Goal: Task Accomplishment & Management: Manage account settings

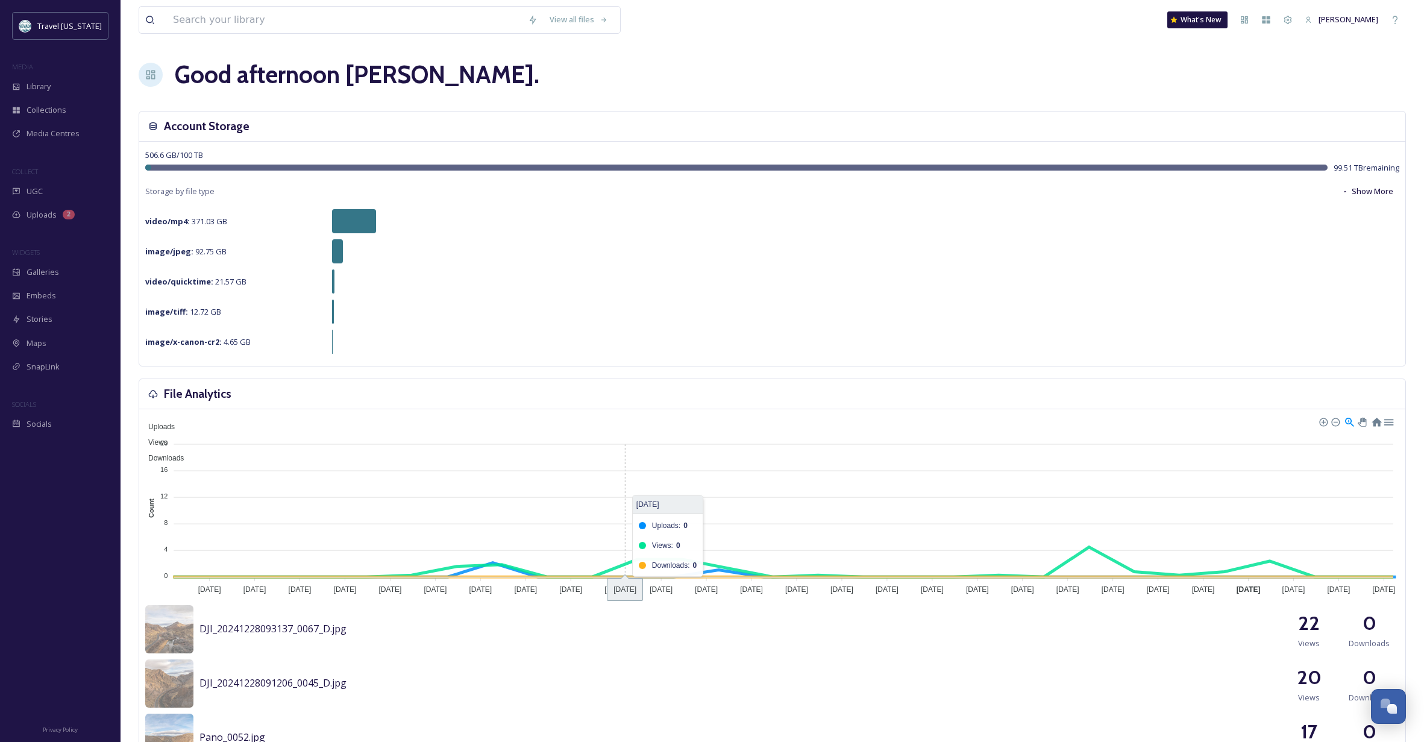
scroll to position [1, 0]
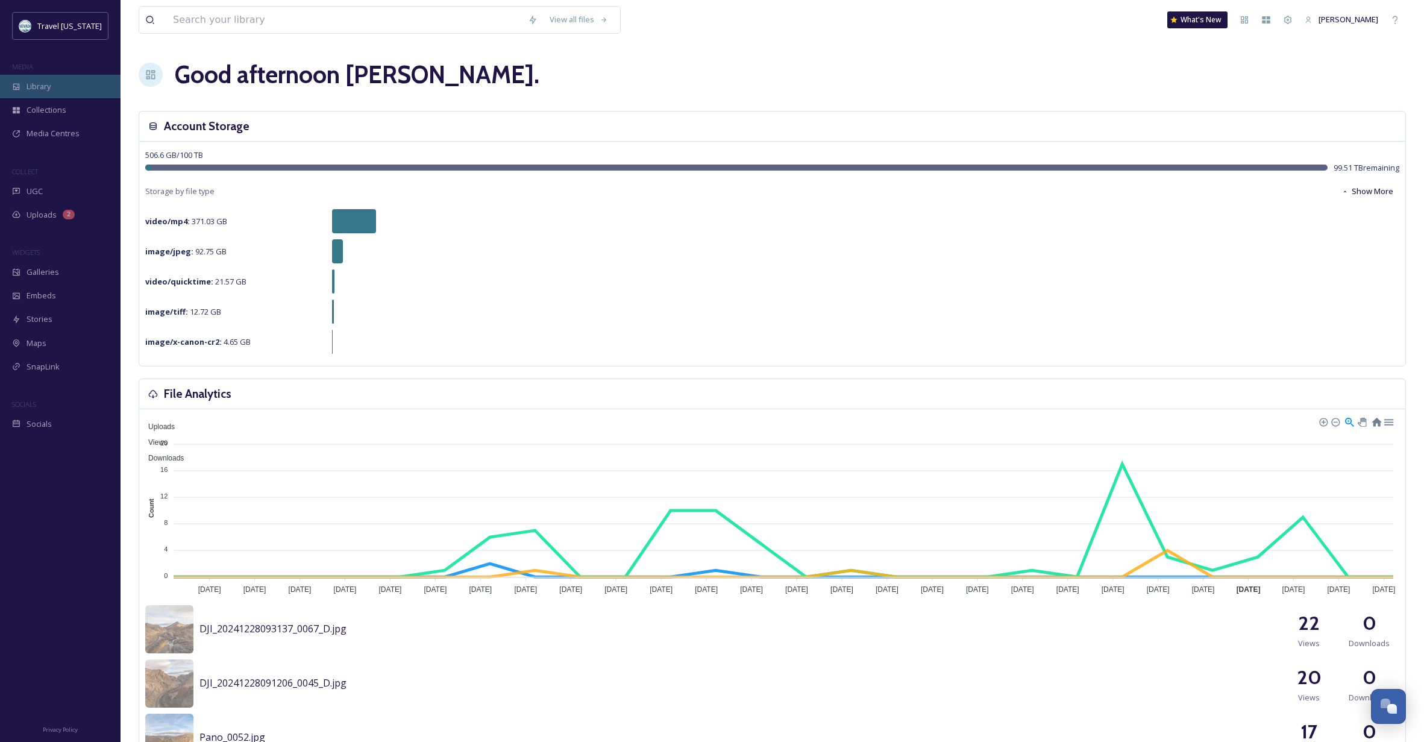
click at [40, 83] on span "Library" at bounding box center [39, 86] width 24 height 11
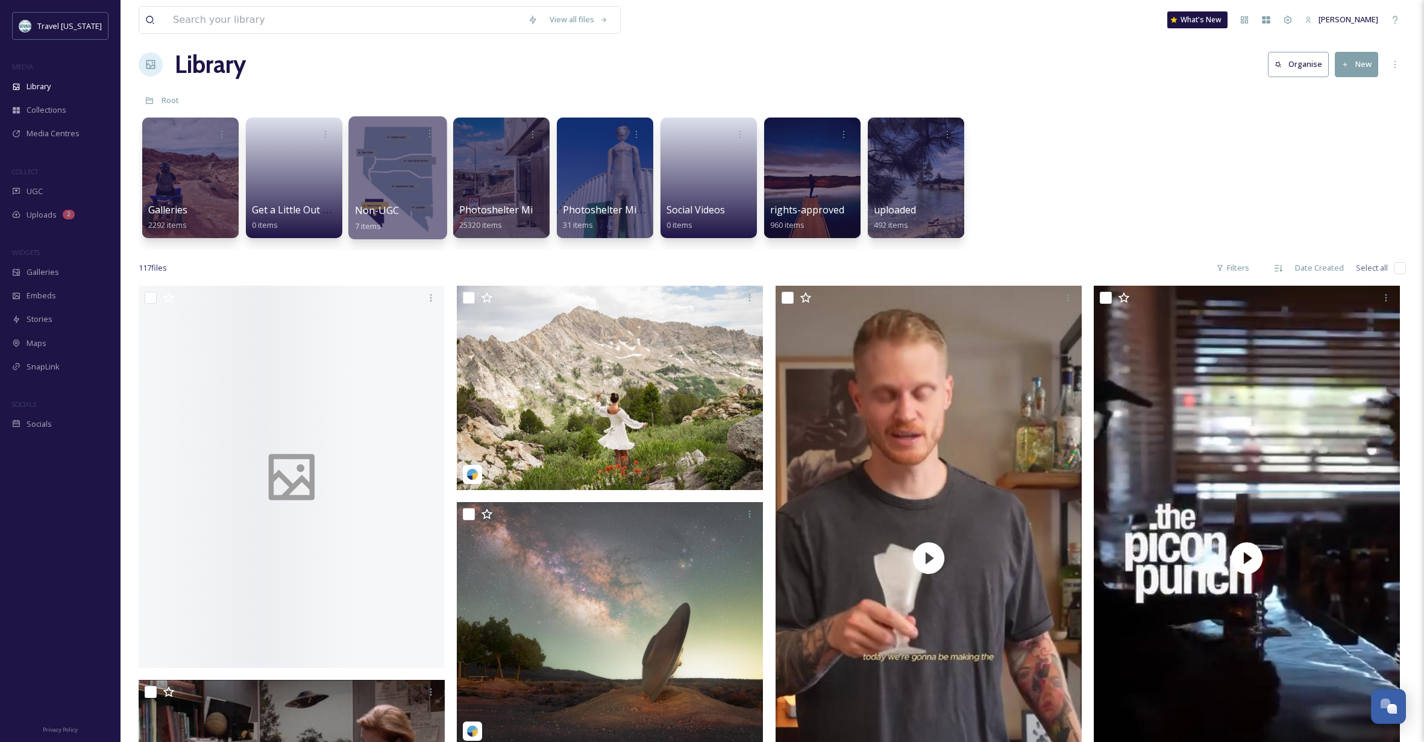
scroll to position [11, 0]
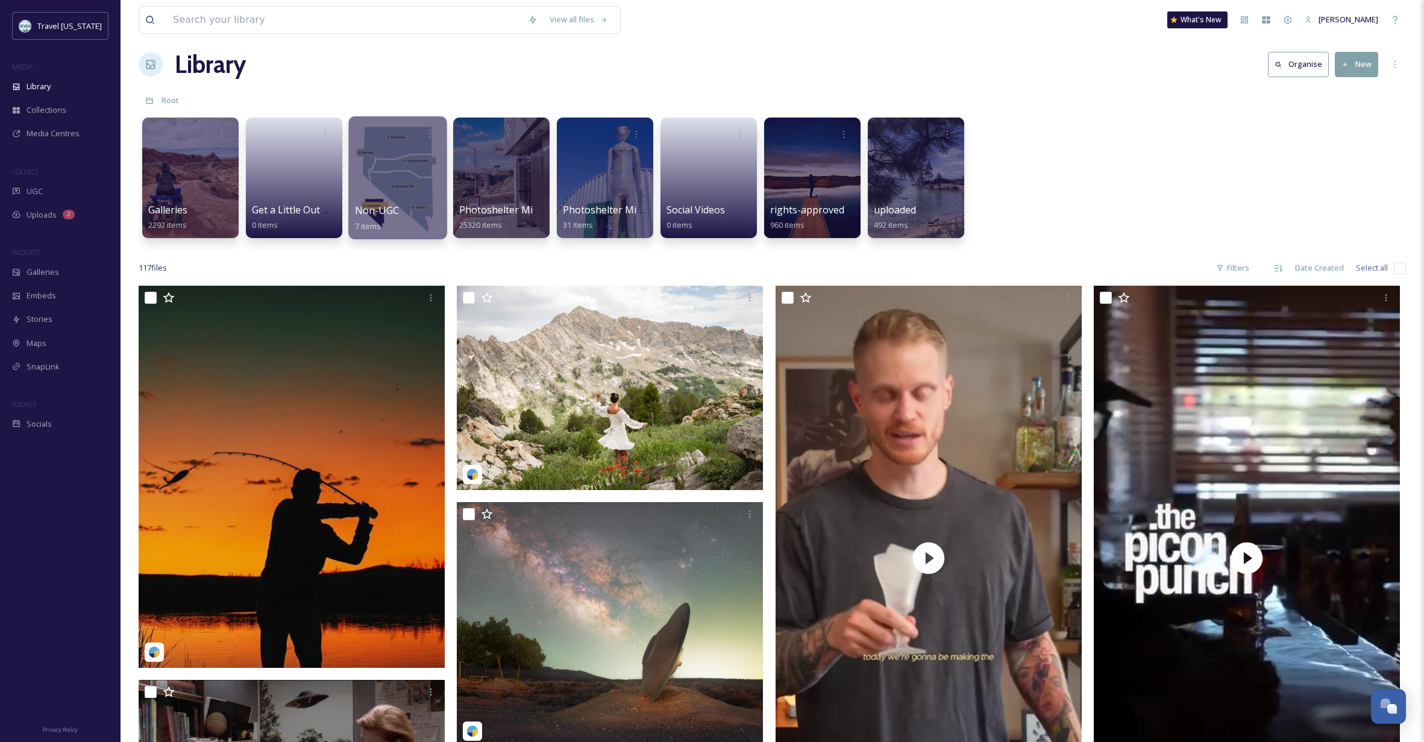
click at [386, 179] on div at bounding box center [397, 177] width 98 height 123
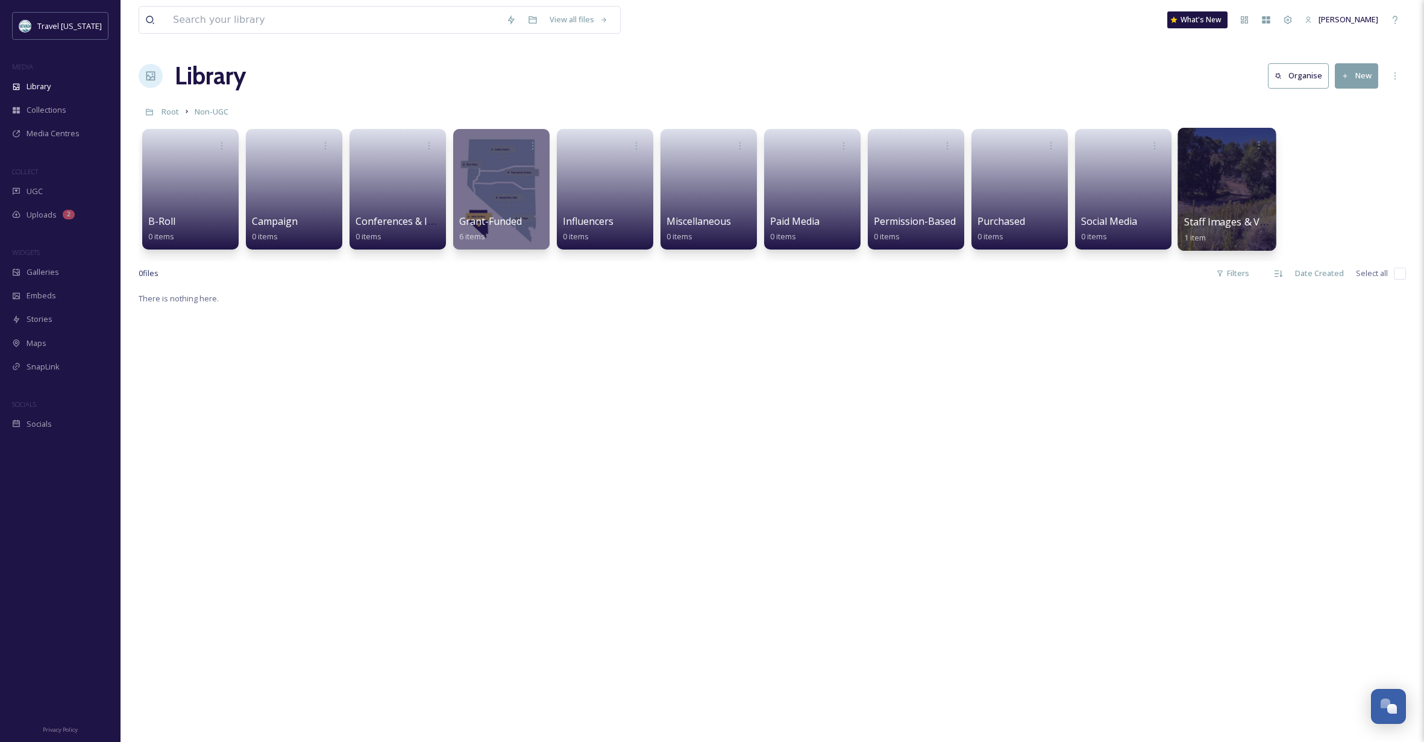
click at [1206, 203] on div at bounding box center [1227, 189] width 98 height 123
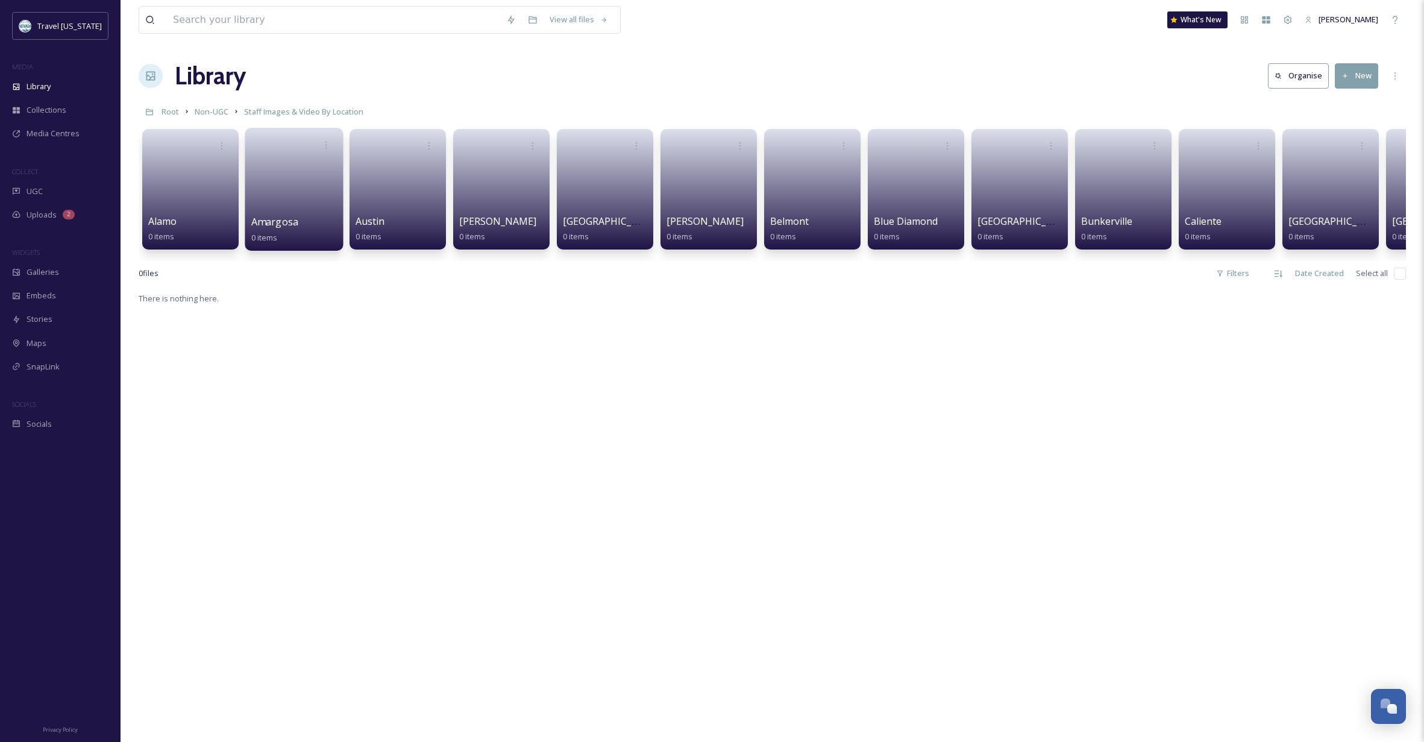
click at [274, 200] on link at bounding box center [294, 185] width 86 height 58
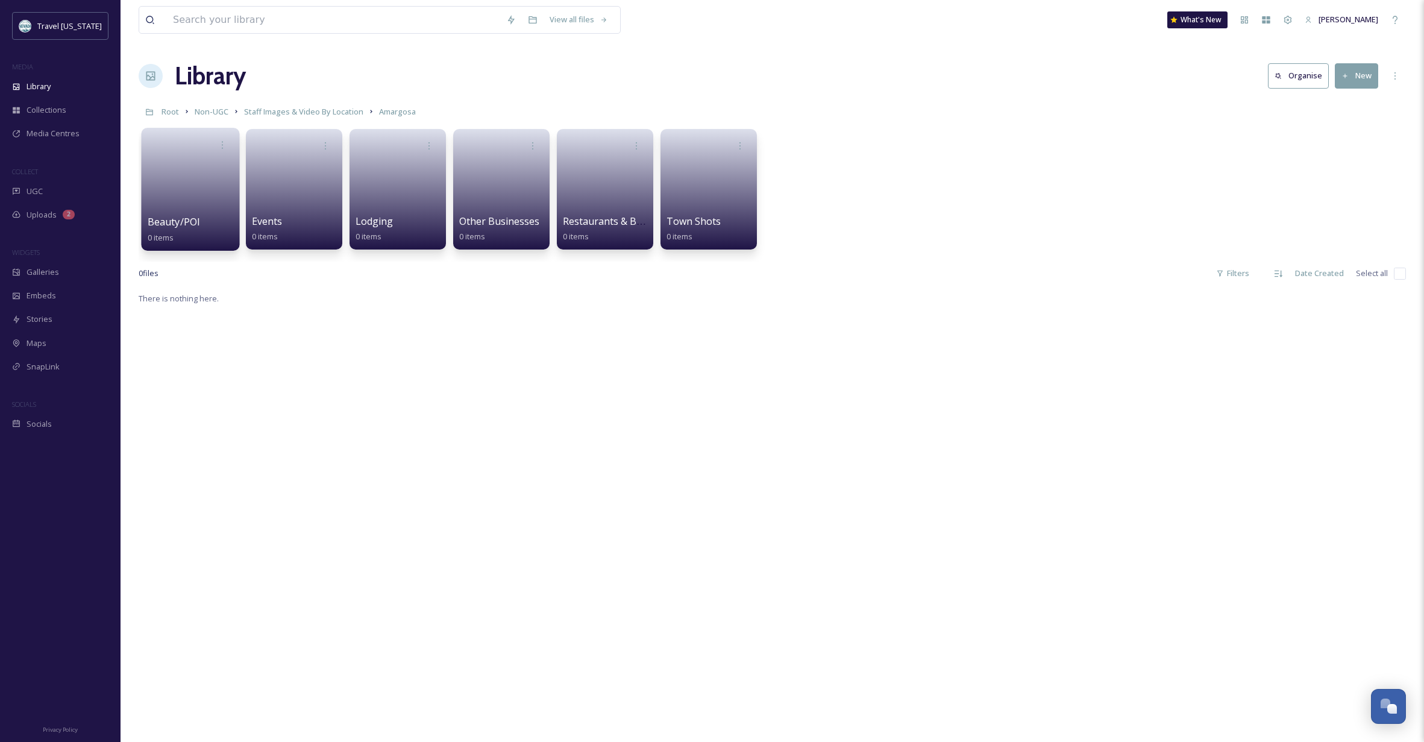
click at [184, 217] on span "Beauty/POI" at bounding box center [174, 221] width 53 height 13
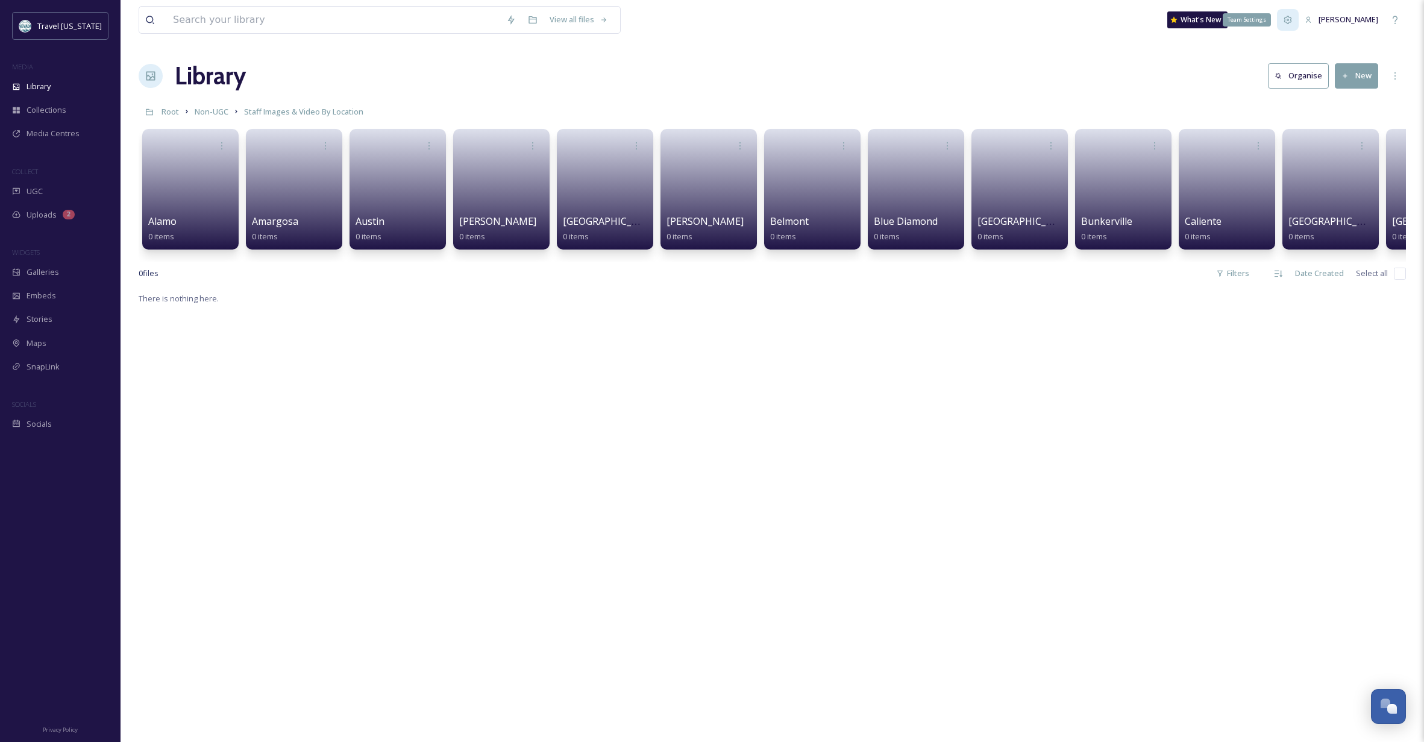
click at [1293, 16] on icon at bounding box center [1288, 20] width 10 height 10
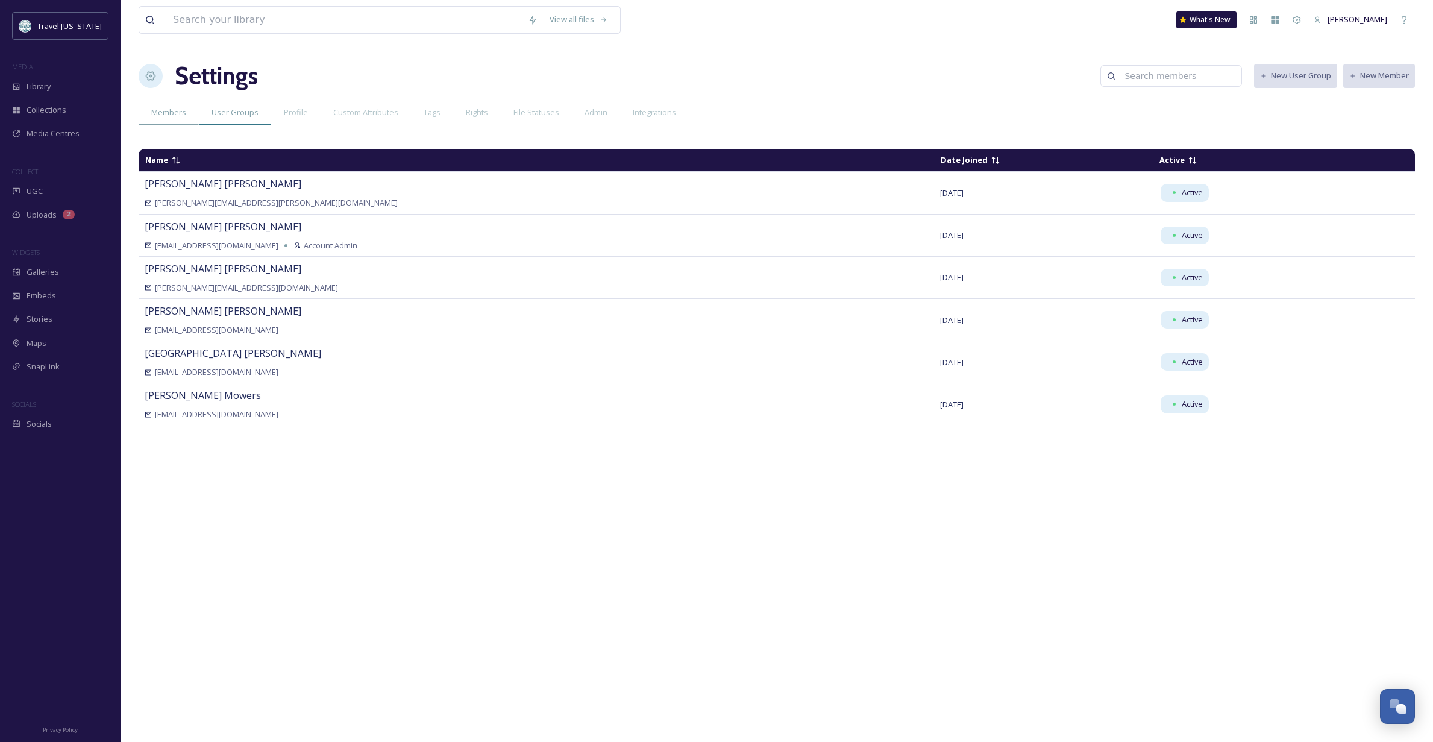
click at [239, 118] on span "User Groups" at bounding box center [235, 112] width 47 height 11
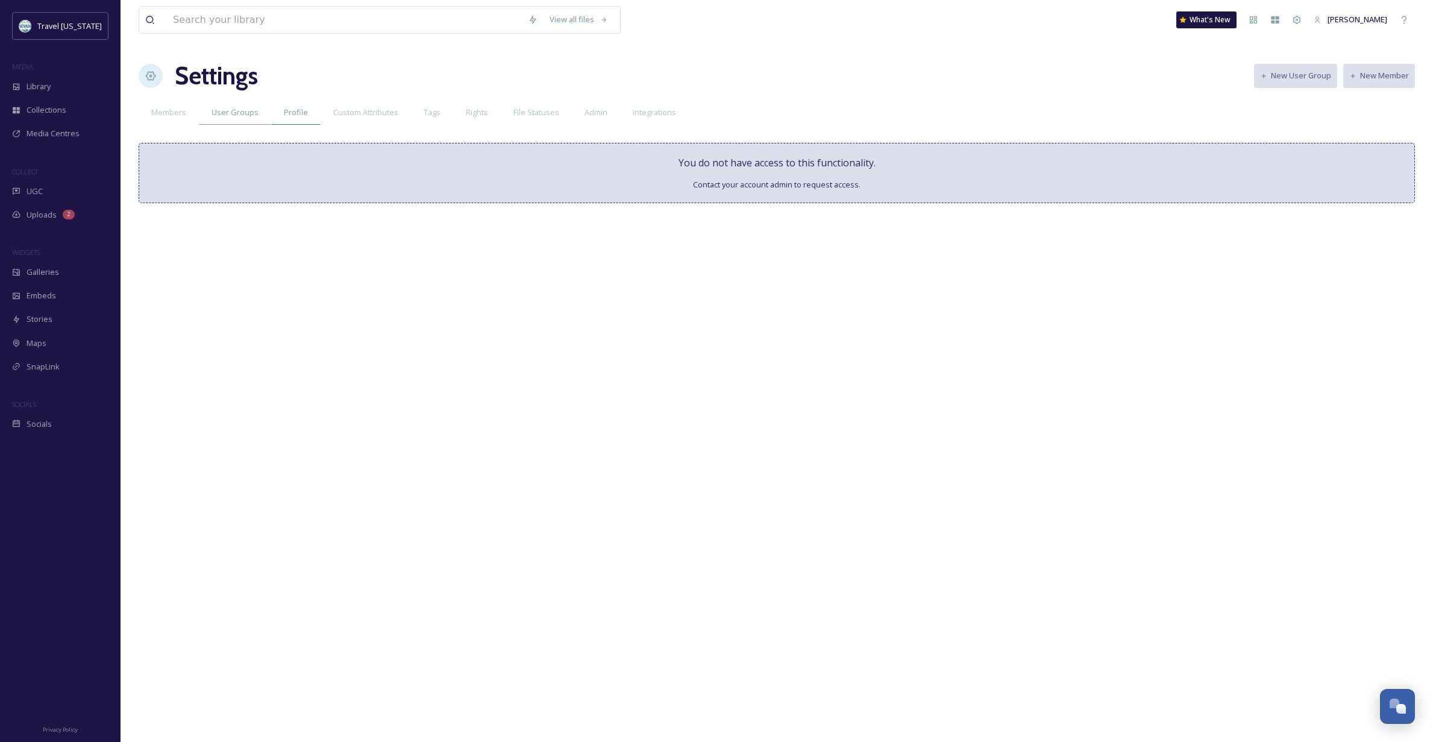
click at [298, 113] on span "Profile" at bounding box center [296, 112] width 24 height 11
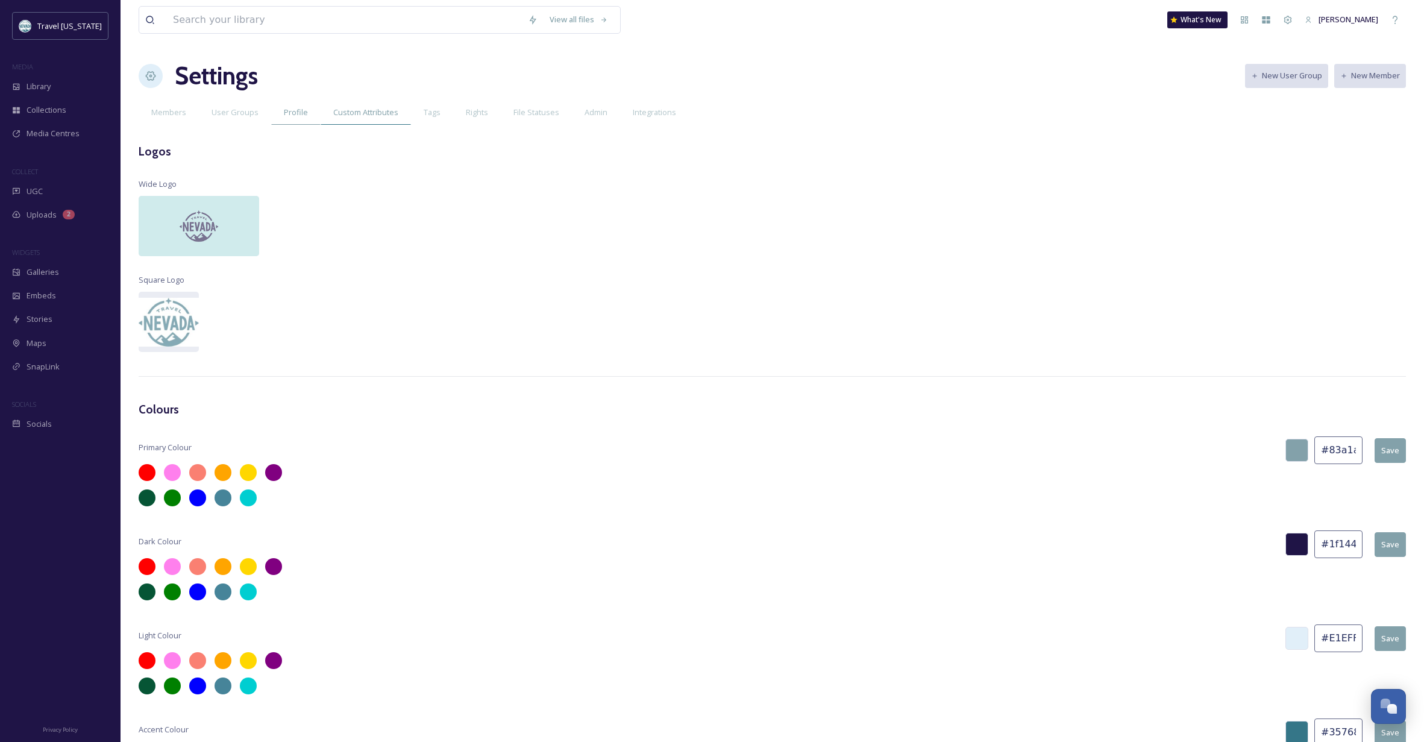
click at [369, 113] on span "Custom Attributes" at bounding box center [365, 112] width 65 height 11
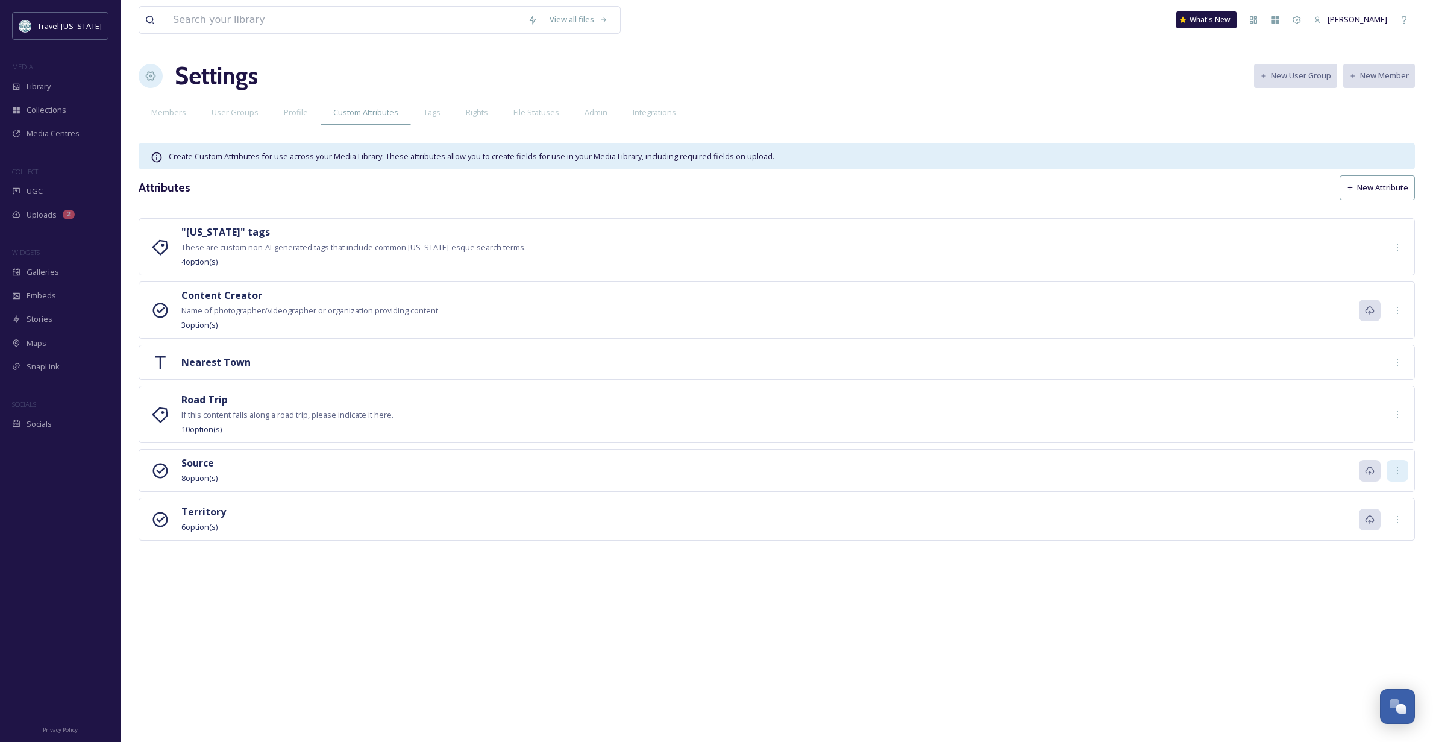
click at [1395, 466] on icon at bounding box center [1398, 471] width 10 height 10
click at [1379, 494] on span "Edit" at bounding box center [1384, 496] width 13 height 11
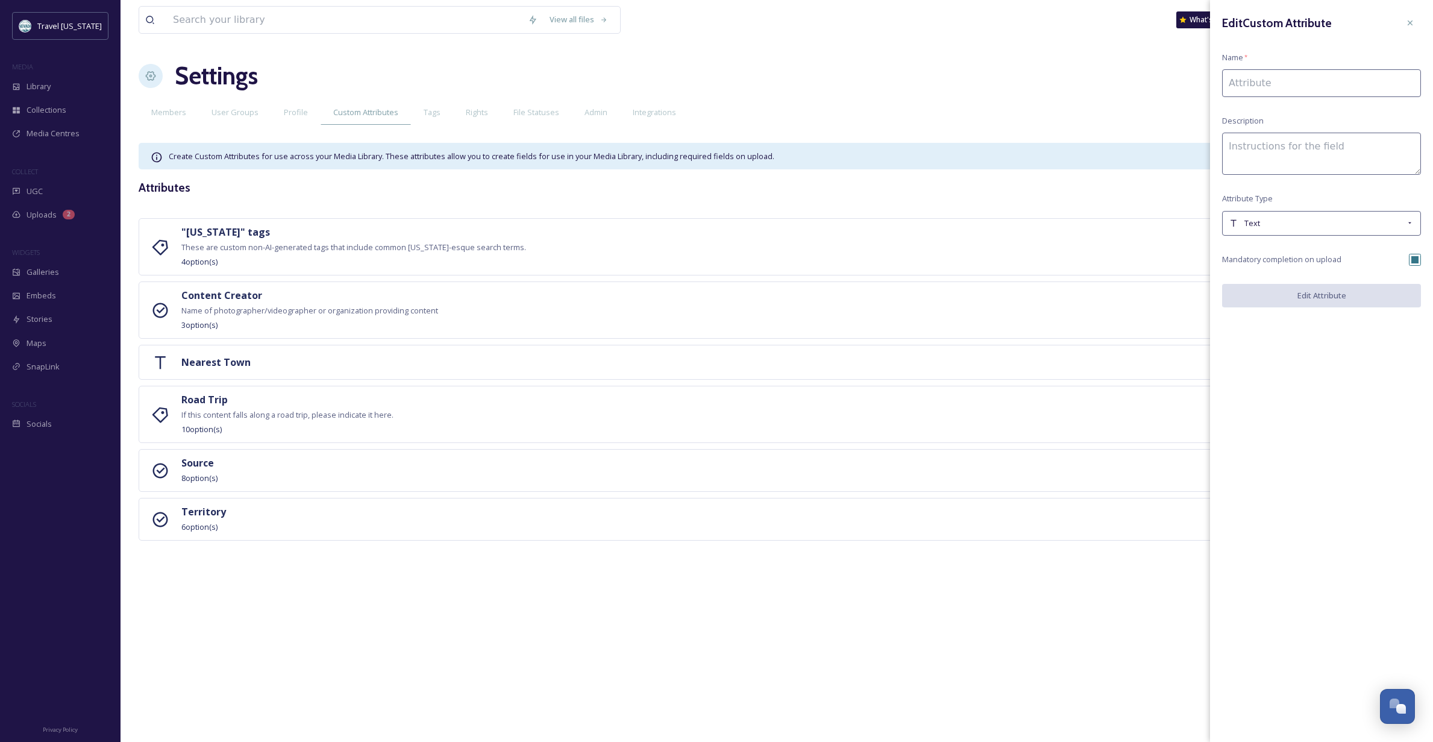
type input "Source"
checkbox input "true"
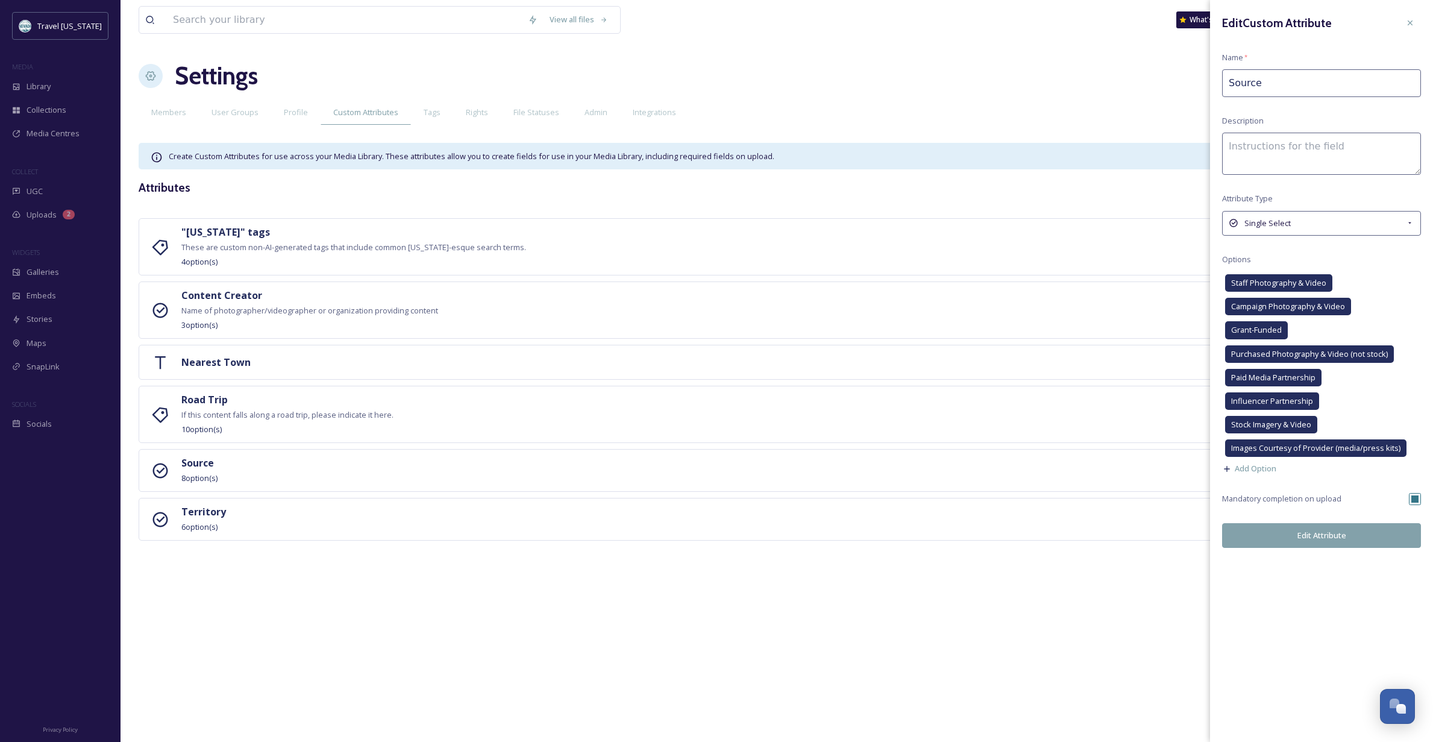
scroll to position [1, 1]
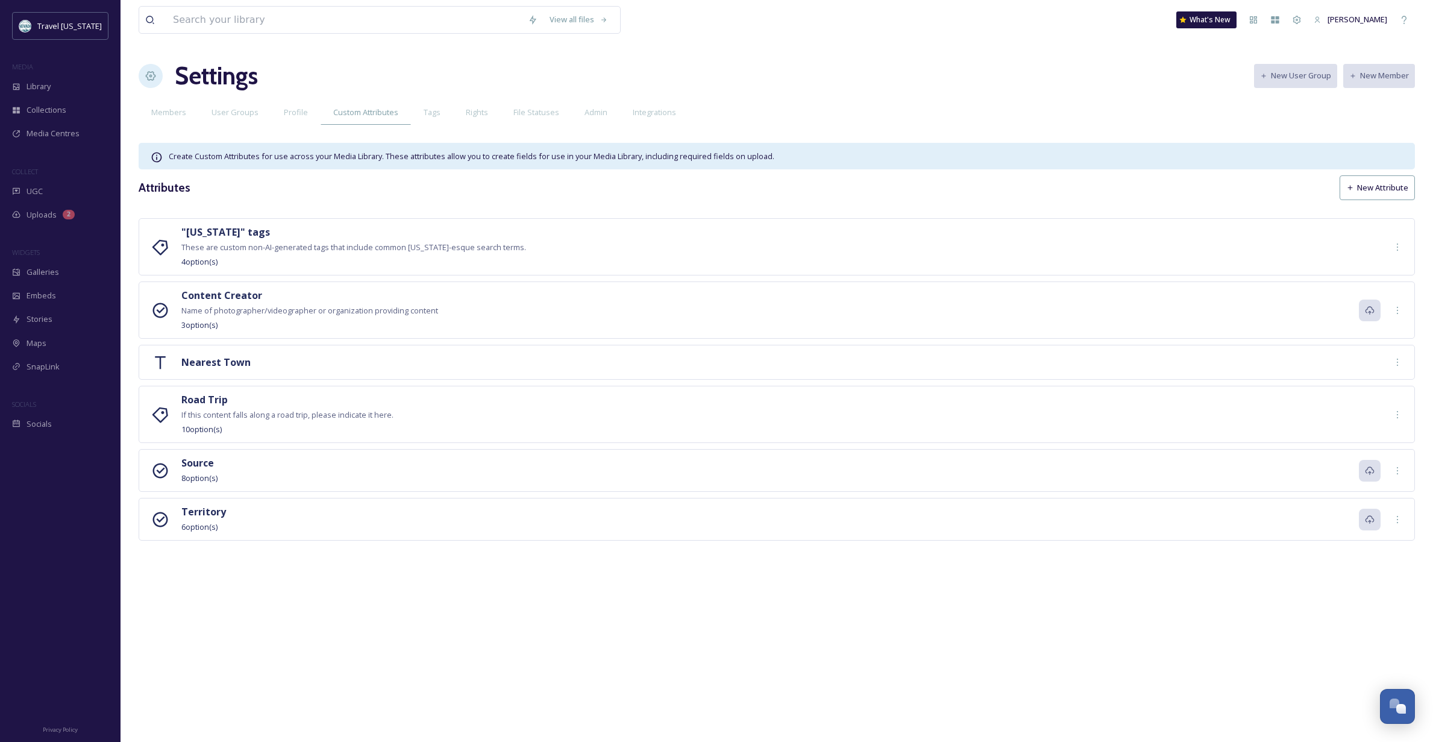
click at [1071, 609] on div "View all files What's New [PERSON_NAME] Settings New User Group New Member Memb…" at bounding box center [777, 371] width 1313 height 742
click at [1392, 412] on div at bounding box center [1398, 415] width 22 height 22
click at [1385, 436] on span "Edit" at bounding box center [1384, 440] width 13 height 11
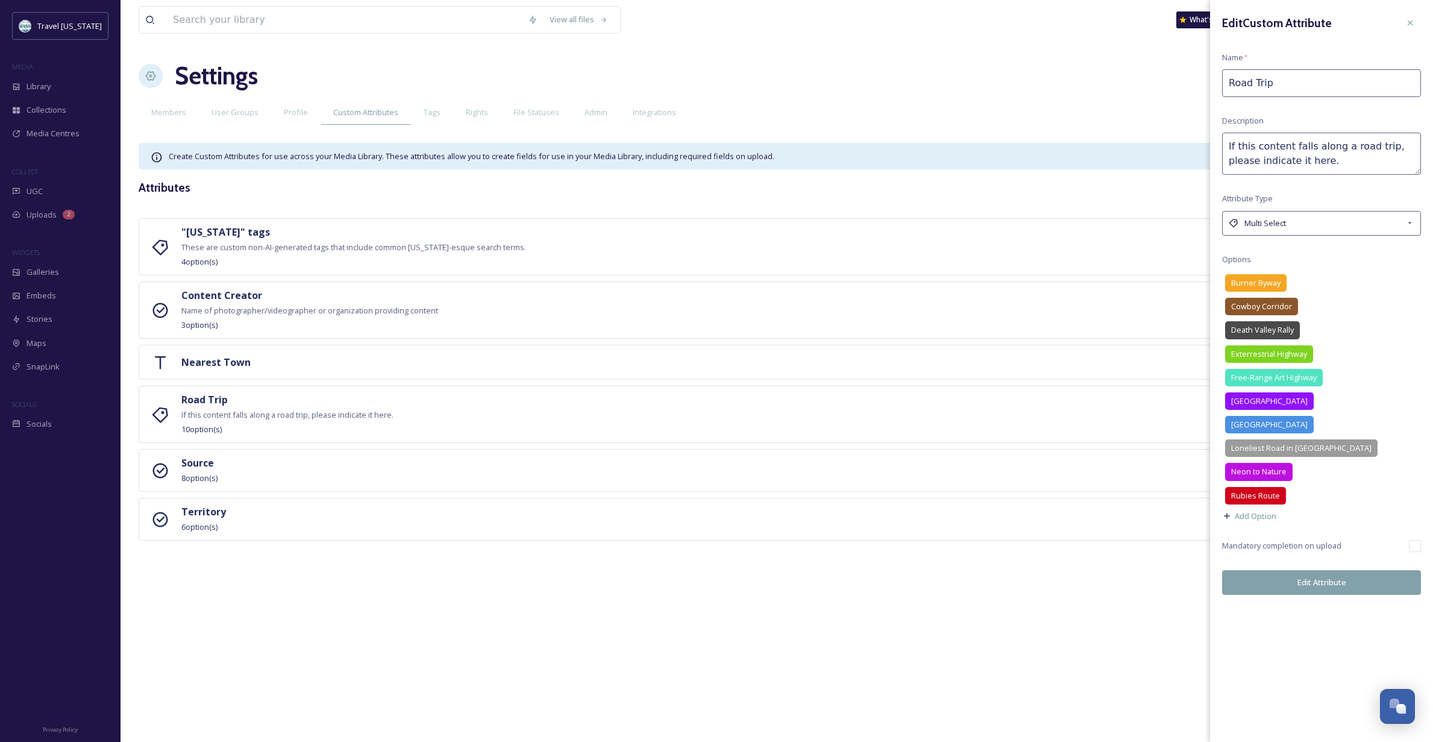
click at [1133, 577] on div "View all files What's New [PERSON_NAME] Settings New User Group New Member Memb…" at bounding box center [777, 371] width 1313 height 742
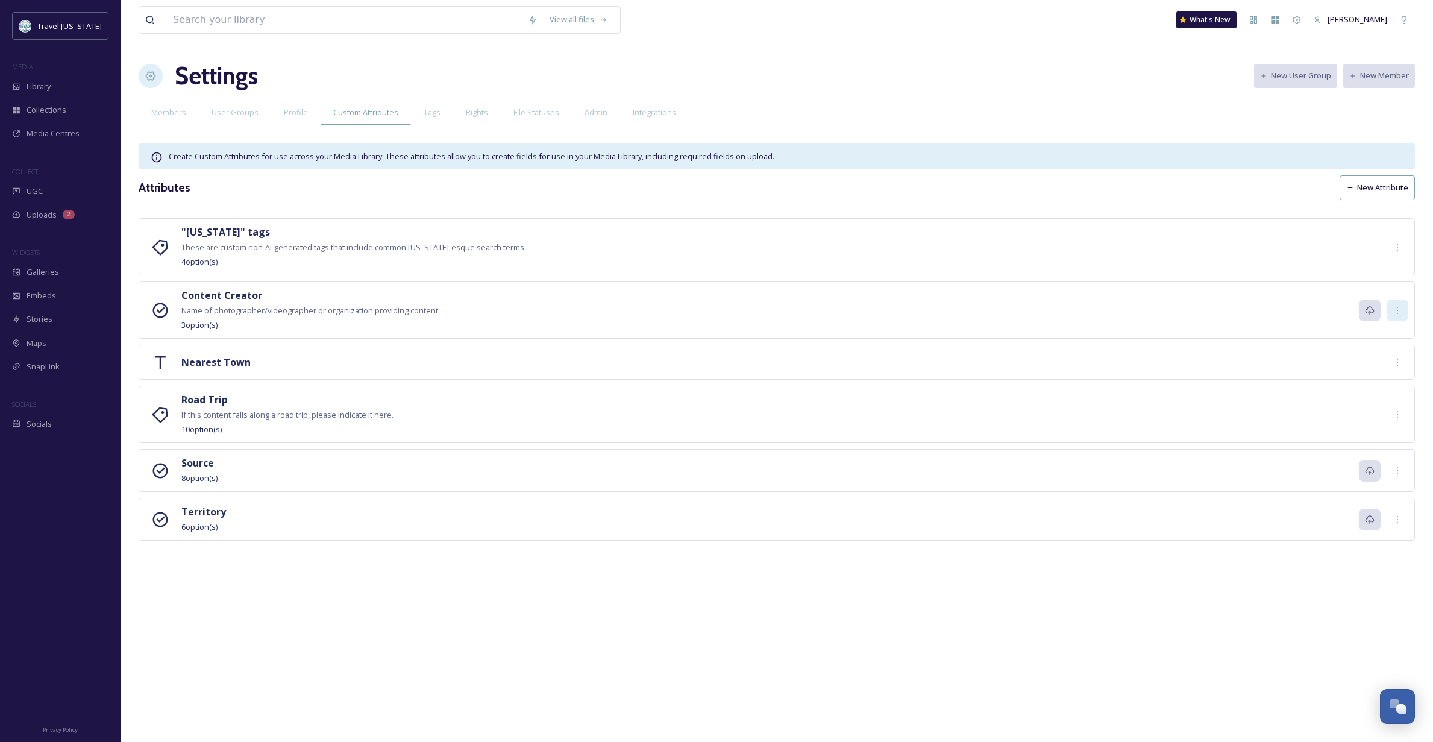
click at [1395, 312] on icon at bounding box center [1398, 311] width 10 height 10
click at [1389, 336] on span "Edit" at bounding box center [1384, 336] width 13 height 11
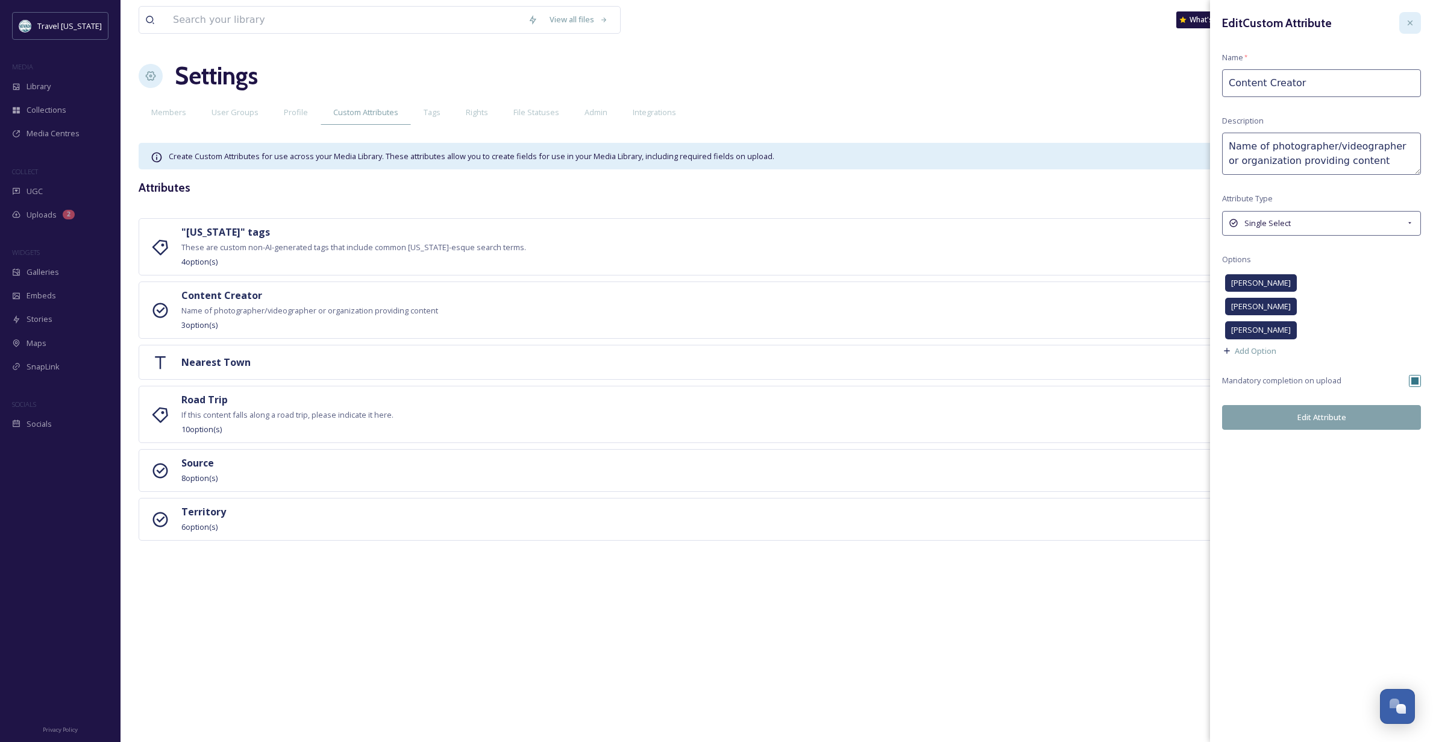
click at [1407, 19] on icon at bounding box center [1411, 23] width 10 height 10
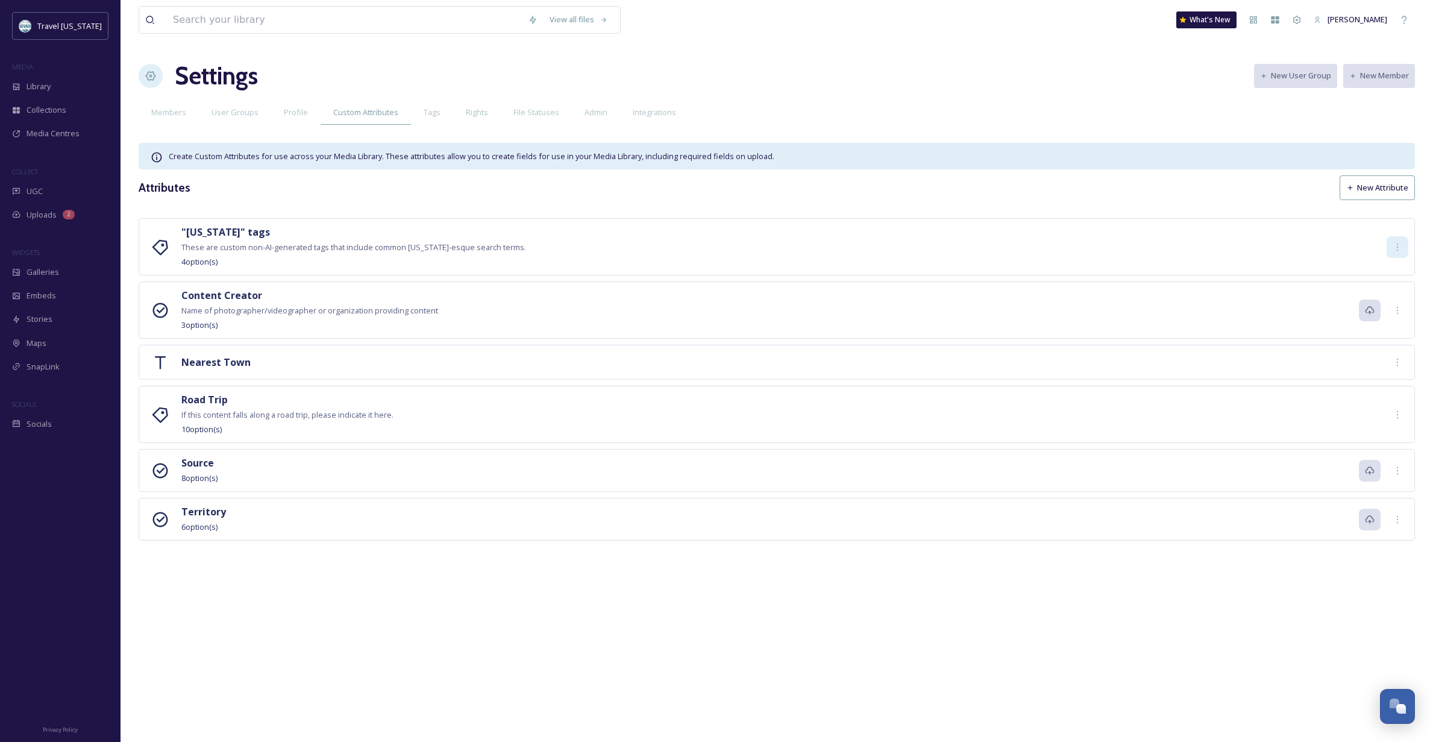
click at [1401, 245] on icon at bounding box center [1398, 247] width 10 height 10
click at [1383, 274] on span "Edit" at bounding box center [1384, 273] width 13 height 11
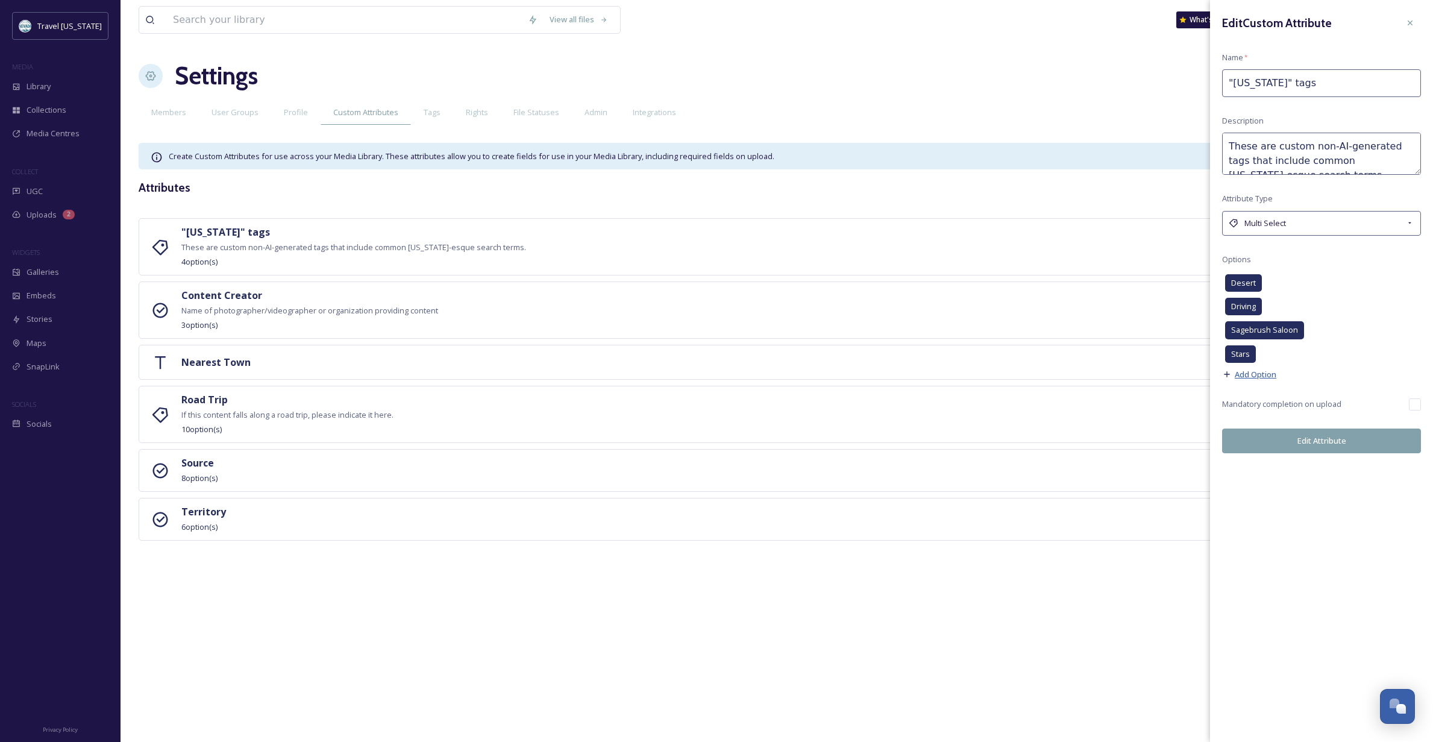
click at [1265, 373] on span "Add Option" at bounding box center [1256, 374] width 42 height 11
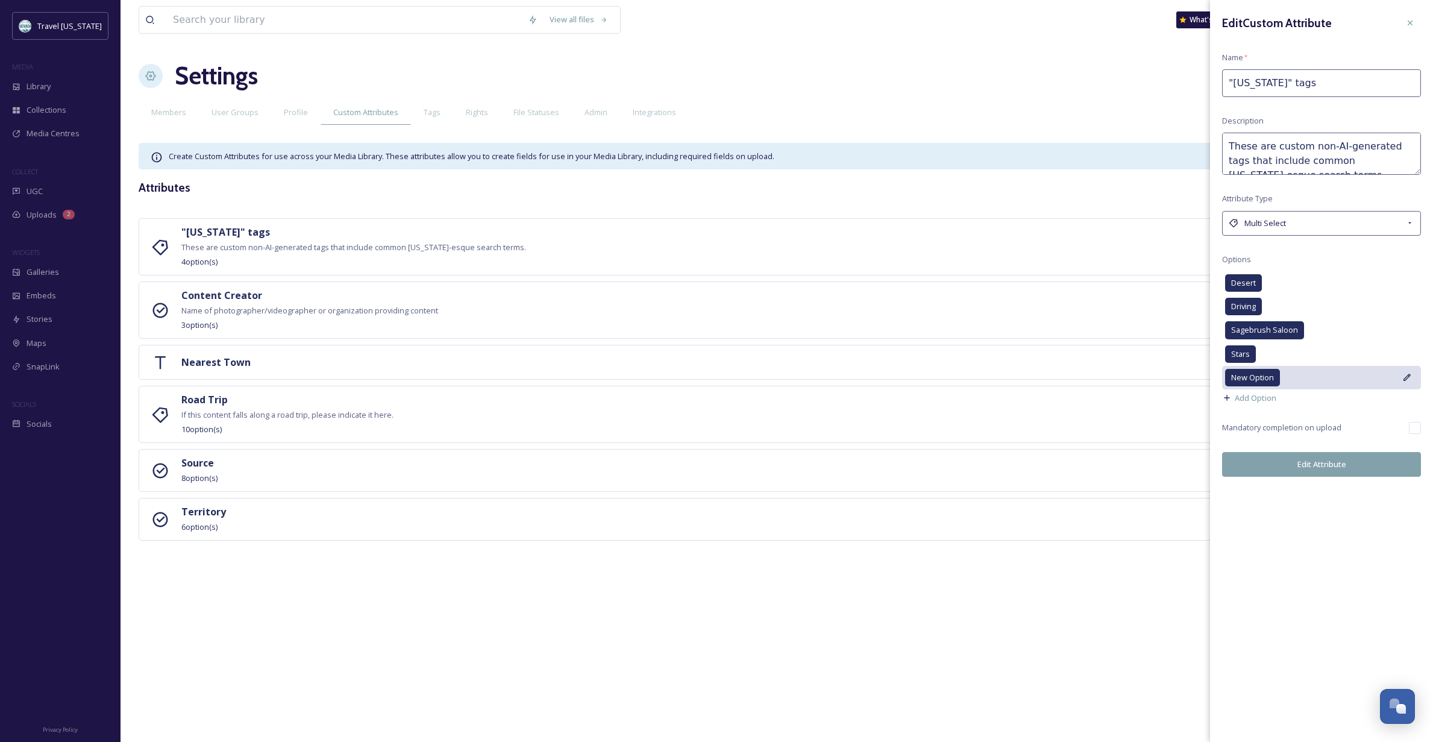
click at [1409, 376] on icon at bounding box center [1407, 377] width 7 height 7
drag, startPoint x: 1311, startPoint y: 381, endPoint x: 1240, endPoint y: 379, distance: 71.1
click at [1240, 379] on div "New Option" at bounding box center [1321, 382] width 199 height 33
type input "Uncommon Overnighter"
click at [1387, 380] on icon at bounding box center [1385, 382] width 7 height 5
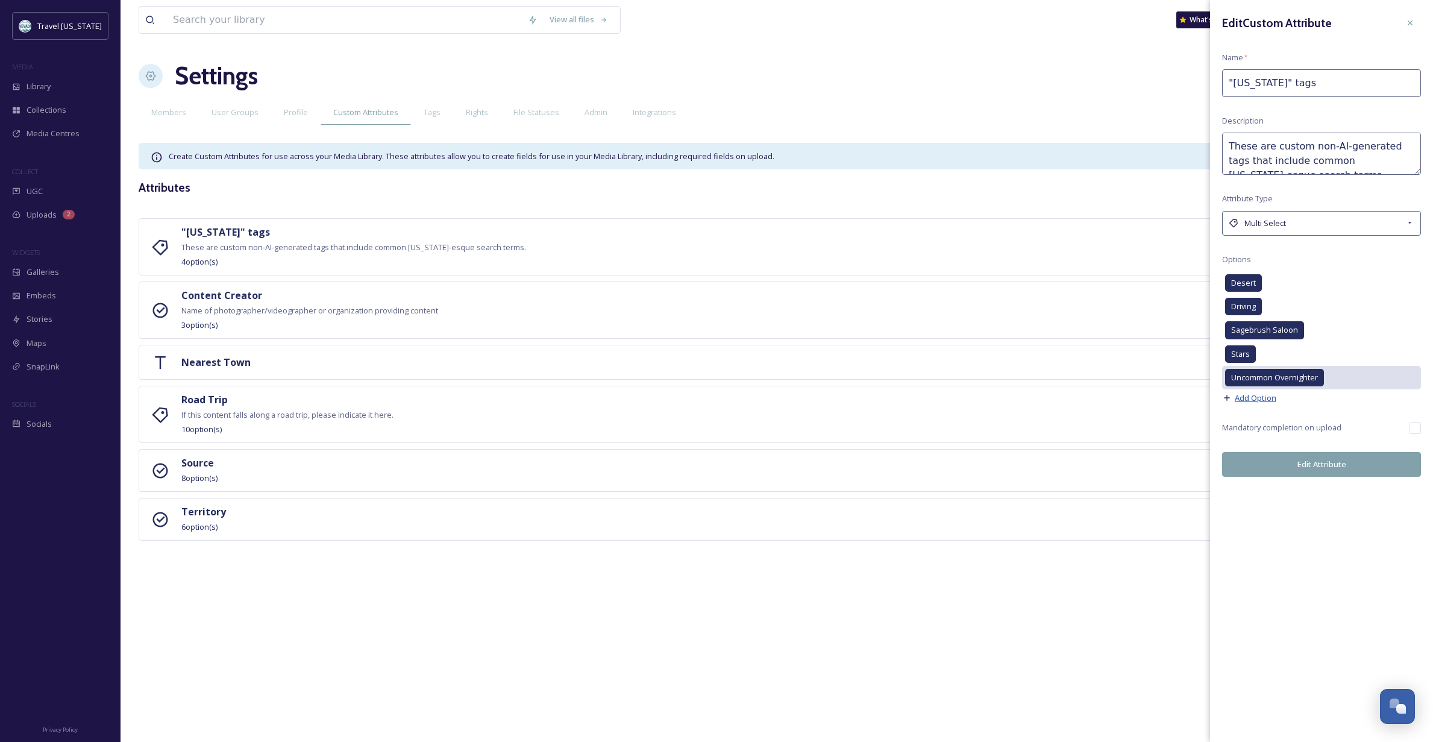
scroll to position [1, 1]
click at [1251, 398] on span "Add Option" at bounding box center [1256, 397] width 42 height 11
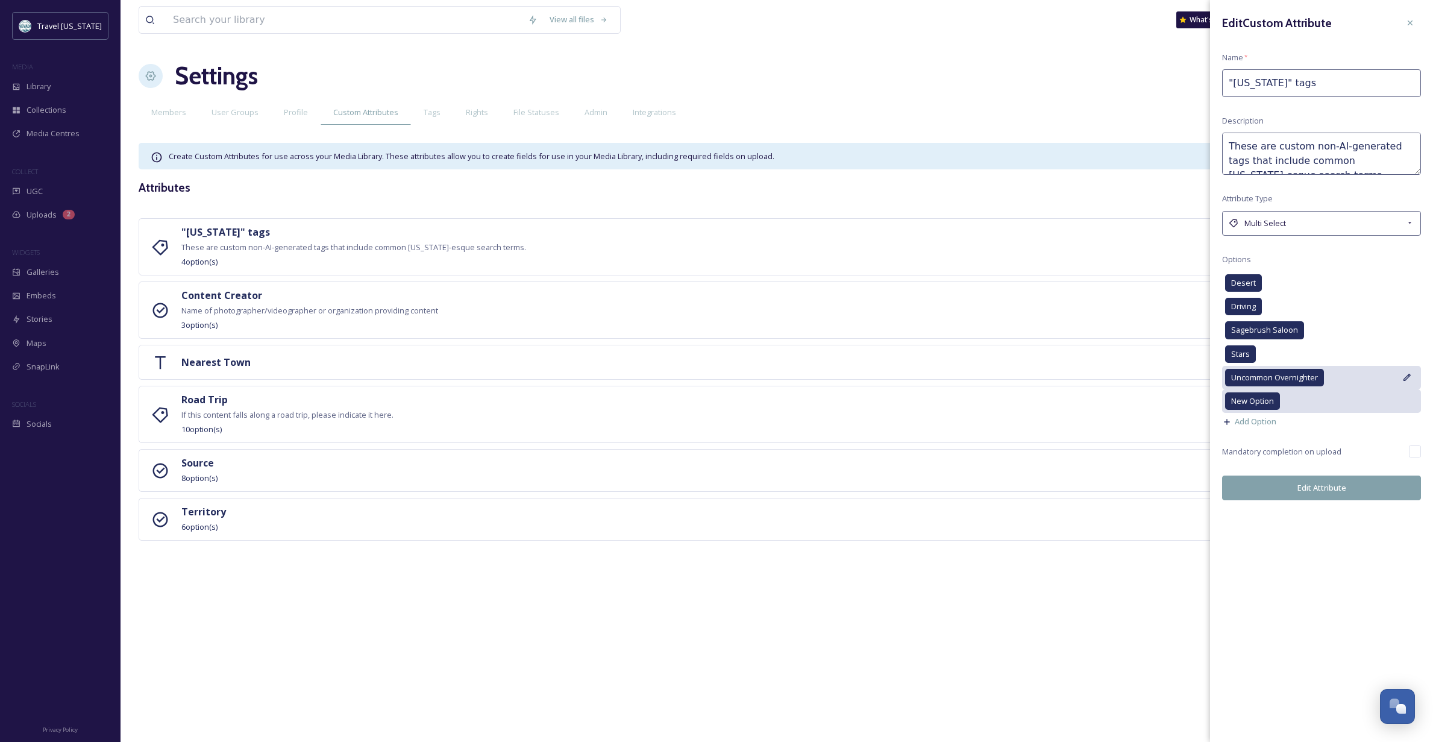
scroll to position [1, 0]
click at [1405, 397] on icon at bounding box center [1408, 401] width 10 height 10
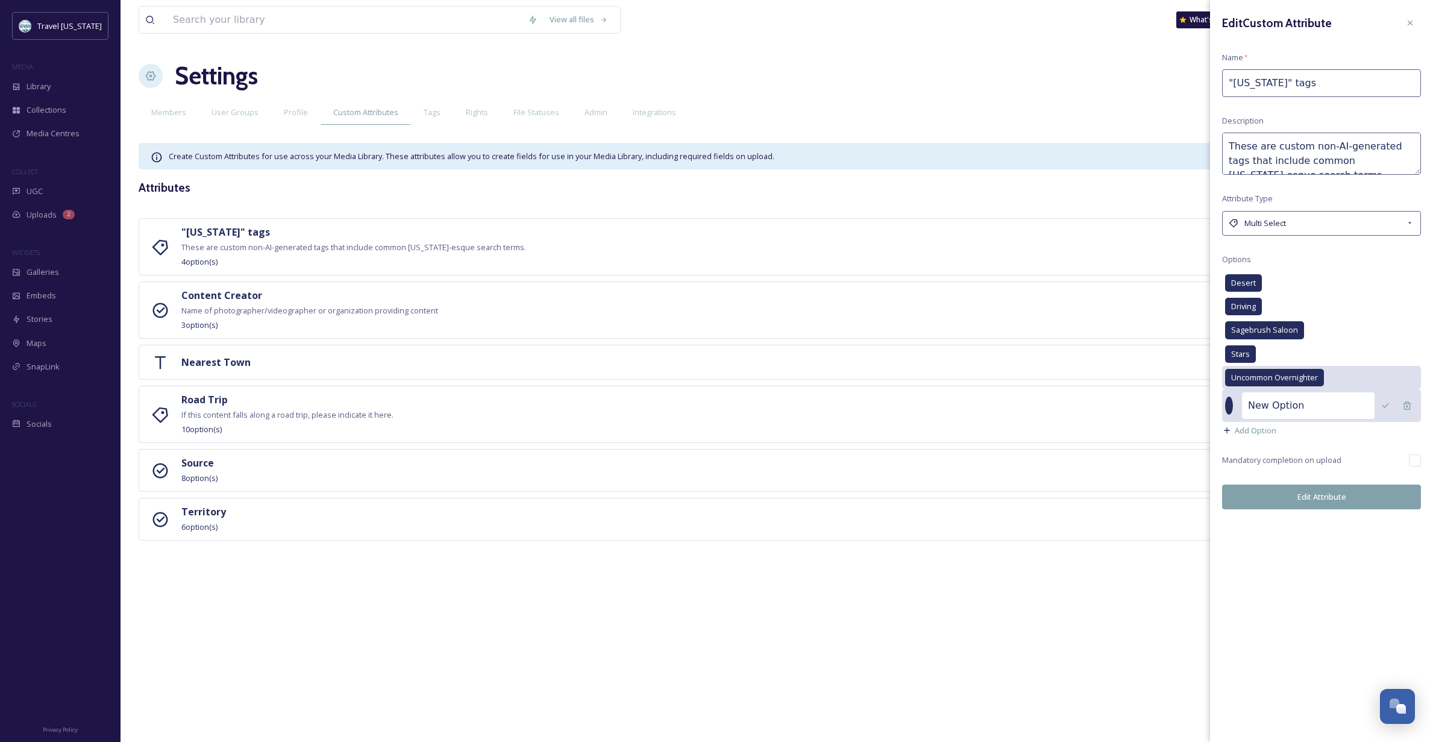
click at [1313, 402] on input "New Option" at bounding box center [1308, 405] width 133 height 27
drag, startPoint x: 1328, startPoint y: 400, endPoint x: 1242, endPoint y: 400, distance: 86.2
click at [1242, 400] on div "New Option" at bounding box center [1321, 405] width 199 height 33
type input "z"
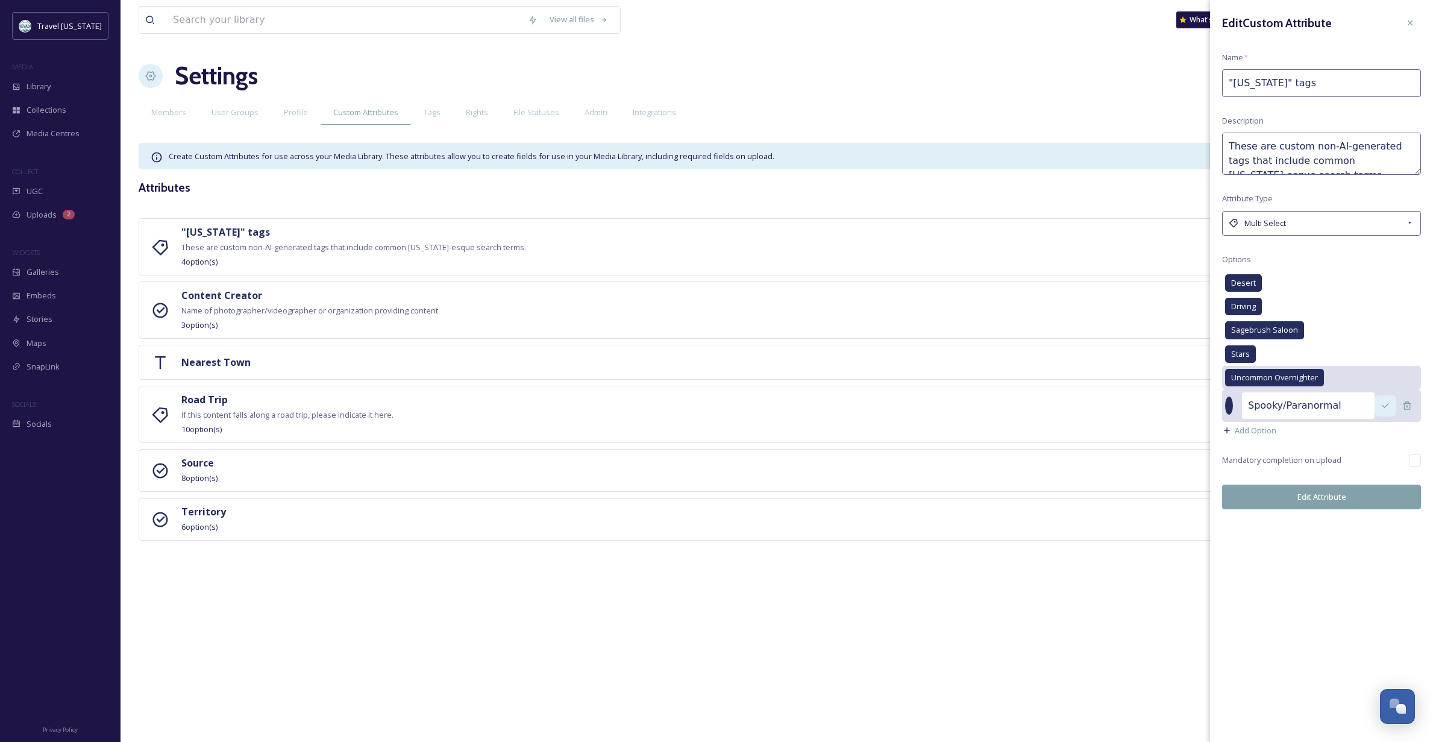
type input "Spooky/Paranormal"
click at [1384, 403] on icon at bounding box center [1386, 406] width 10 height 10
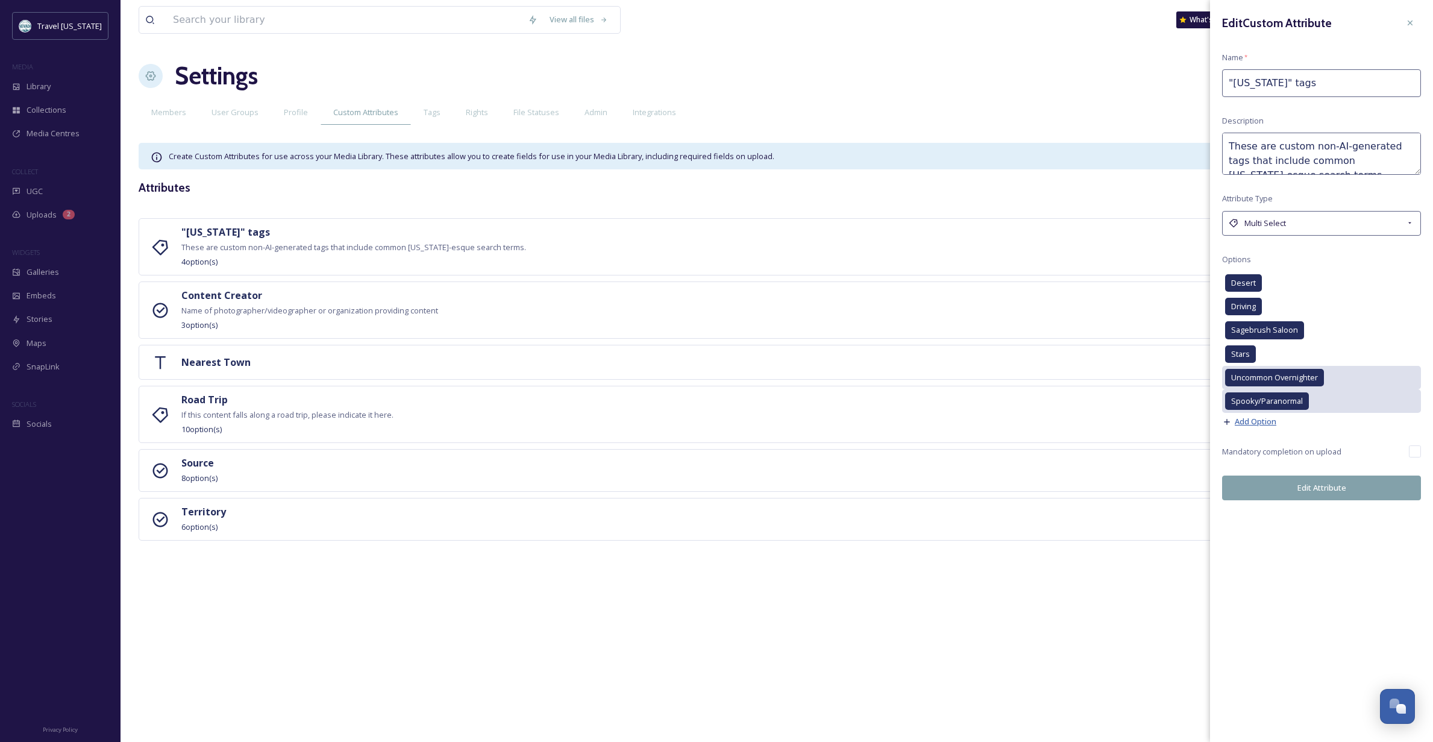
click at [1272, 420] on span "Add Option" at bounding box center [1256, 421] width 42 height 11
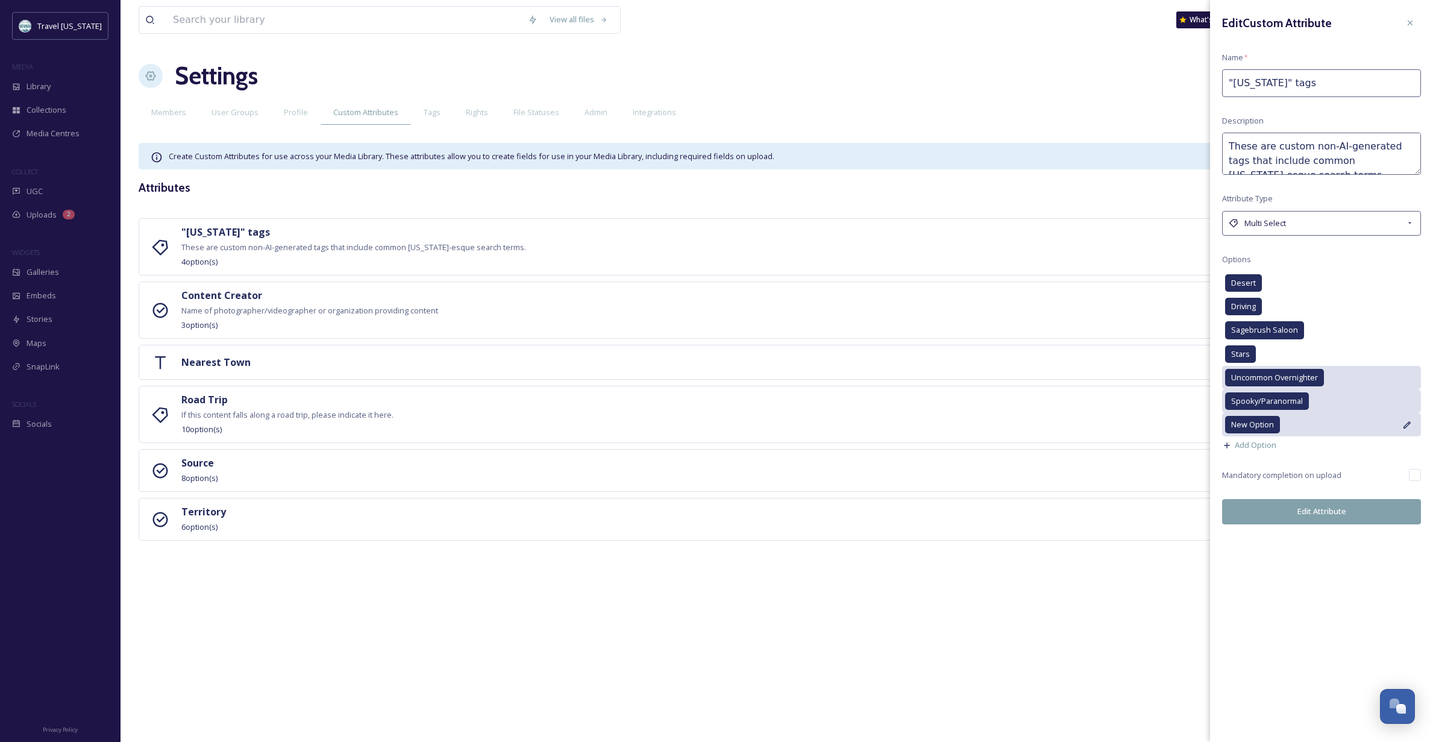
click at [1410, 421] on icon at bounding box center [1407, 424] width 7 height 7
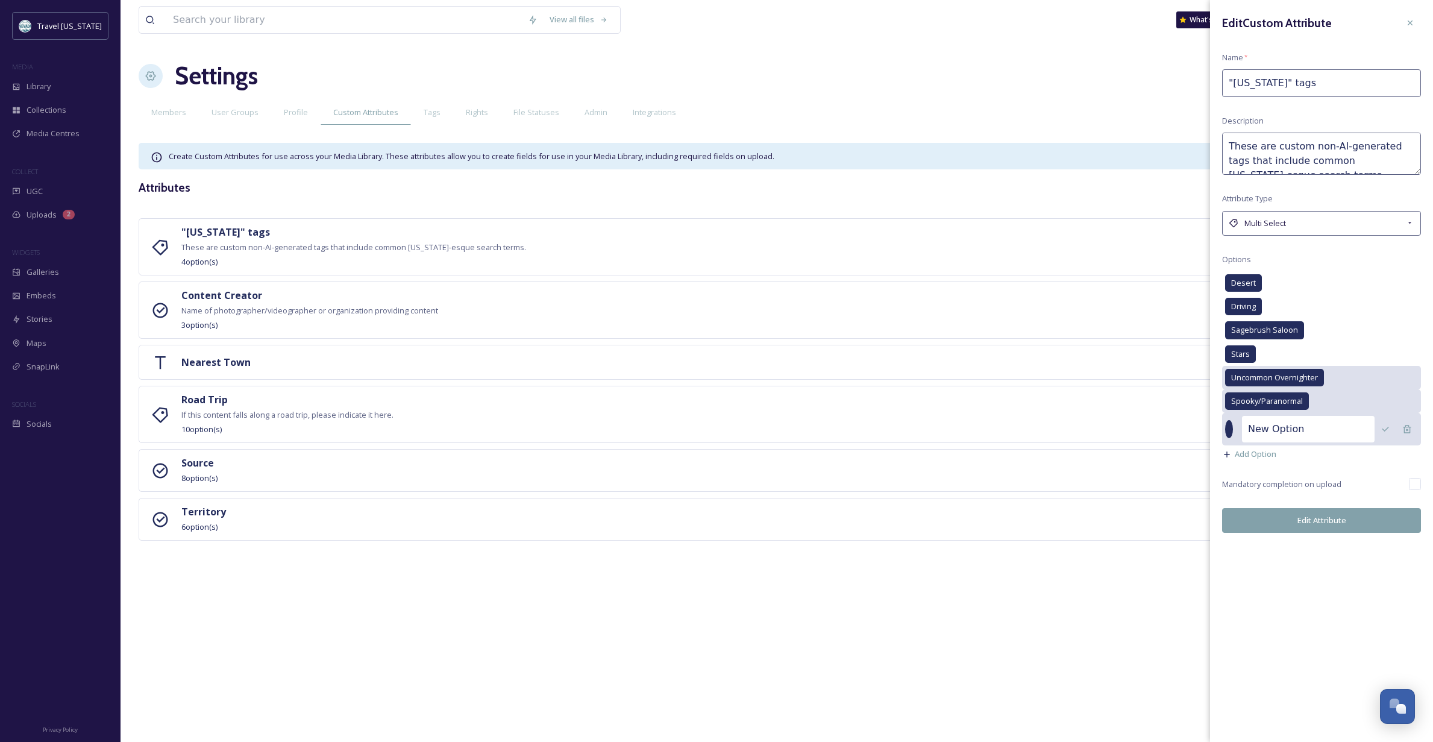
click at [1302, 426] on input "New Option" at bounding box center [1308, 429] width 133 height 27
drag, startPoint x: 1318, startPoint y: 424, endPoint x: 1225, endPoint y: 433, distance: 93.3
click at [1225, 433] on div "New Option" at bounding box center [1321, 429] width 199 height 33
drag, startPoint x: 1306, startPoint y: 423, endPoint x: 1219, endPoint y: 420, distance: 86.9
click at [1219, 420] on div "Edit Custom Attribute Name * "[US_STATE]" tags Description These are custom non…" at bounding box center [1321, 272] width 223 height 545
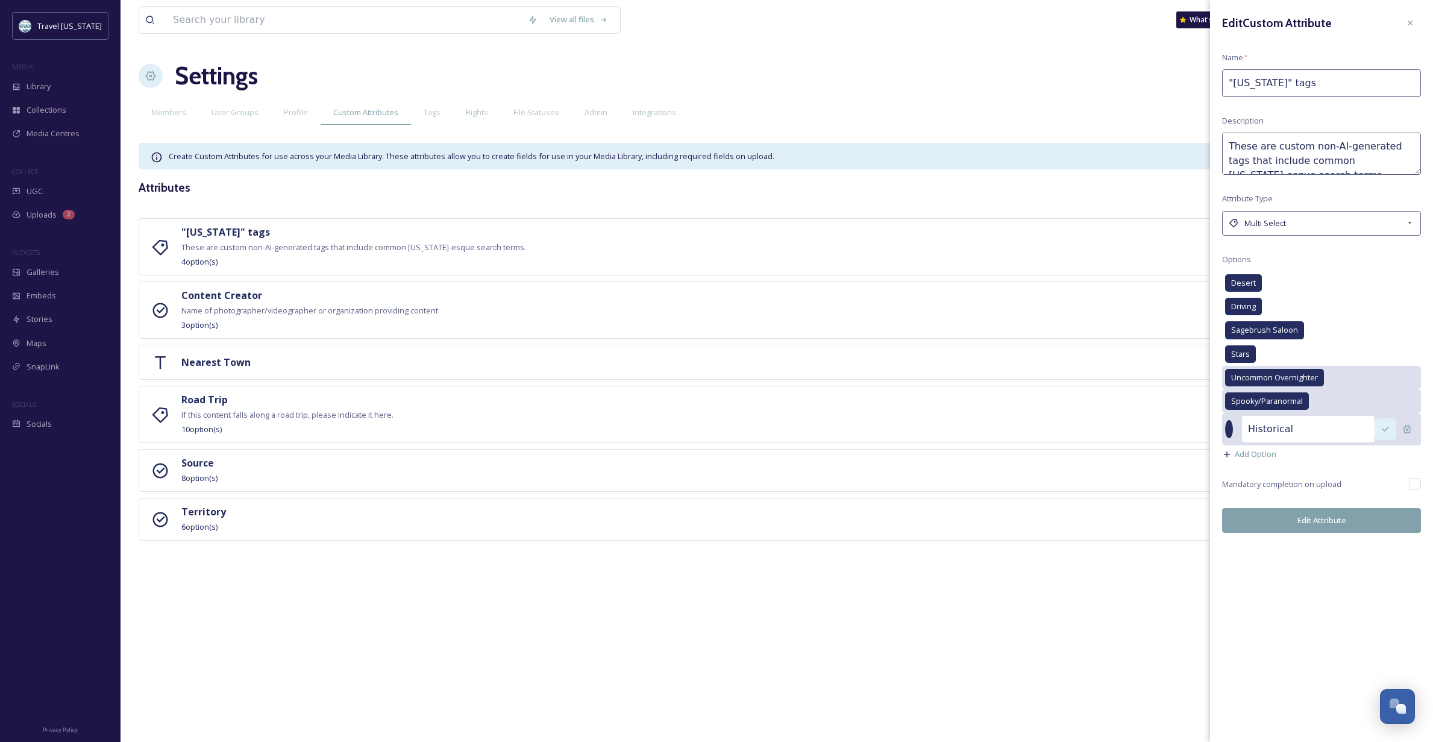
scroll to position [0, 1]
type input "Historical"
click at [1385, 428] on icon at bounding box center [1386, 429] width 10 height 10
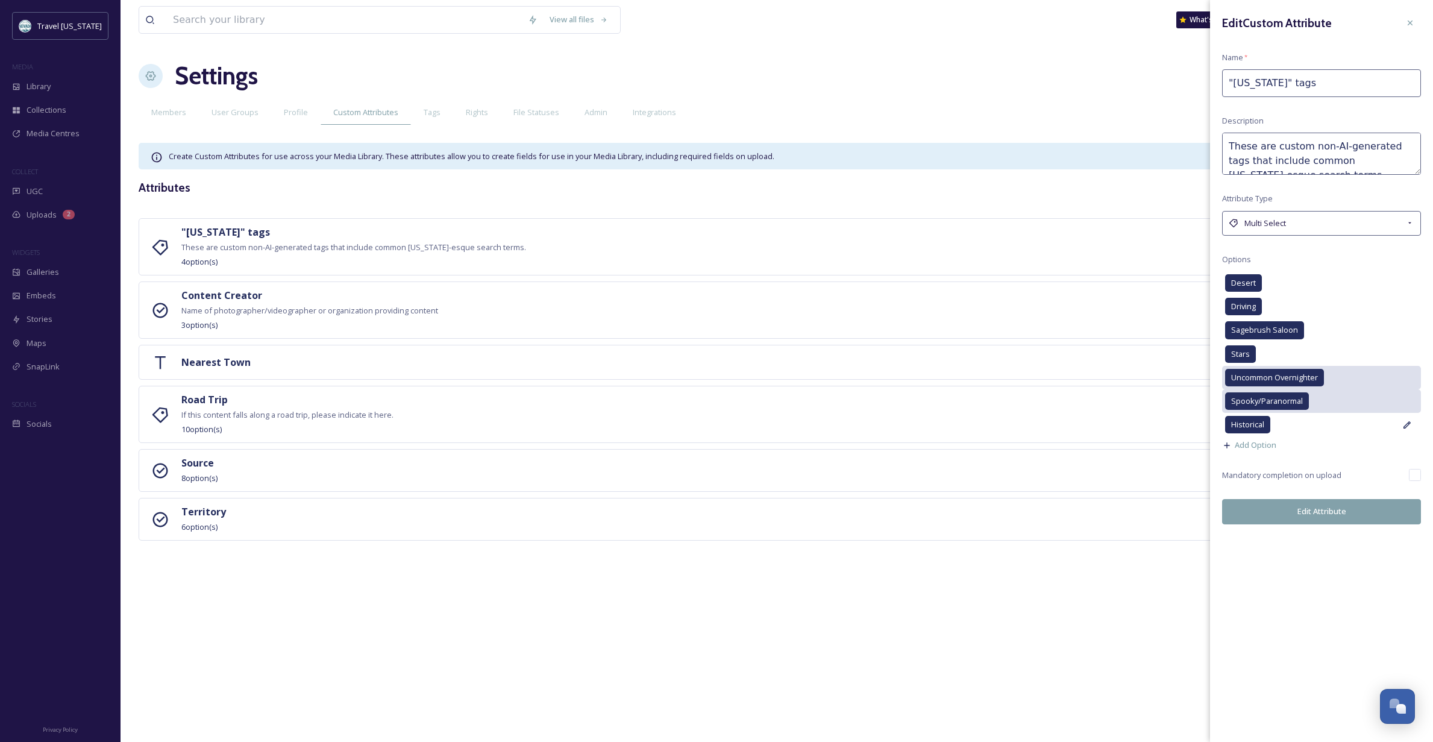
click at [1313, 577] on div "Edit Custom Attribute Name * "[US_STATE]" tags Description These are custom non…" at bounding box center [1321, 371] width 223 height 742
click at [1406, 352] on icon at bounding box center [1408, 354] width 10 height 10
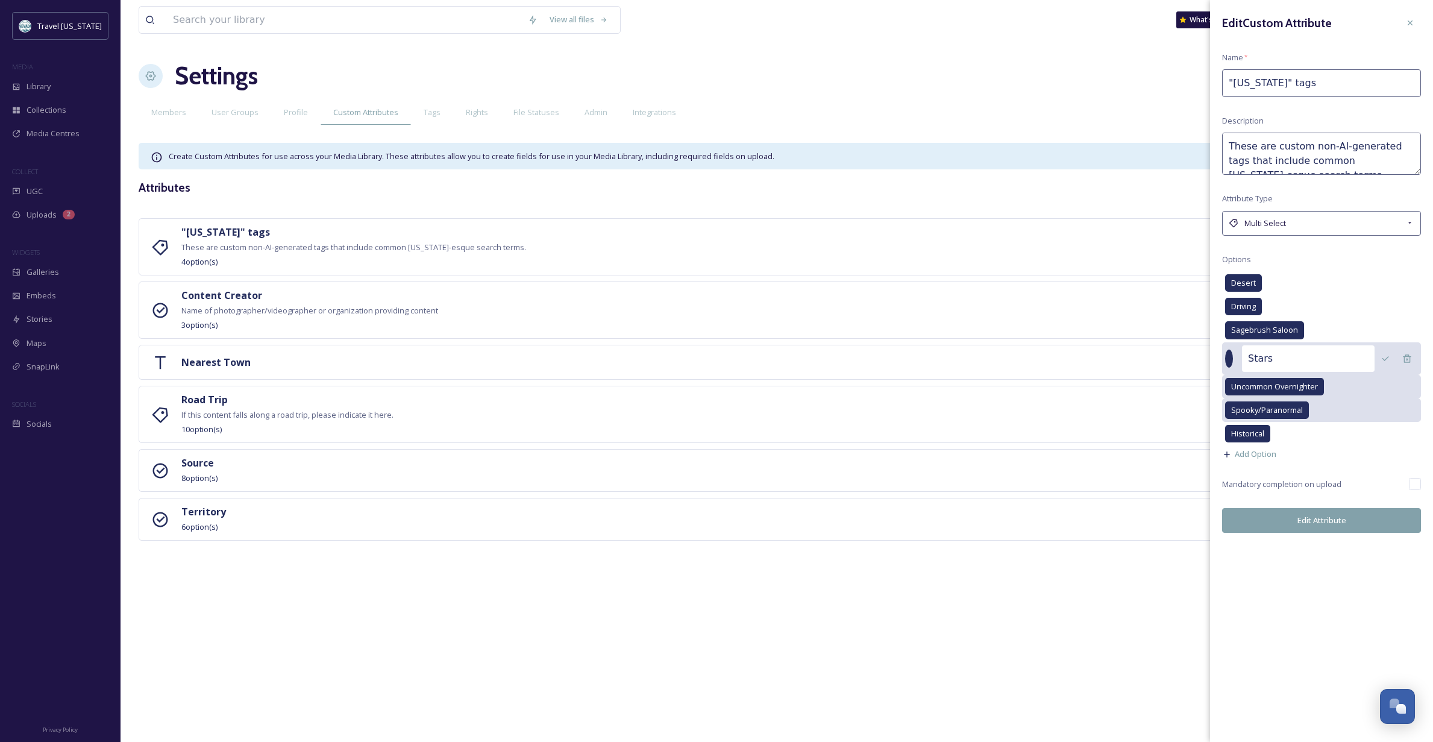
click at [1283, 357] on input "Stars" at bounding box center [1308, 358] width 133 height 27
type input "Stars/Dark Sky"
click at [1382, 354] on icon at bounding box center [1386, 359] width 10 height 10
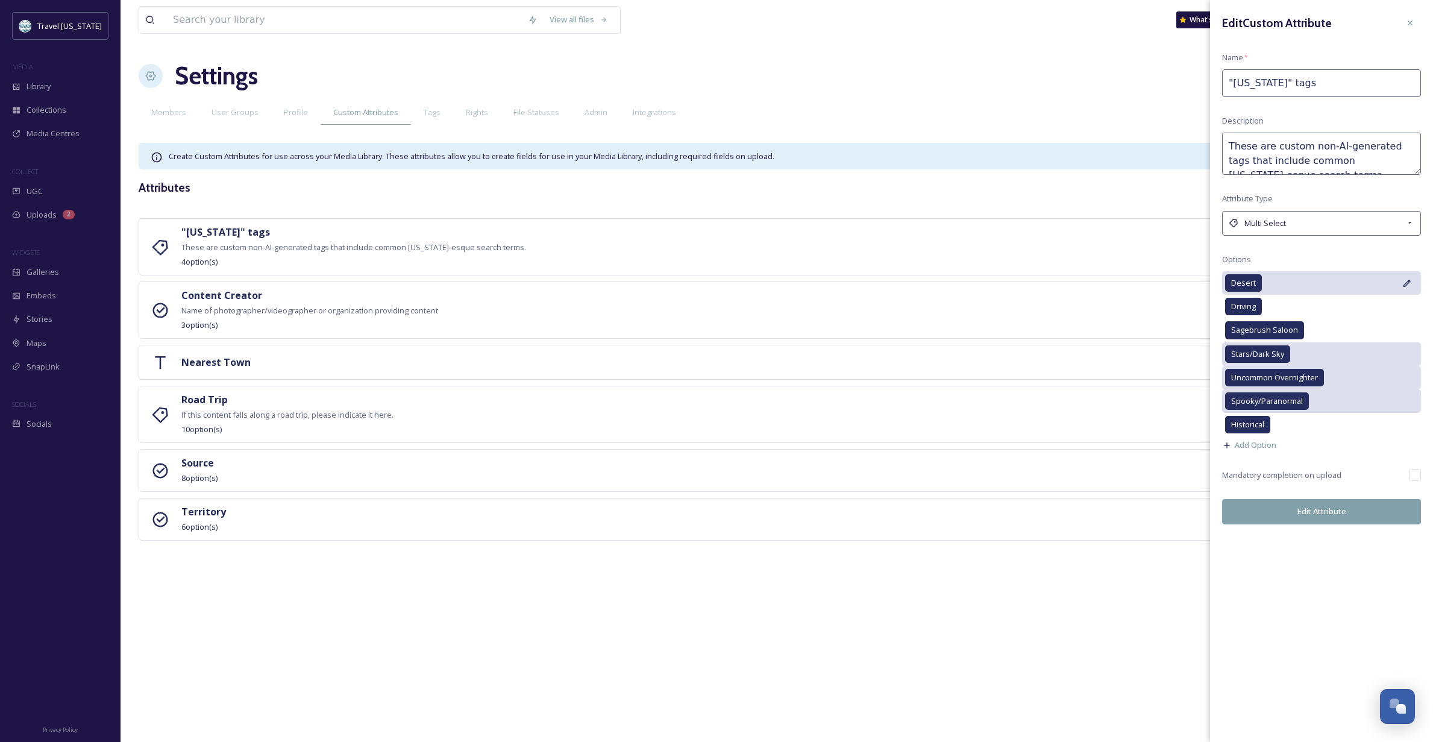
scroll to position [0, 0]
click at [1407, 304] on icon at bounding box center [1408, 307] width 10 height 10
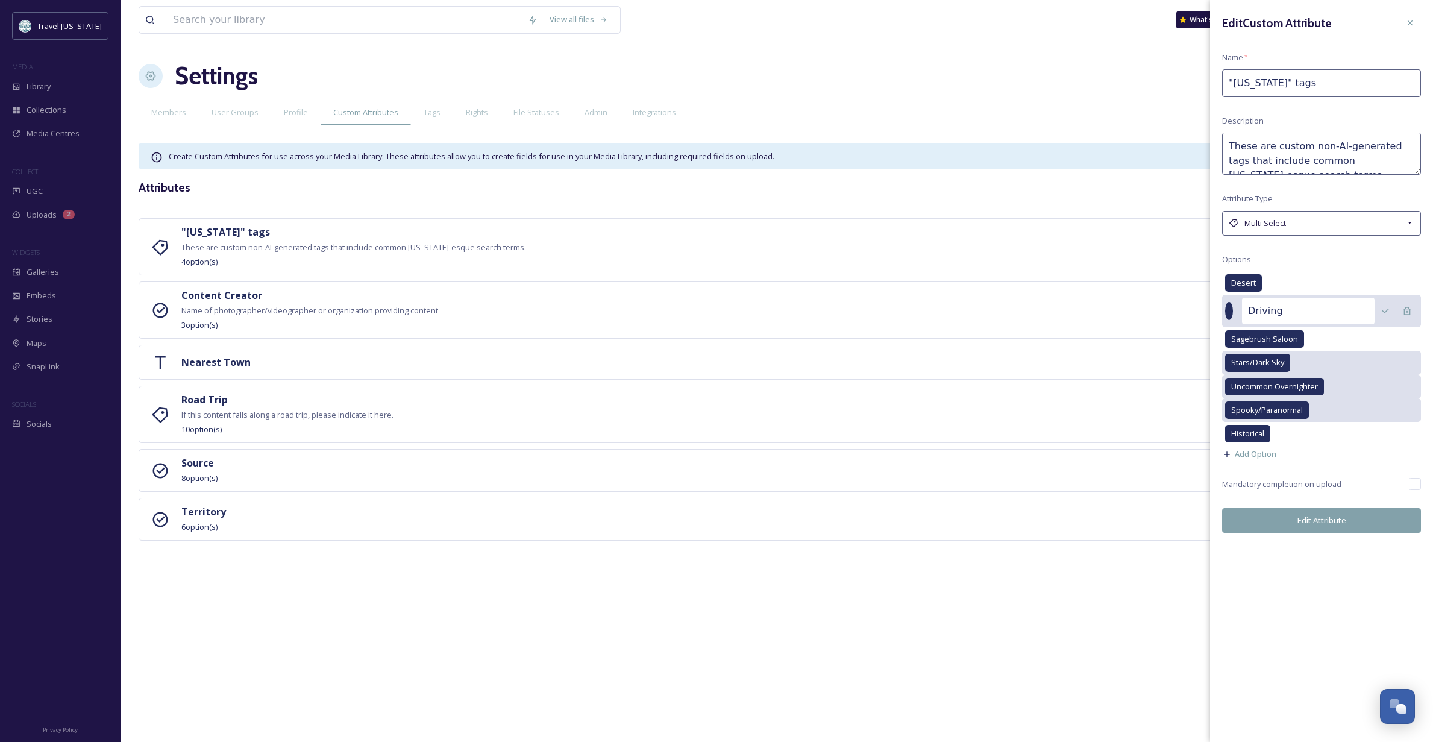
click at [1284, 310] on input "Driving" at bounding box center [1308, 311] width 133 height 27
type input "Driving"
click at [1385, 310] on icon at bounding box center [1386, 311] width 10 height 10
click at [1386, 303] on div at bounding box center [1386, 311] width 22 height 22
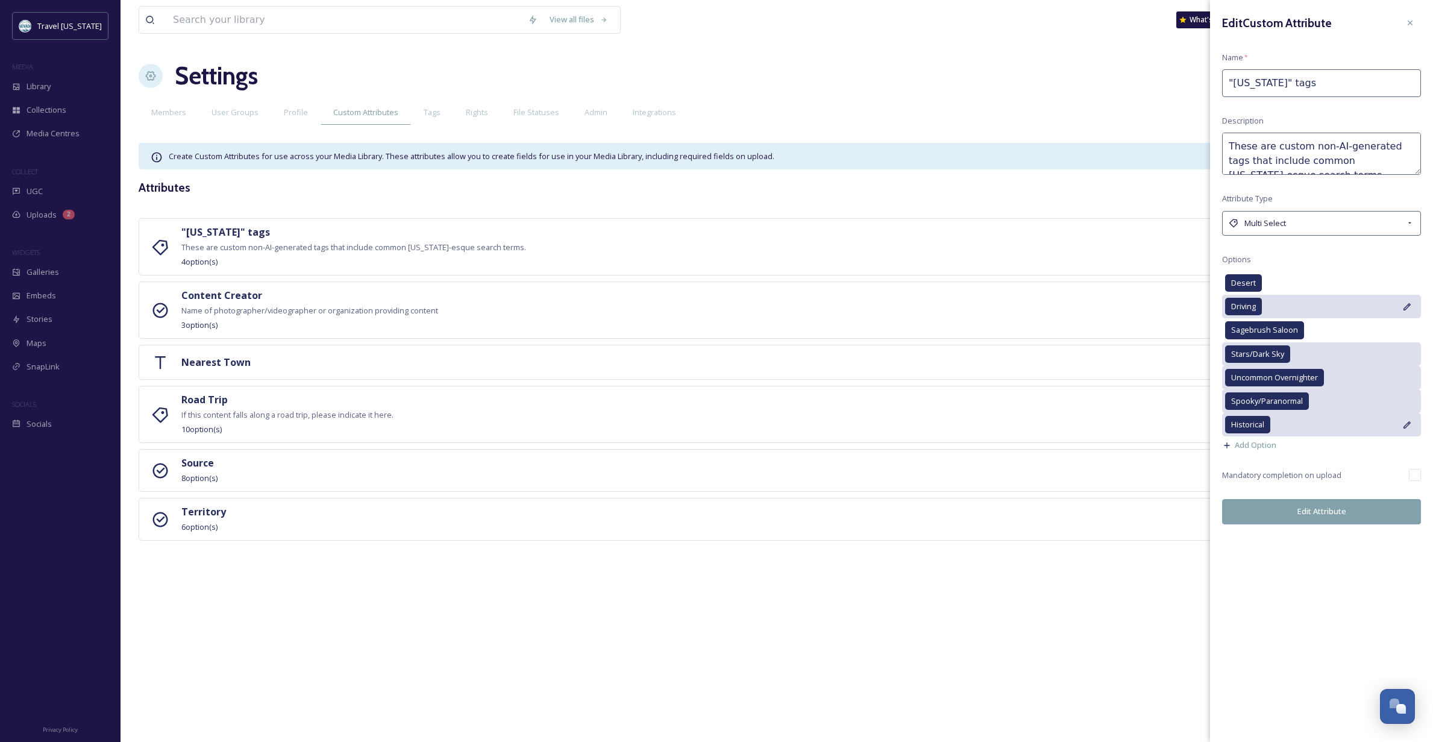
click at [1255, 427] on span "Historical" at bounding box center [1247, 424] width 33 height 11
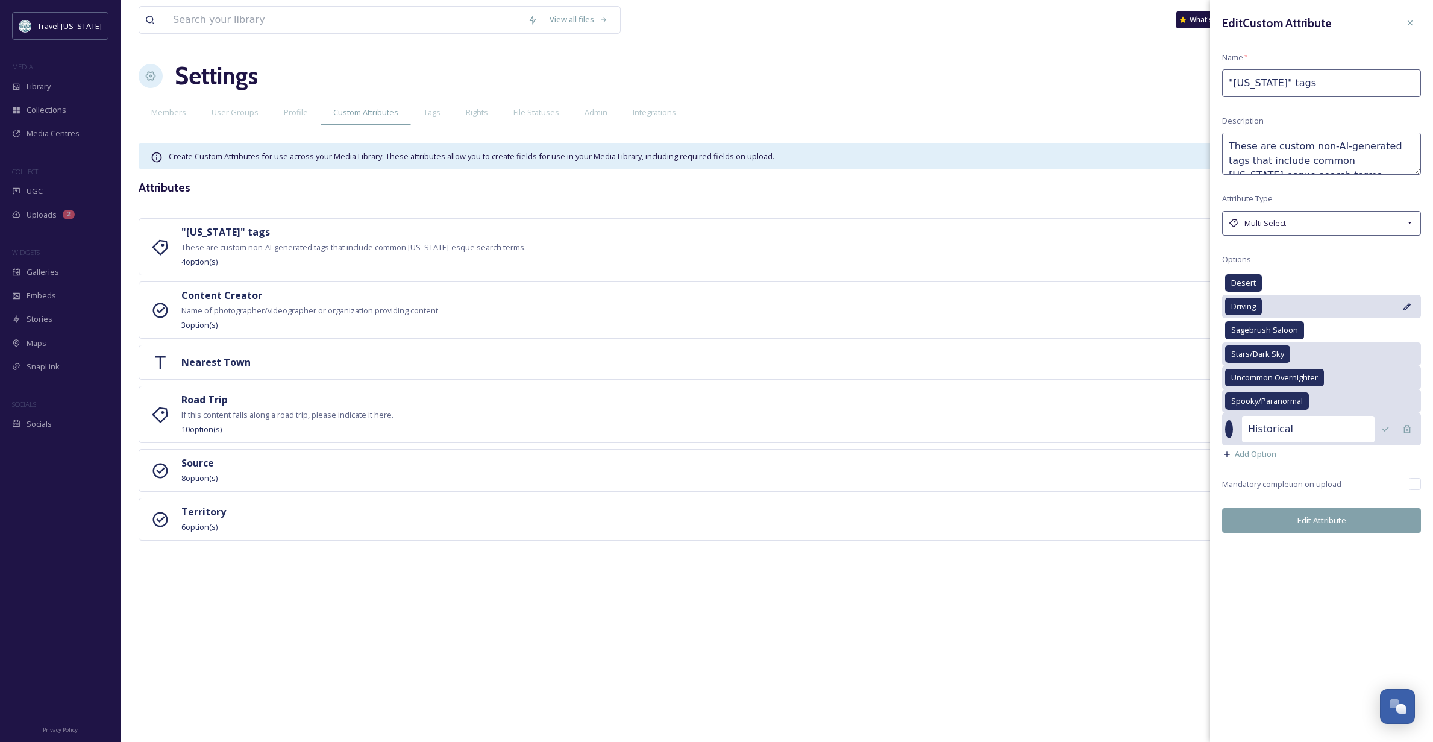
drag, startPoint x: 1182, startPoint y: 617, endPoint x: 1345, endPoint y: 612, distance: 163.4
click at [1184, 616] on div "View all files What's New [PERSON_NAME] Settings New User Group New Member Memb…" at bounding box center [777, 371] width 1313 height 742
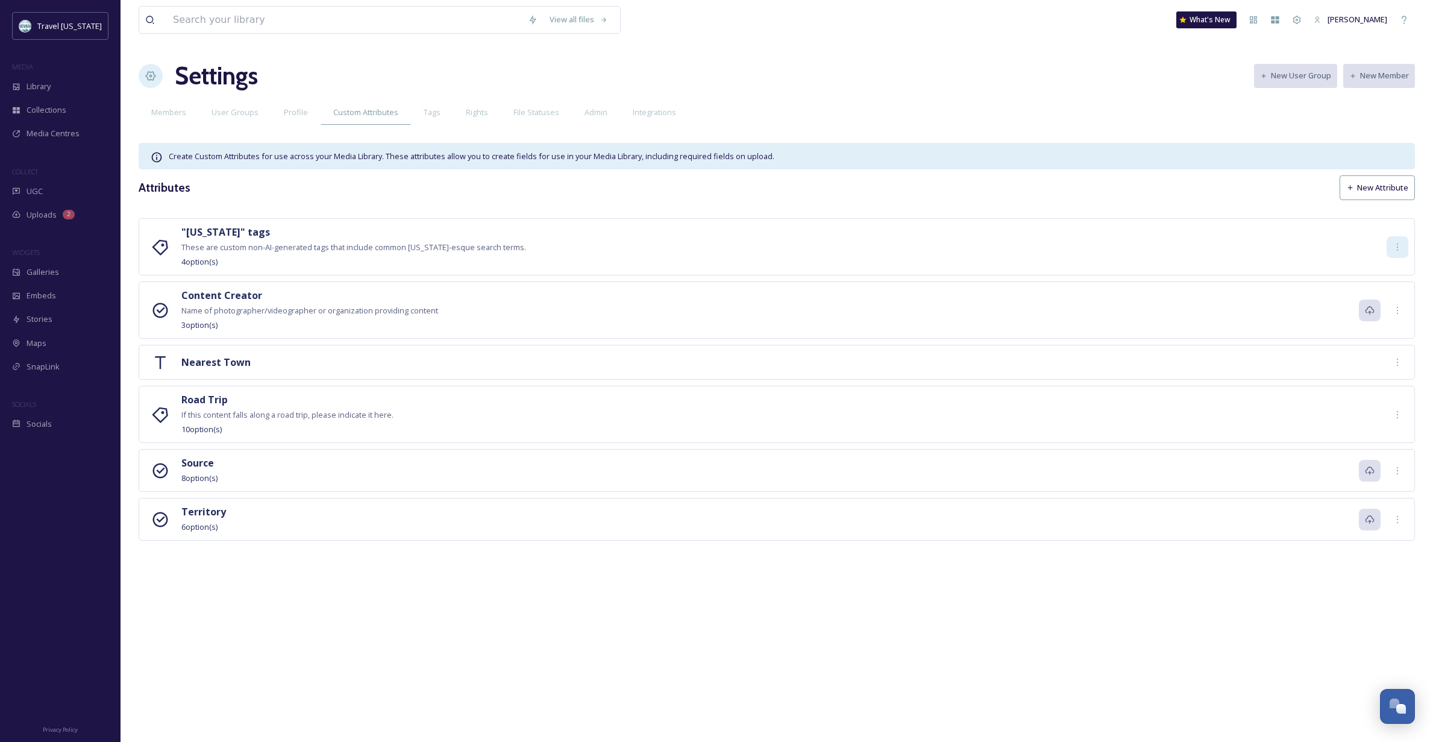
click at [1398, 247] on icon at bounding box center [1397, 247] width 1 height 7
click at [1384, 271] on span "Edit" at bounding box center [1384, 273] width 13 height 11
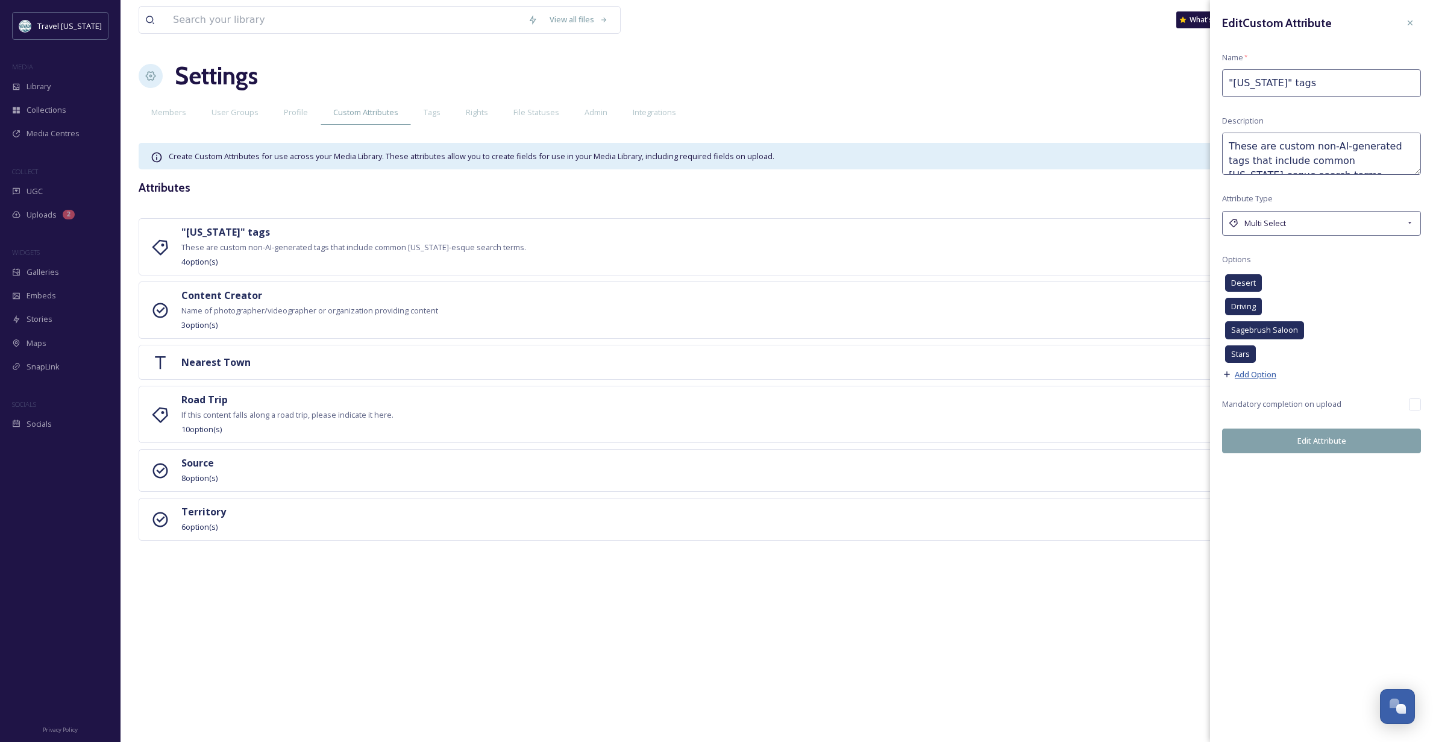
click at [1257, 372] on span "Add Option" at bounding box center [1256, 374] width 42 height 11
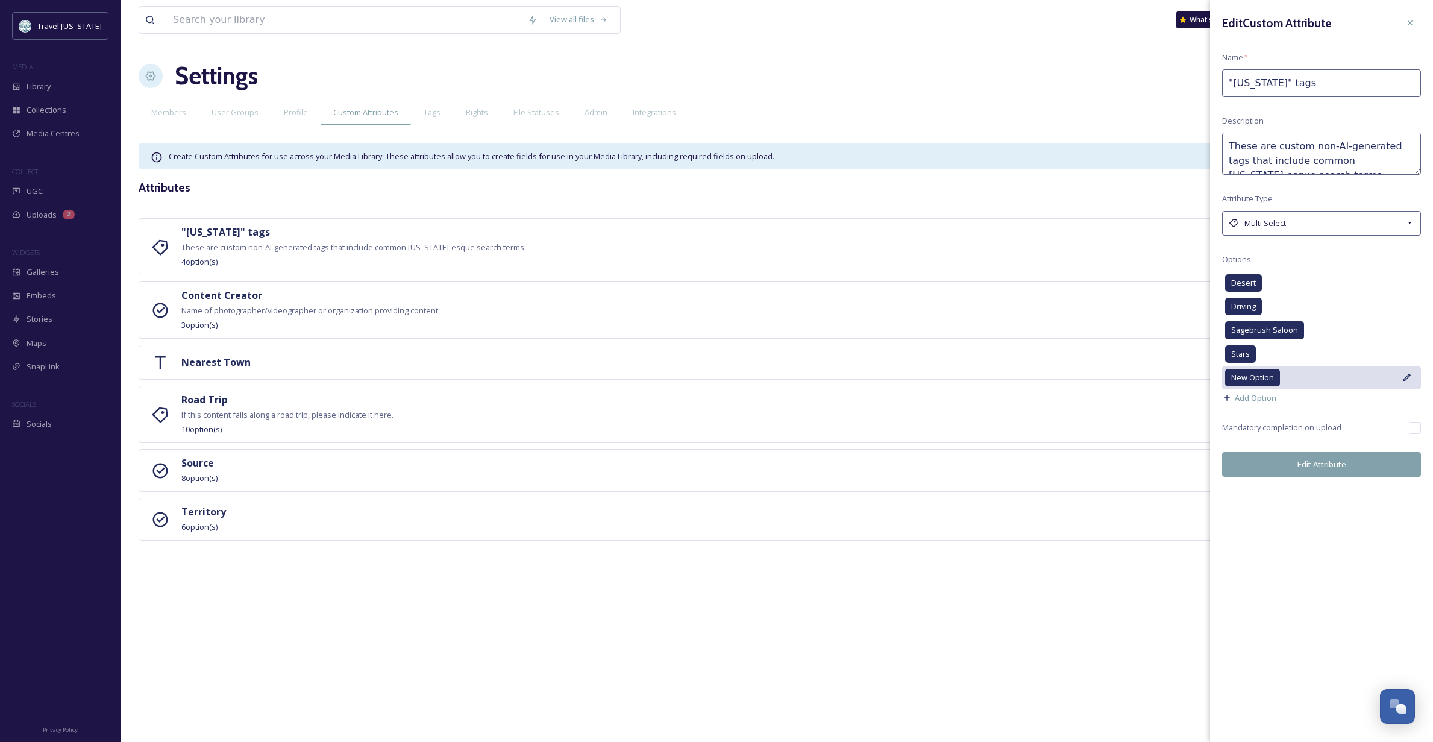
click at [1408, 373] on icon at bounding box center [1408, 378] width 10 height 10
drag, startPoint x: 1322, startPoint y: 378, endPoint x: 1233, endPoint y: 374, distance: 89.9
click at [1233, 374] on div "New Option" at bounding box center [1321, 382] width 199 height 33
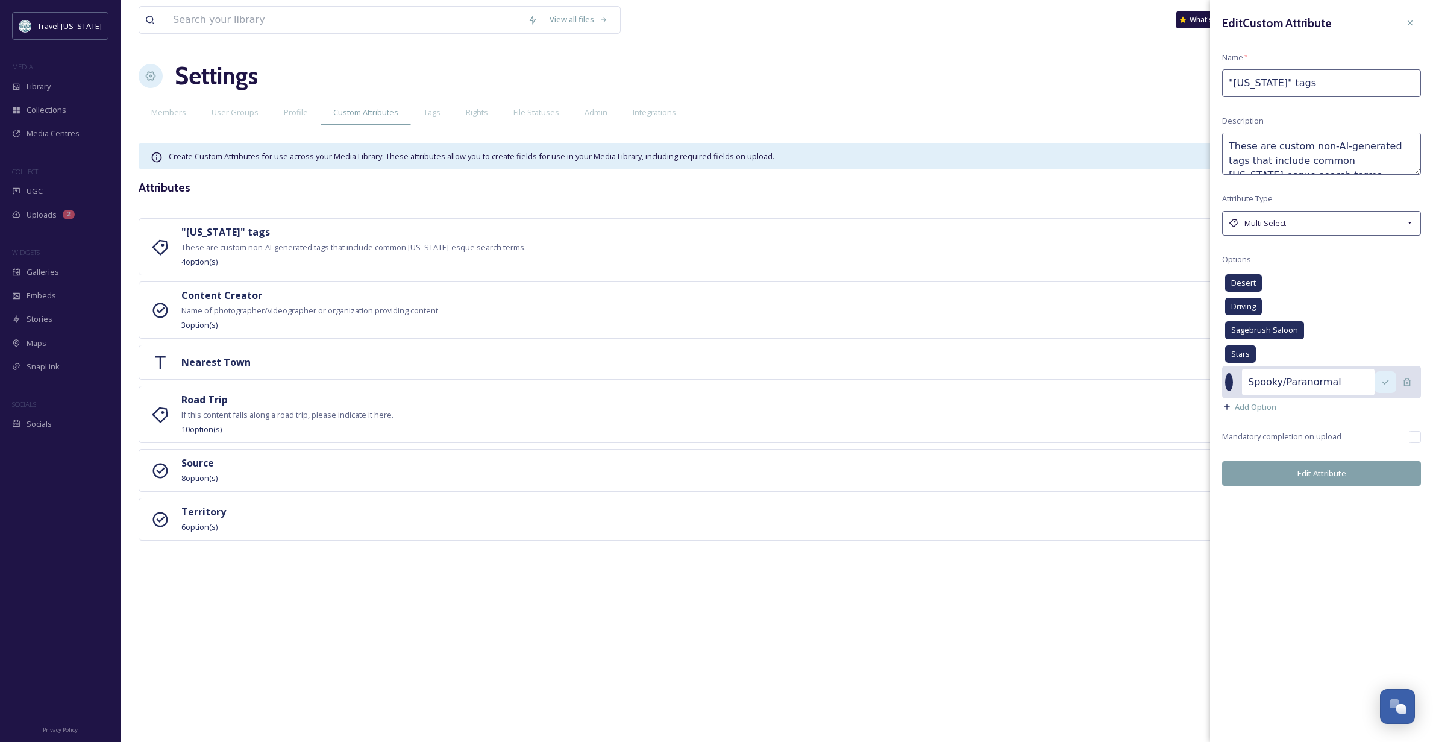
type input "Spooky/Paranormal"
click at [1382, 377] on icon at bounding box center [1386, 382] width 10 height 10
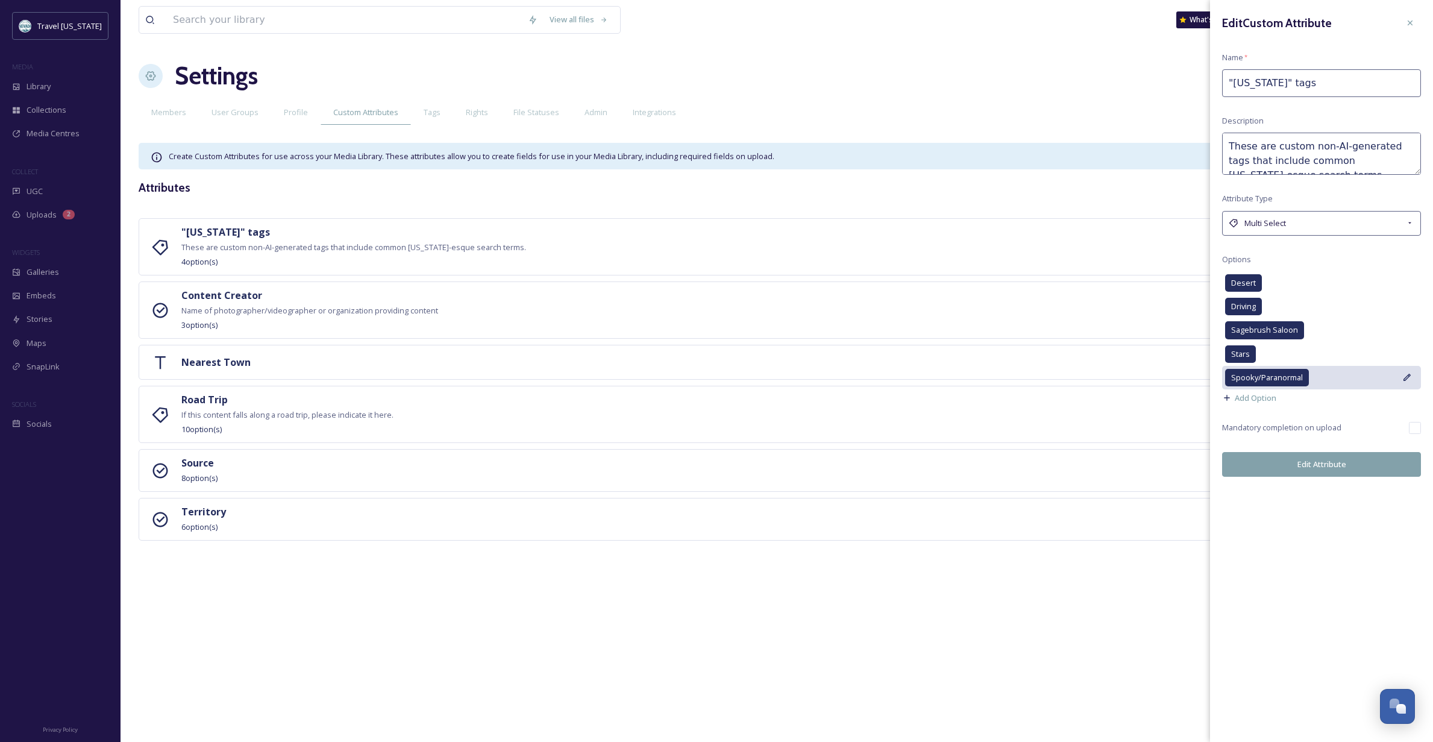
scroll to position [1, 0]
click at [1405, 374] on icon at bounding box center [1408, 378] width 10 height 10
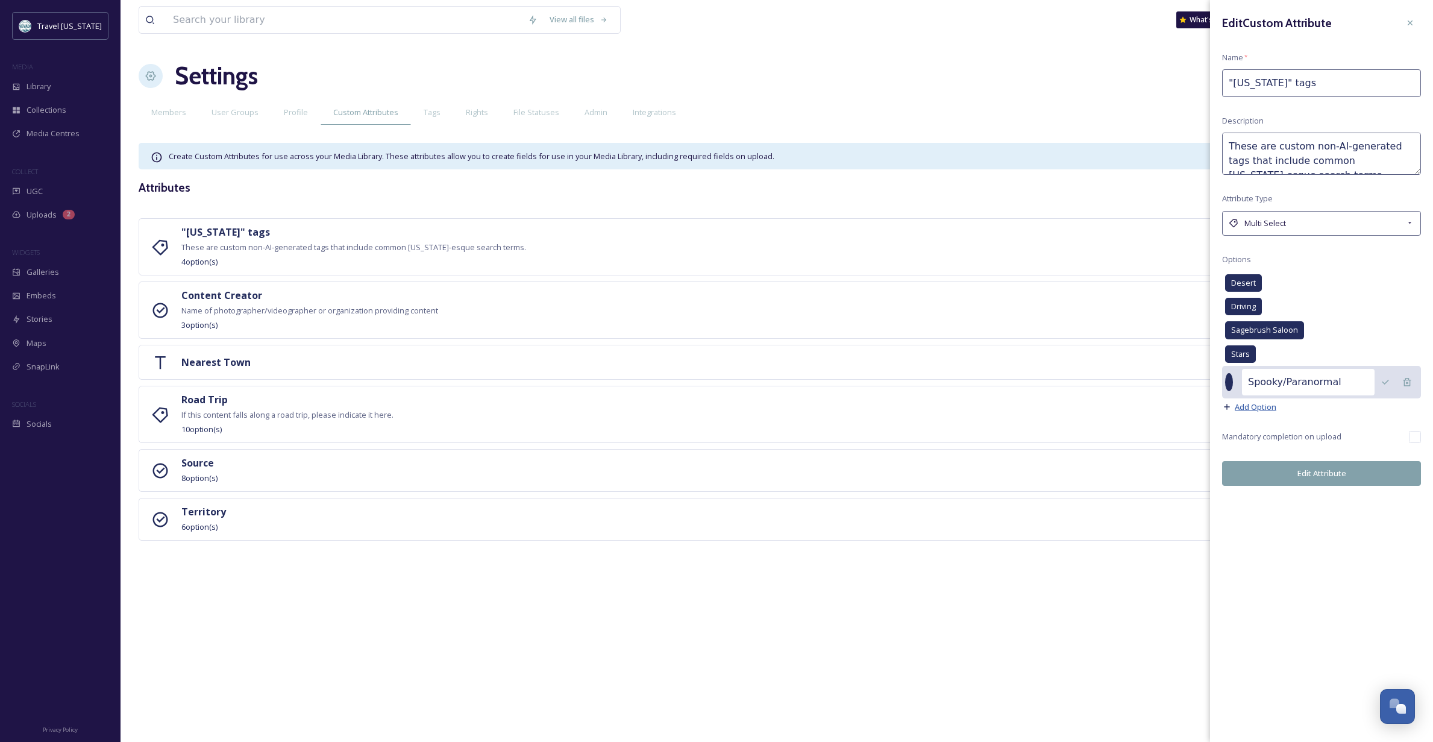
click at [1248, 404] on span "Add Option" at bounding box center [1256, 406] width 42 height 11
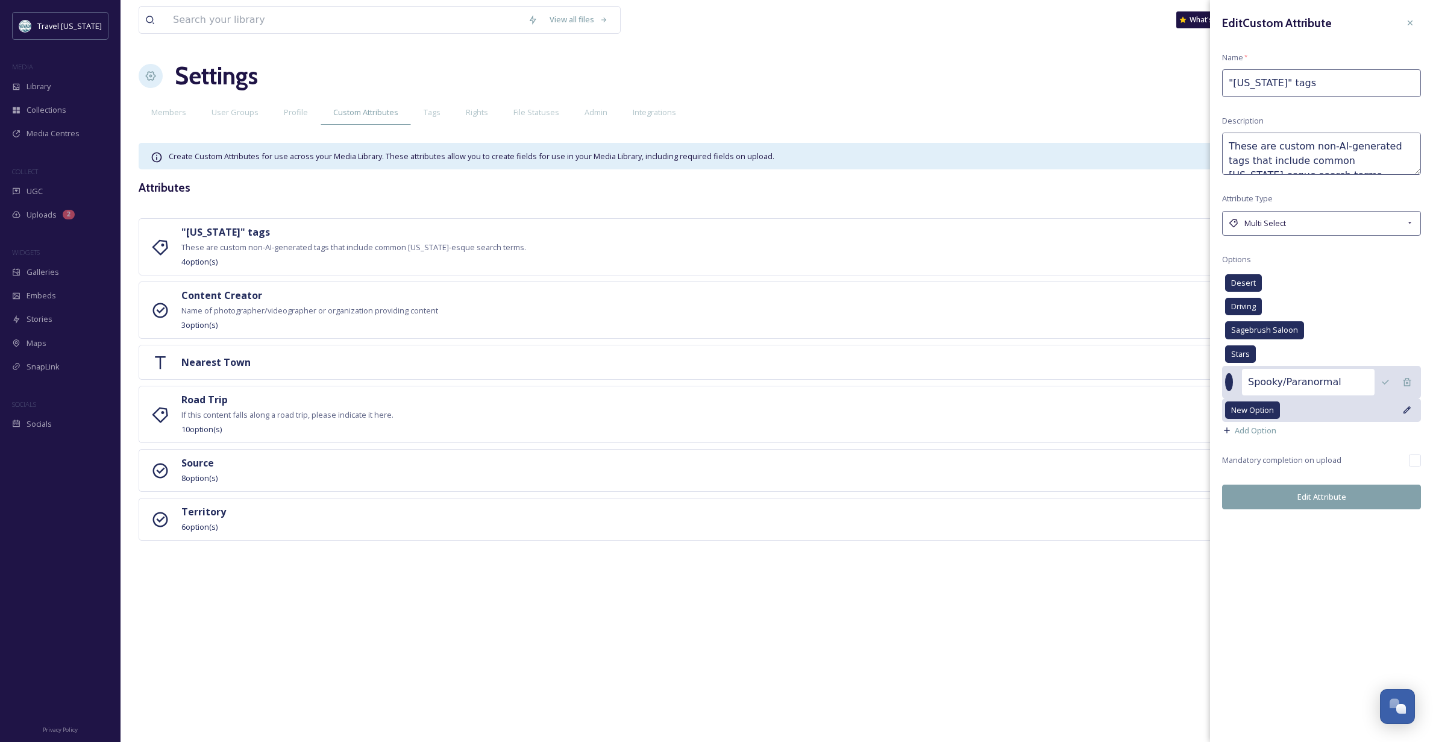
scroll to position [0, 0]
click at [1407, 408] on icon at bounding box center [1408, 410] width 10 height 10
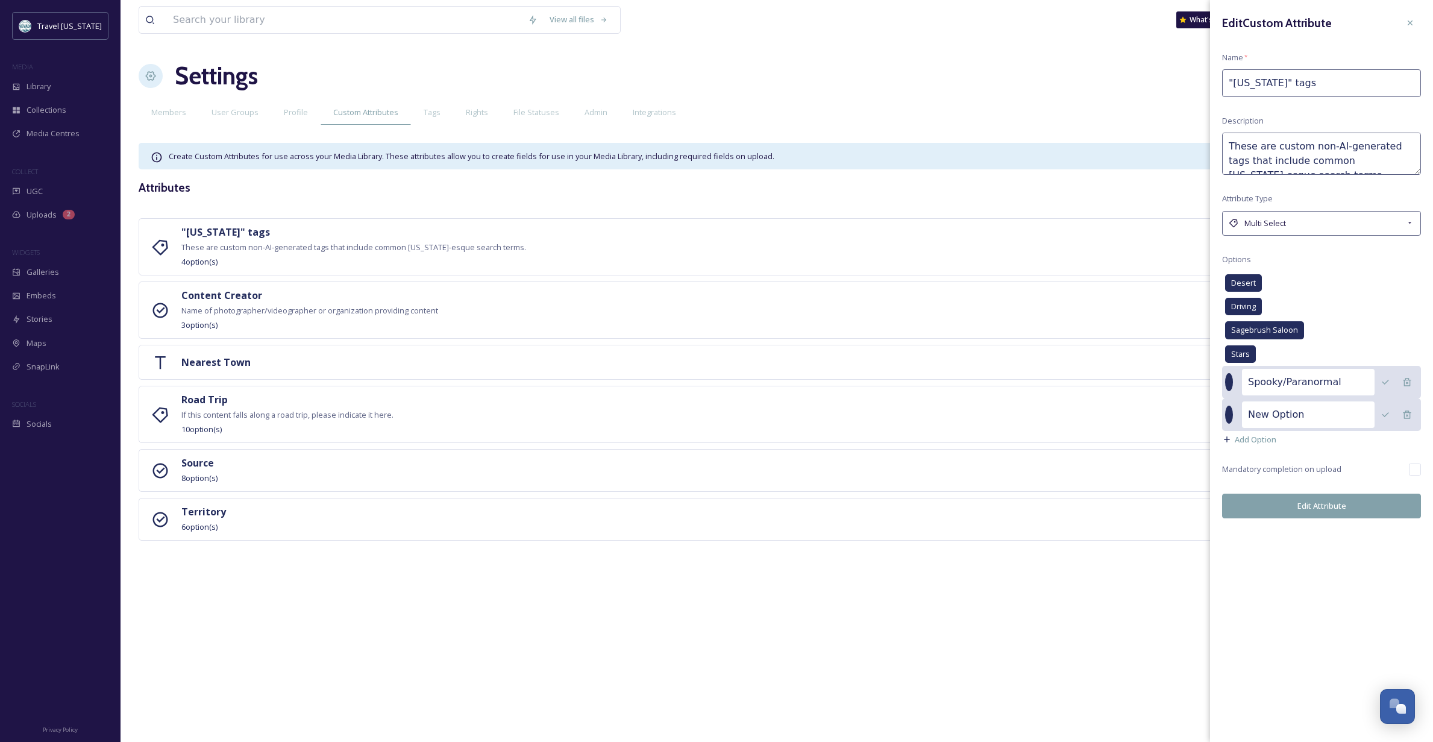
scroll to position [0, 1]
drag, startPoint x: 1324, startPoint y: 413, endPoint x: 1187, endPoint y: 397, distance: 137.8
click at [1187, 397] on div ""[US_STATE]" tags These are custom non-AI-generated tags that include common [U…" at bounding box center [777, 379] width 1277 height 322
type input "Uncommon Overnighter"
click at [1294, 572] on div "Edit Custom Attribute Name * "[US_STATE]" tags Description These are custom non…" at bounding box center [1321, 371] width 223 height 742
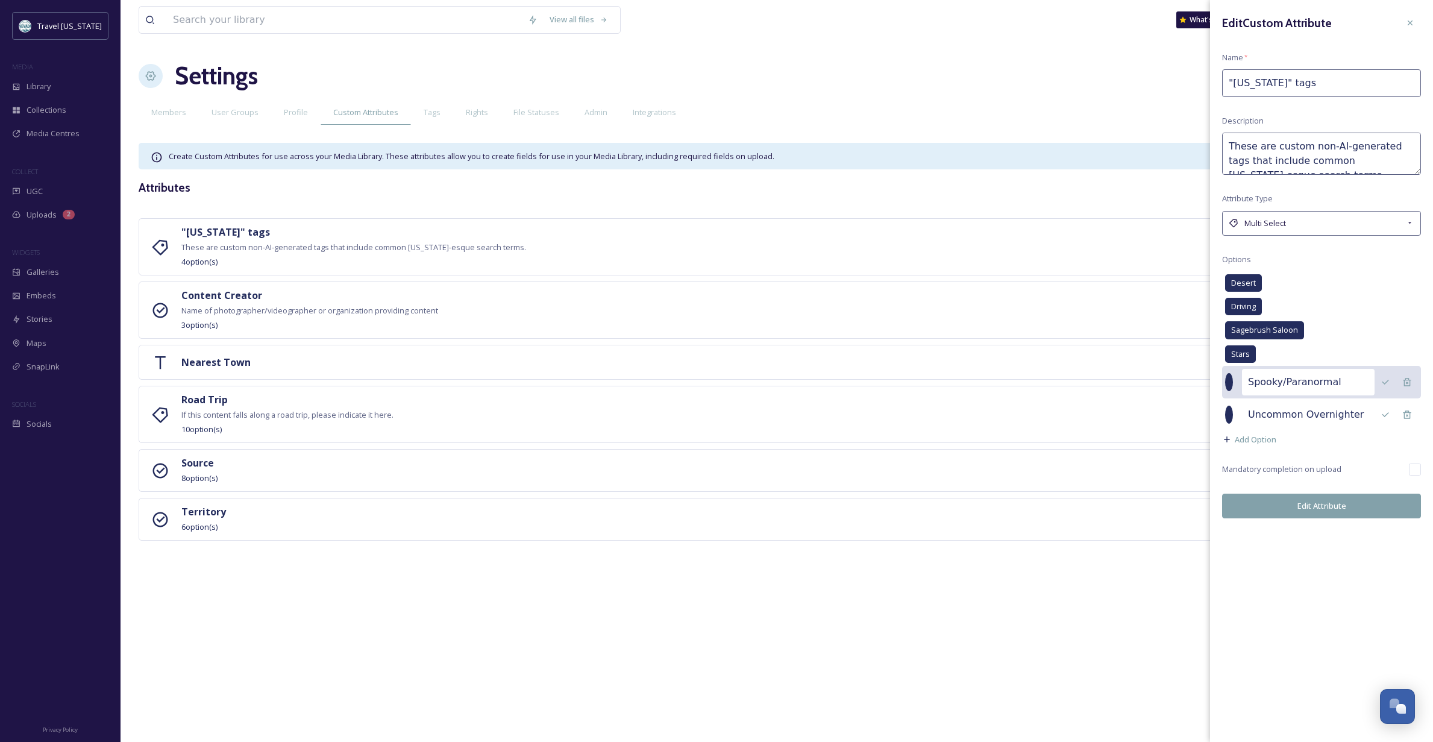
scroll to position [0, 0]
click at [1286, 351] on div "Stars" at bounding box center [1321, 354] width 199 height 24
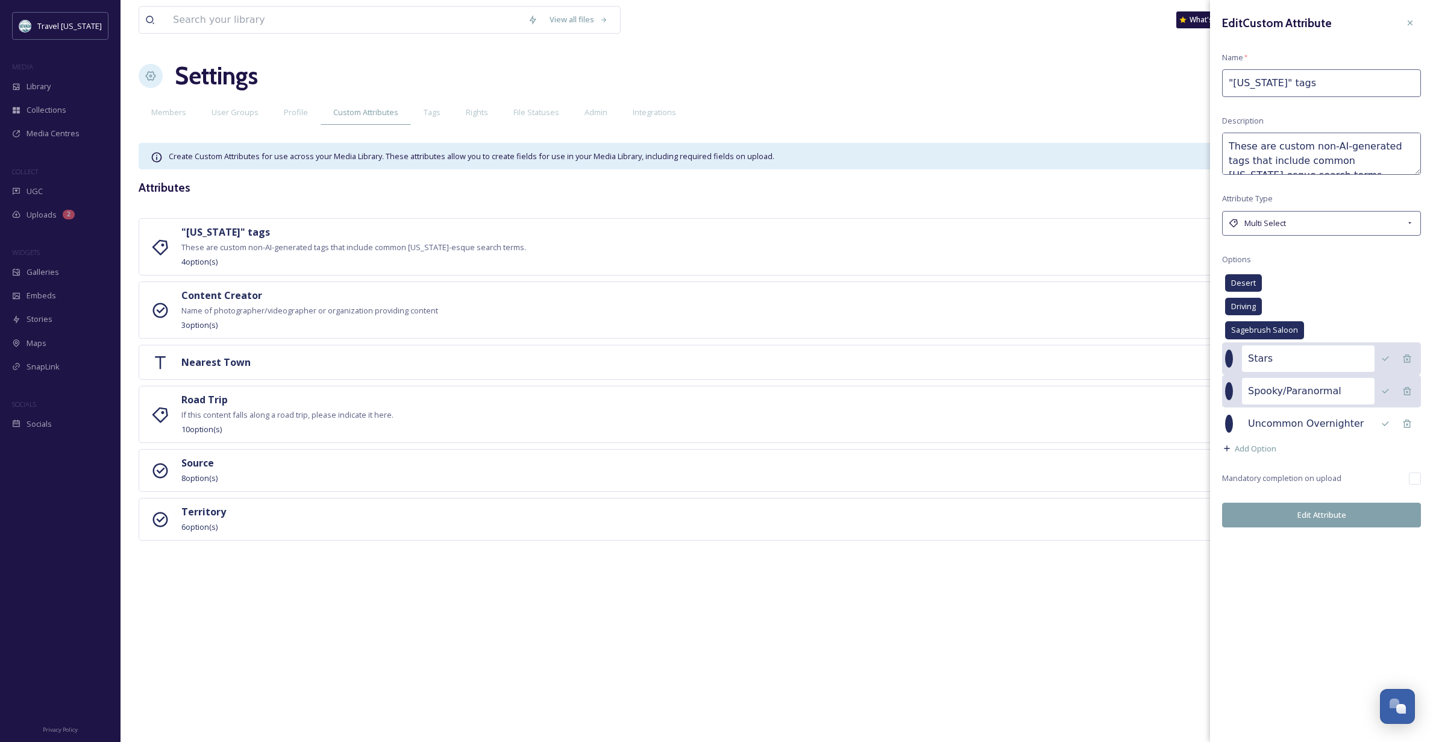
click at [1284, 355] on input "Stars" at bounding box center [1308, 358] width 133 height 27
type input "Stars/Dark Sky"
click at [1289, 590] on div "Edit Custom Attribute Name * "[US_STATE]" tags Description These are custom non…" at bounding box center [1321, 371] width 223 height 742
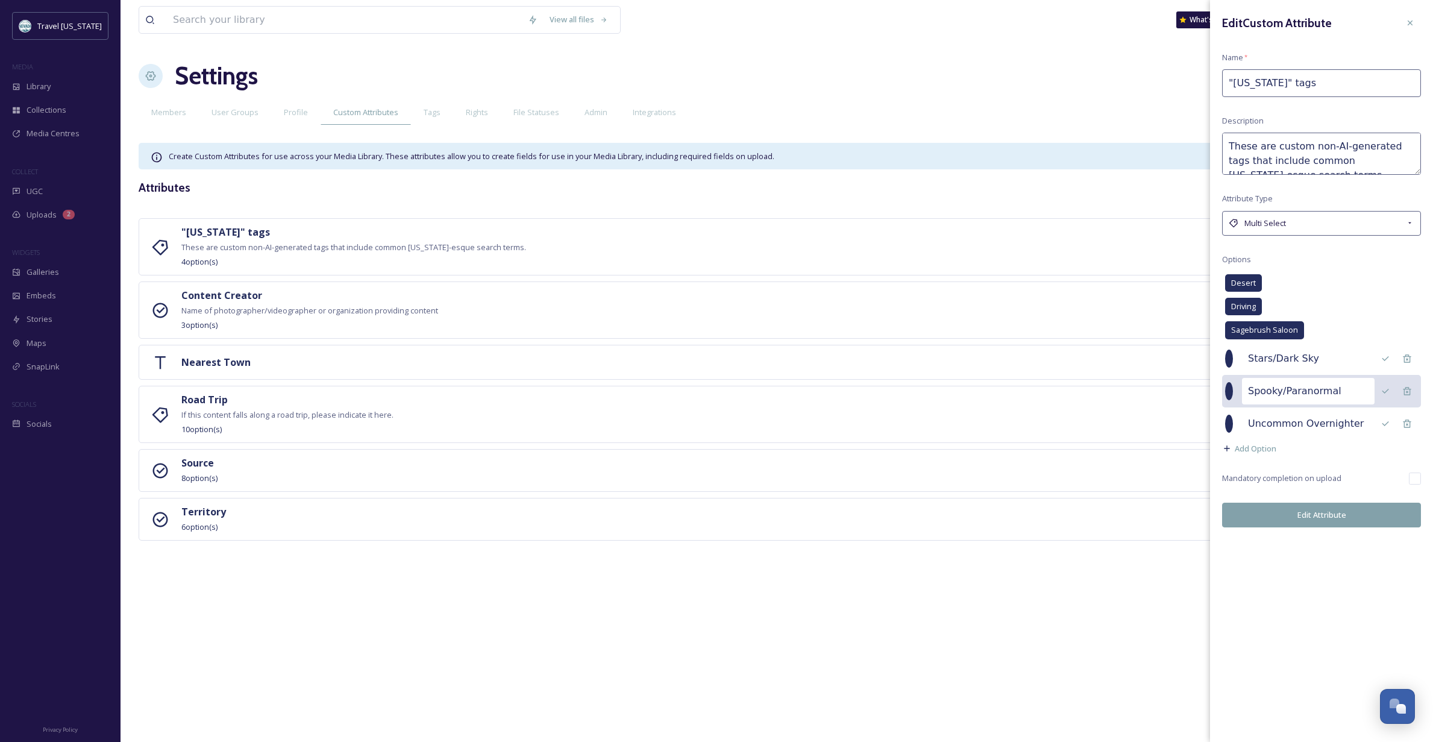
click at [1320, 511] on button "Edit Attribute" at bounding box center [1321, 515] width 199 height 25
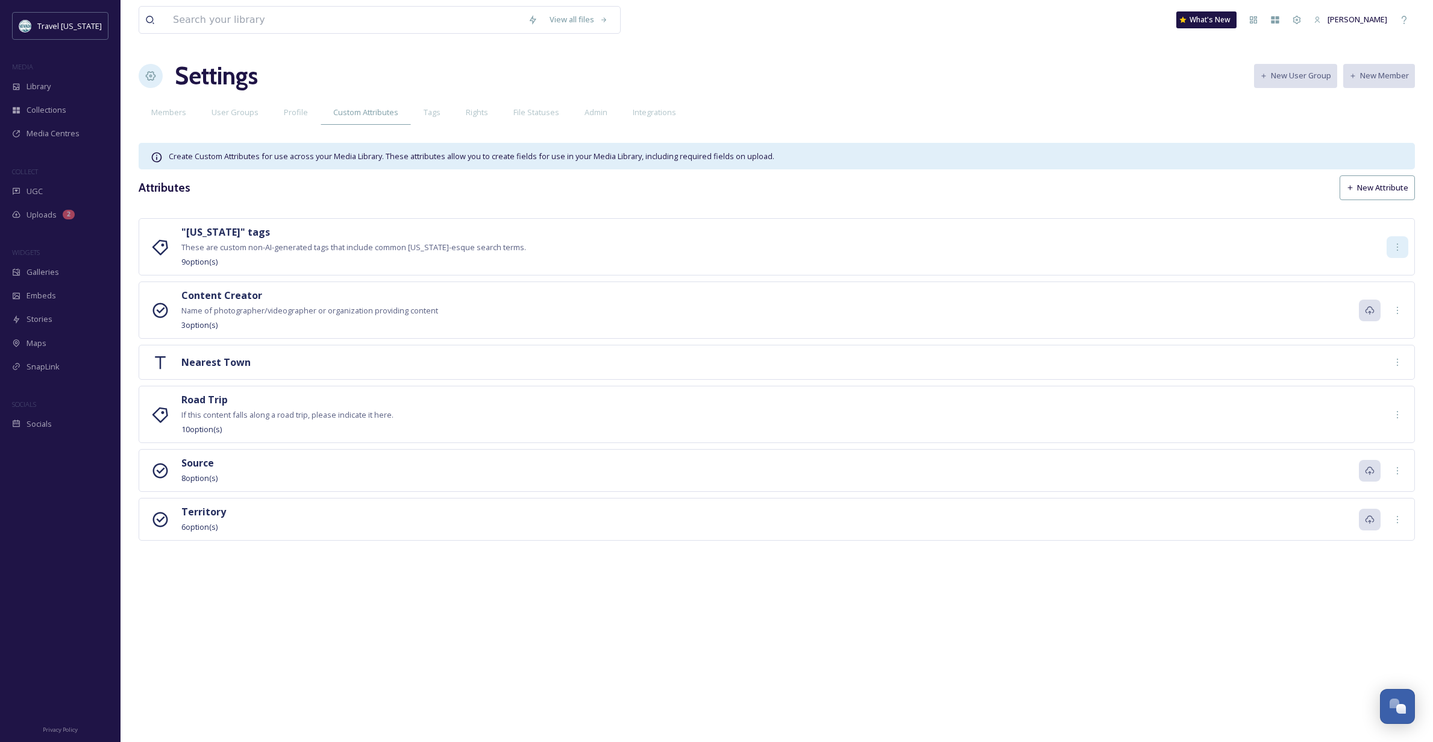
click at [1397, 248] on icon at bounding box center [1398, 247] width 10 height 10
click at [1393, 268] on div "Edit" at bounding box center [1390, 274] width 36 height 24
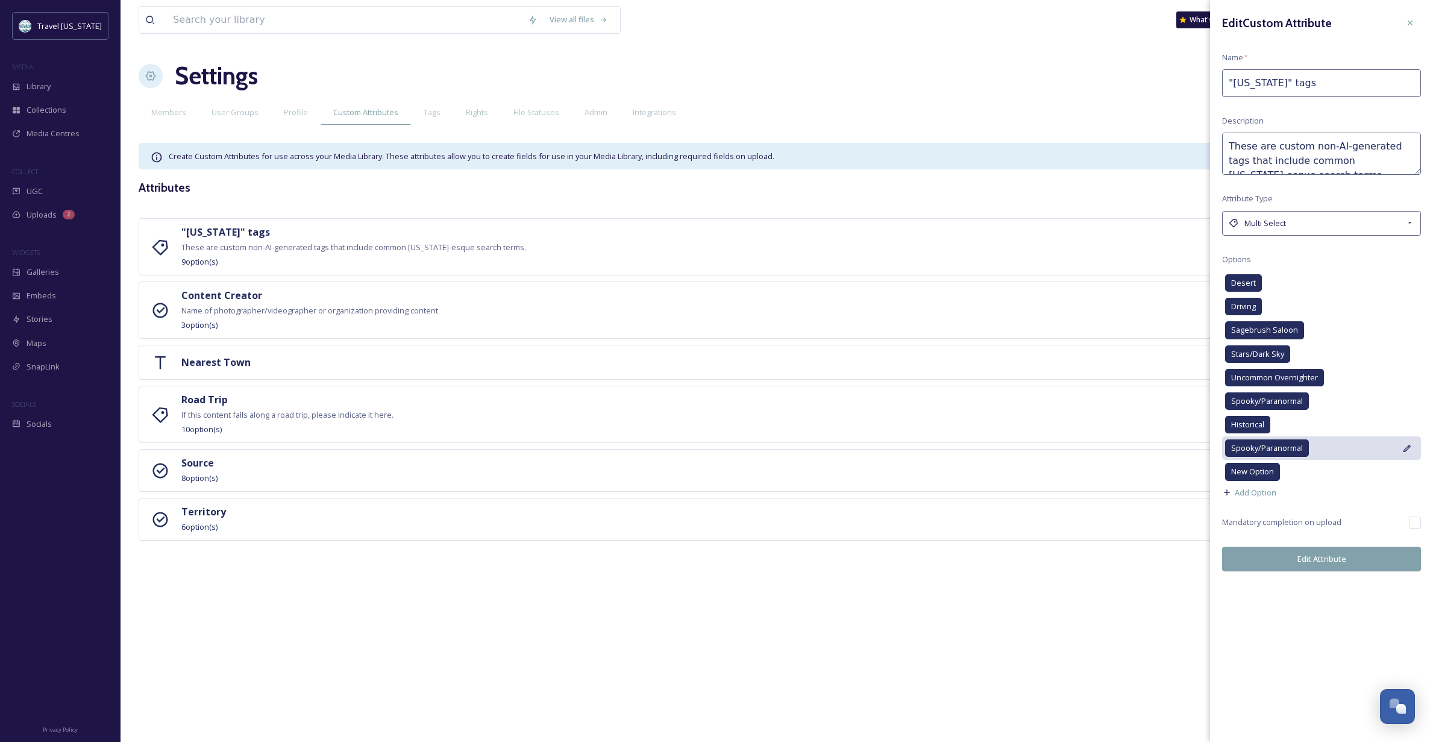
click at [1407, 445] on icon at bounding box center [1408, 449] width 10 height 10
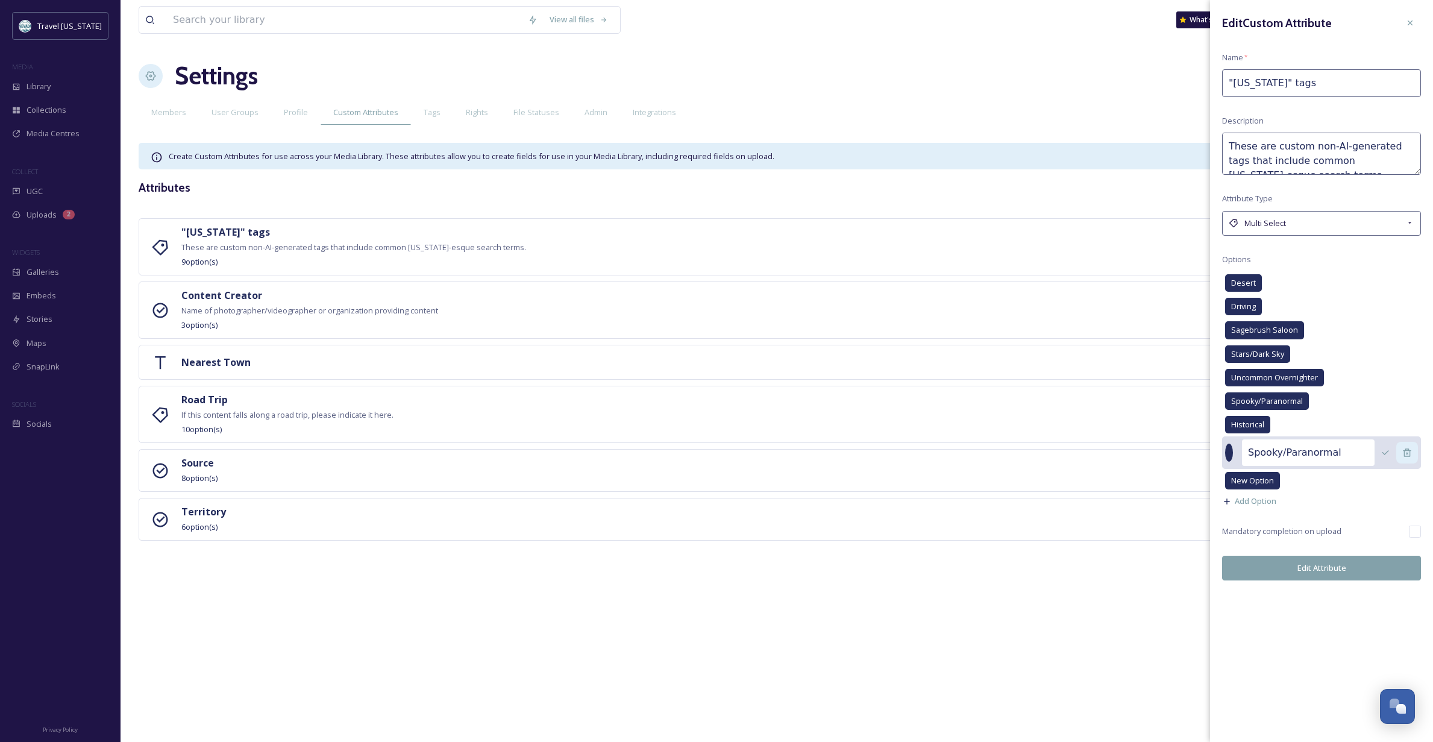
click at [1409, 453] on icon at bounding box center [1408, 453] width 10 height 10
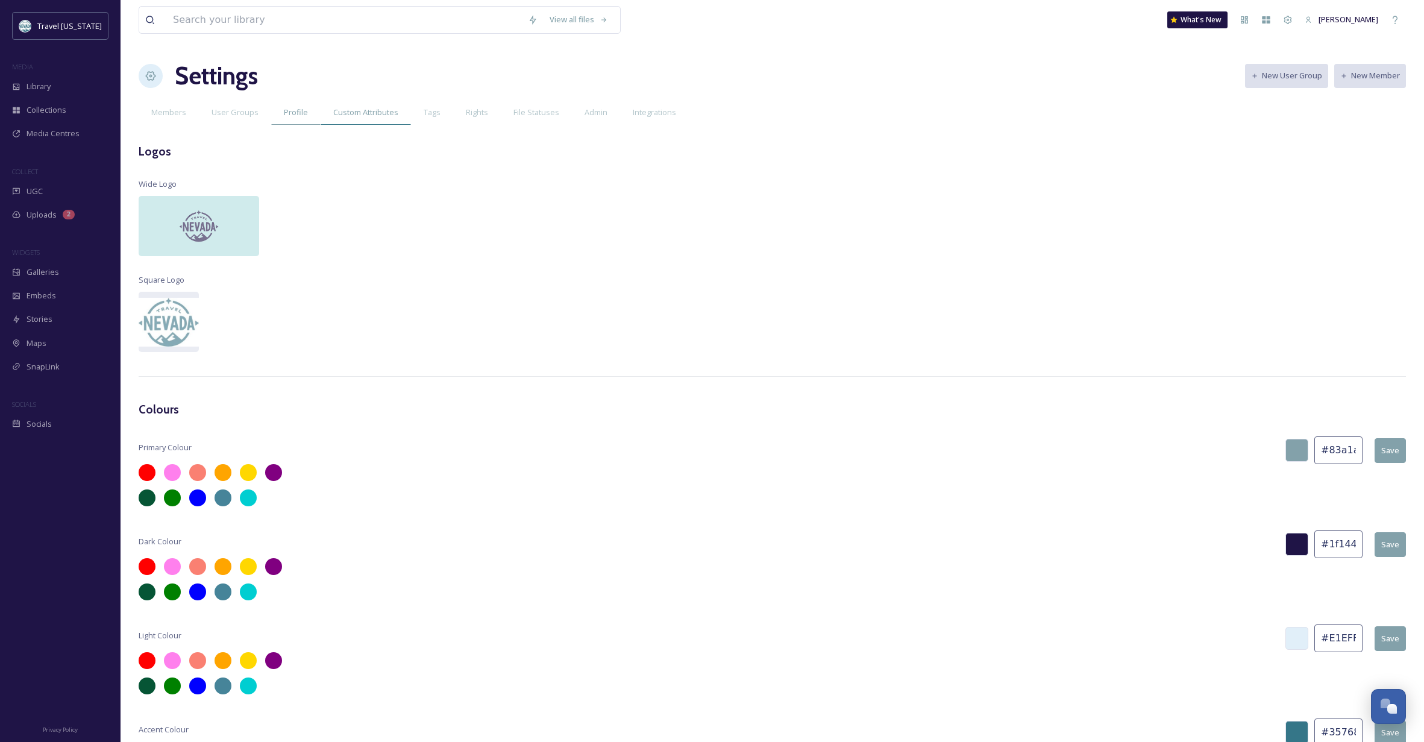
click at [376, 110] on span "Custom Attributes" at bounding box center [365, 112] width 65 height 11
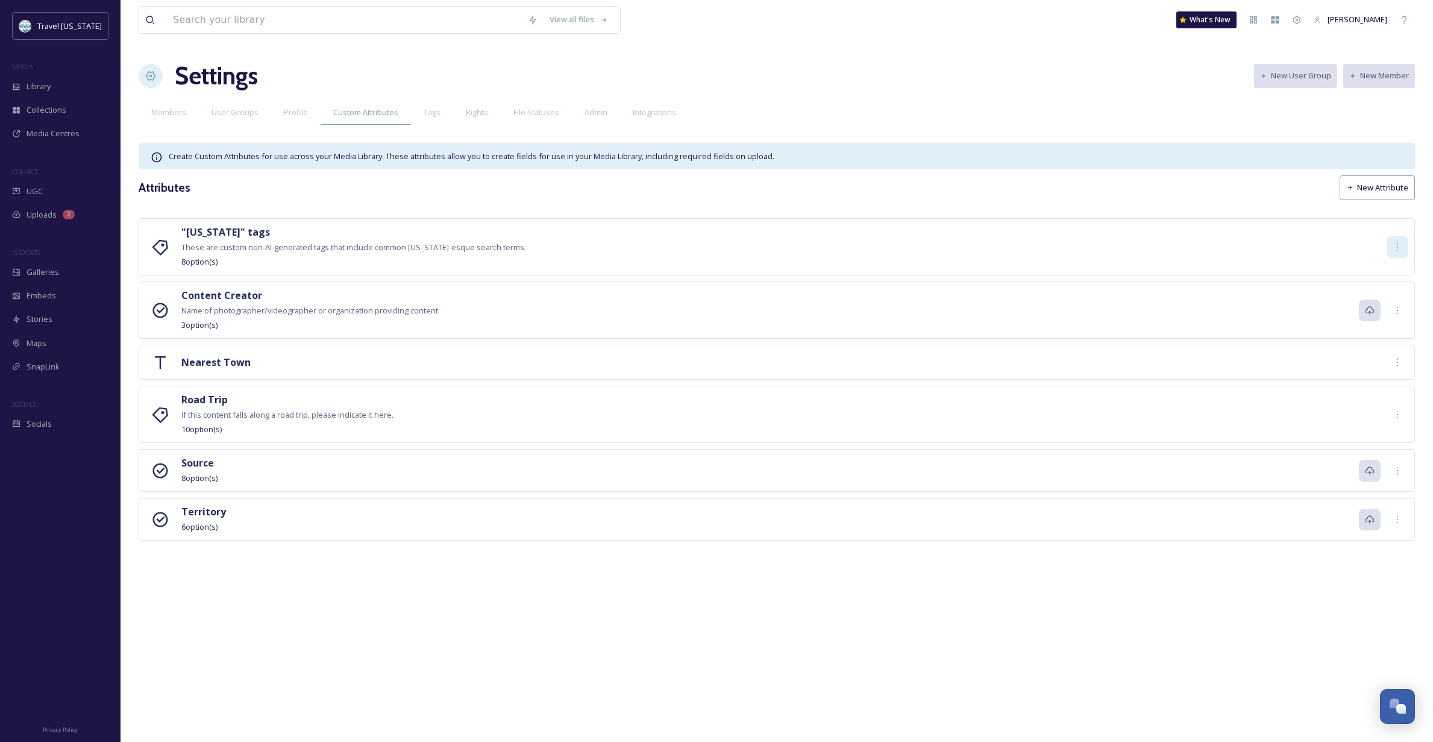
click at [1394, 242] on icon at bounding box center [1398, 247] width 10 height 10
click at [1383, 275] on span "Edit" at bounding box center [1384, 273] width 13 height 11
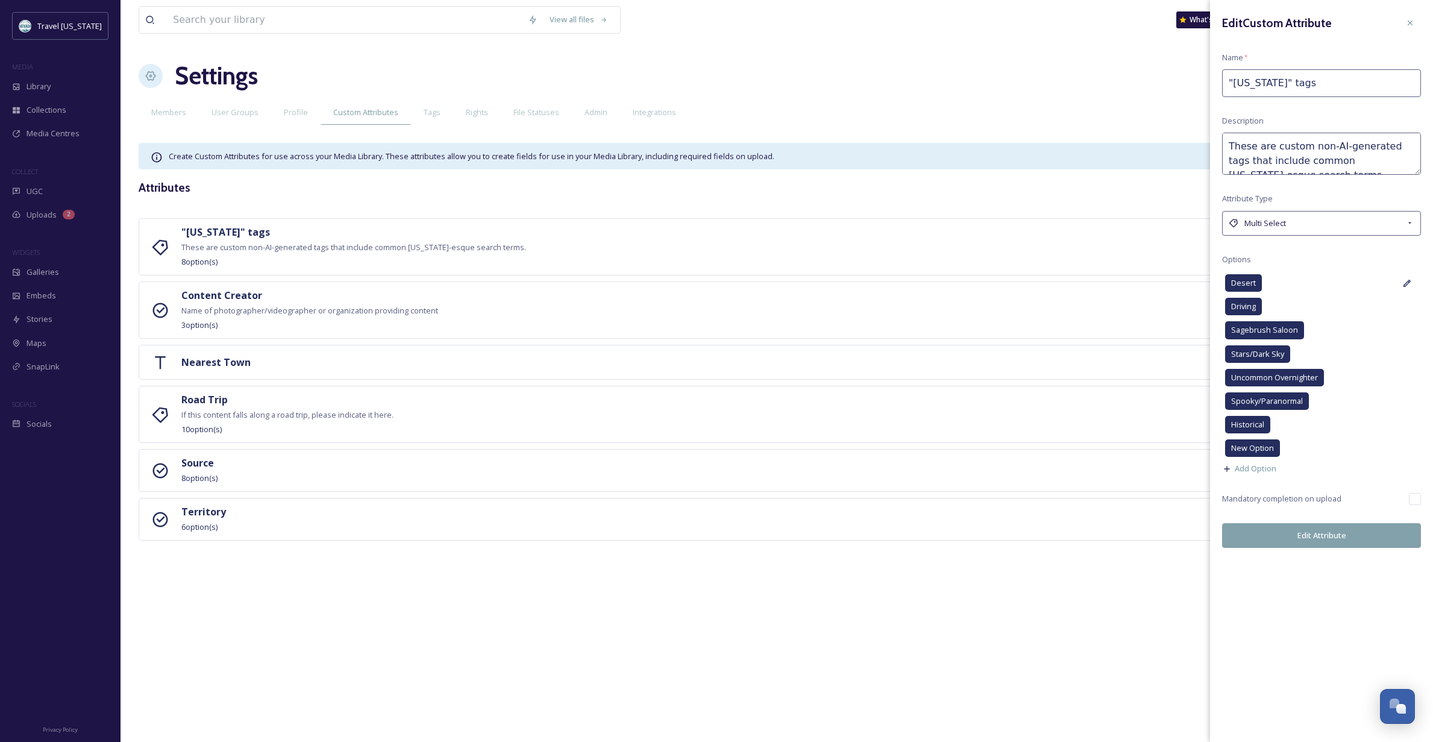
scroll to position [-1, 1]
click at [1407, 448] on icon at bounding box center [1407, 448] width 7 height 7
click at [1405, 450] on icon at bounding box center [1407, 453] width 8 height 8
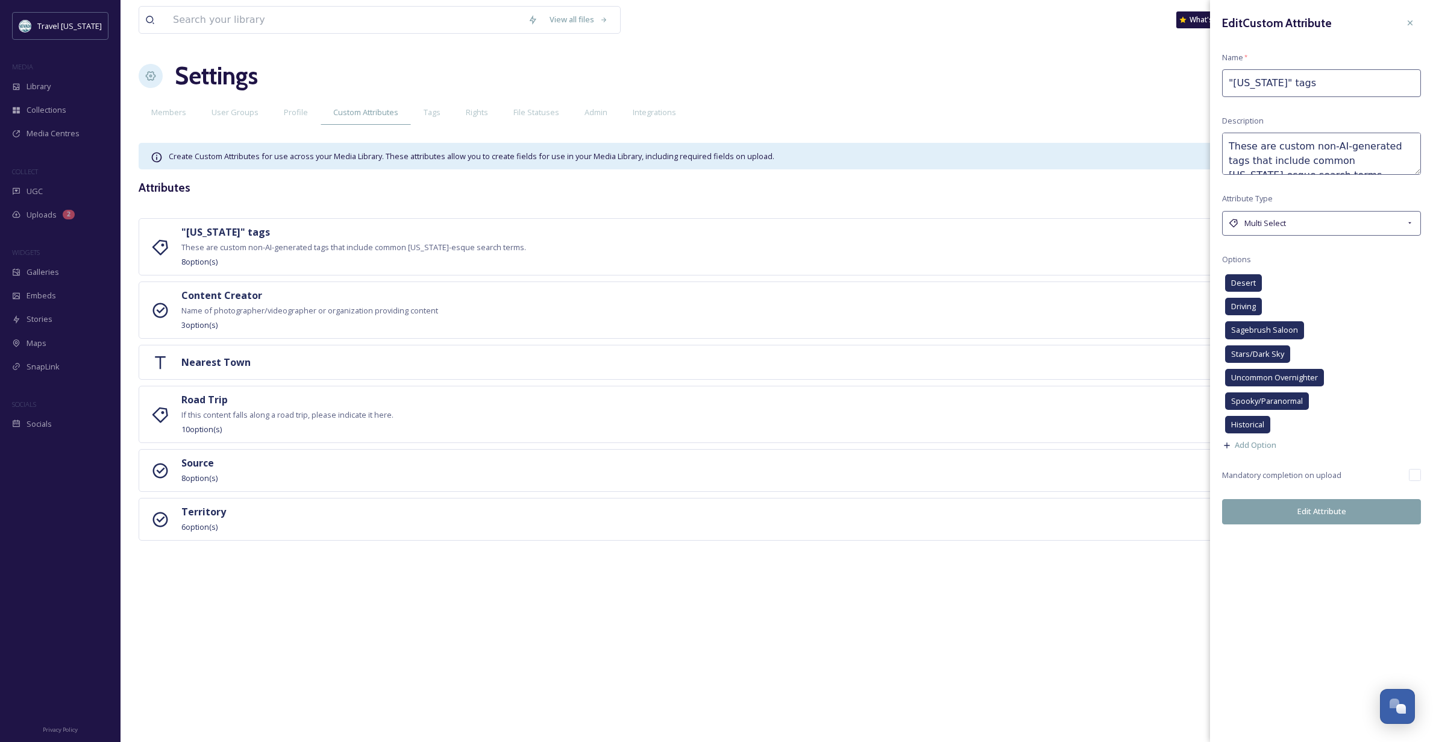
click at [1345, 507] on button "Edit Attribute" at bounding box center [1321, 511] width 199 height 25
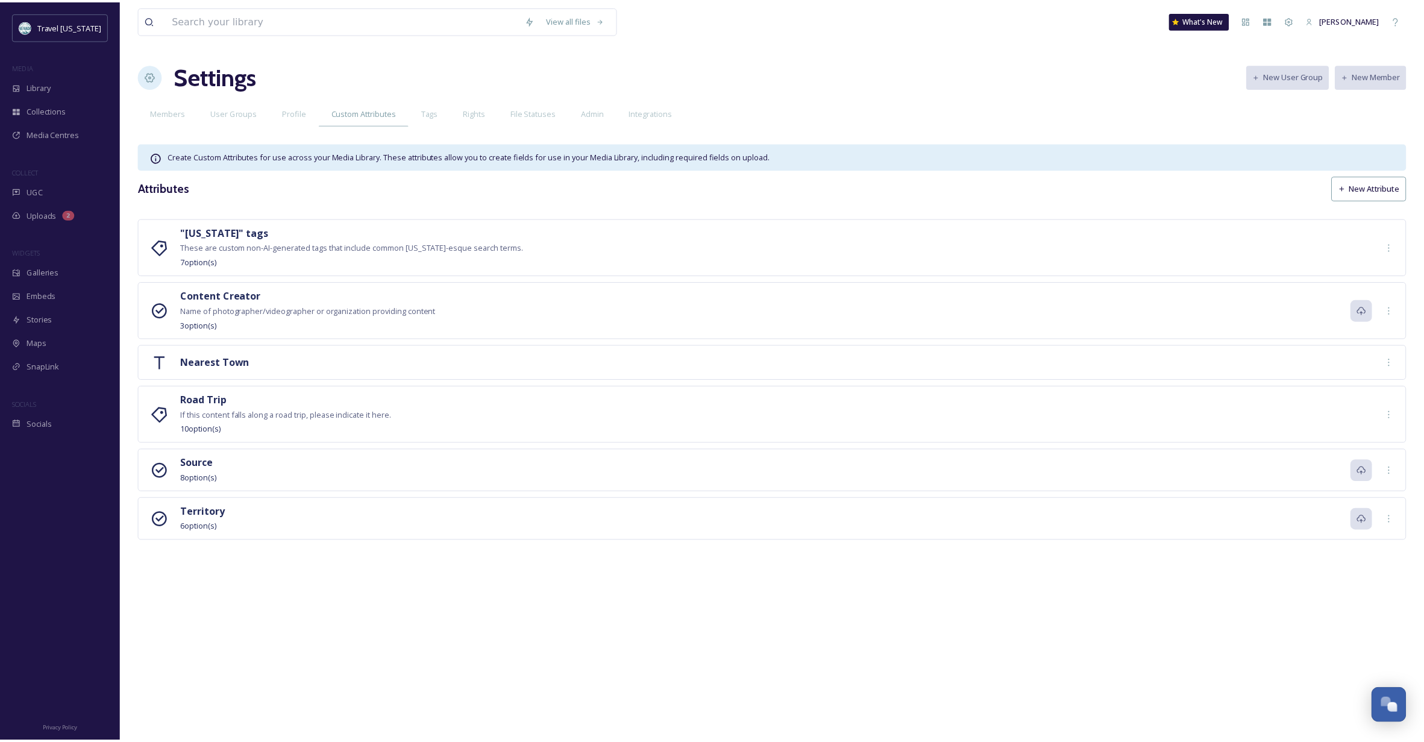
scroll to position [0, 0]
click at [40, 87] on span "Library" at bounding box center [39, 86] width 24 height 11
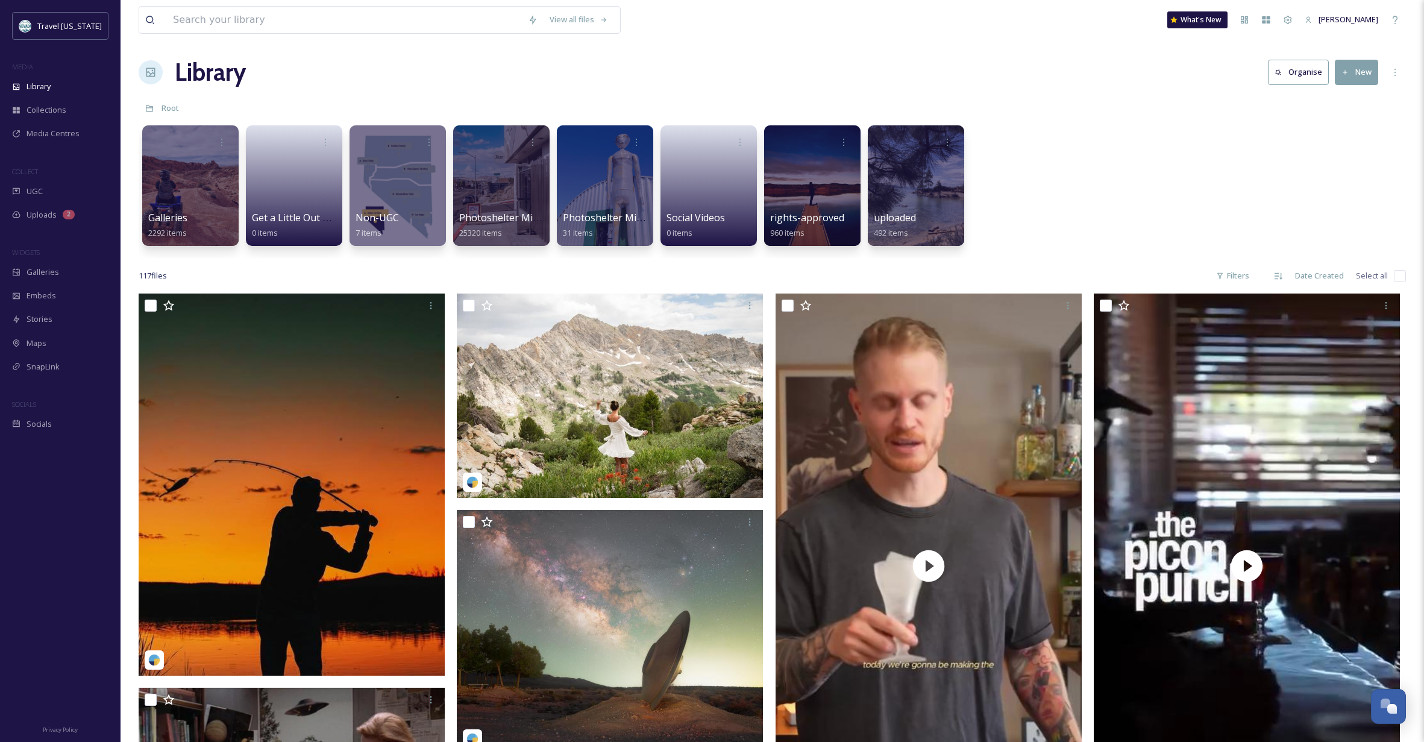
scroll to position [5, 2]
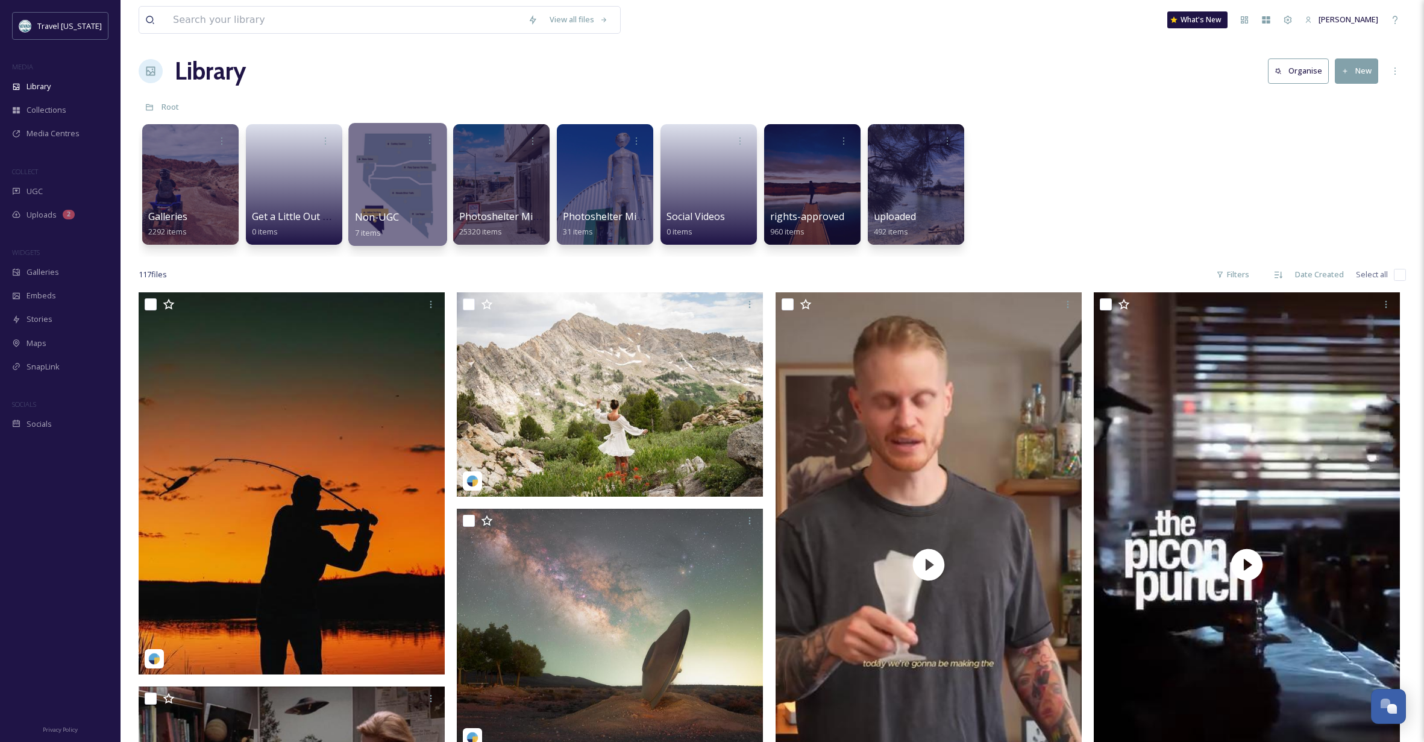
click at [406, 181] on div at bounding box center [397, 184] width 98 height 123
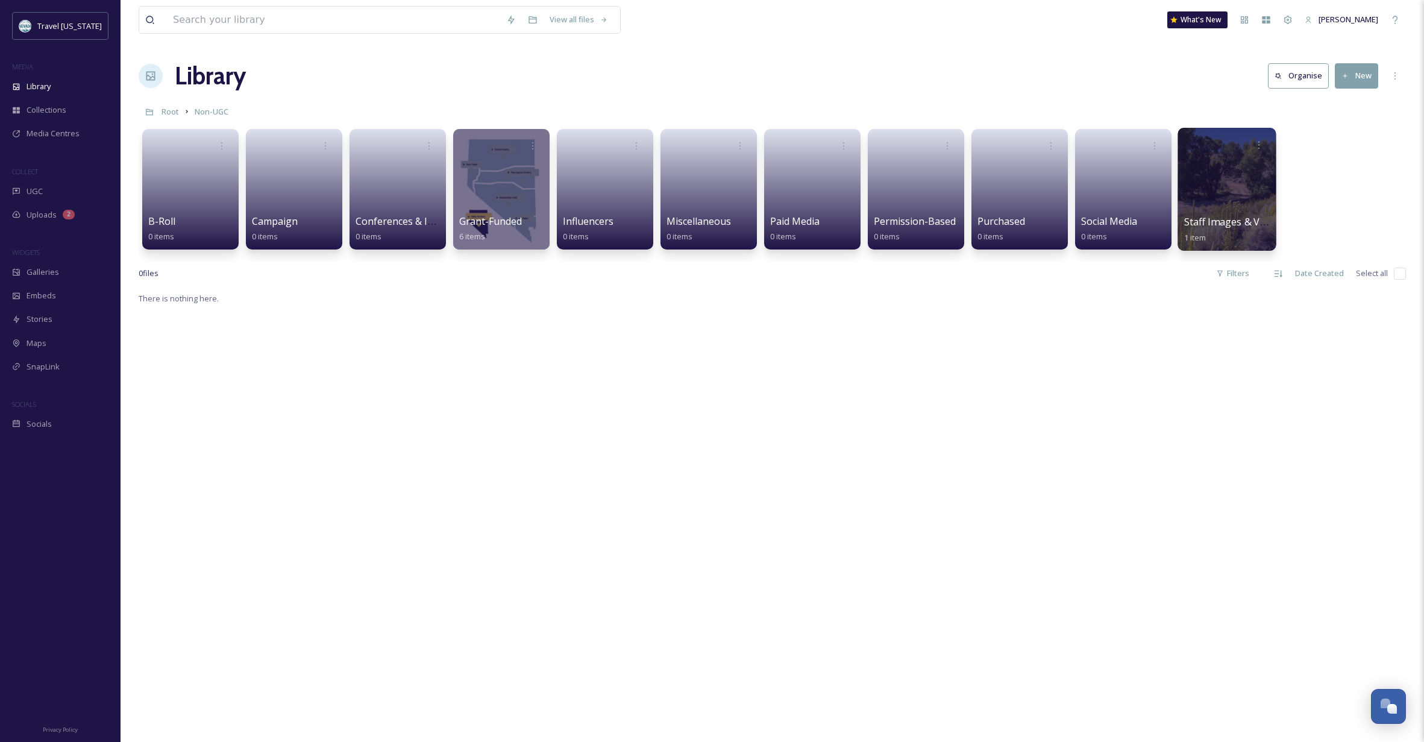
click at [1230, 197] on div at bounding box center [1227, 189] width 98 height 123
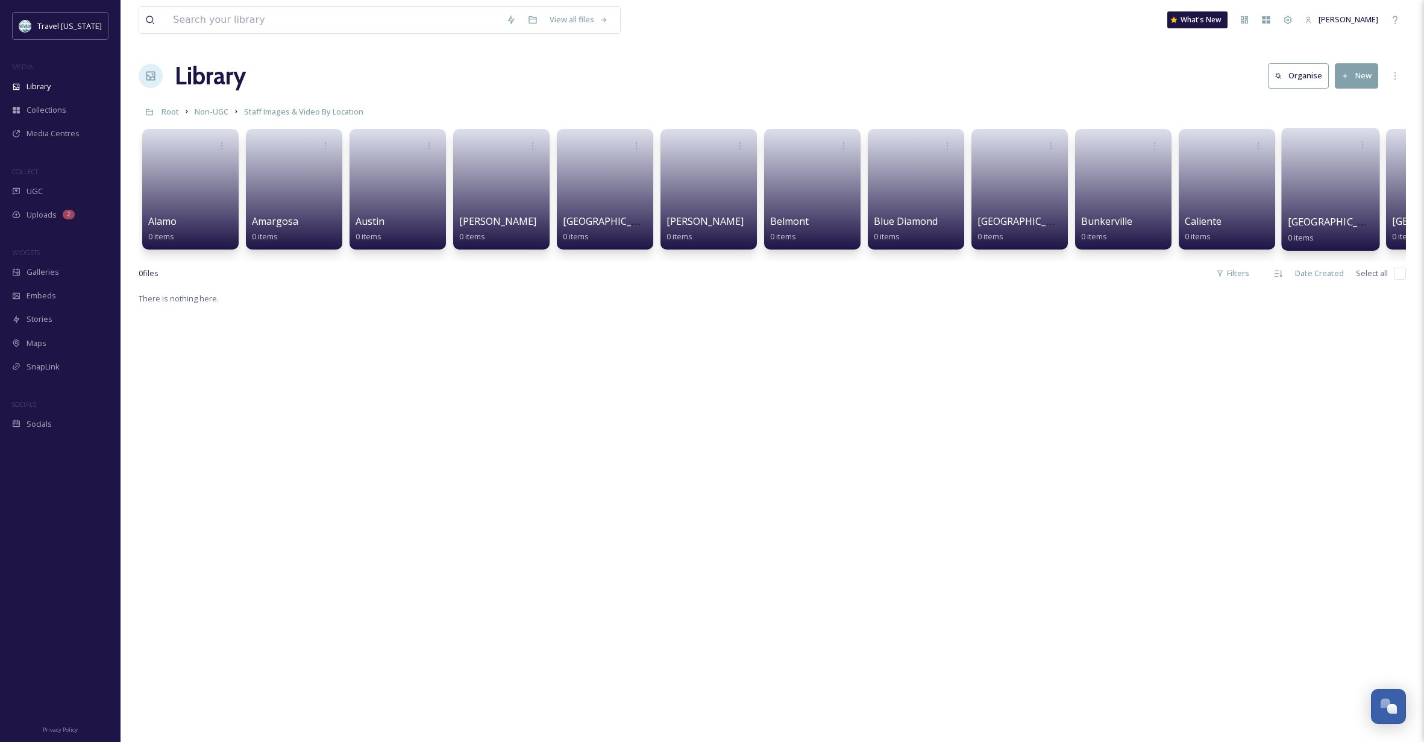
click at [1341, 200] on link at bounding box center [1331, 185] width 86 height 58
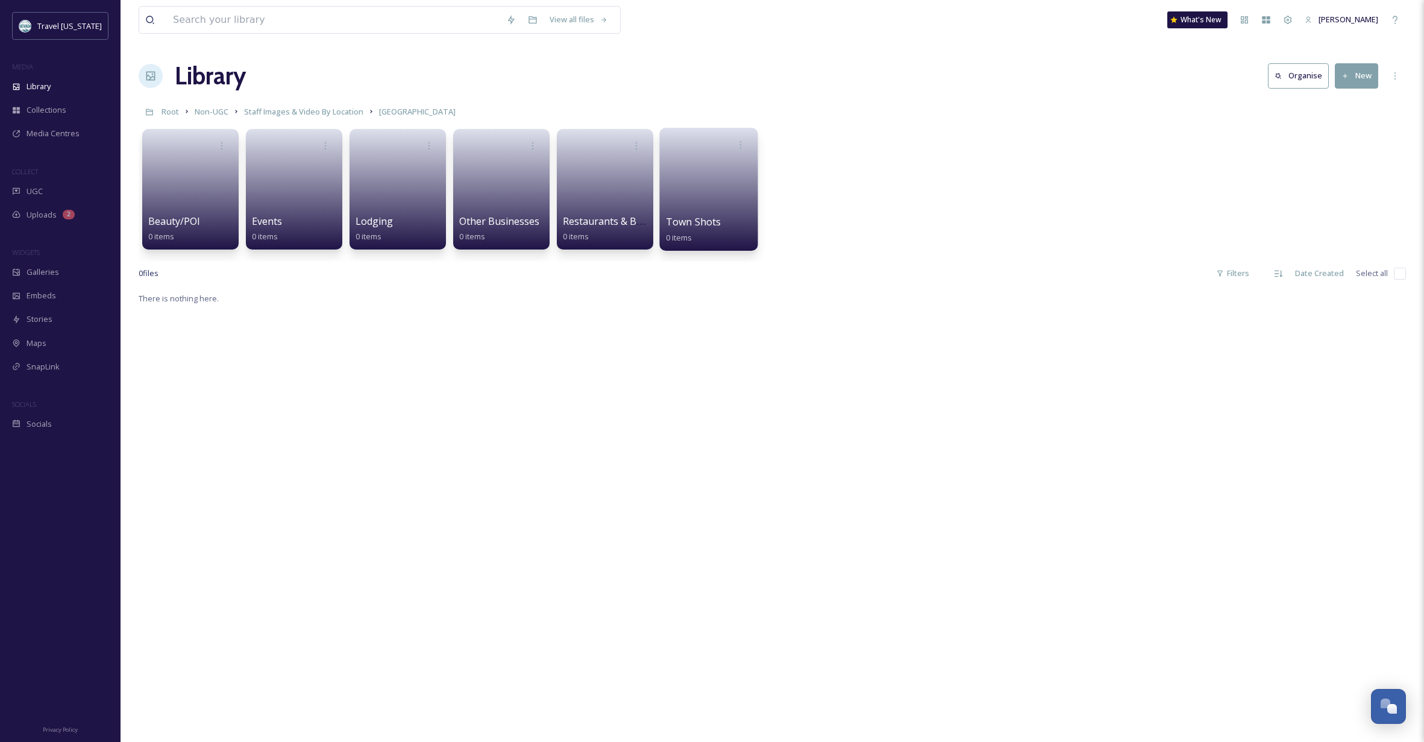
click at [714, 216] on span "Town Shots" at bounding box center [693, 221] width 55 height 13
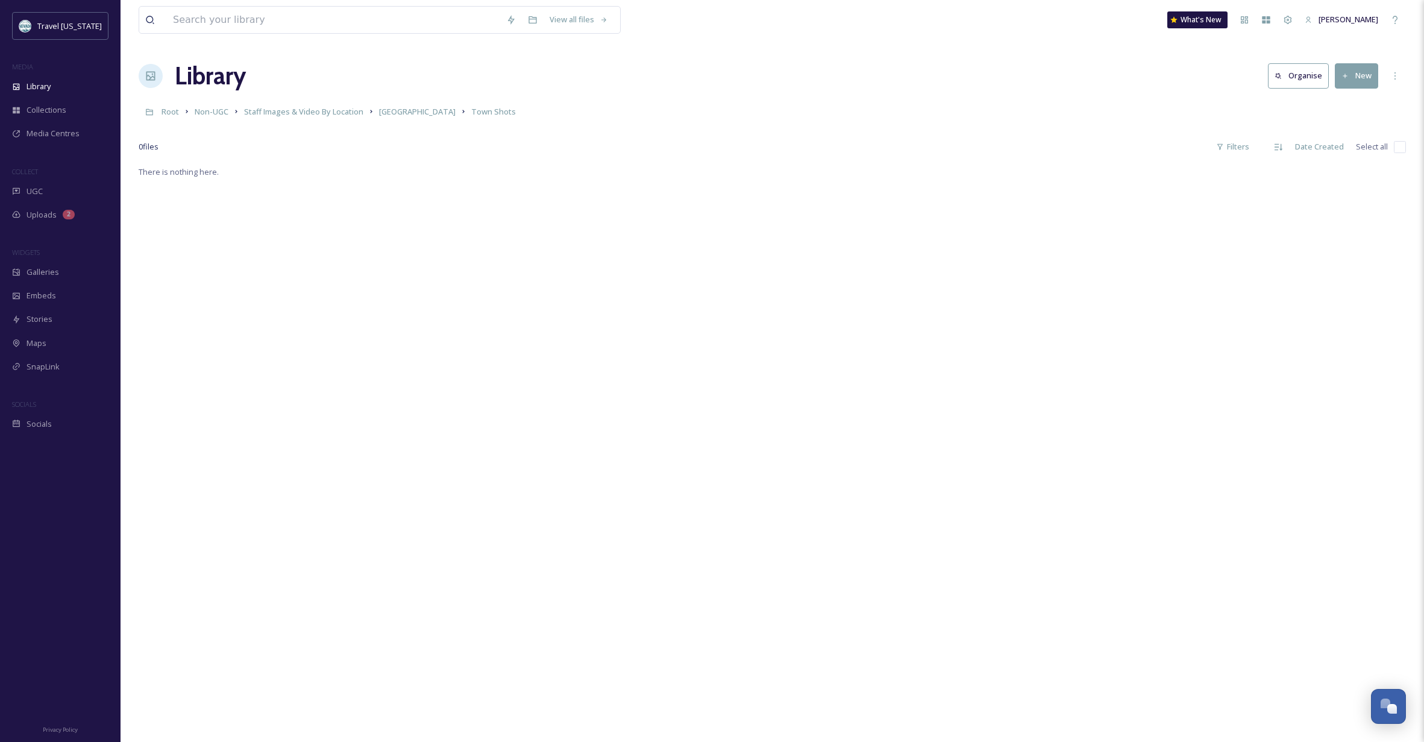
click at [1352, 76] on button "New" at bounding box center [1356, 75] width 43 height 25
click at [1344, 102] on span "File Upload" at bounding box center [1352, 103] width 40 height 11
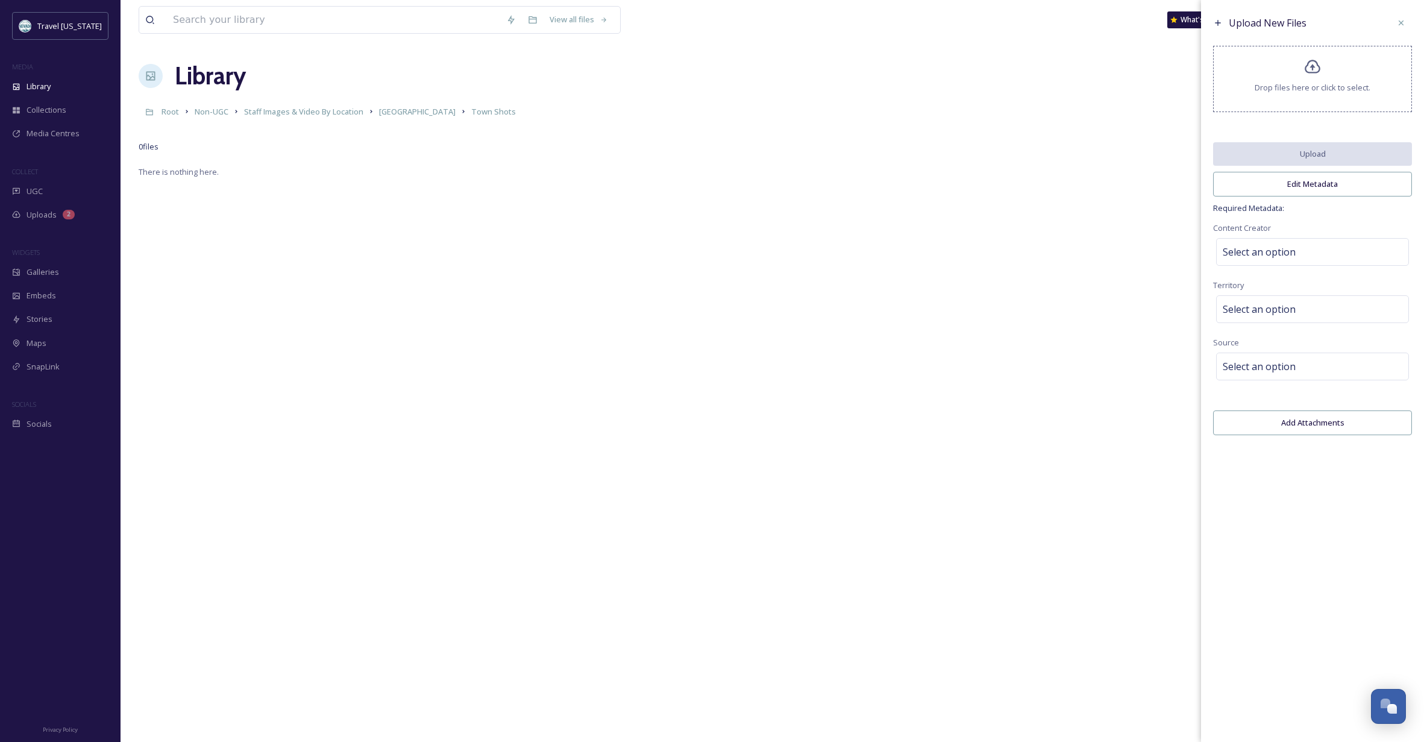
click at [1305, 76] on icon at bounding box center [1312, 66] width 17 height 17
click at [1316, 259] on div "Select an option" at bounding box center [1312, 252] width 193 height 28
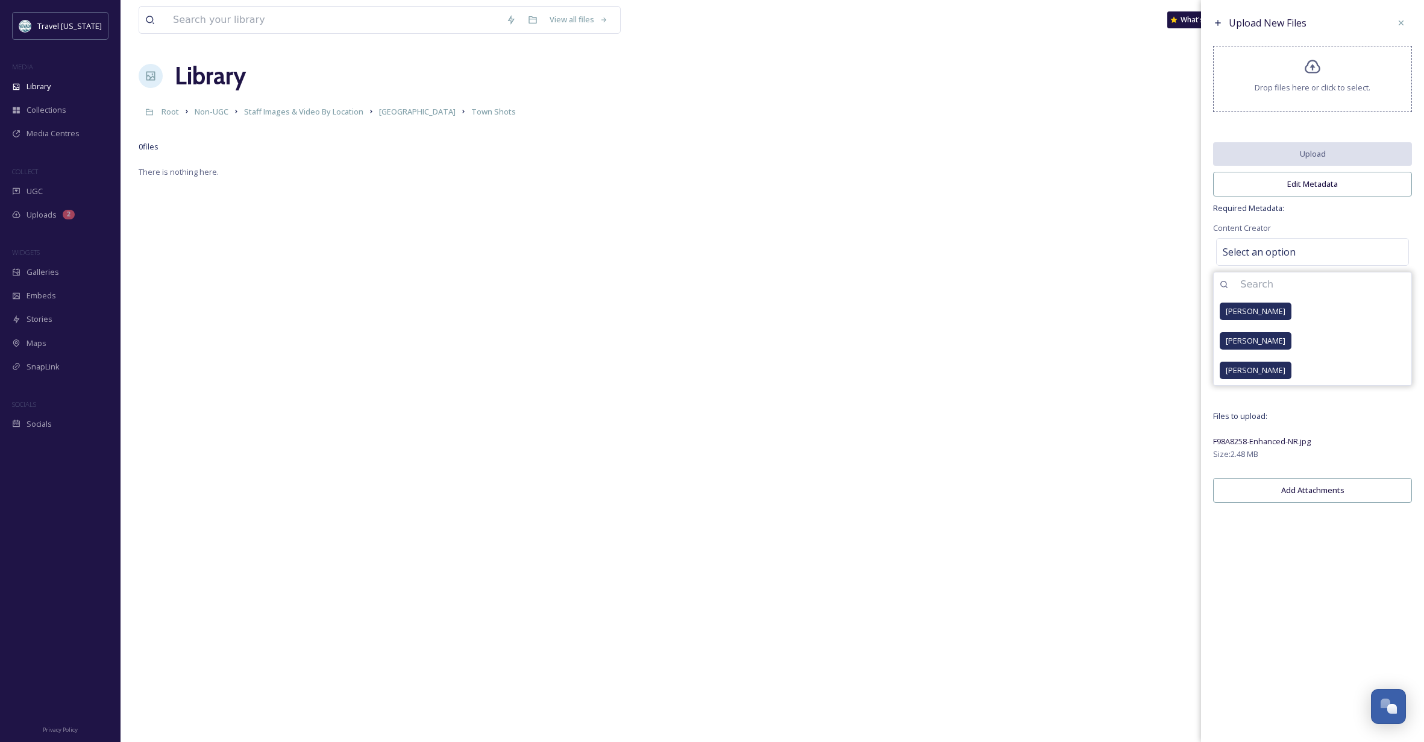
click at [1307, 619] on div "Upload New Files Drop files here or click to select. Upload Edit Metadata Requi…" at bounding box center [1312, 371] width 223 height 742
click at [1344, 319] on div "Select an option" at bounding box center [1312, 309] width 193 height 28
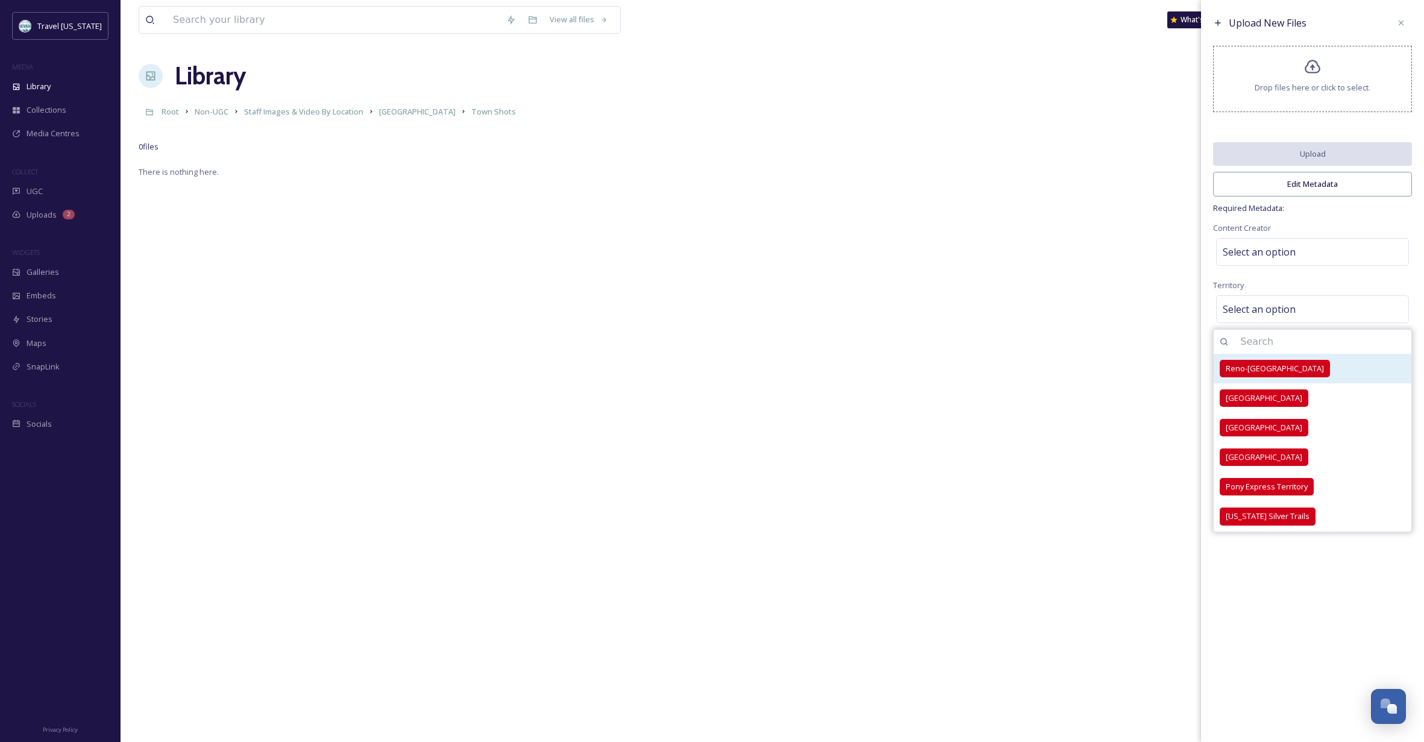
click at [1261, 373] on span "Reno-[GEOGRAPHIC_DATA]" at bounding box center [1275, 368] width 98 height 11
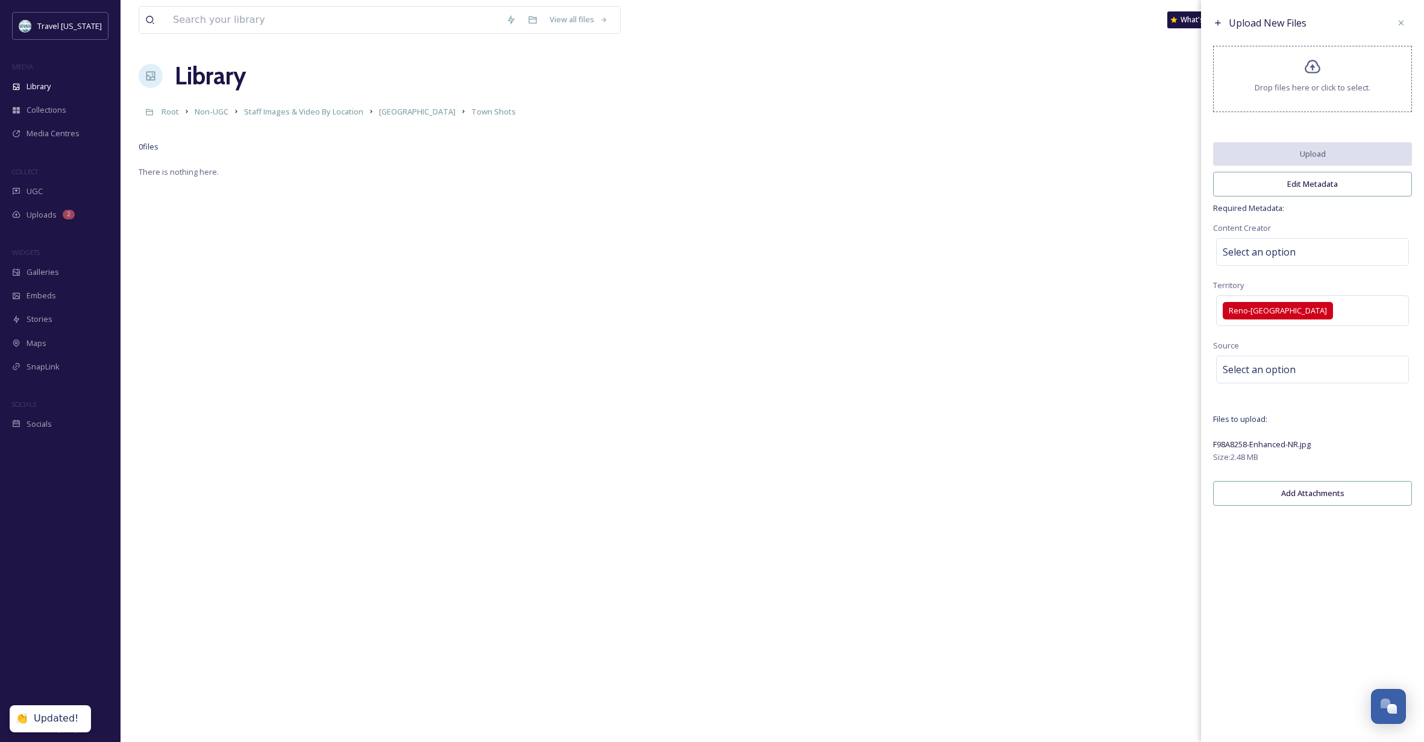
click at [1335, 607] on div "Upload New Files Drop files here or click to select. Upload Edit Metadata Requi…" at bounding box center [1312, 371] width 223 height 742
click at [1327, 374] on div "Select an option" at bounding box center [1312, 370] width 193 height 28
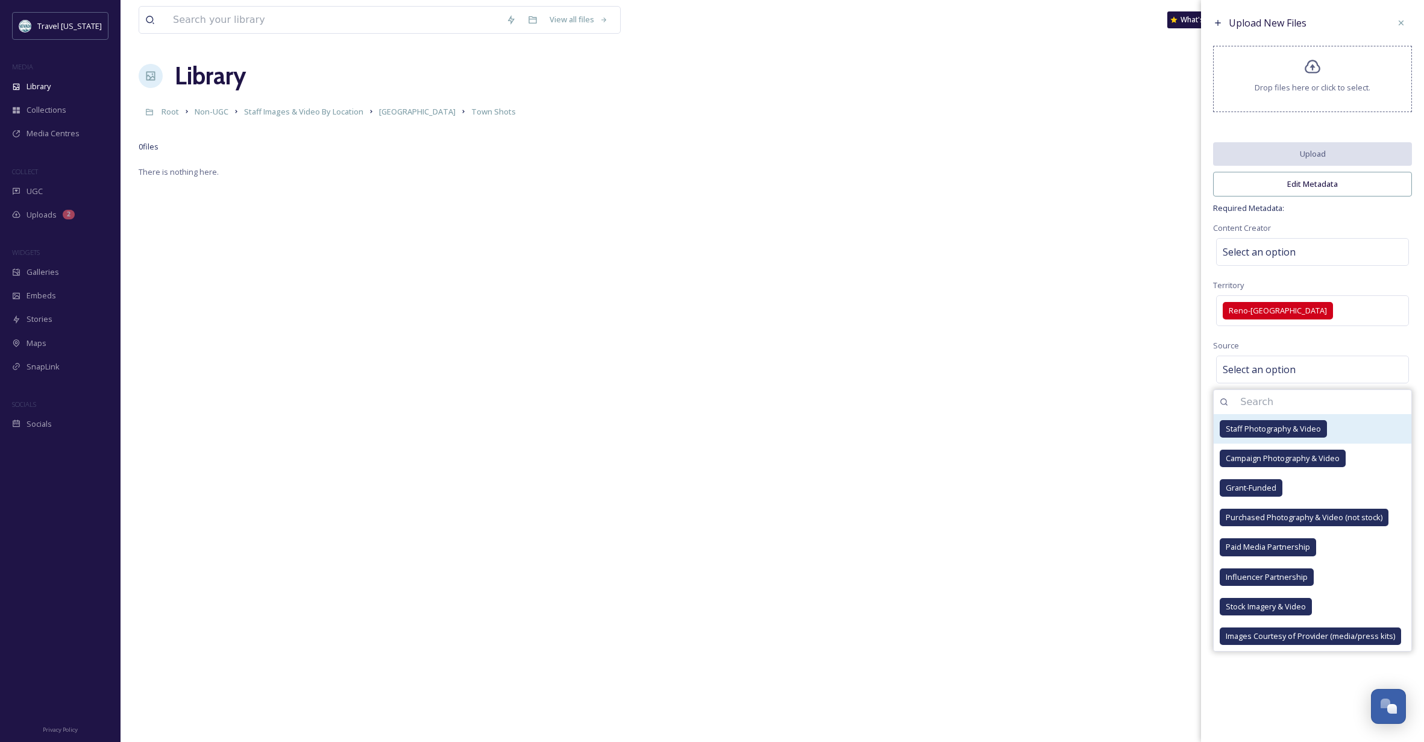
click at [1283, 435] on span "Staff Photography & Video" at bounding box center [1273, 428] width 95 height 11
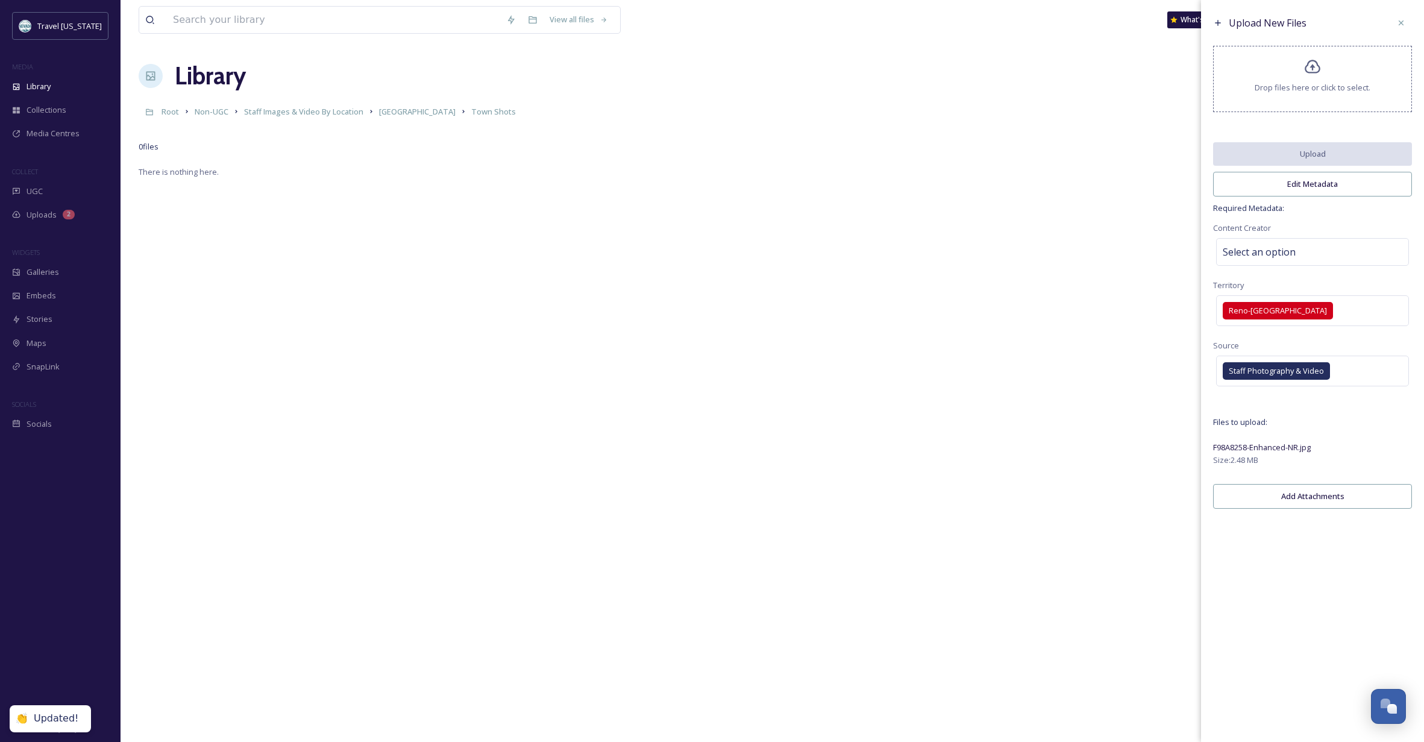
click at [1287, 717] on div "Upload New Files Drop files here or click to select. Upload Edit Metadata Requi…" at bounding box center [1312, 371] width 223 height 742
click at [1316, 504] on button "Add Attachments" at bounding box center [1312, 496] width 199 height 25
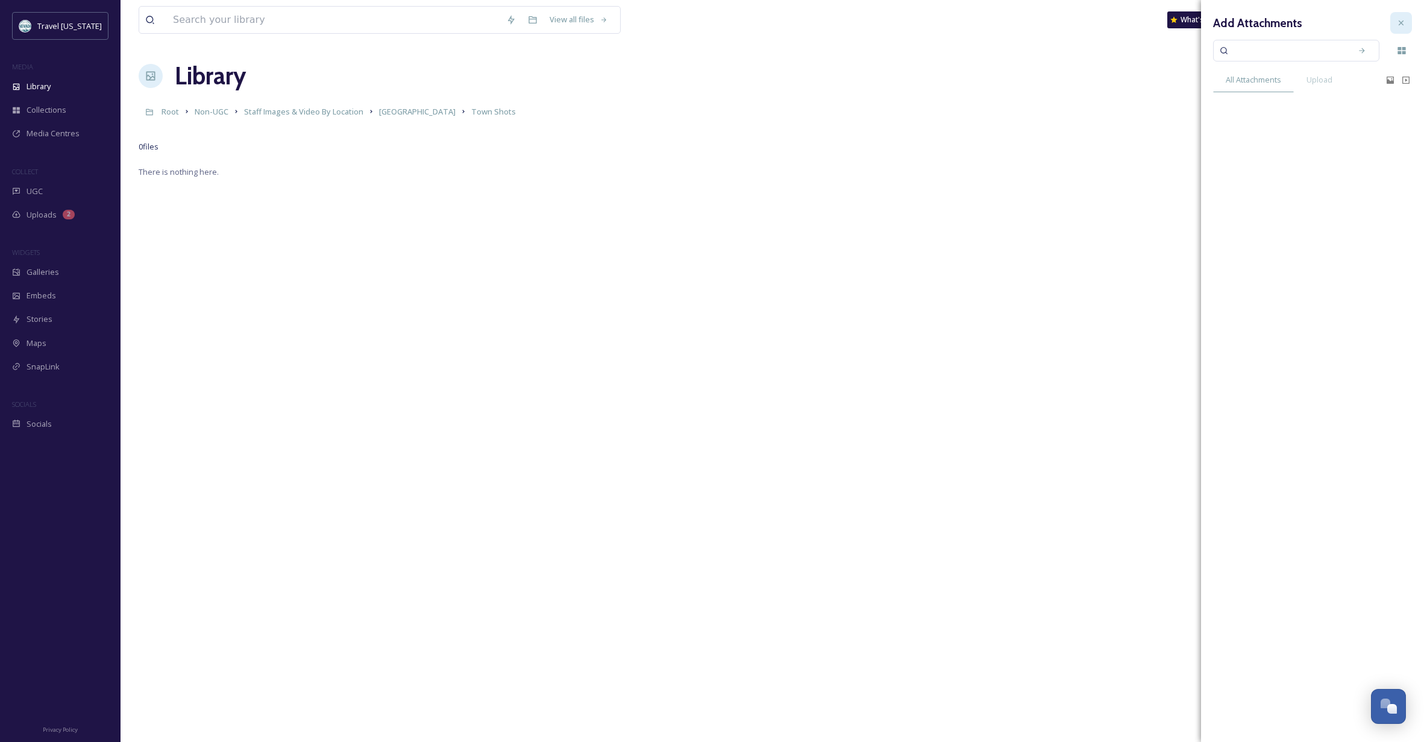
click at [1401, 21] on icon at bounding box center [1402, 23] width 10 height 10
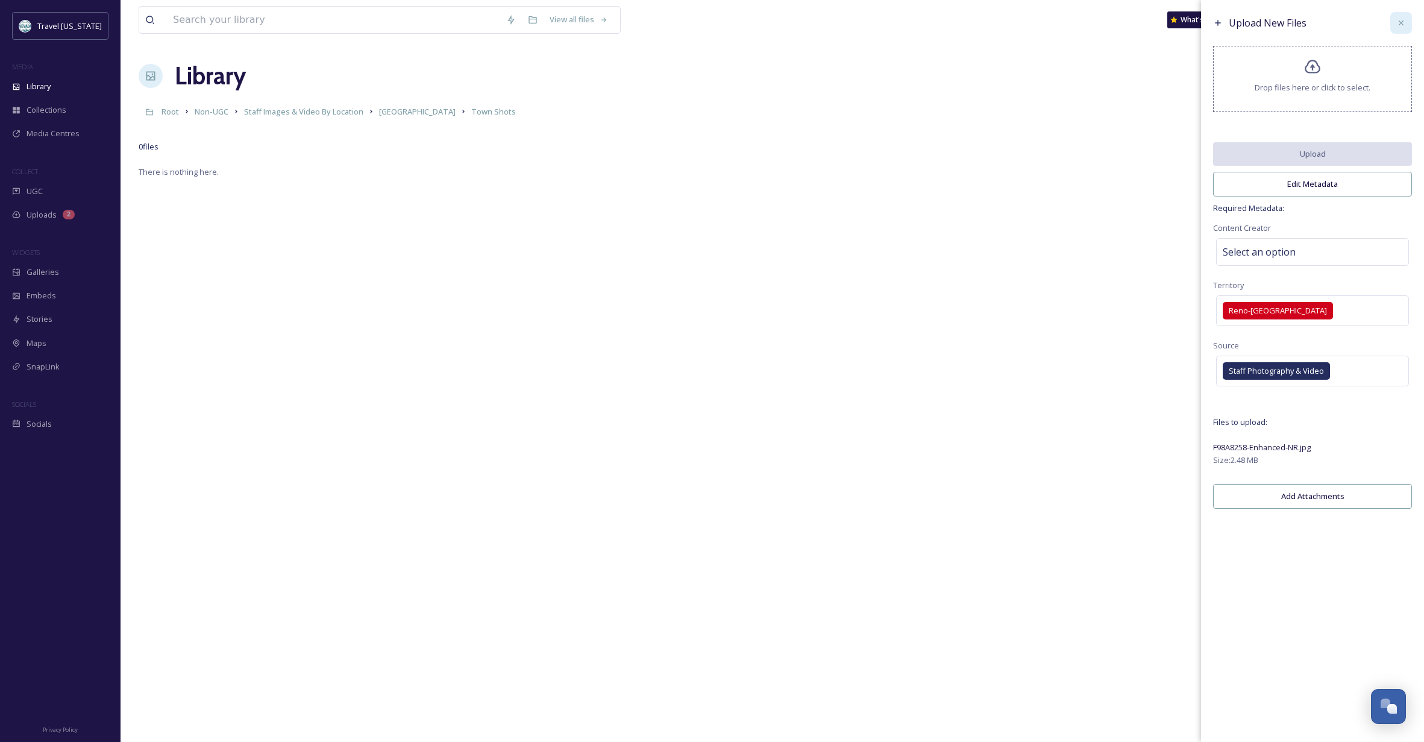
click at [1398, 22] on icon at bounding box center [1402, 23] width 10 height 10
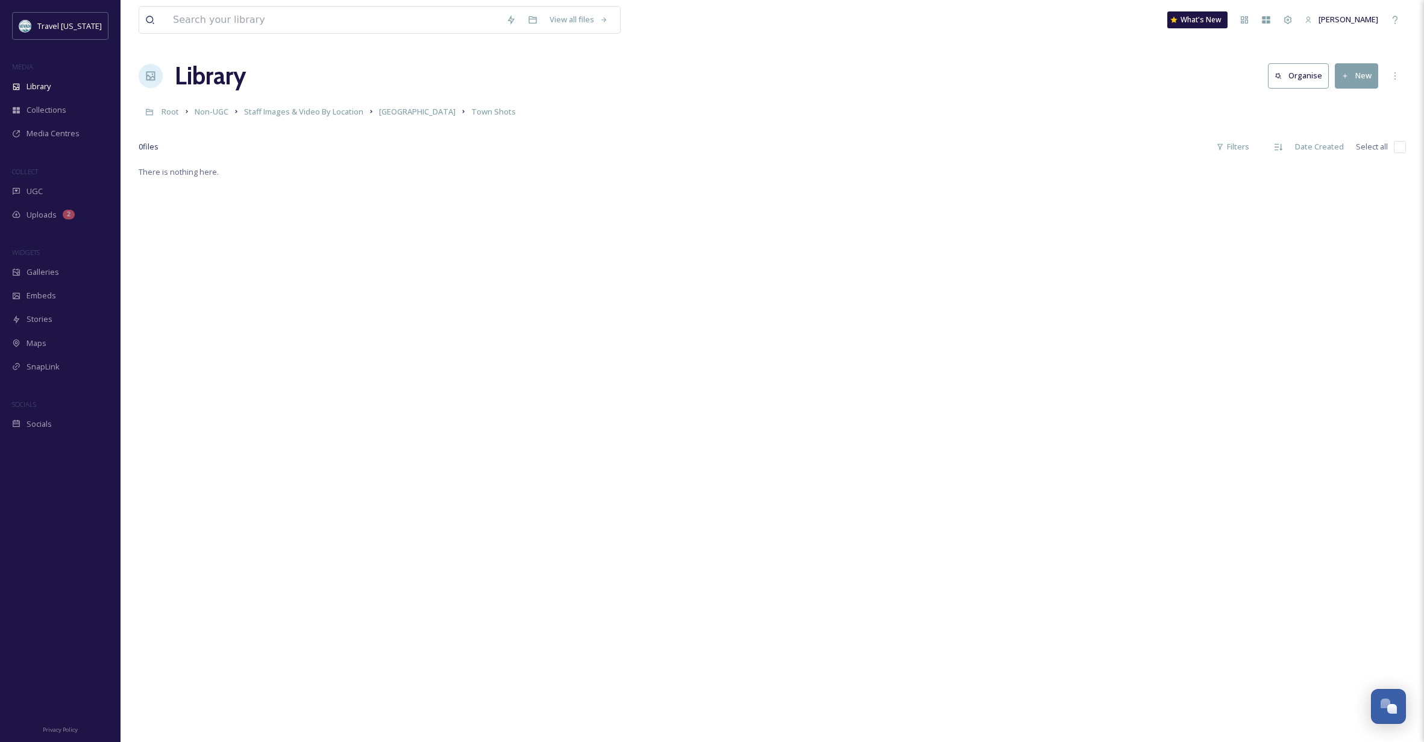
drag, startPoint x: 1061, startPoint y: 152, endPoint x: 1085, endPoint y: 143, distance: 26.0
click at [1070, 149] on div "0 file s Filters Date Created Select all" at bounding box center [773, 147] width 1268 height 24
click at [1299, 20] on div "Team Settings" at bounding box center [1288, 20] width 22 height 22
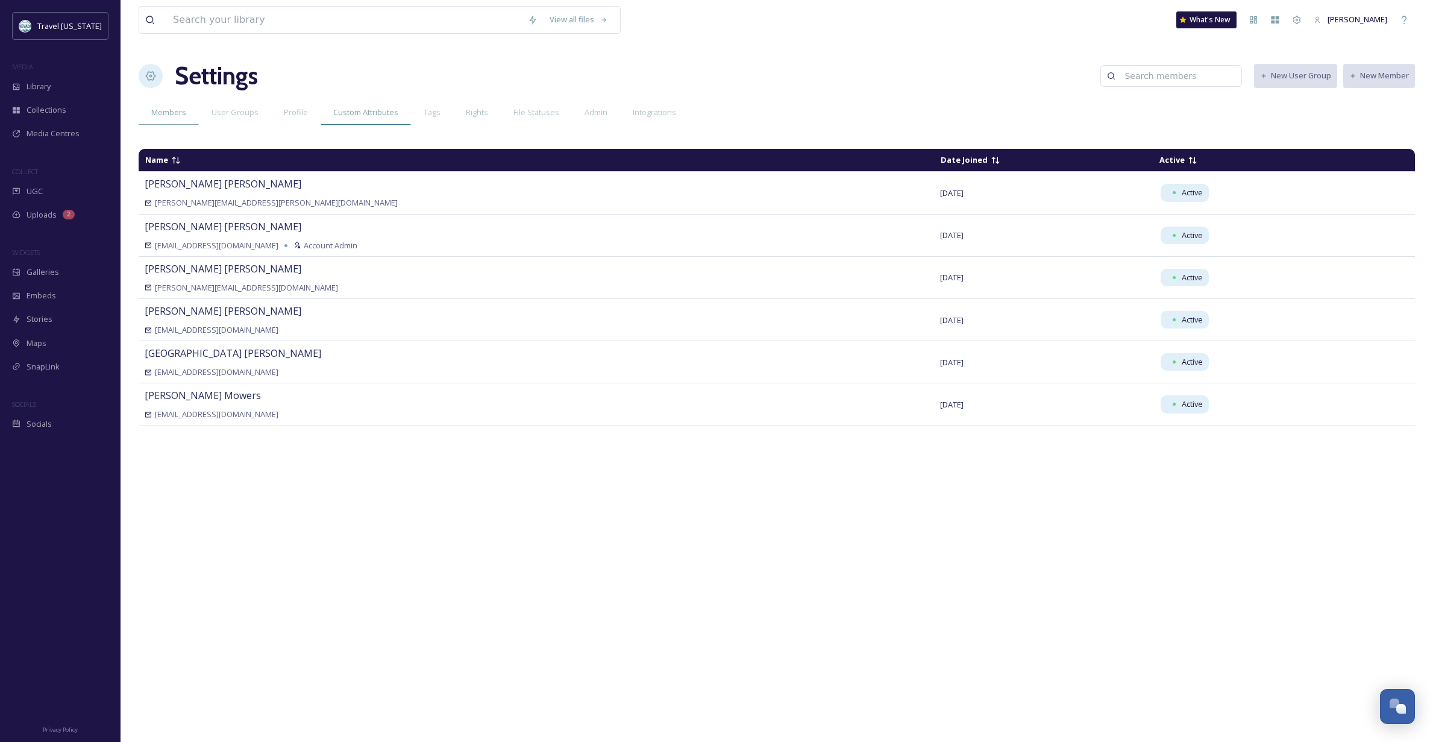
click at [369, 113] on span "Custom Attributes" at bounding box center [365, 112] width 65 height 11
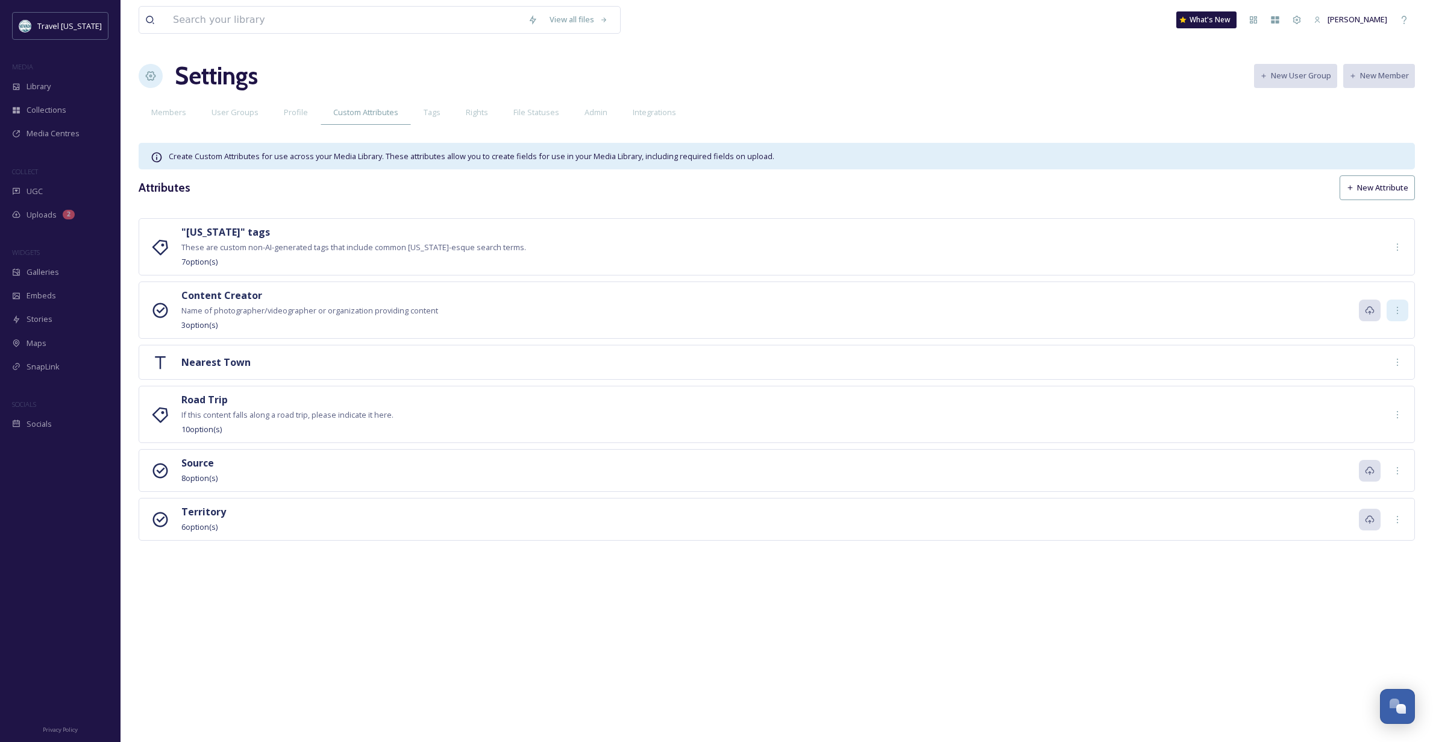
click at [1396, 308] on icon at bounding box center [1398, 311] width 10 height 10
click at [1383, 331] on span "Edit" at bounding box center [1384, 336] width 13 height 11
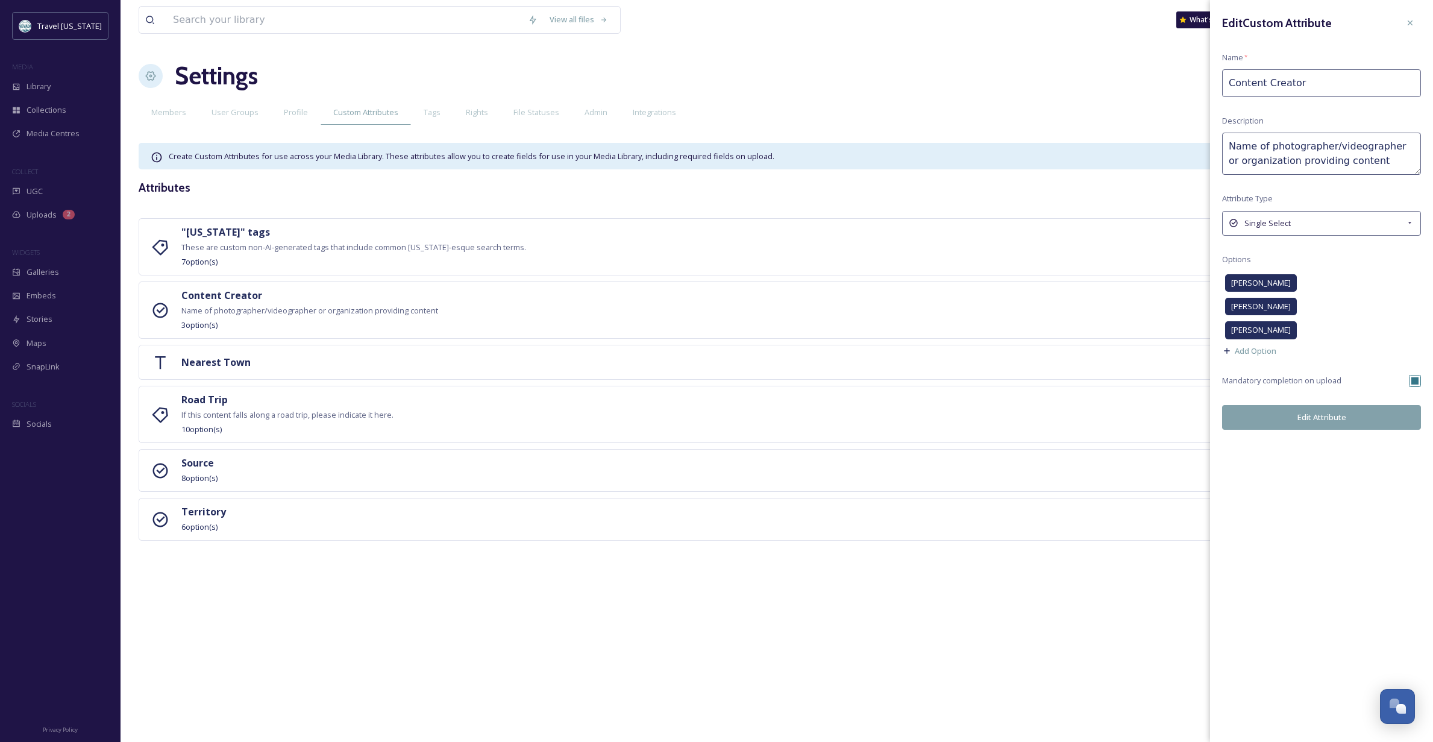
click at [1416, 378] on input "checkbox" at bounding box center [1415, 381] width 12 height 12
checkbox input "false"
click at [1325, 417] on button "Edit Attribute" at bounding box center [1321, 417] width 199 height 25
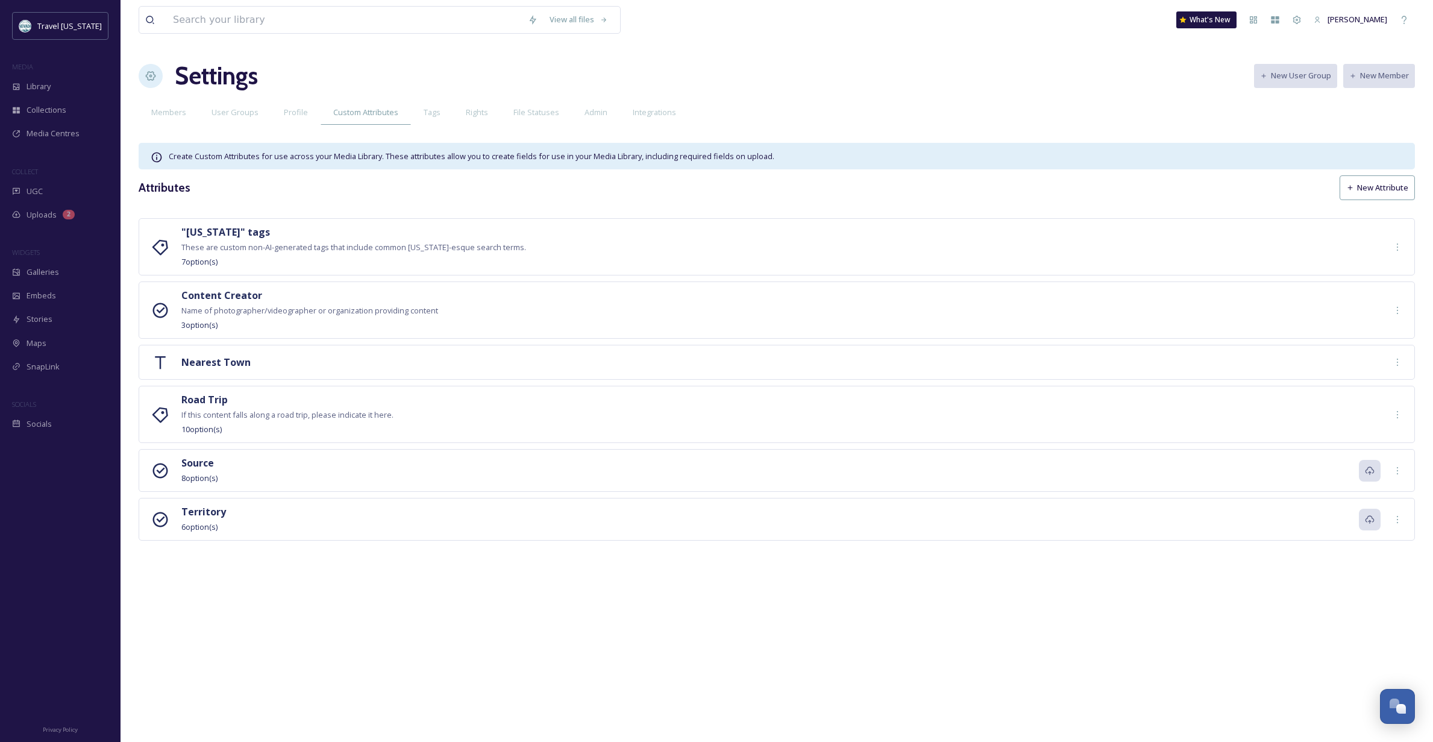
click at [676, 558] on div ""[US_STATE]" tags These are custom non-AI-generated tags that include common [U…" at bounding box center [777, 397] width 1277 height 359
click at [1394, 247] on icon at bounding box center [1398, 247] width 10 height 10
click at [1387, 269] on span "Edit" at bounding box center [1384, 273] width 13 height 11
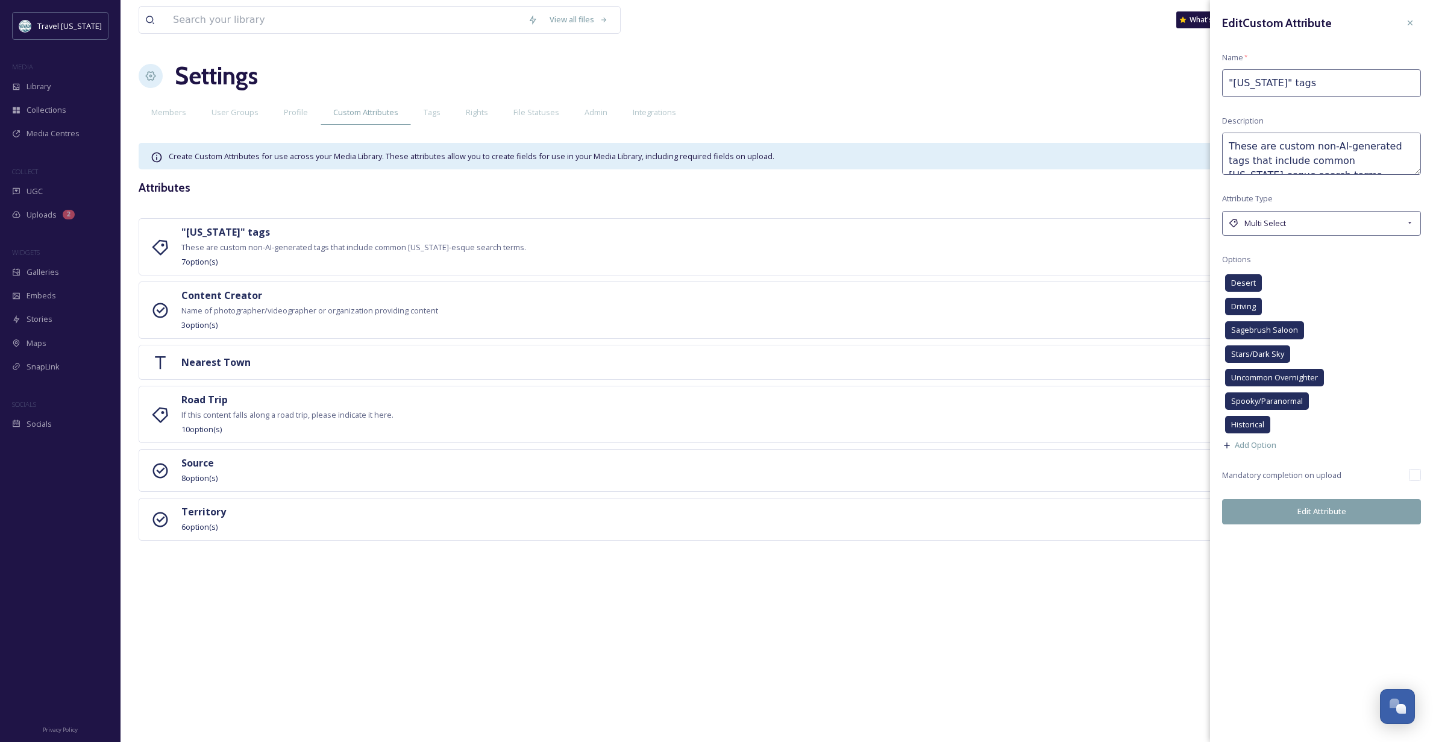
scroll to position [0, 0]
click at [1410, 24] on icon at bounding box center [1410, 22] width 5 height 5
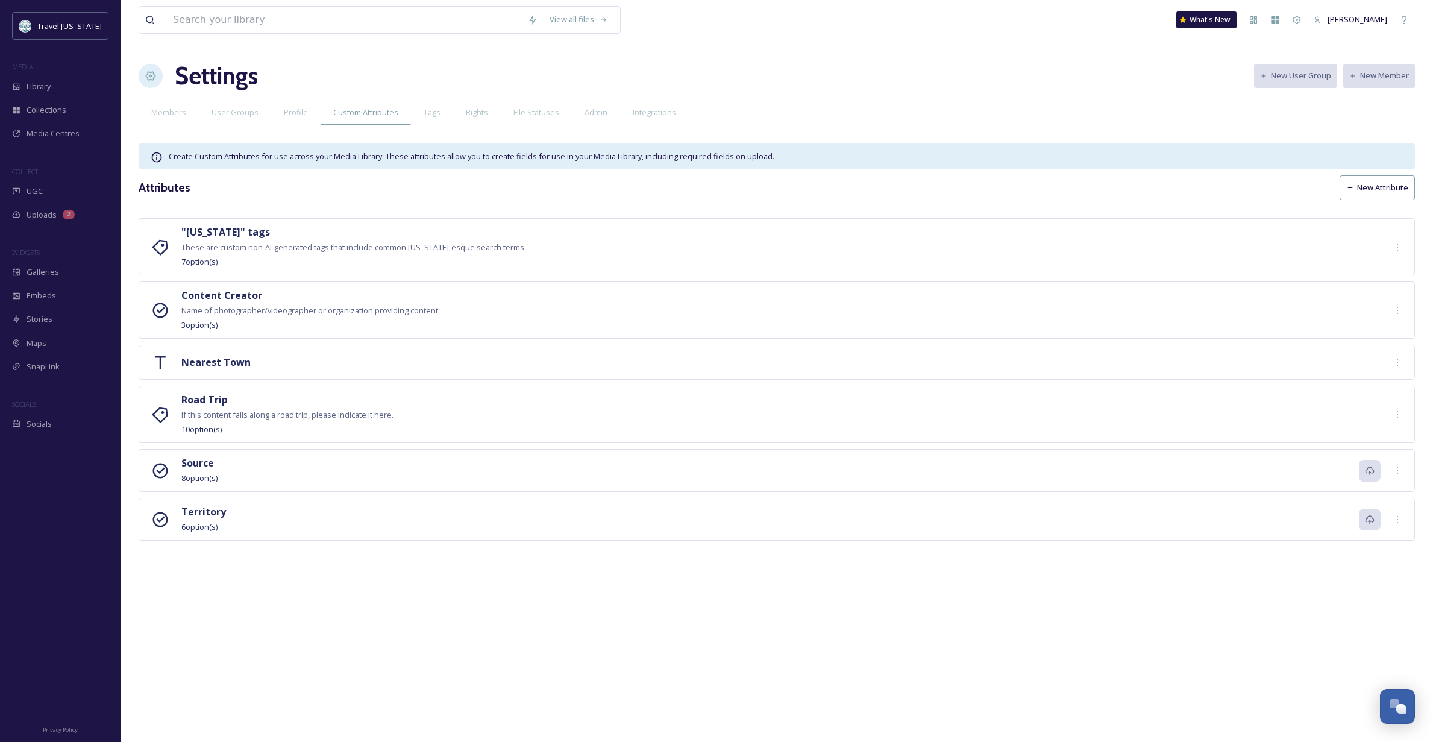
click at [617, 585] on div "View all files What's New [PERSON_NAME] Settings New User Group New Member Memb…" at bounding box center [777, 371] width 1313 height 742
click at [47, 83] on span "Library" at bounding box center [39, 86] width 24 height 11
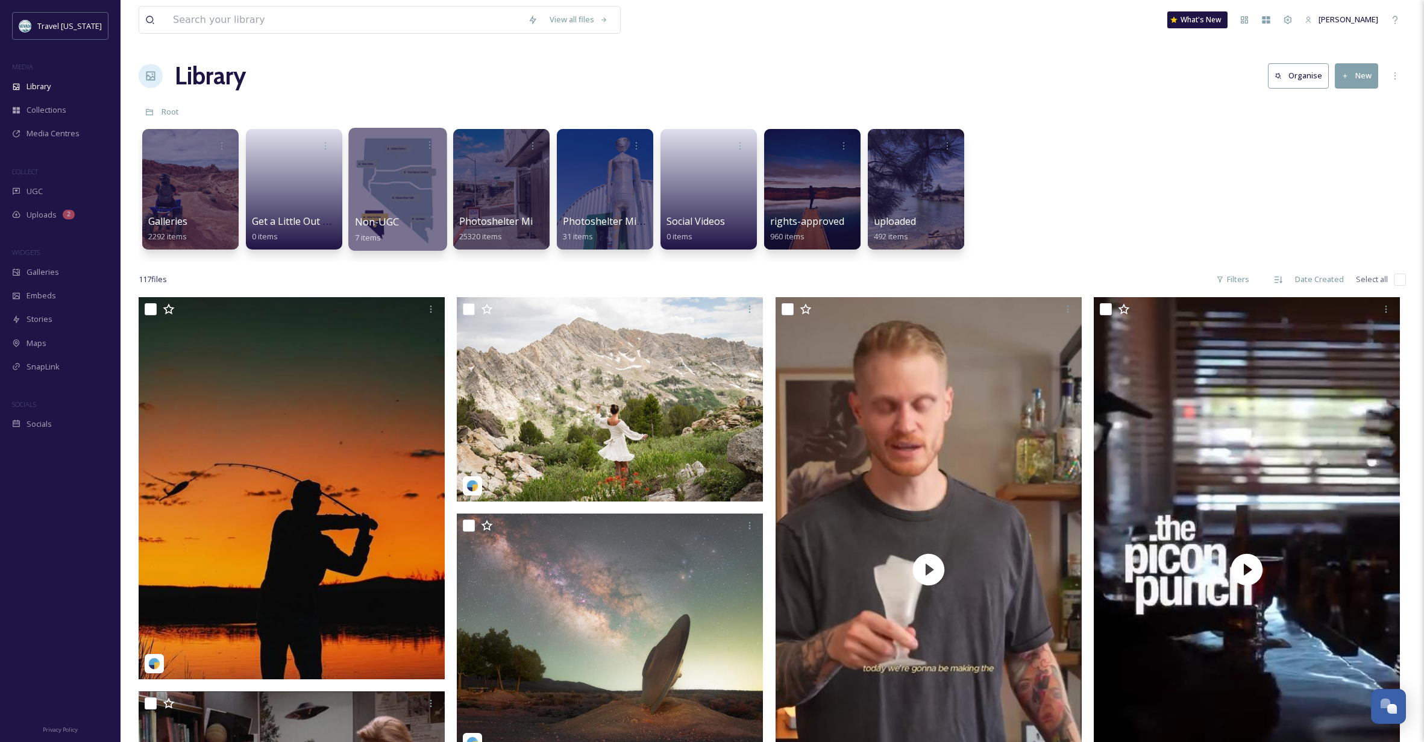
click at [386, 210] on div at bounding box center [397, 189] width 98 height 123
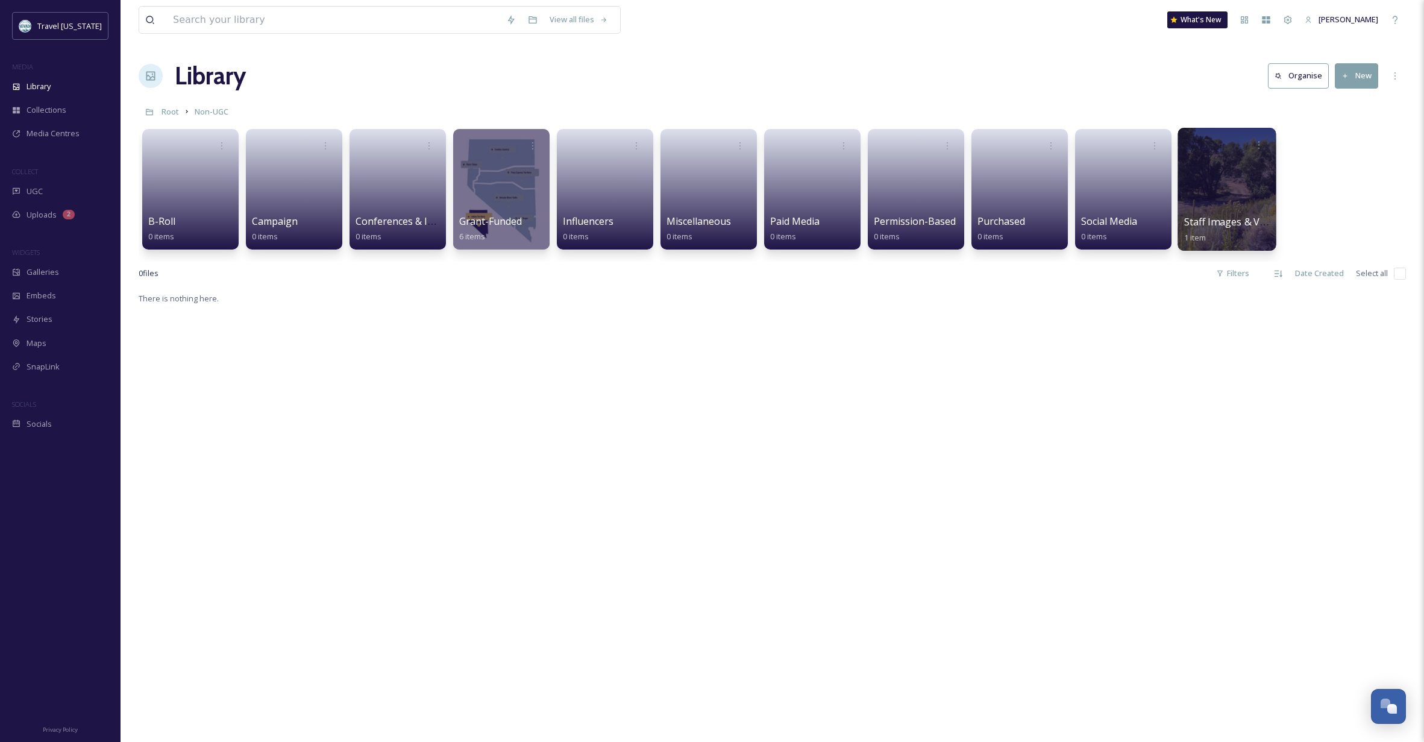
scroll to position [2, 1]
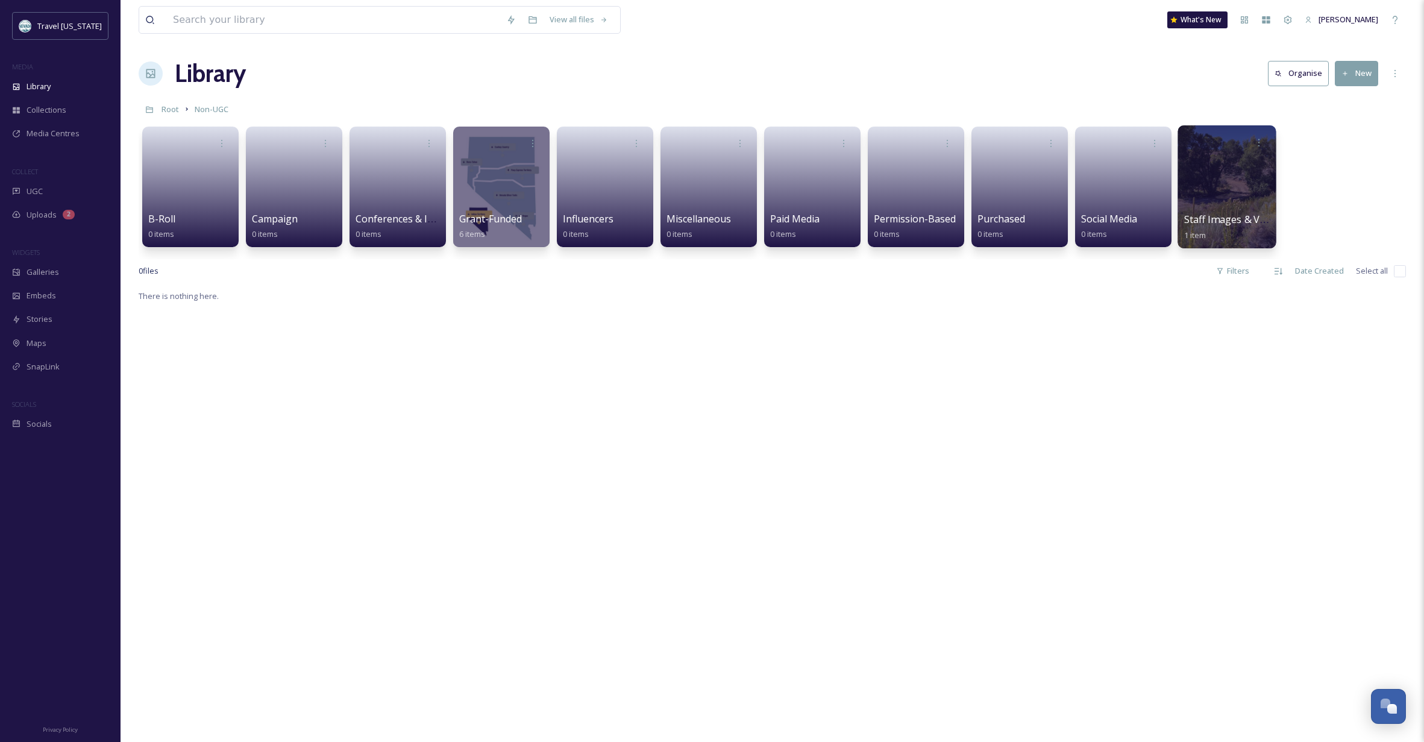
click at [1198, 180] on div at bounding box center [1227, 186] width 98 height 123
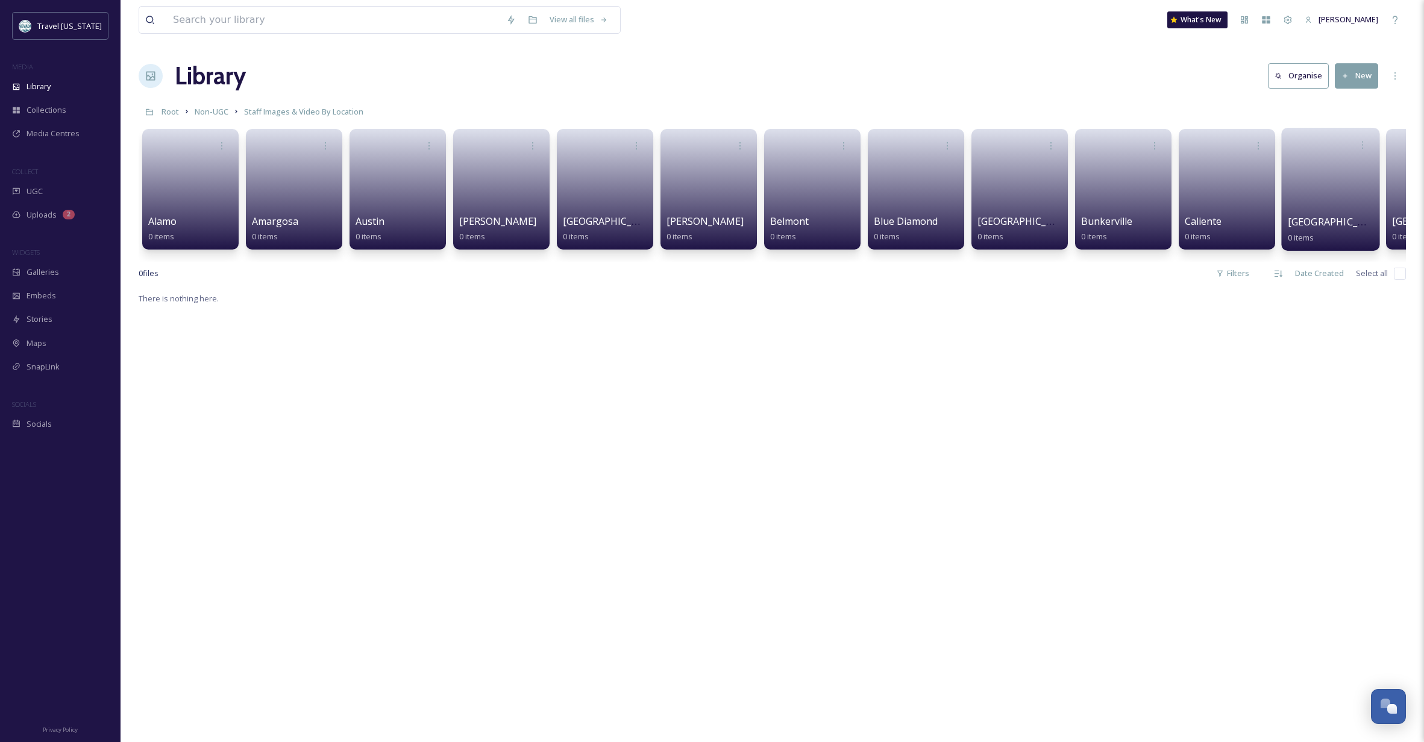
click at [1325, 184] on link at bounding box center [1331, 185] width 86 height 58
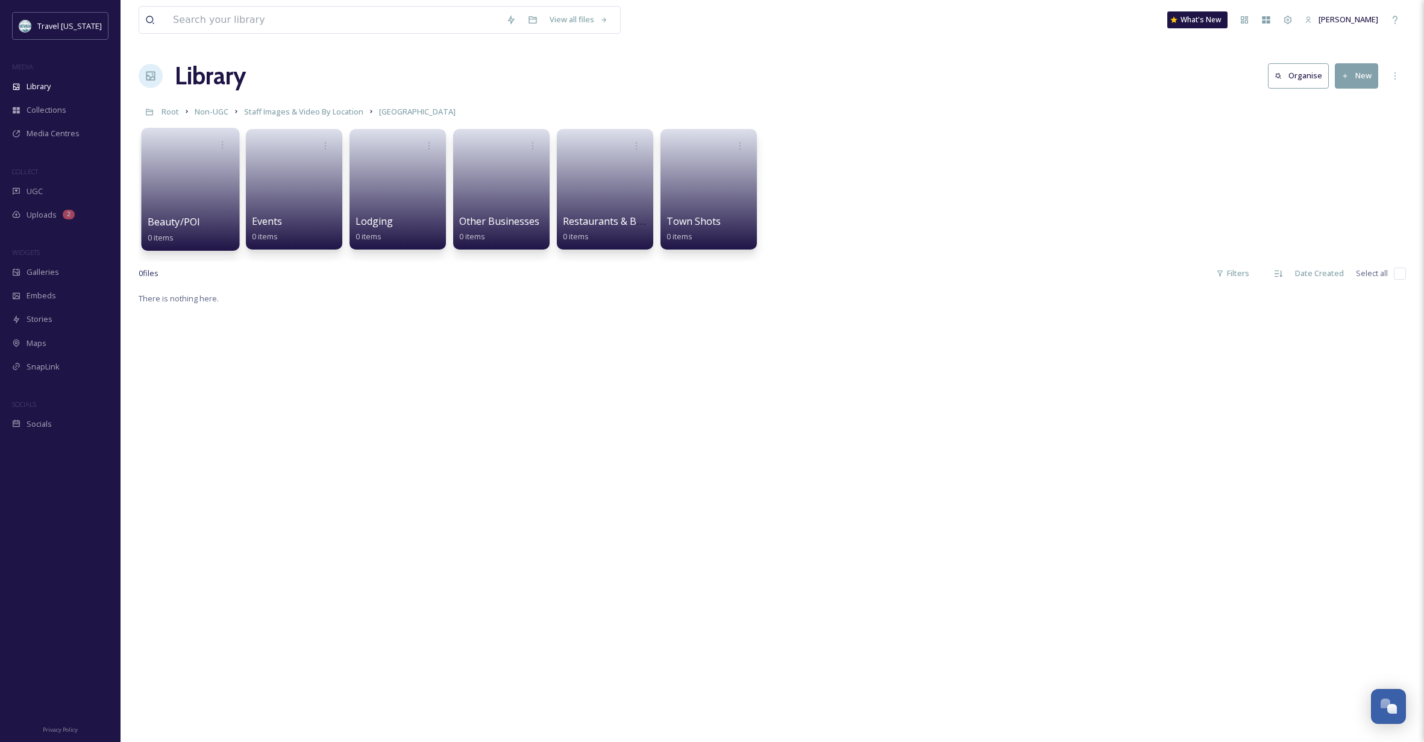
click at [192, 182] on link at bounding box center [191, 185] width 86 height 58
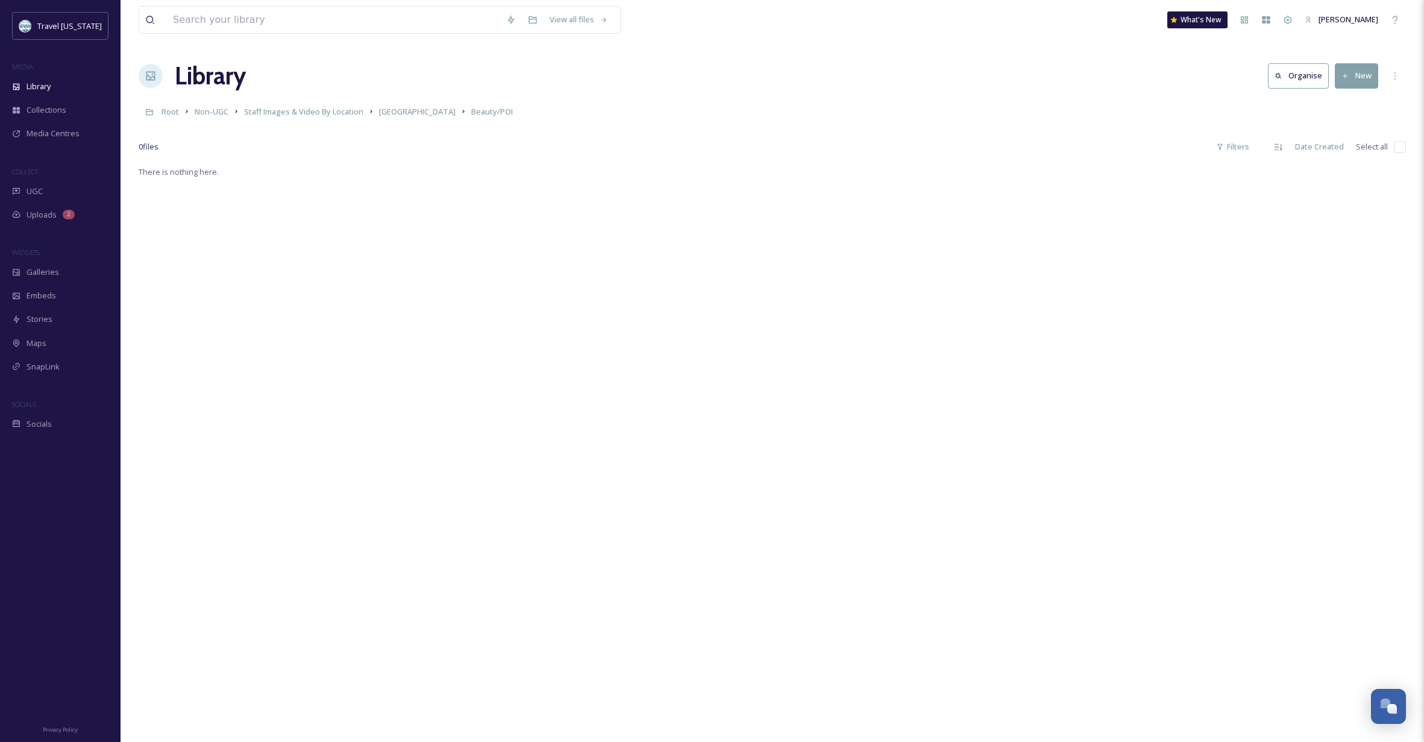
click at [1358, 75] on button "New" at bounding box center [1356, 75] width 43 height 25
click at [1358, 99] on span "File Upload" at bounding box center [1352, 100] width 40 height 11
click at [1316, 76] on icon at bounding box center [1312, 66] width 17 height 17
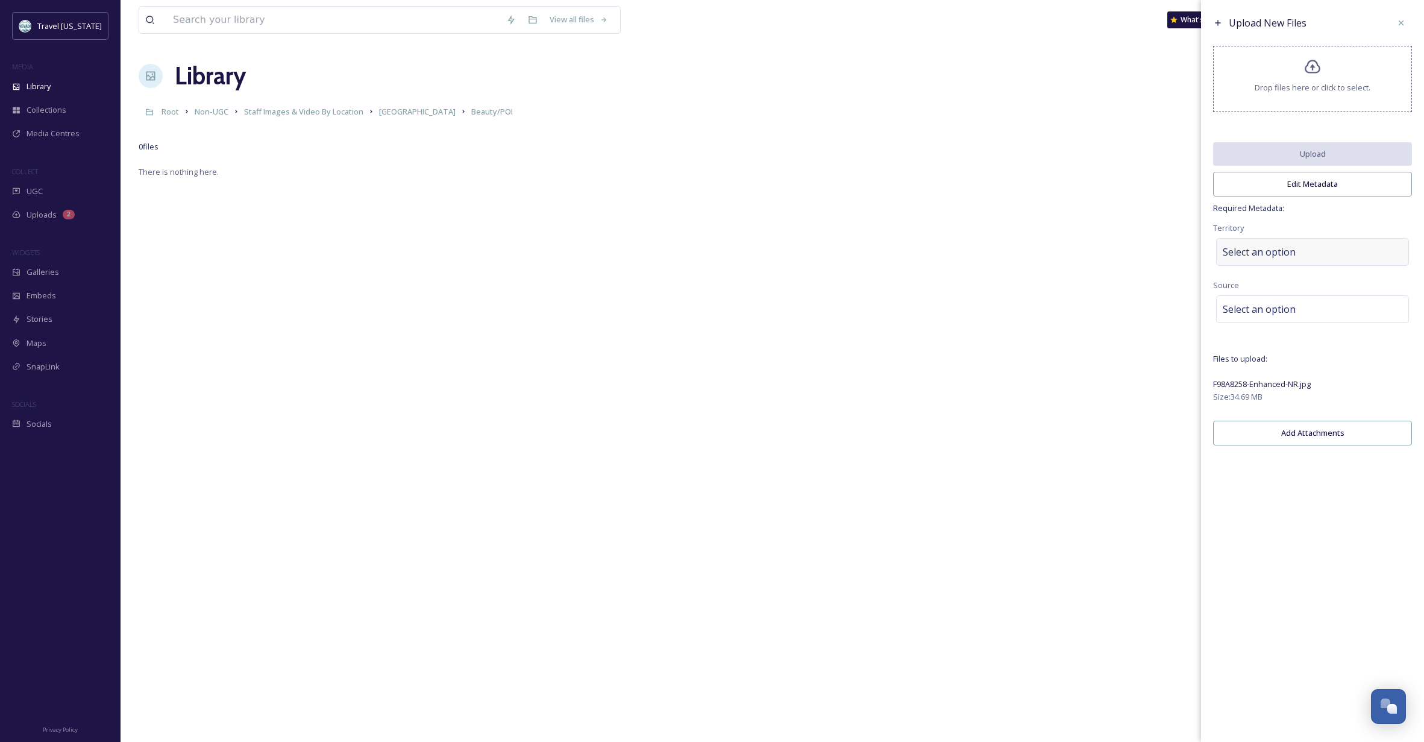
click at [1327, 259] on div "Select an option" at bounding box center [1312, 252] width 193 height 28
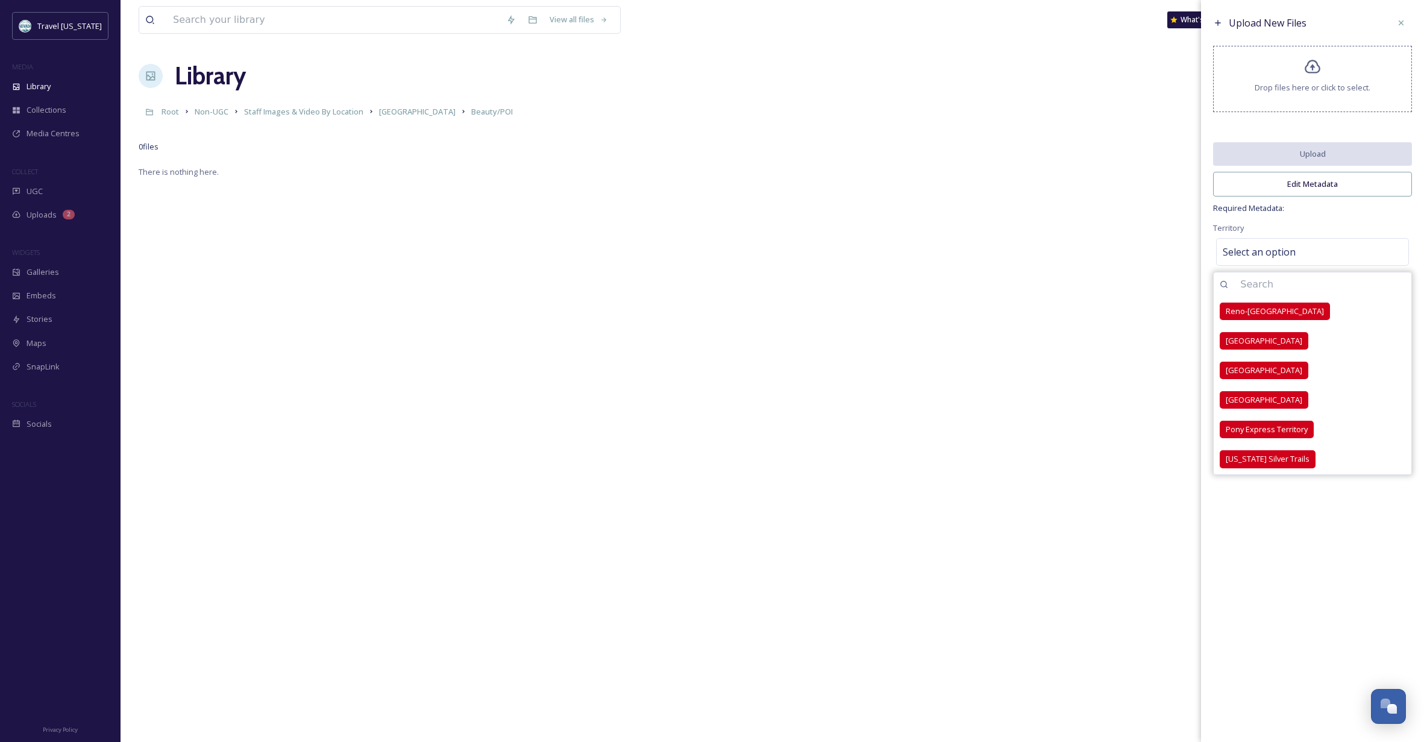
scroll to position [0, 1]
click at [1301, 317] on span "Reno-[GEOGRAPHIC_DATA]" at bounding box center [1275, 311] width 98 height 11
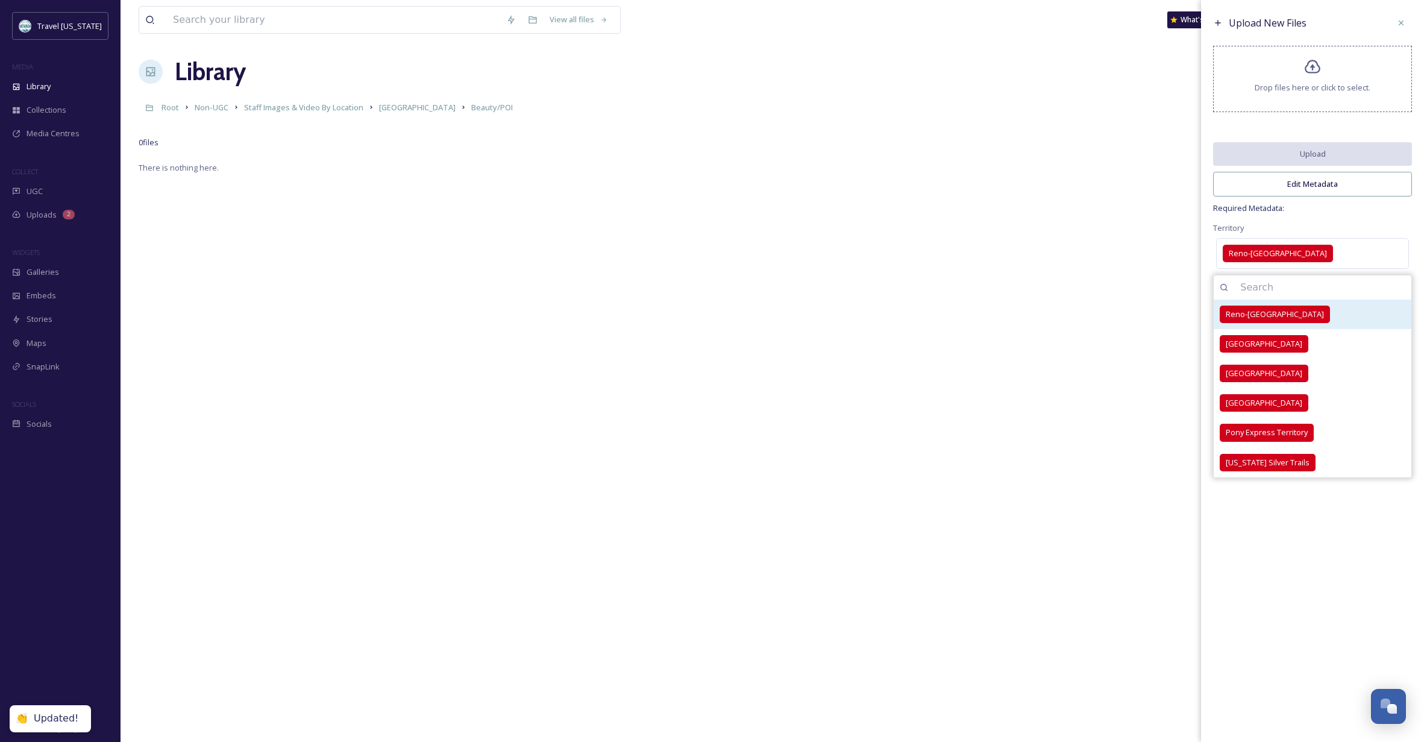
scroll to position [7, 2]
click at [1330, 601] on div "Upload New Files Drop files here or click to select. Upload Edit Metadata Requi…" at bounding box center [1312, 371] width 223 height 742
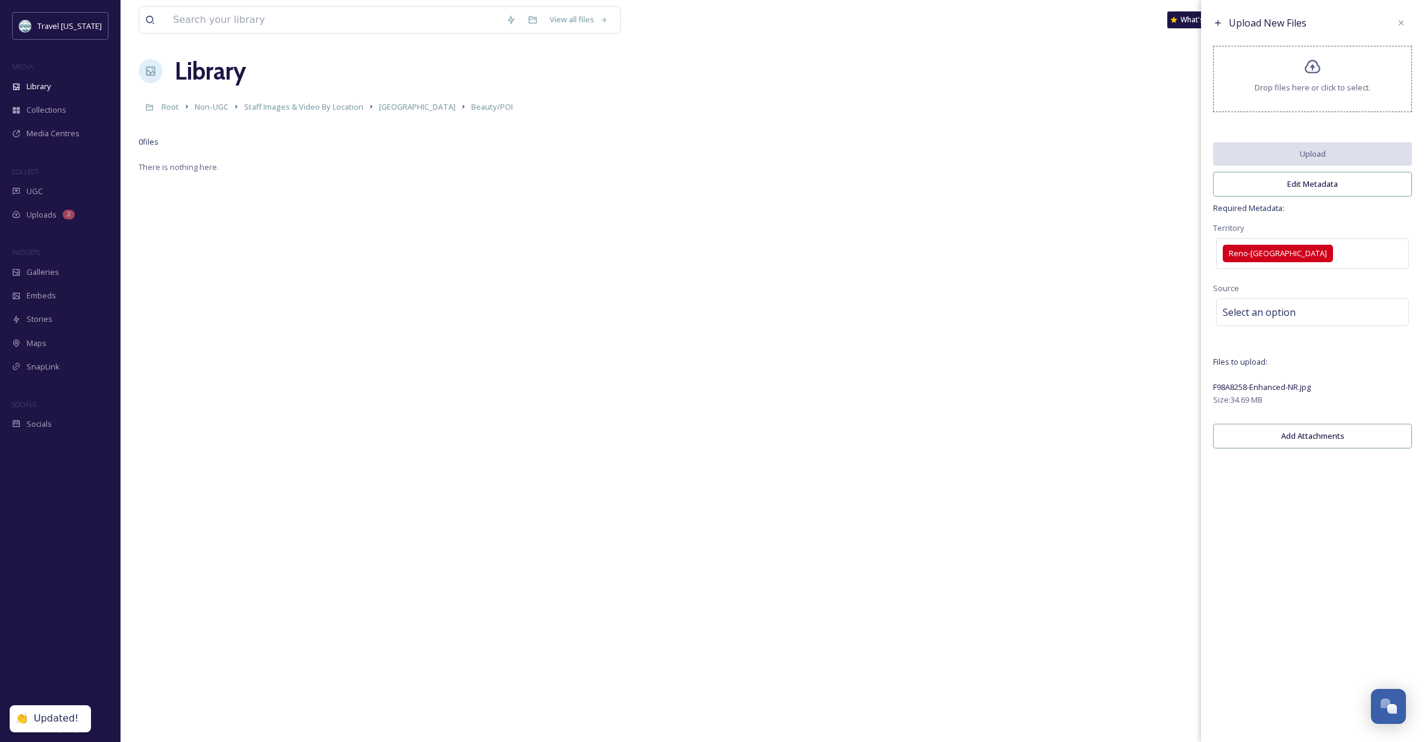
scroll to position [5, 0]
click at [1307, 313] on div "Select an option" at bounding box center [1312, 312] width 193 height 28
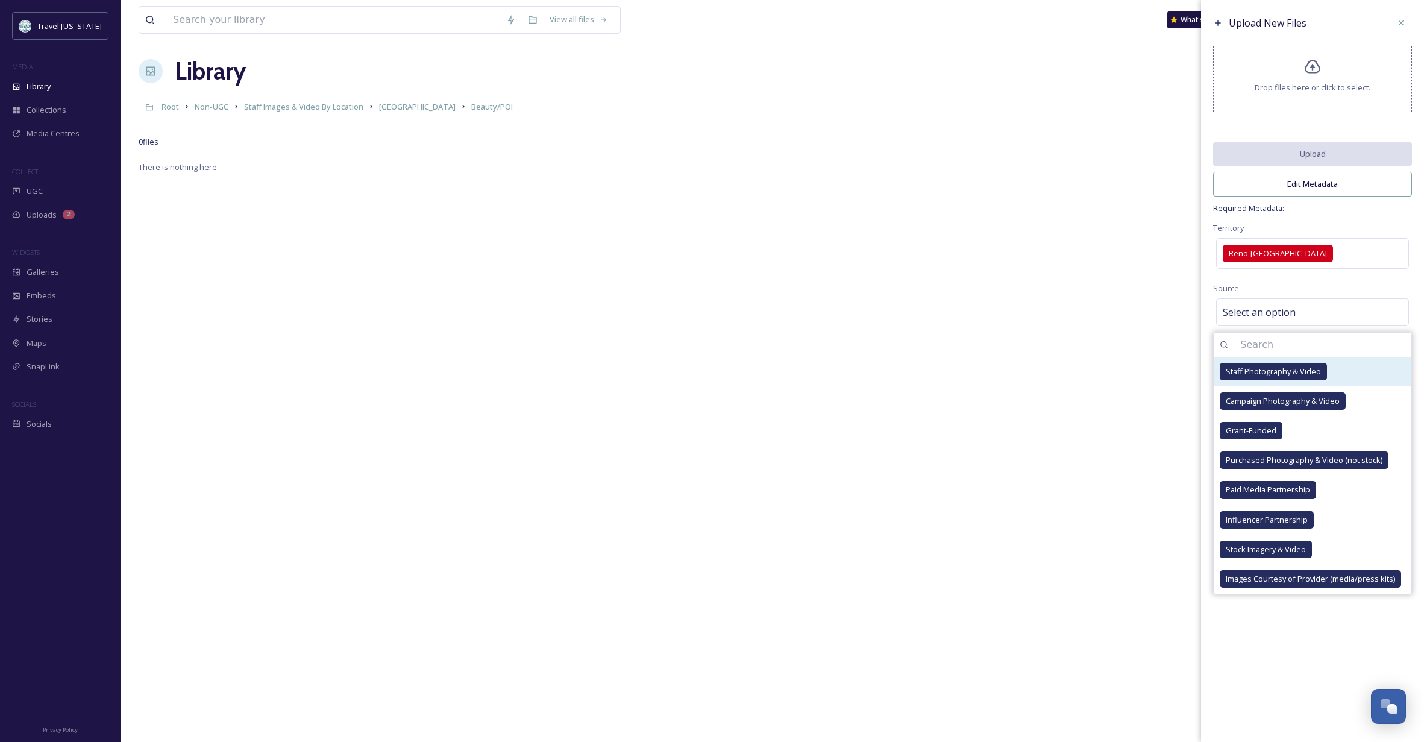
click at [1277, 377] on span "Staff Photography & Video" at bounding box center [1273, 371] width 95 height 11
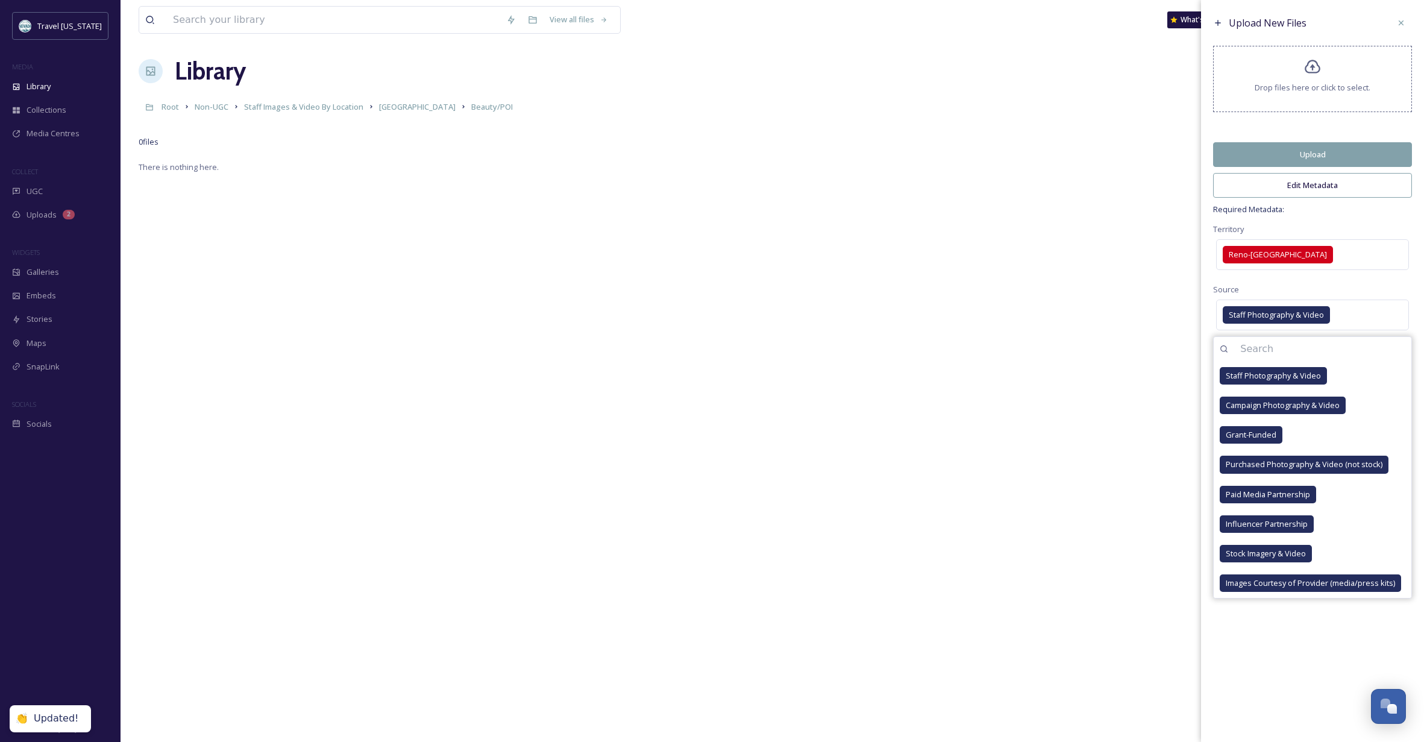
scroll to position [5, 1]
click at [1291, 660] on div "Upload New Files Drop files here or click to select. Upload Edit Metadata Requi…" at bounding box center [1312, 371] width 223 height 742
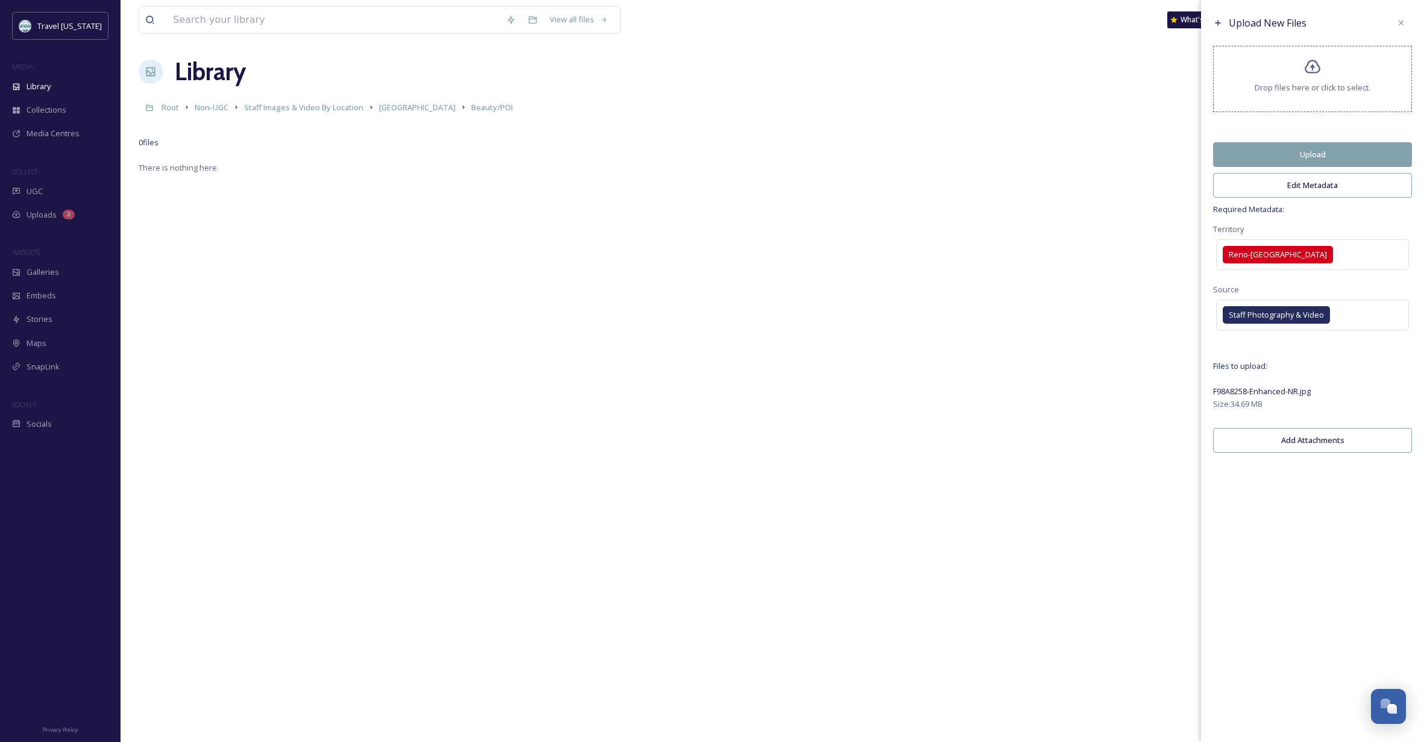
scroll to position [8, 0]
click at [1322, 195] on button "Edit Metadata" at bounding box center [1312, 185] width 199 height 25
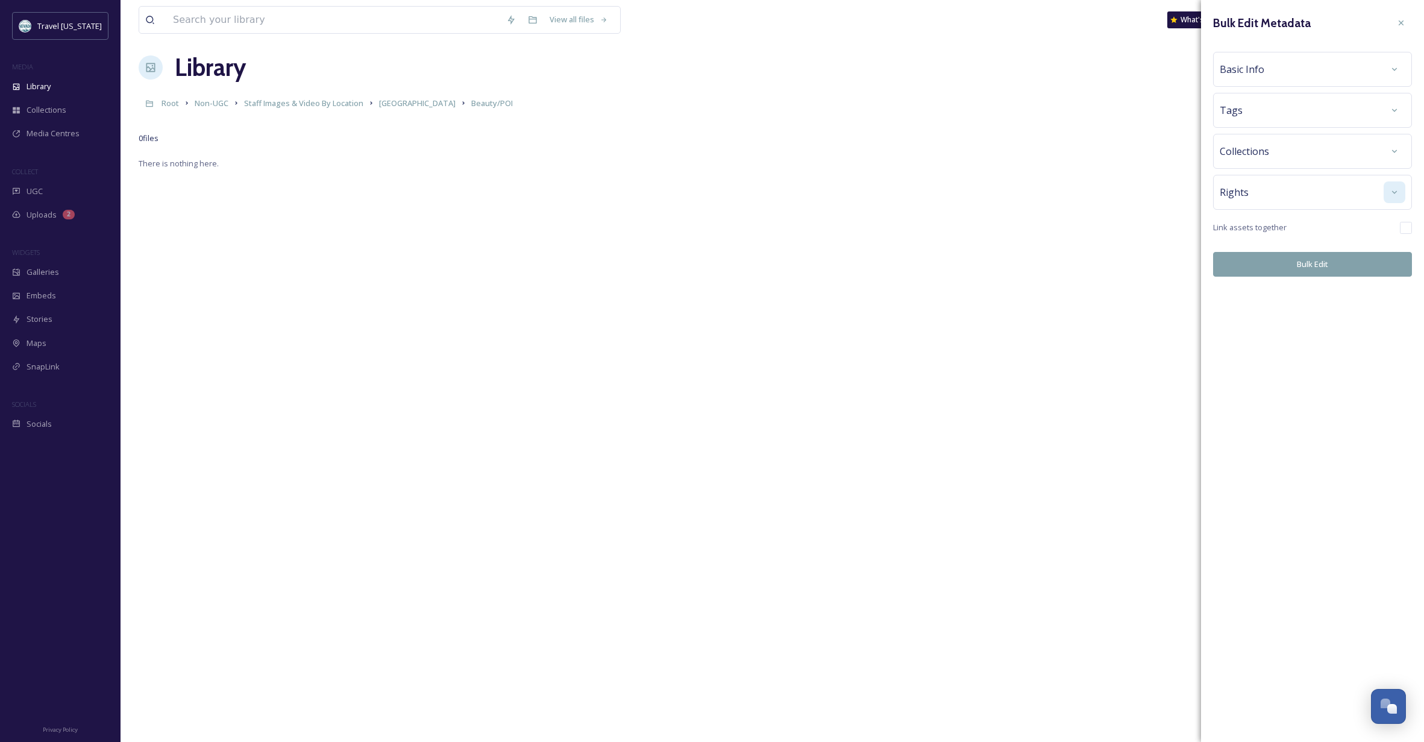
click at [1389, 193] on div at bounding box center [1395, 192] width 22 height 22
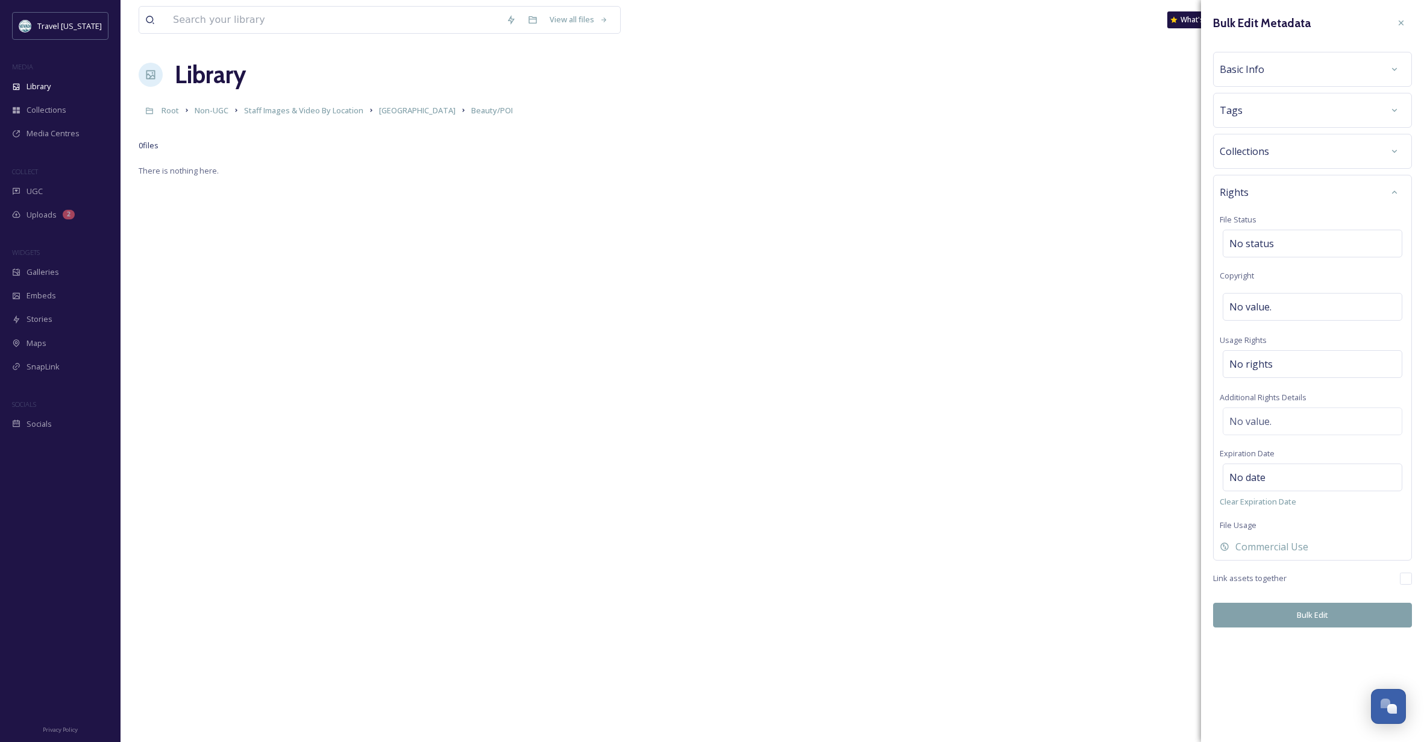
scroll to position [0, 1]
click at [1275, 238] on div "No status" at bounding box center [1313, 244] width 180 height 28
click at [1262, 548] on span "Commercial Use" at bounding box center [1272, 546] width 73 height 14
click at [1262, 548] on span "Internal Use Only" at bounding box center [1275, 546] width 79 height 14
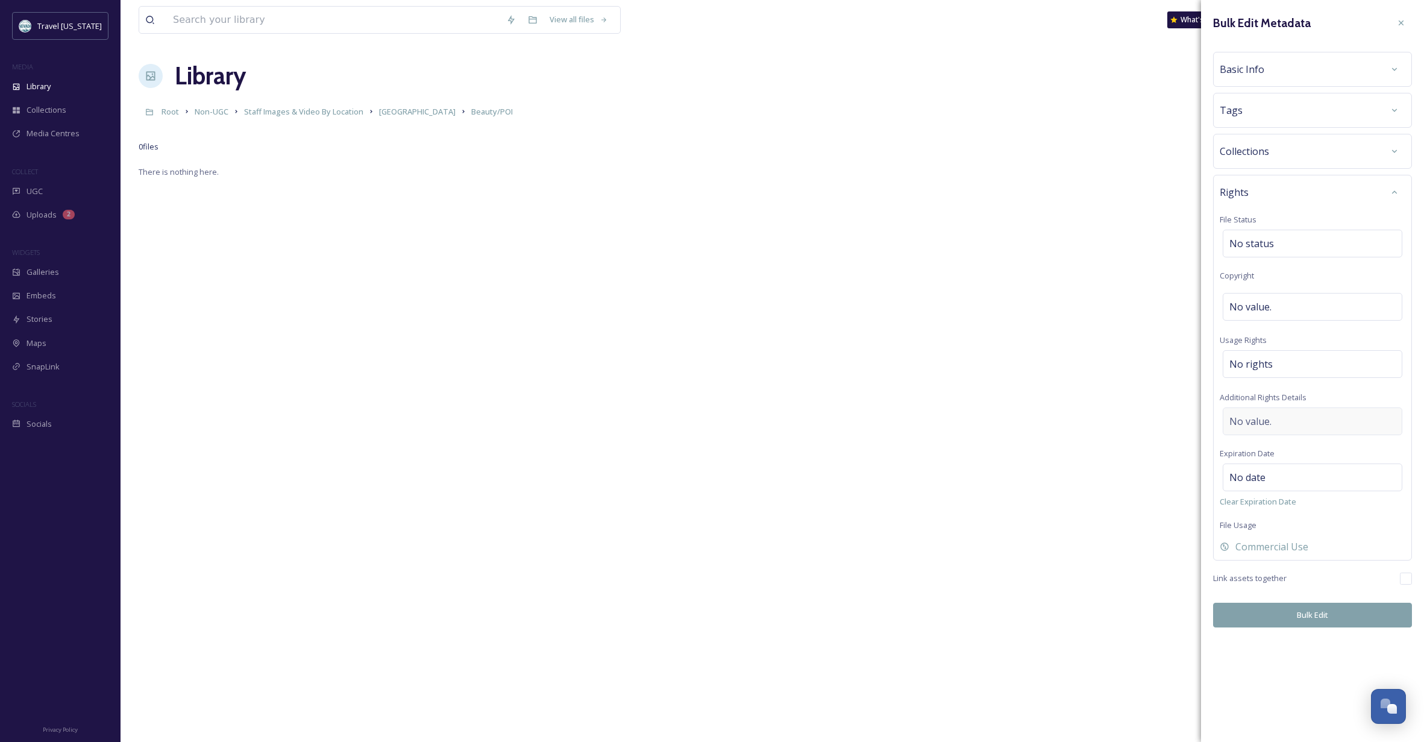
scroll to position [8, 0]
click at [1401, 66] on div at bounding box center [1395, 69] width 22 height 22
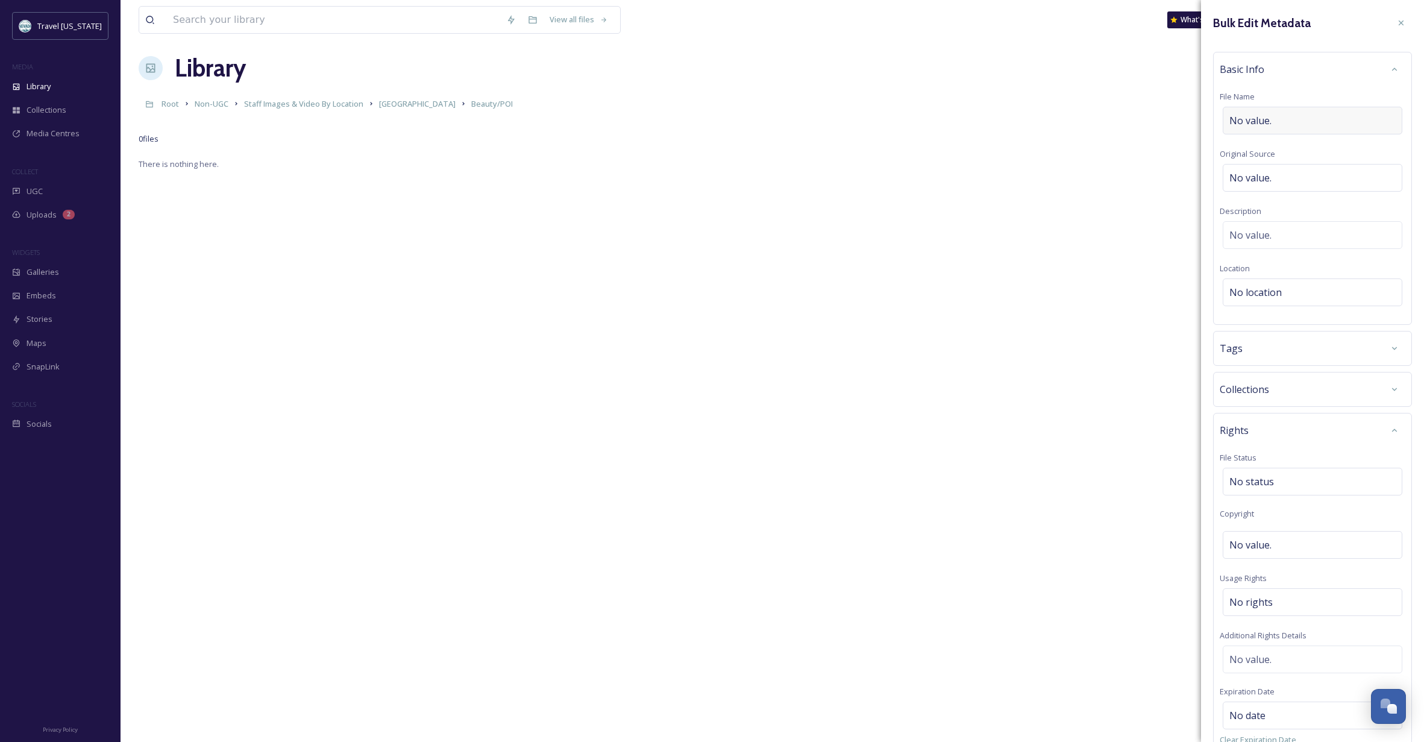
click at [1281, 116] on div "No value." at bounding box center [1313, 121] width 180 height 28
type input "C"
type input "[GEOGRAPHIC_DATA] from near [GEOGRAPHIC_DATA]"
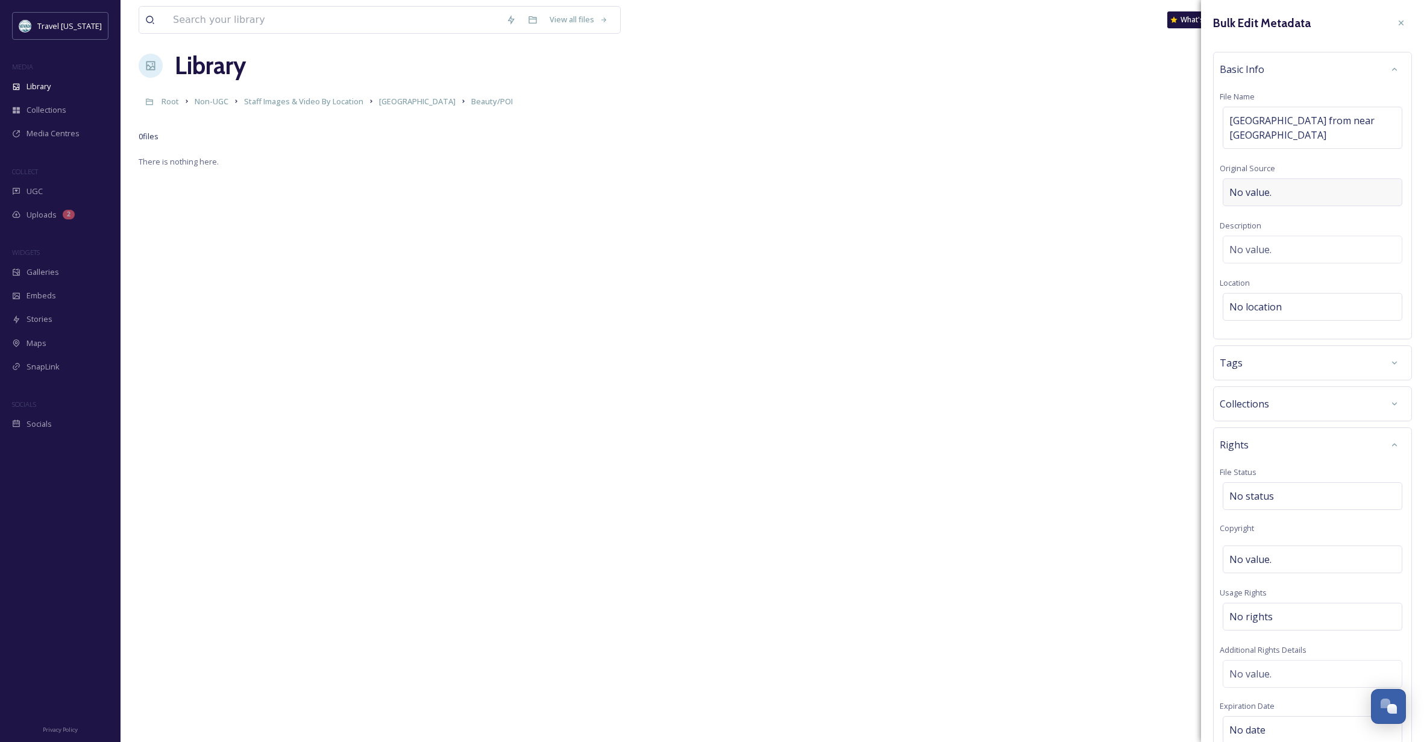
click at [1307, 181] on div "No value." at bounding box center [1313, 192] width 180 height 28
click at [1316, 236] on div "No value." at bounding box center [1313, 250] width 180 height 28
click at [1298, 236] on textarea at bounding box center [1313, 286] width 186 height 100
type textarea "[GEOGRAPHIC_DATA] at sunrise, taken from bike trail near [GEOGRAPHIC_DATA]."
click at [1372, 444] on div "Bulk Edit Metadata Basic Info File Name [GEOGRAPHIC_DATA] from near [GEOGRAPHIC…" at bounding box center [1312, 494] width 223 height 989
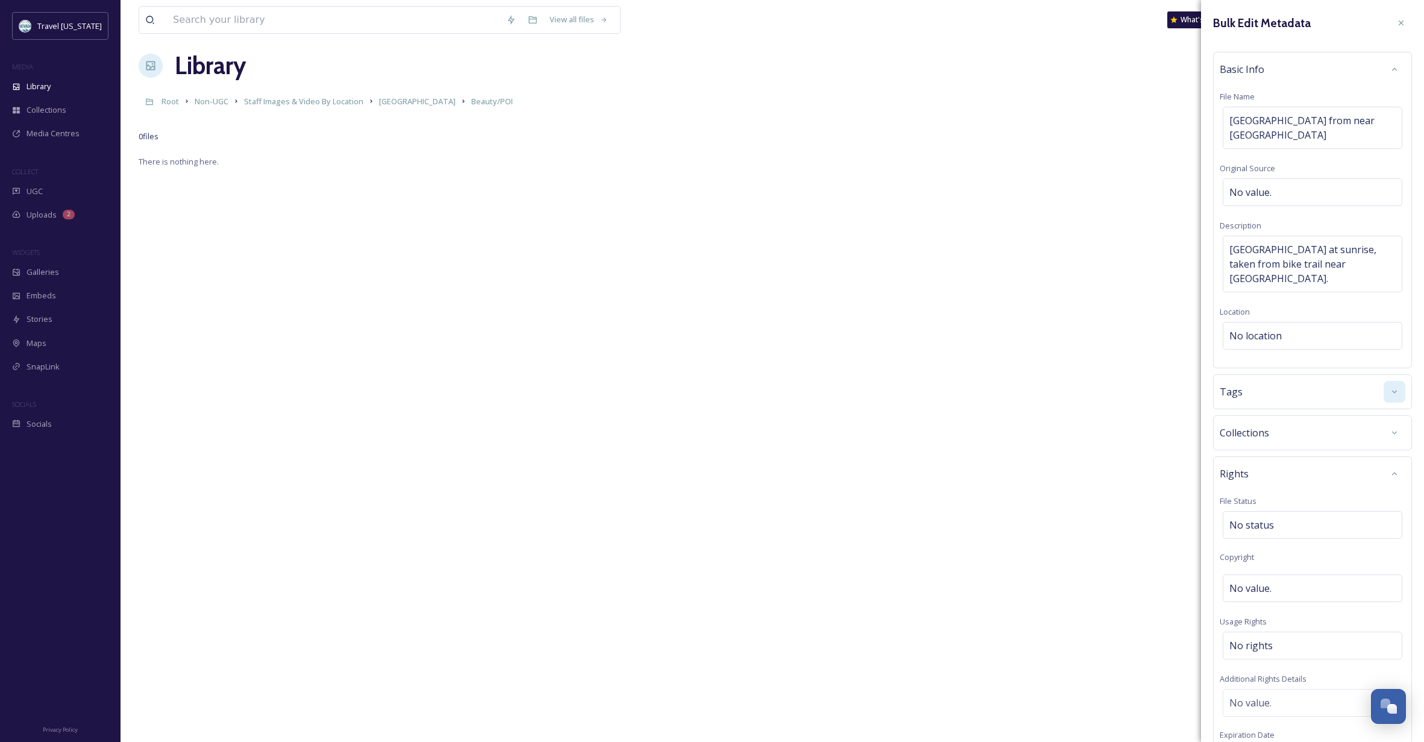
click at [1384, 381] on div at bounding box center [1395, 392] width 22 height 22
click at [1368, 465] on div "Collections" at bounding box center [1313, 476] width 186 height 22
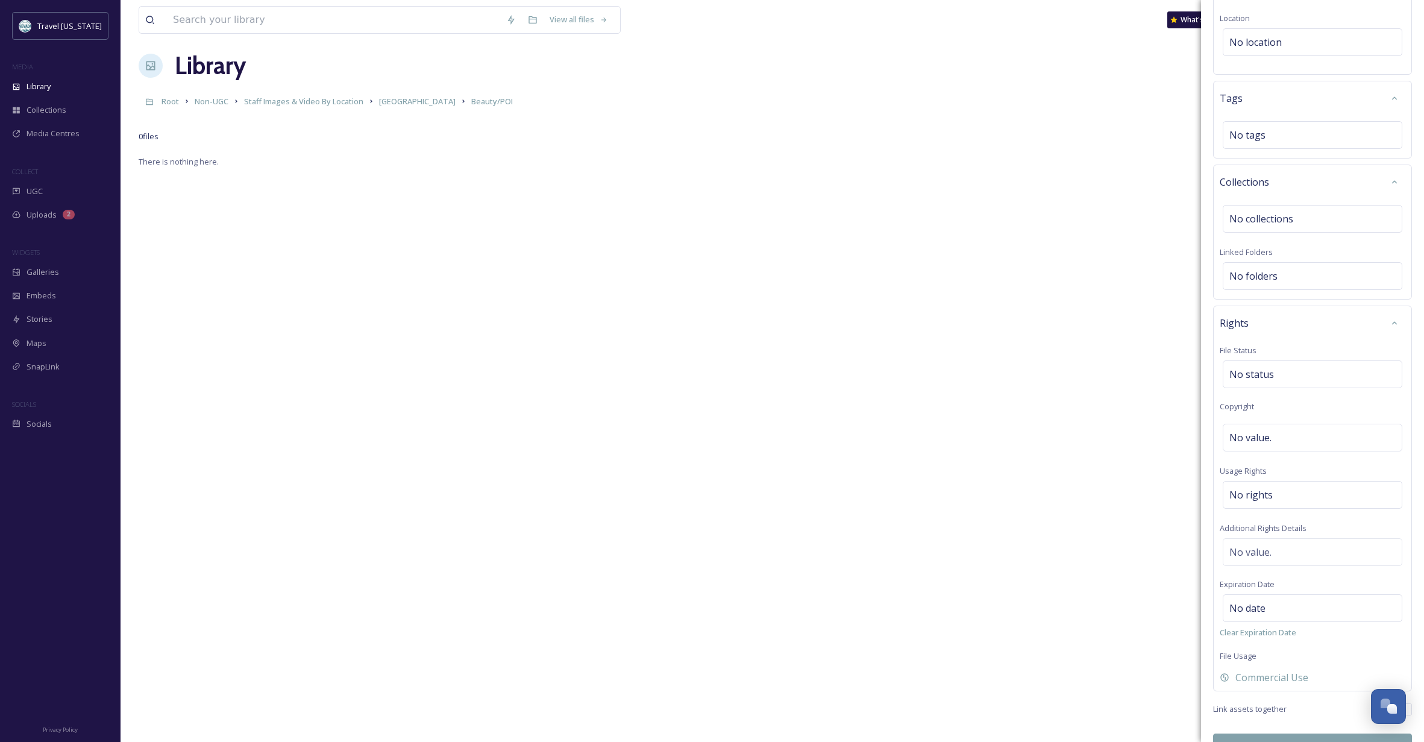
scroll to position [293, 0]
click at [1301, 734] on button "Bulk Edit" at bounding box center [1312, 746] width 199 height 25
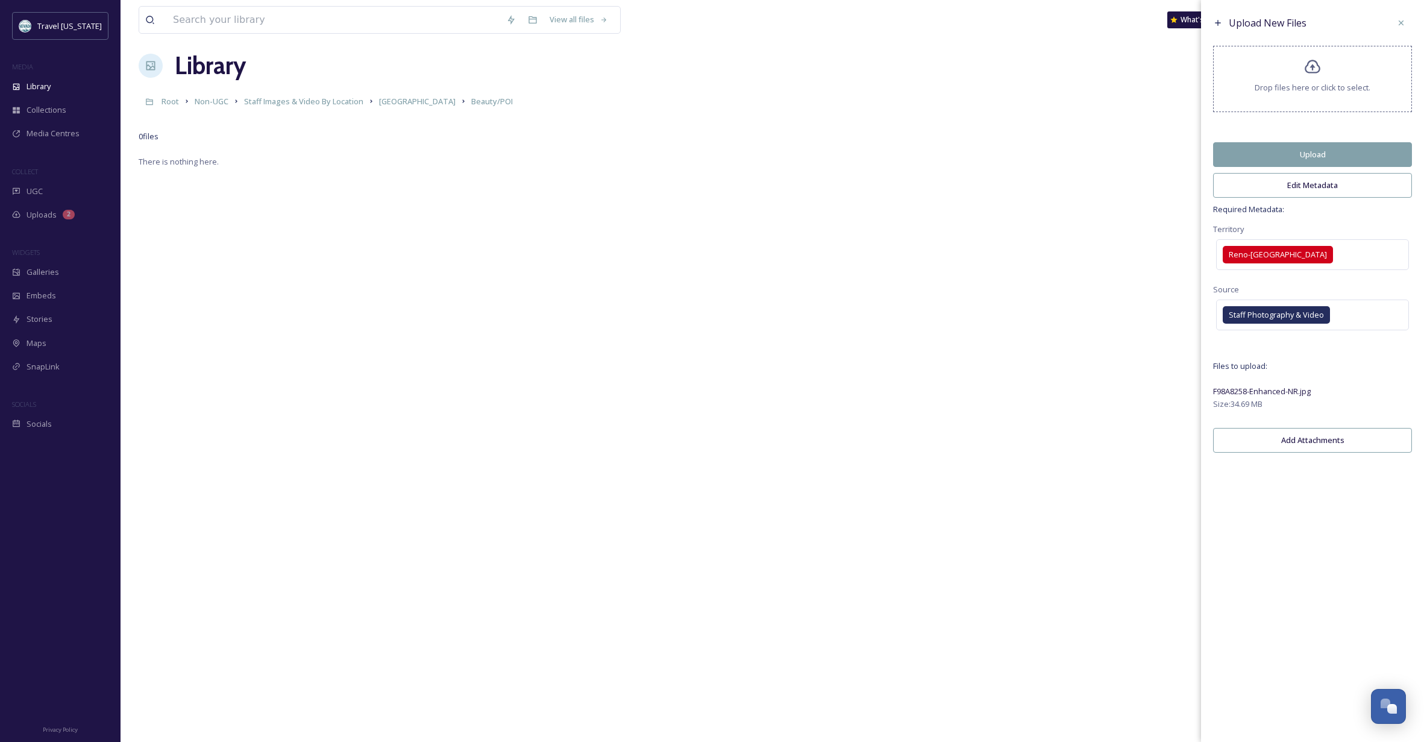
click at [1314, 160] on button "Upload" at bounding box center [1312, 154] width 199 height 25
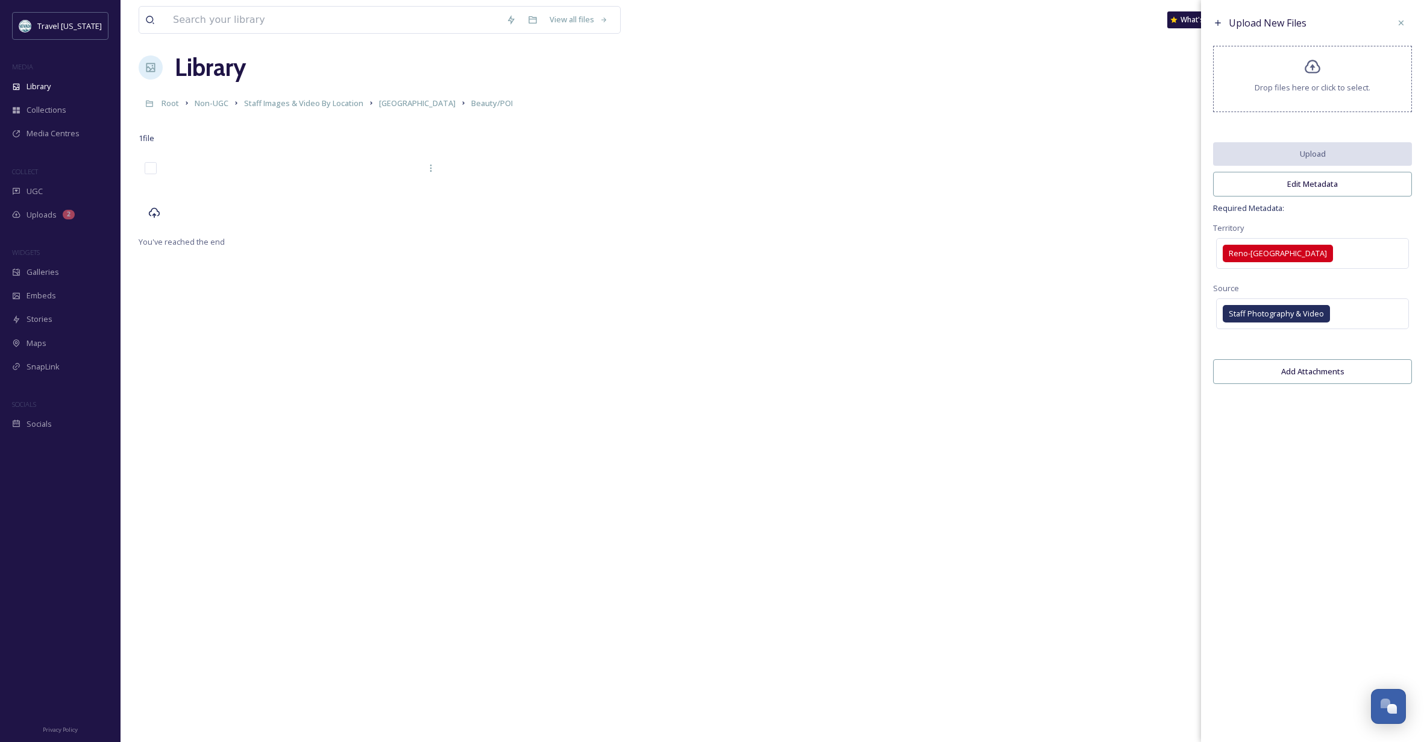
scroll to position [10, 1]
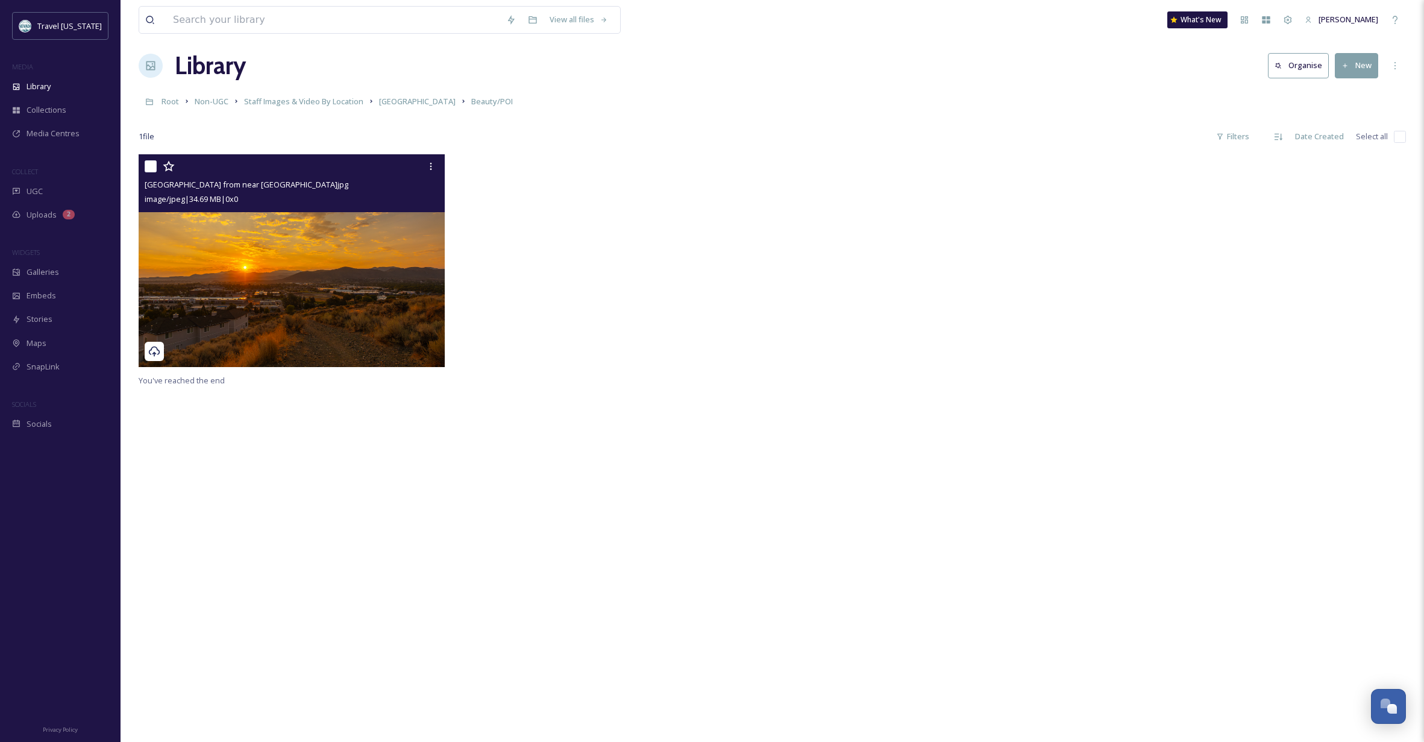
click at [399, 269] on img at bounding box center [292, 260] width 306 height 213
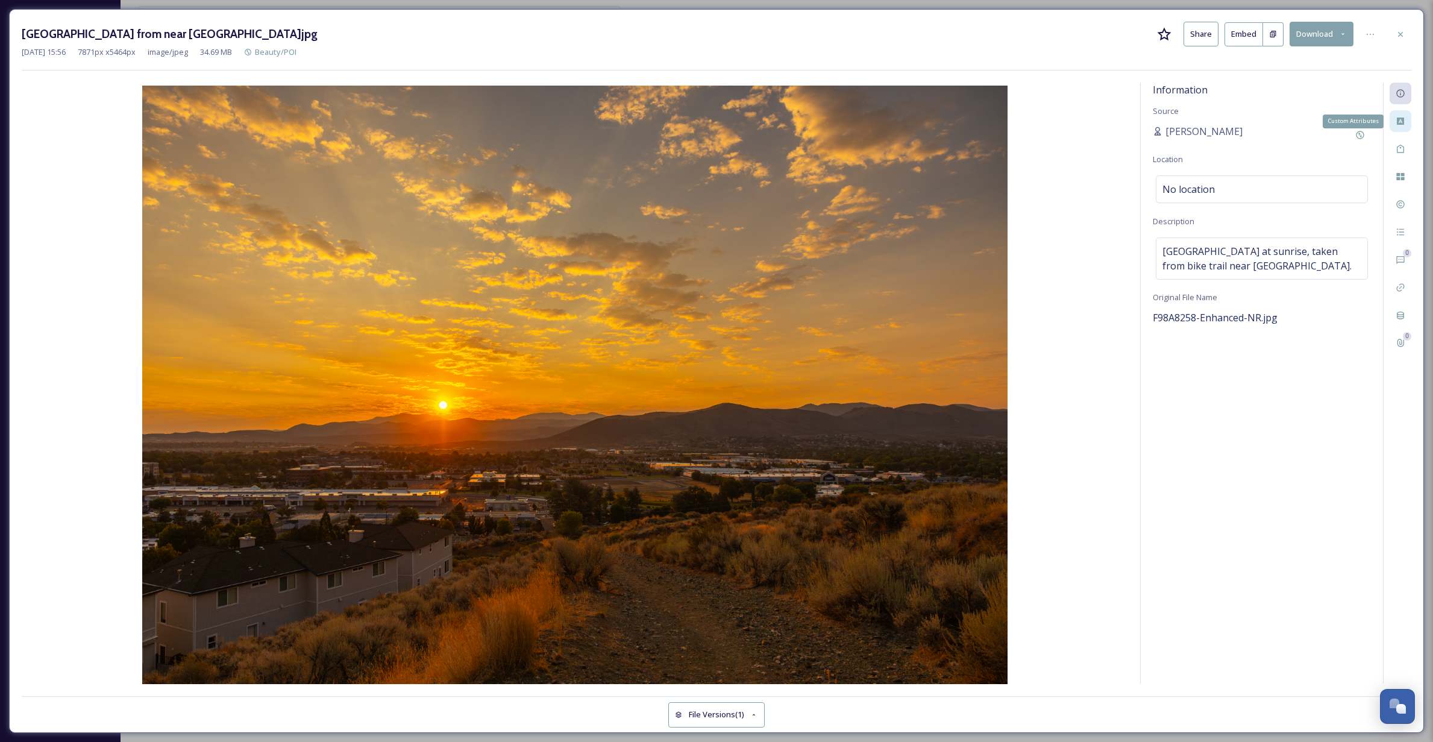
click at [1399, 120] on icon at bounding box center [1400, 121] width 7 height 7
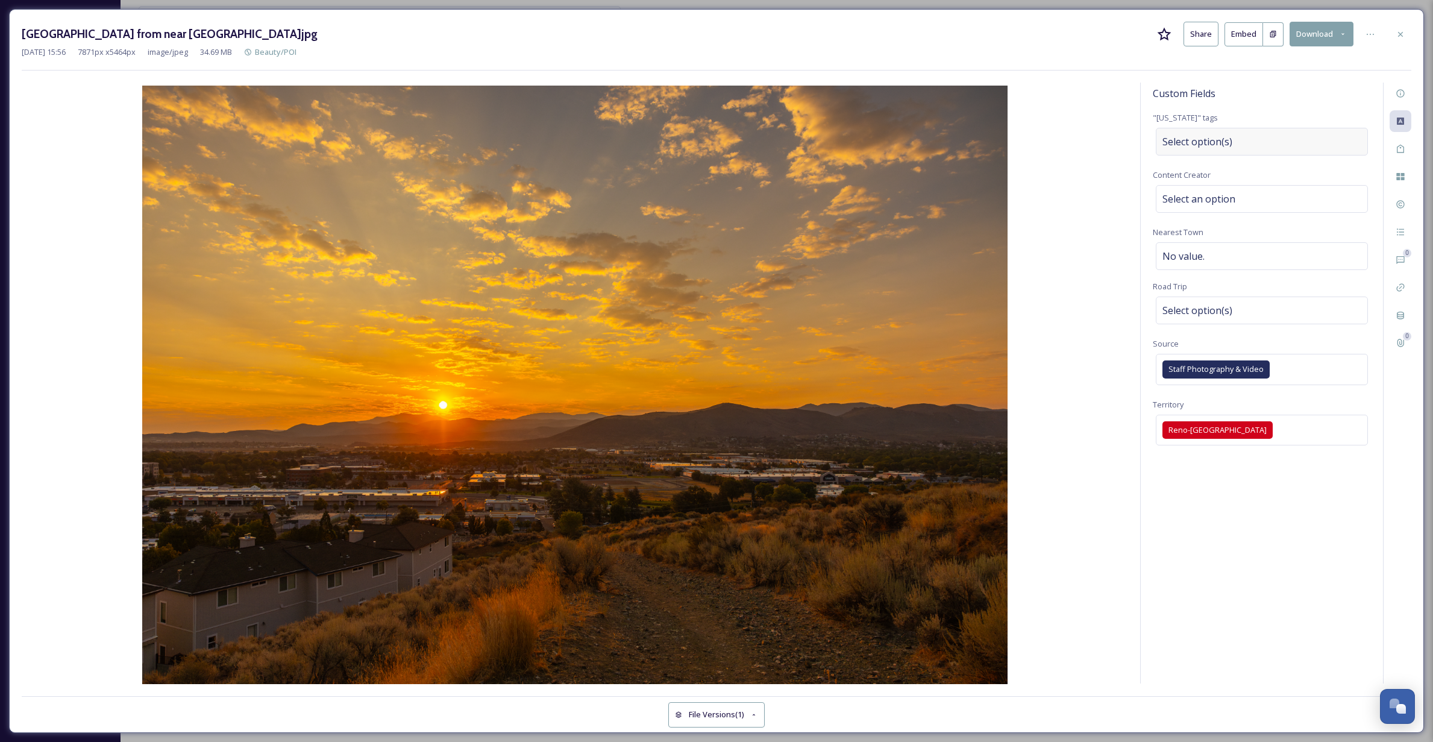
click at [1299, 144] on div "Select option(s)" at bounding box center [1262, 142] width 212 height 28
click at [1075, 152] on img at bounding box center [575, 386] width 1107 height 601
click at [1309, 202] on div "Select an option" at bounding box center [1262, 199] width 212 height 28
click at [1082, 170] on img at bounding box center [575, 386] width 1107 height 601
click at [1304, 303] on div "Select option(s)" at bounding box center [1262, 311] width 212 height 28
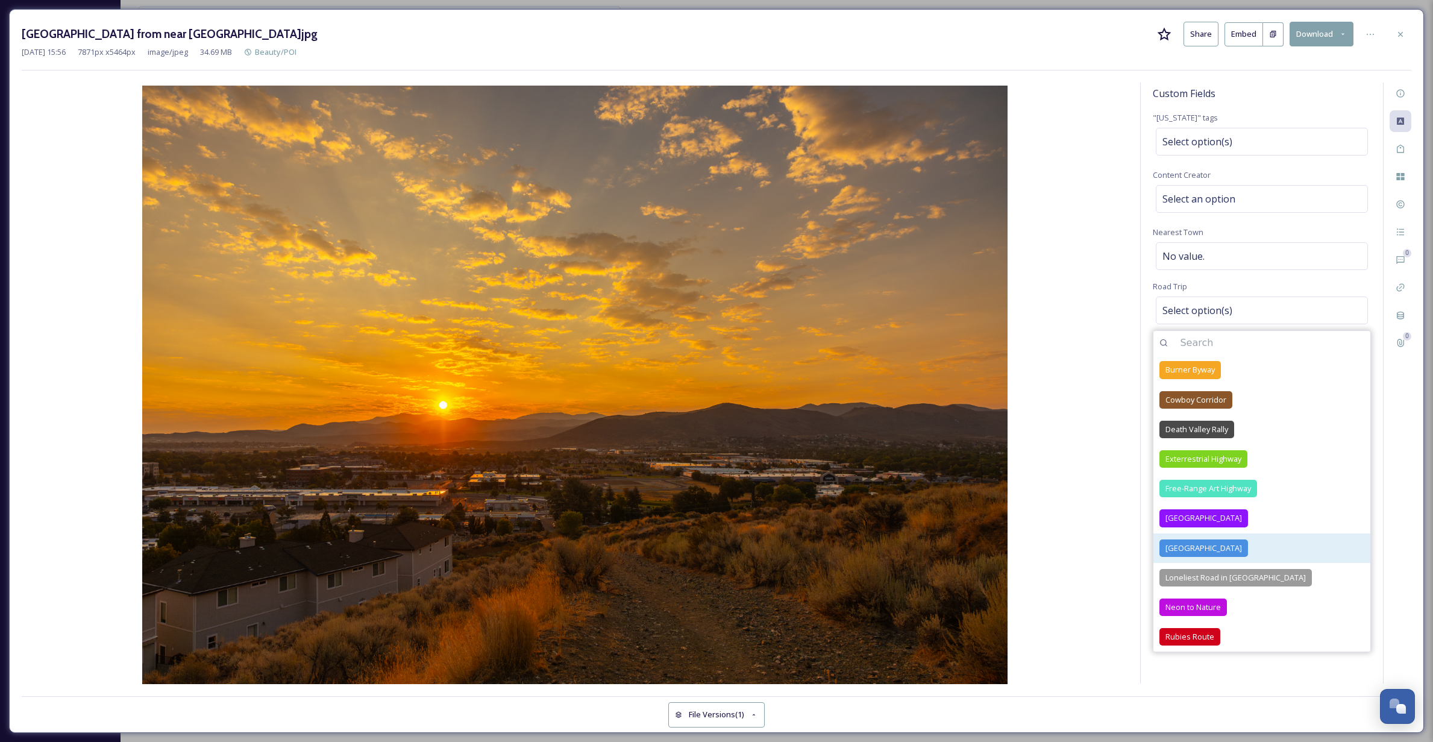
click at [1197, 543] on span "[GEOGRAPHIC_DATA]" at bounding box center [1204, 547] width 77 height 11
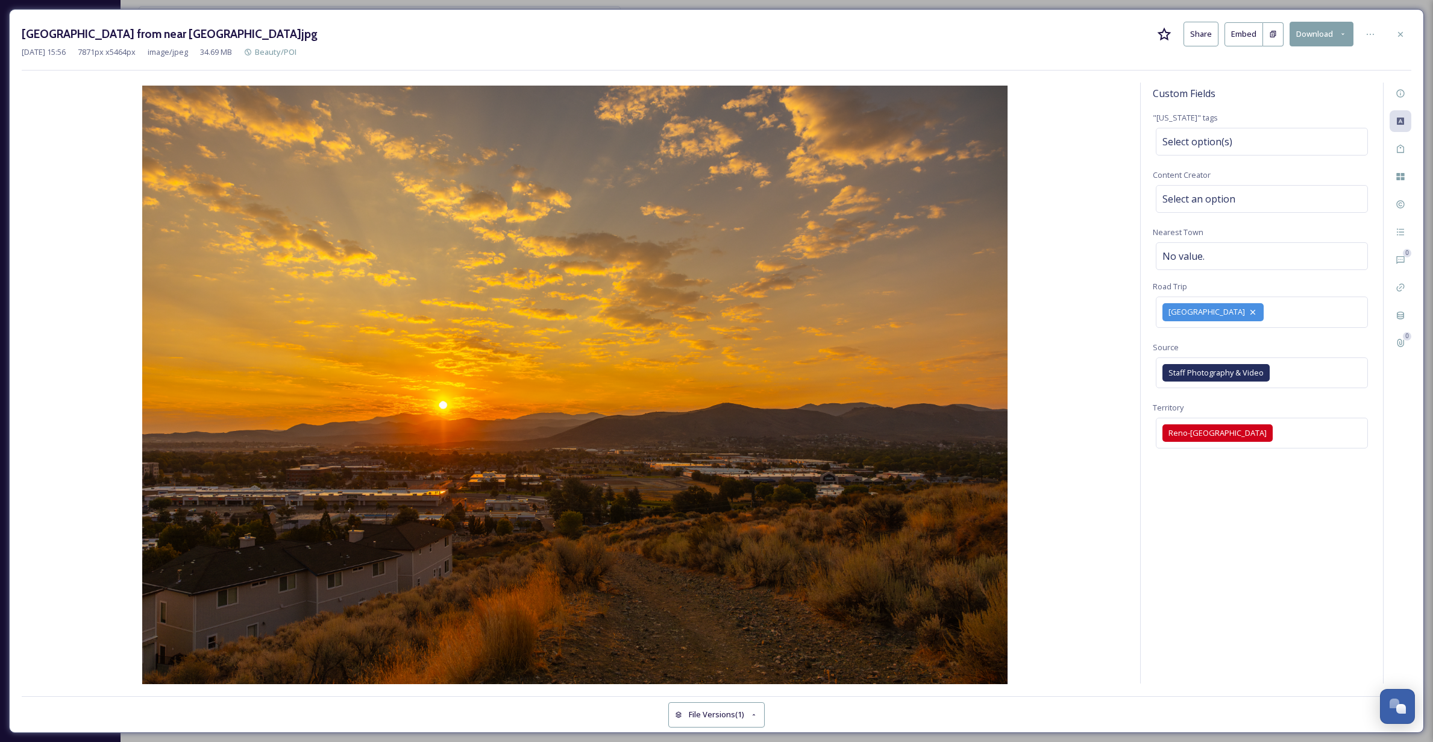
click at [1069, 277] on img at bounding box center [575, 386] width 1107 height 601
click at [1395, 147] on div "Tags" at bounding box center [1401, 149] width 22 height 22
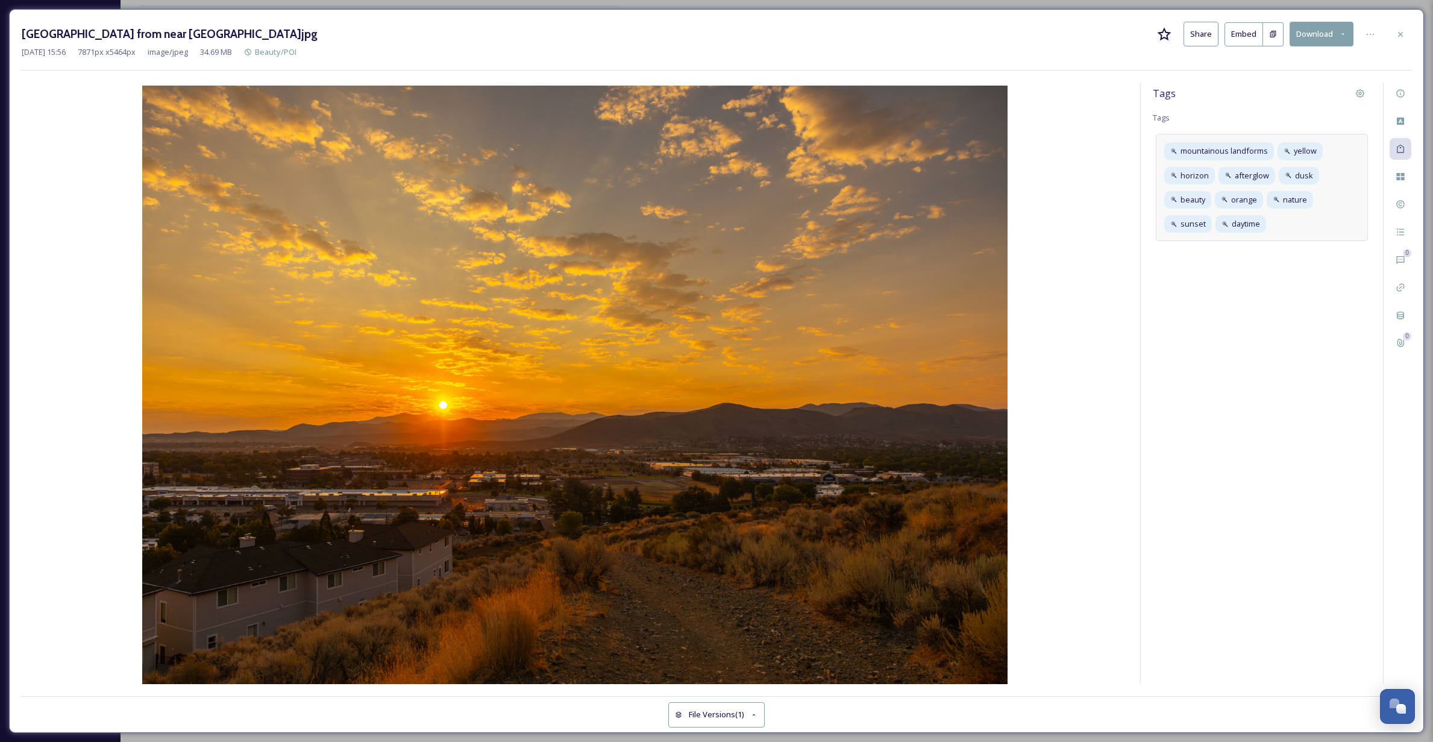
click at [1290, 224] on div "mountainous landforms yellow horizon afterglow dusk beauty orange nature sunset…" at bounding box center [1262, 187] width 212 height 107
type input "sunrise"
click at [1239, 382] on div "Tags Tags mountainous landforms yellow horizon afterglow dusk beauty orange nat…" at bounding box center [1262, 383] width 242 height 601
click at [1312, 225] on div "mountainous landforms yellow horizon afterglow dusk beauty orange nature sunset…" at bounding box center [1262, 187] width 212 height 107
click at [1177, 273] on span "sunrise" at bounding box center [1177, 273] width 28 height 11
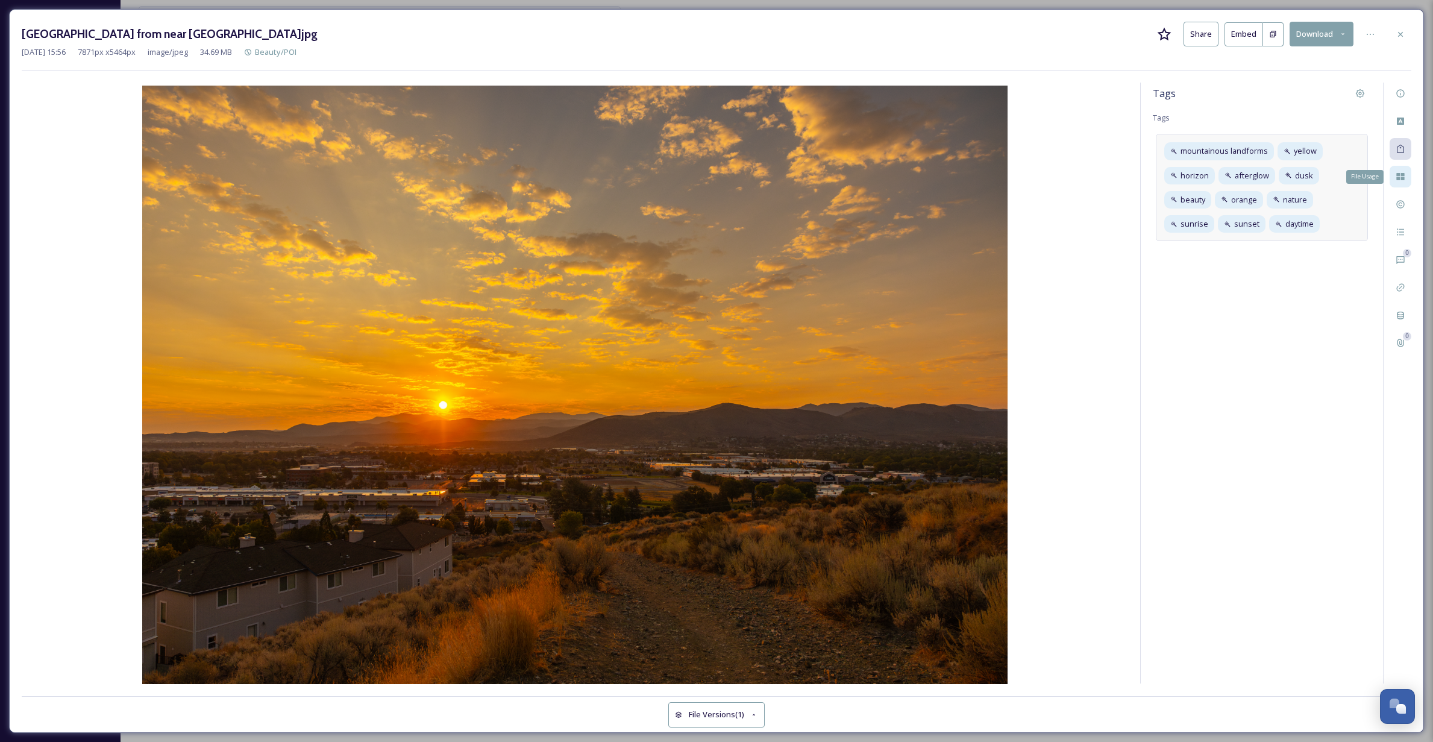
click at [1402, 174] on icon at bounding box center [1401, 176] width 8 height 7
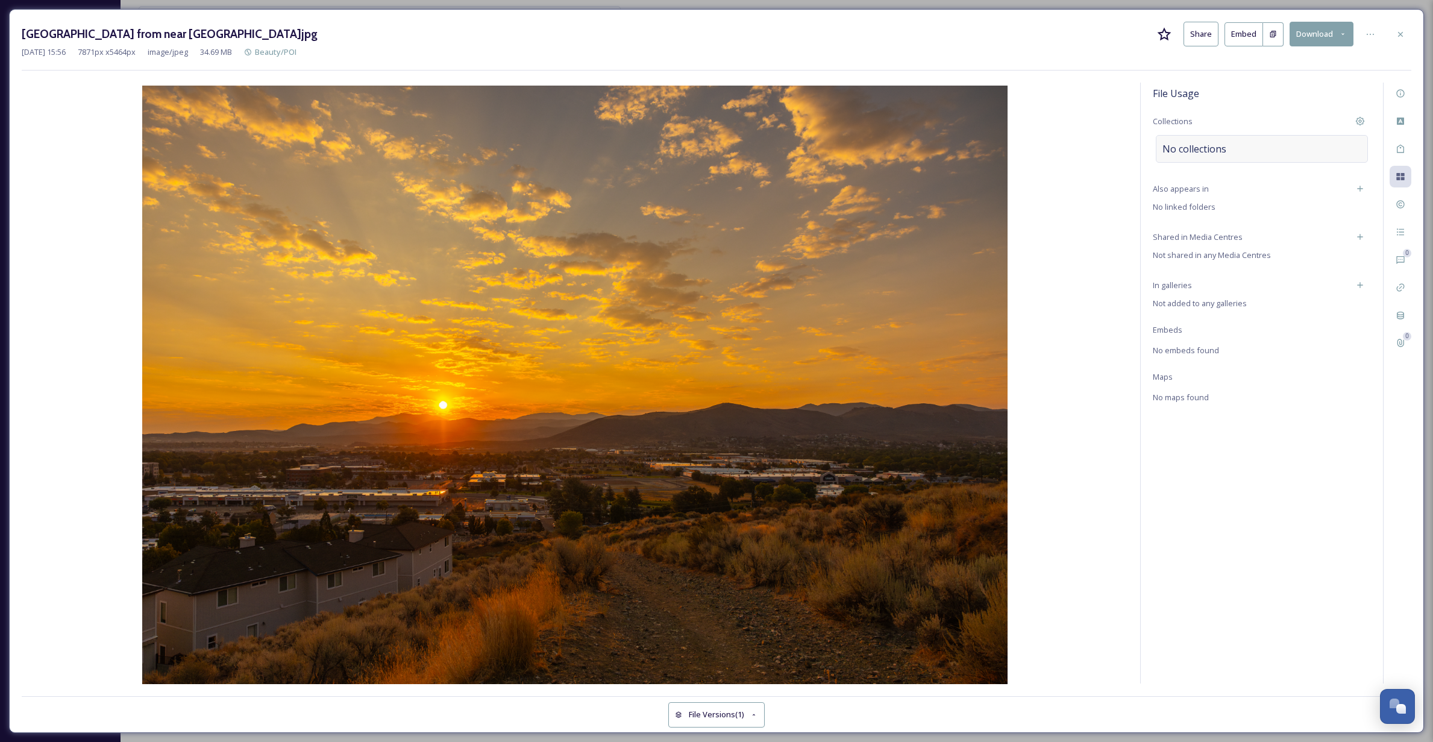
click at [1309, 144] on div "No collections" at bounding box center [1262, 149] width 212 height 28
click at [1057, 215] on img at bounding box center [575, 386] width 1107 height 601
click at [1398, 204] on icon at bounding box center [1401, 205] width 10 height 10
click at [1239, 141] on div "No status" at bounding box center [1262, 142] width 212 height 28
click at [1189, 143] on input at bounding box center [1223, 141] width 133 height 27
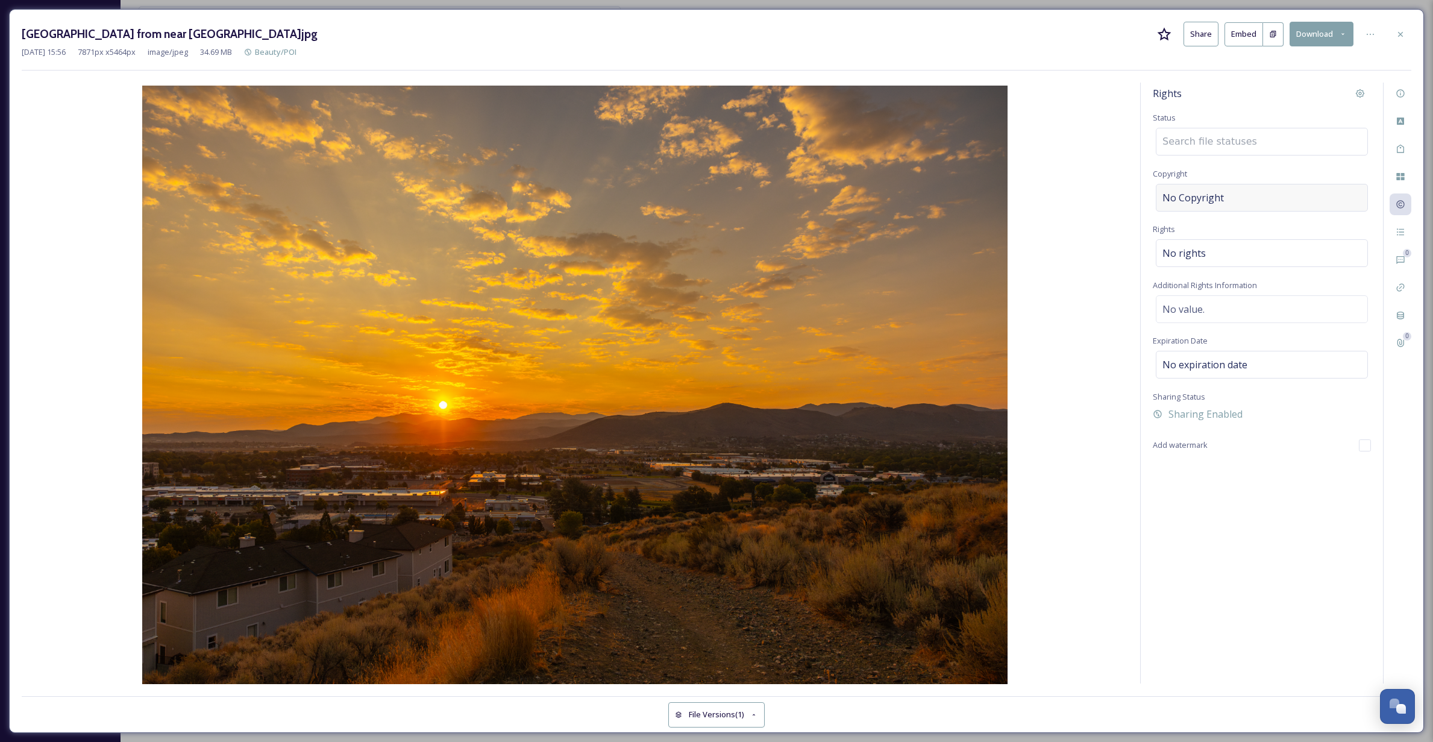
click at [1207, 191] on span "No Copyright" at bounding box center [1193, 197] width 61 height 14
click at [1200, 250] on span "No rights" at bounding box center [1184, 250] width 43 height 14
click at [1200, 251] on input at bounding box center [1226, 256] width 133 height 27
click at [1278, 256] on input at bounding box center [1226, 256] width 133 height 27
click at [1398, 230] on icon at bounding box center [1401, 232] width 10 height 10
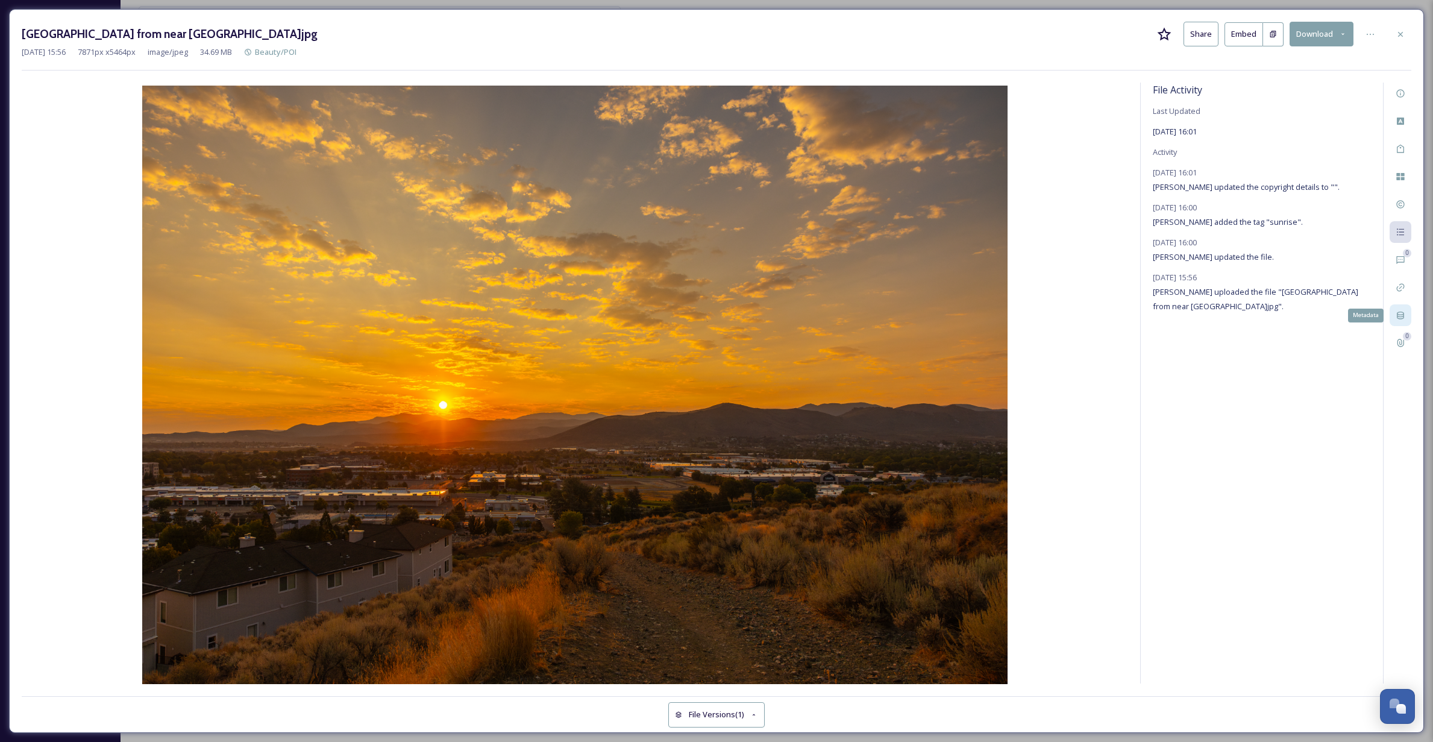
click at [1401, 308] on div "Metadata" at bounding box center [1401, 315] width 22 height 22
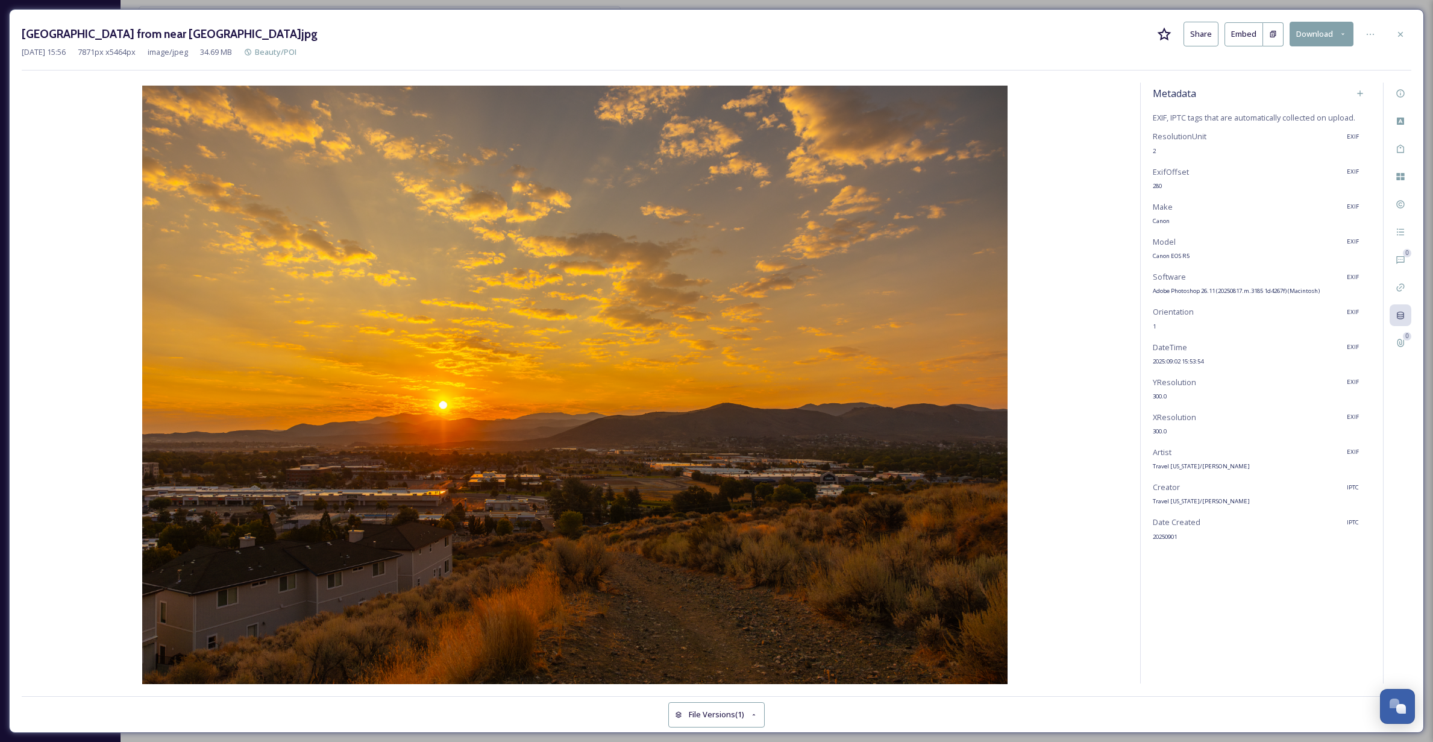
click at [1065, 160] on img at bounding box center [575, 386] width 1107 height 601
click at [1398, 92] on icon at bounding box center [1401, 94] width 10 height 10
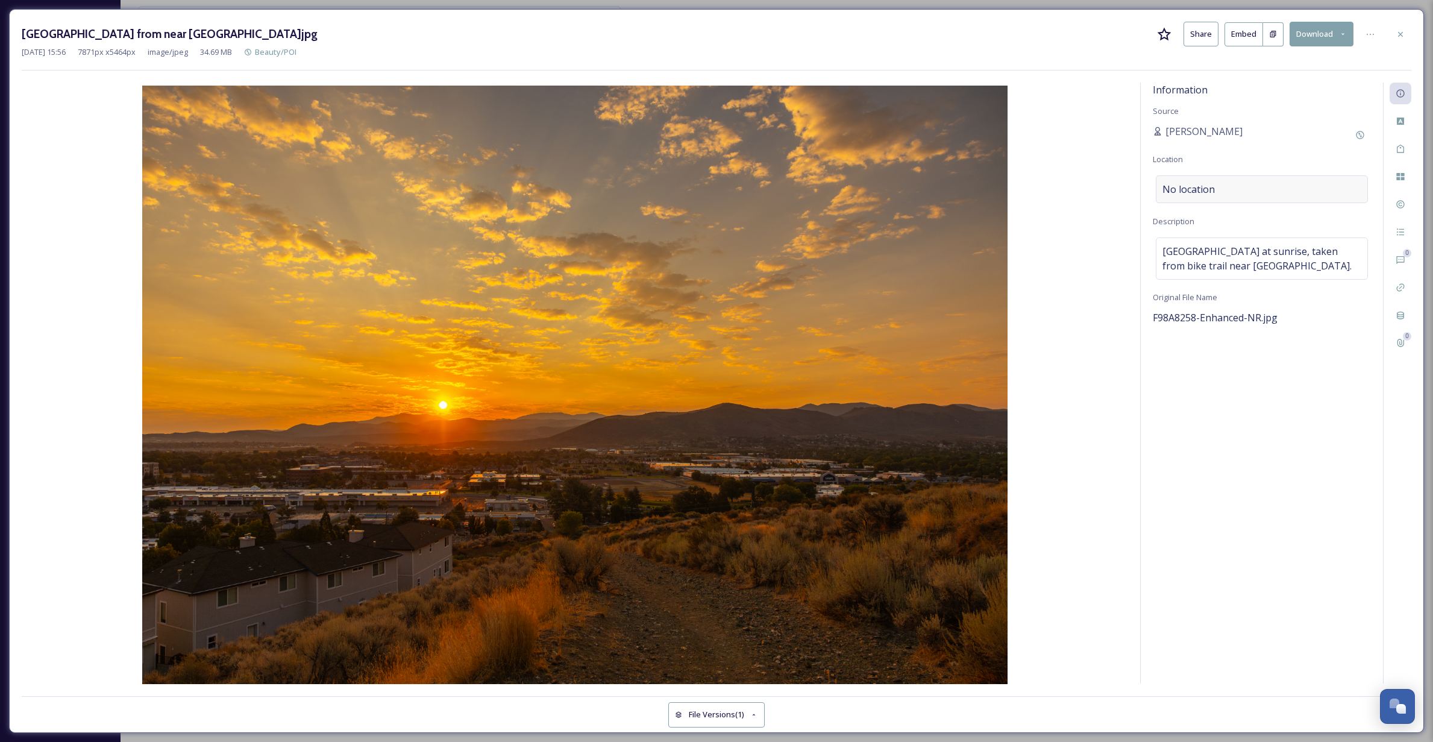
click at [1228, 188] on div "No location" at bounding box center [1262, 189] width 212 height 28
click at [1398, 120] on icon at bounding box center [1400, 121] width 7 height 7
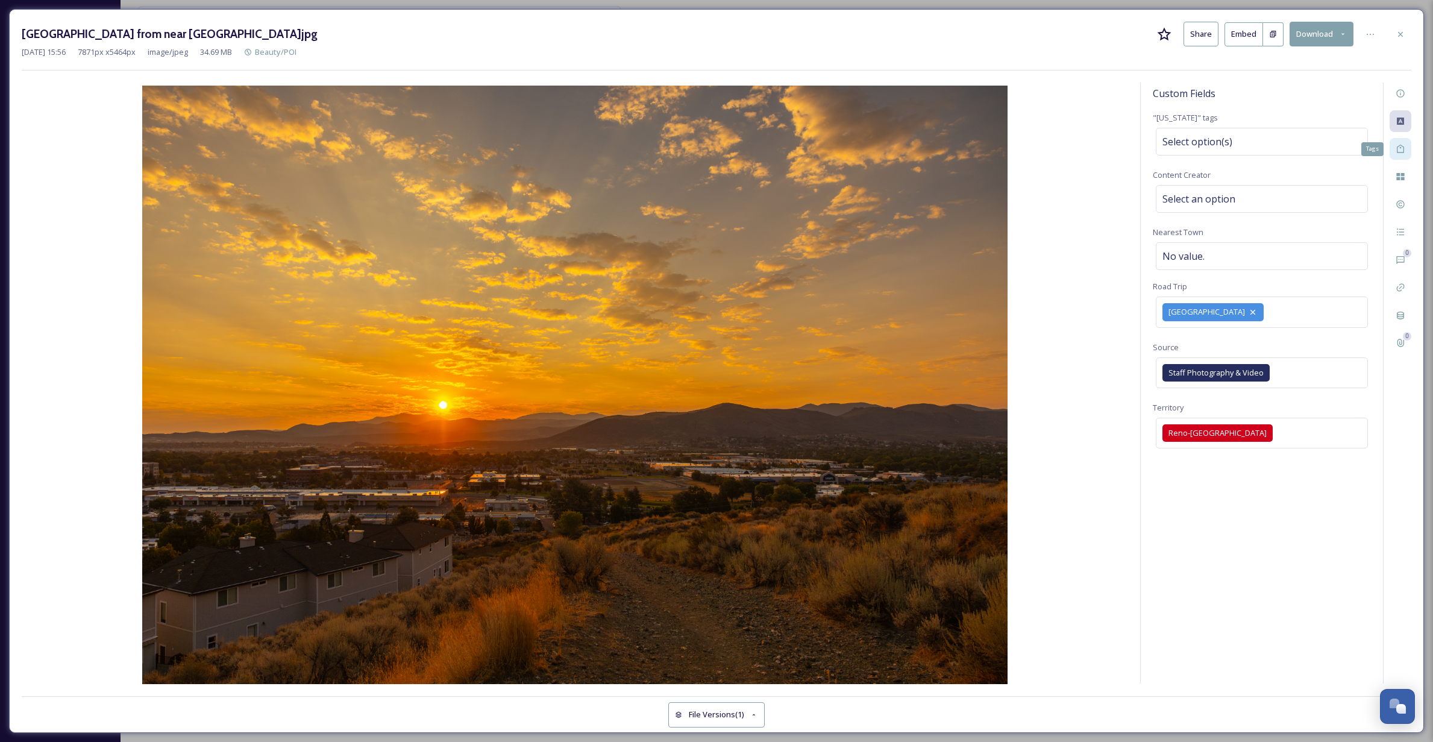
click at [1400, 146] on icon at bounding box center [1401, 149] width 10 height 10
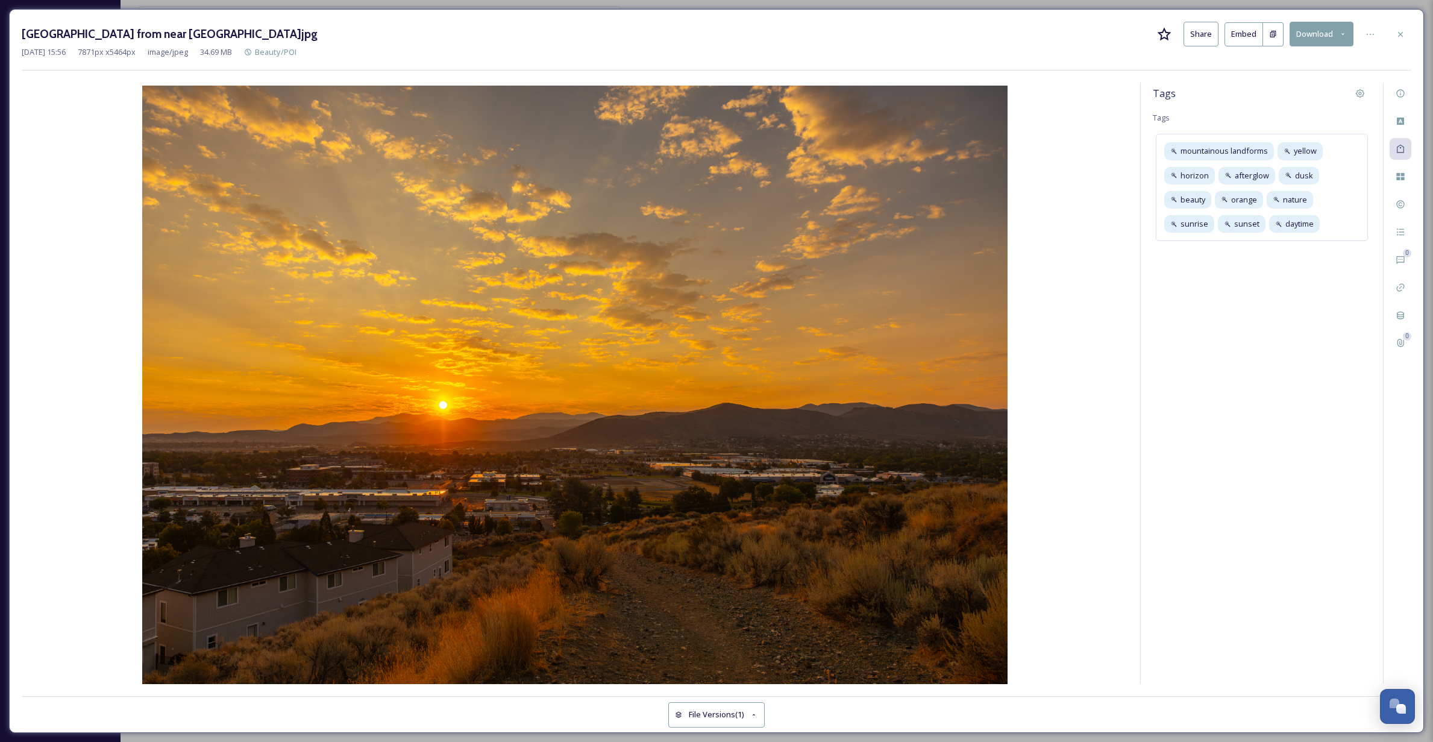
click at [1091, 122] on img at bounding box center [575, 386] width 1107 height 601
click at [1403, 32] on icon at bounding box center [1400, 33] width 5 height 5
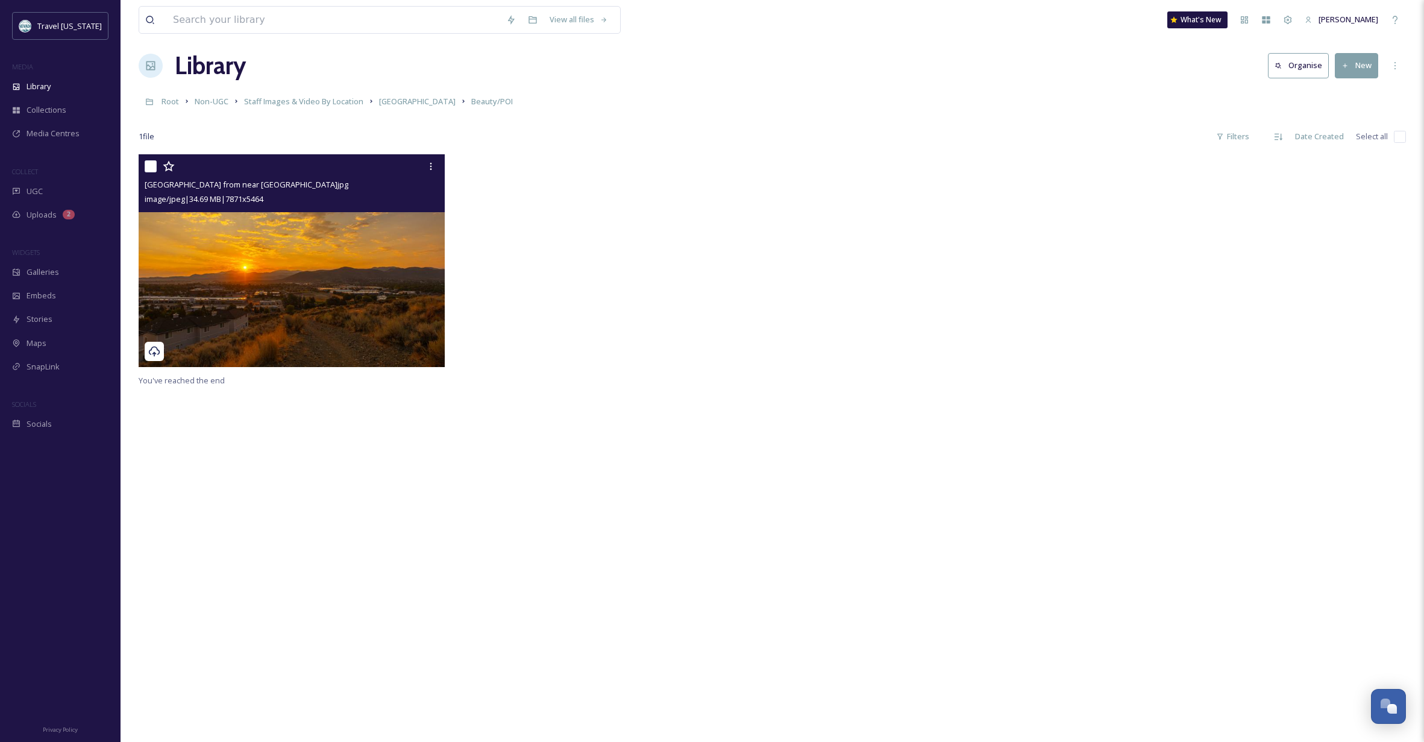
click at [505, 524] on div "[GEOGRAPHIC_DATA] from near [GEOGRAPHIC_DATA]jpg image/jpeg | 34.69 MB | 7871 x…" at bounding box center [773, 525] width 1268 height 742
click at [321, 303] on img at bounding box center [292, 260] width 306 height 213
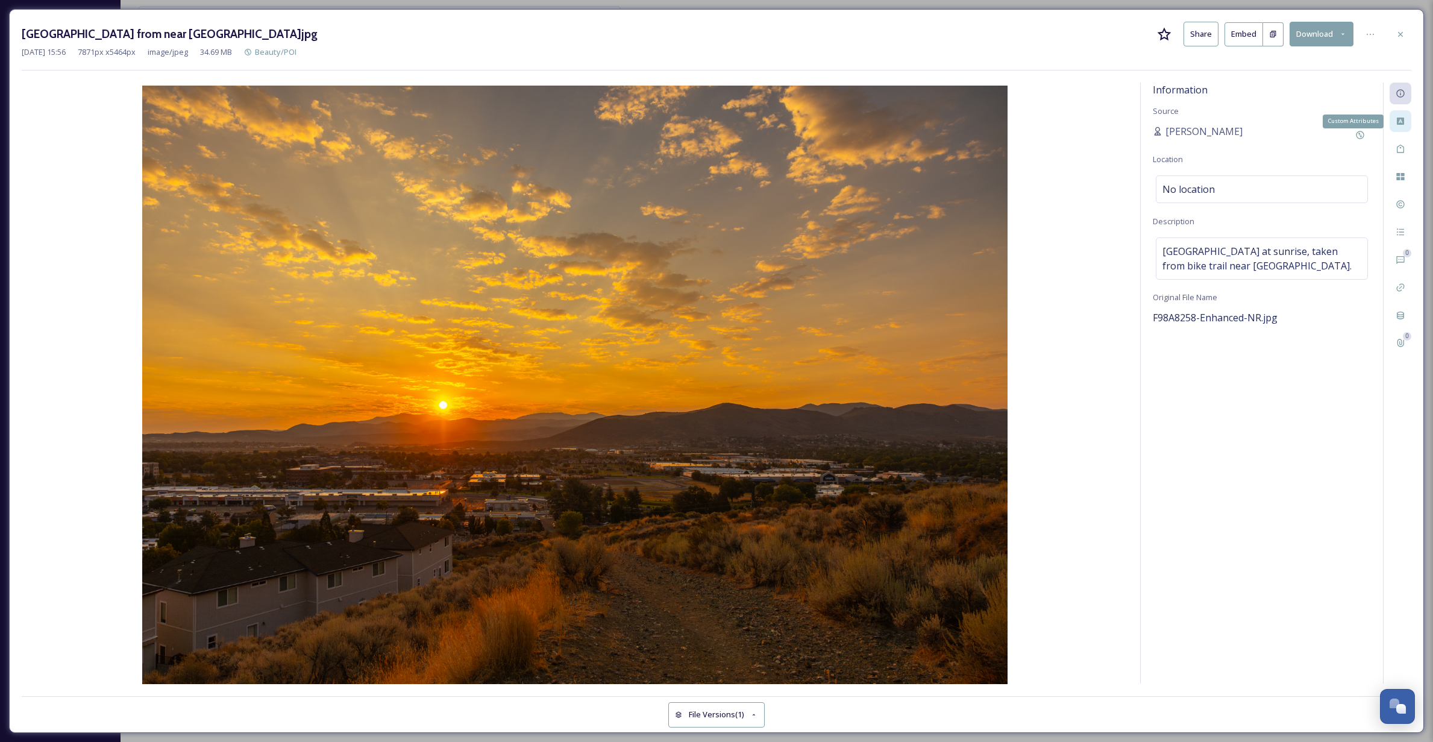
click at [1397, 119] on icon at bounding box center [1401, 121] width 10 height 10
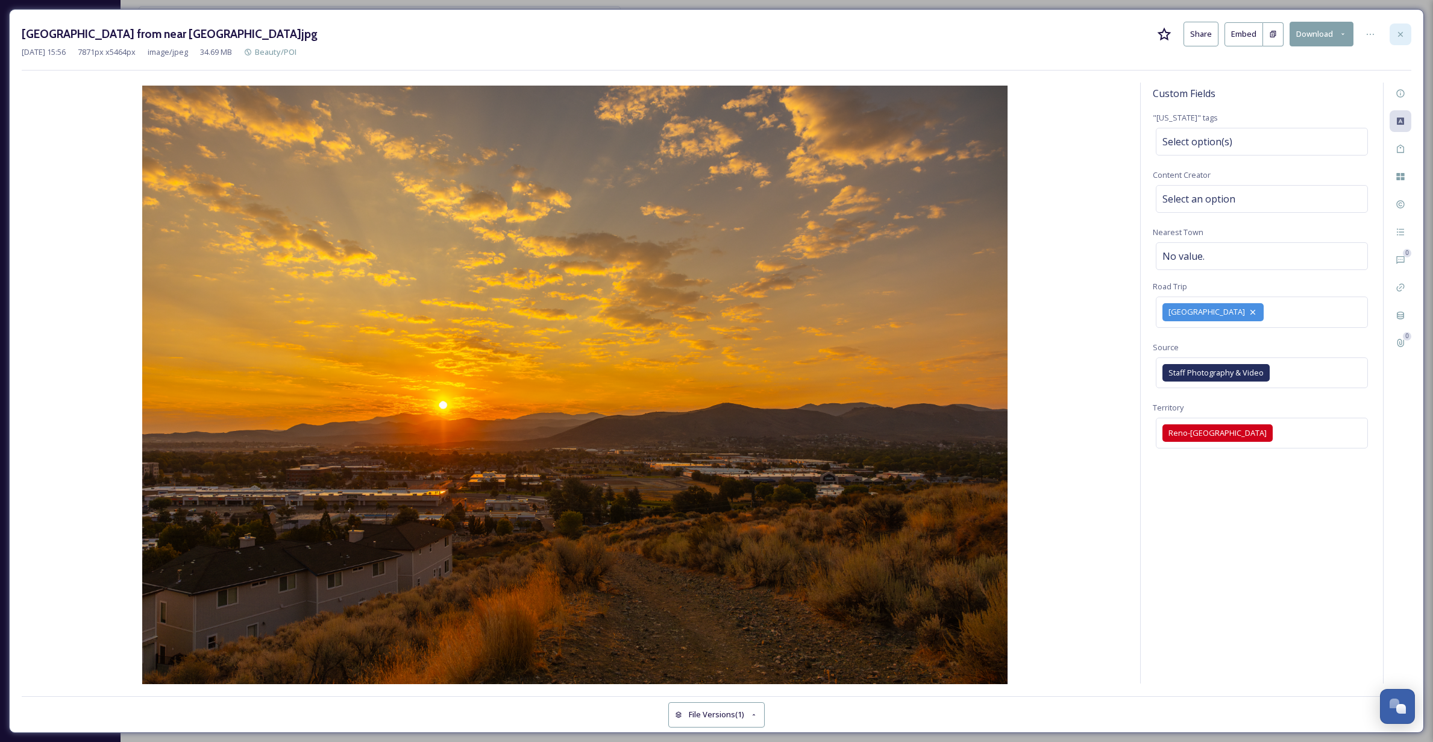
click at [1401, 33] on icon at bounding box center [1401, 35] width 10 height 10
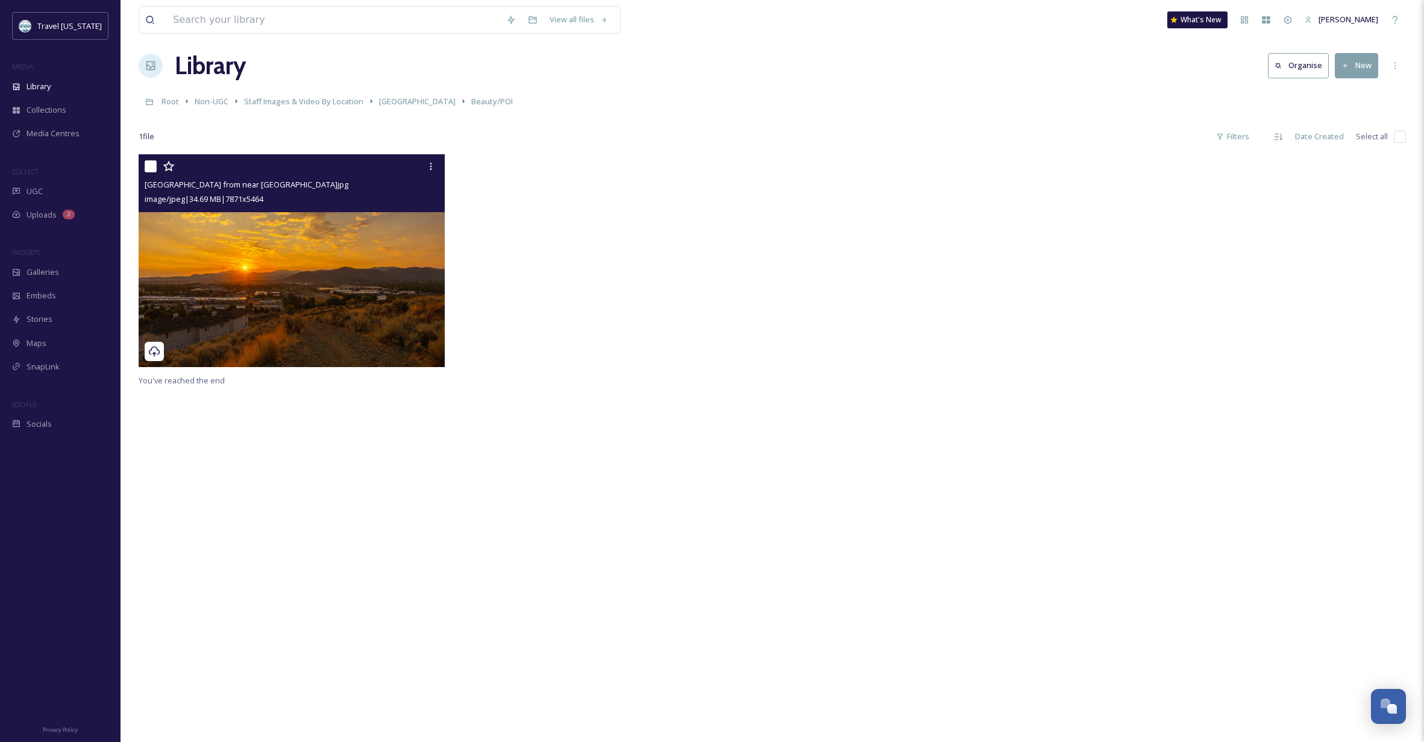
click at [214, 478] on div "[GEOGRAPHIC_DATA] from near [GEOGRAPHIC_DATA]jpg image/jpeg | 34.69 MB | 7871 x…" at bounding box center [773, 525] width 1268 height 742
click at [810, 319] on div at bounding box center [932, 263] width 312 height 219
click at [621, 187] on div at bounding box center [613, 263] width 312 height 219
click at [342, 261] on img at bounding box center [292, 260] width 306 height 213
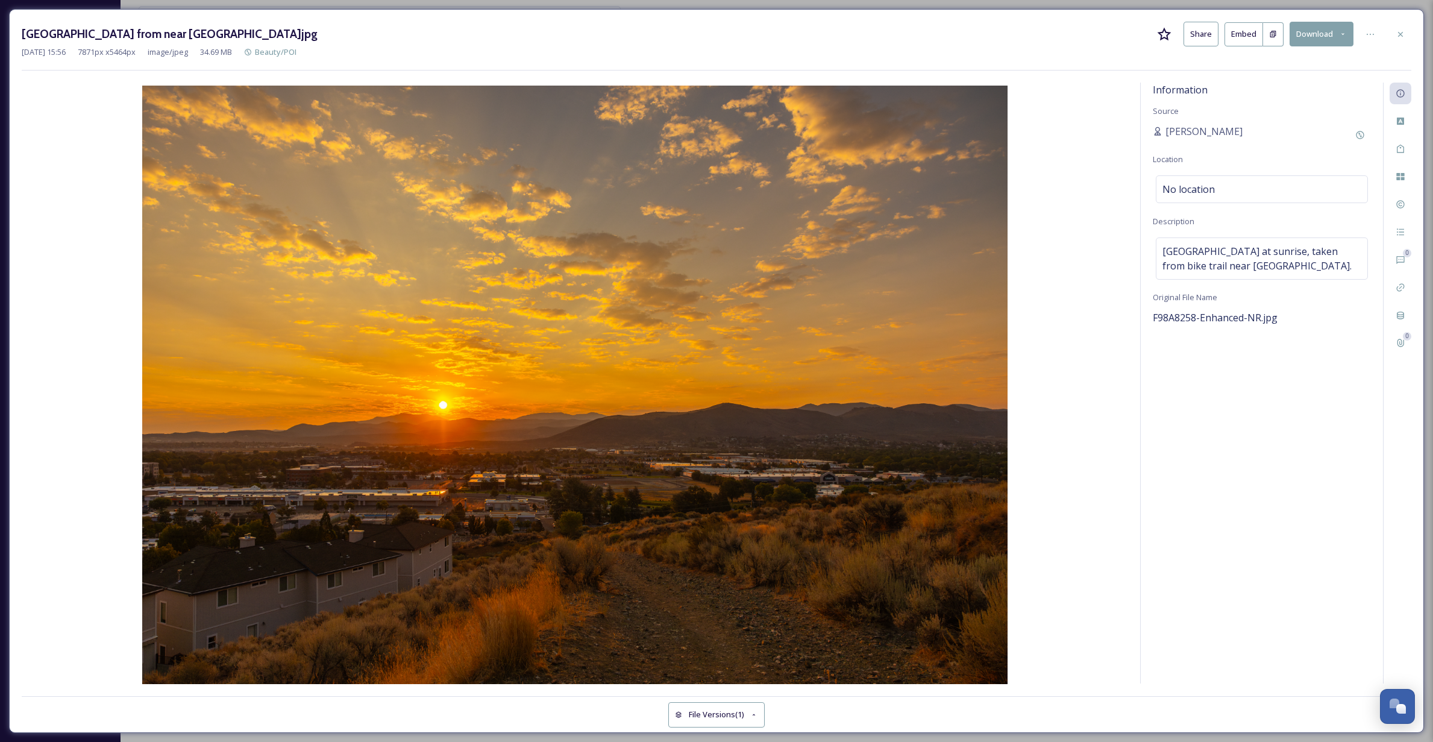
click at [1339, 31] on icon at bounding box center [1343, 34] width 8 height 8
click at [1066, 104] on img at bounding box center [575, 386] width 1107 height 601
click at [1163, 35] on icon at bounding box center [1165, 33] width 14 height 13
click at [1166, 34] on icon at bounding box center [1165, 33] width 14 height 13
click at [1368, 35] on icon at bounding box center [1371, 35] width 10 height 10
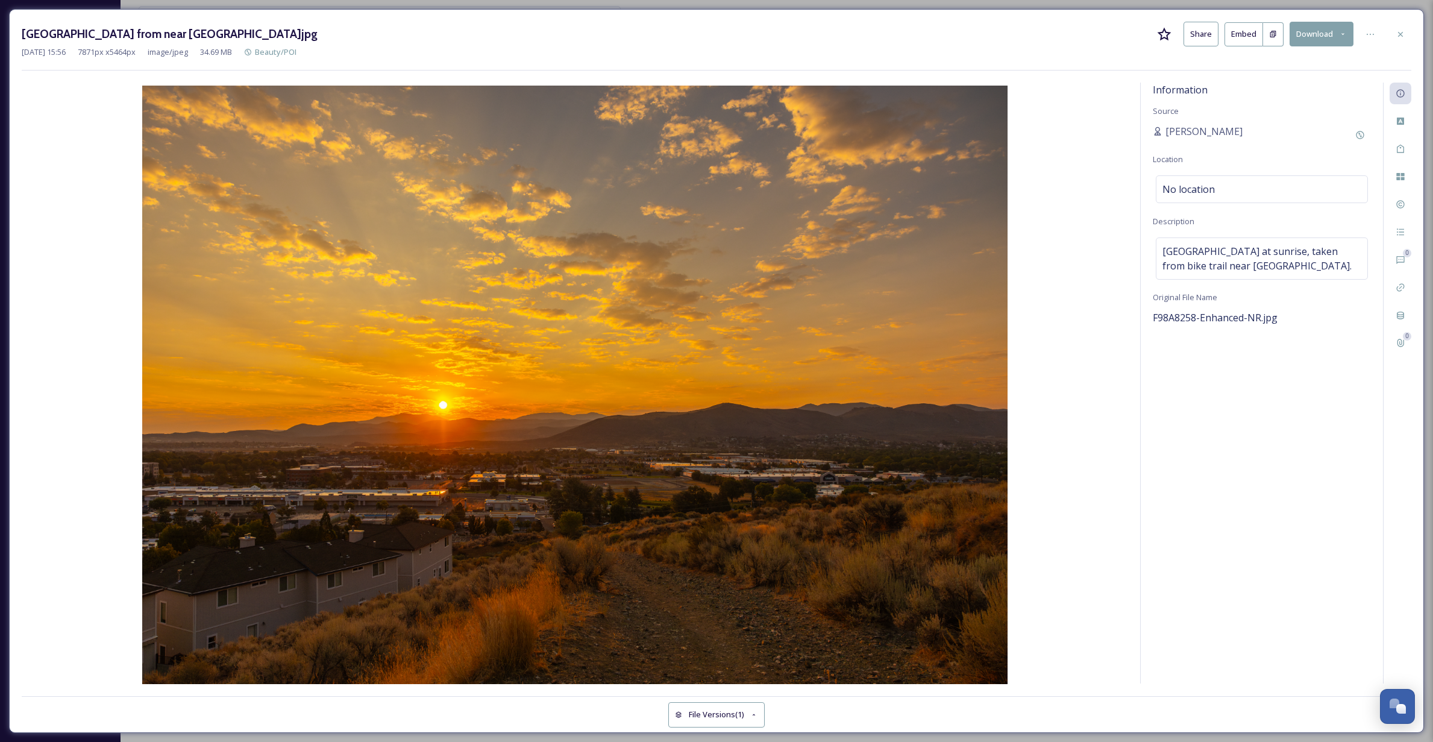
click at [1097, 102] on img at bounding box center [575, 386] width 1107 height 601
click at [1210, 34] on button "Share" at bounding box center [1201, 34] width 35 height 25
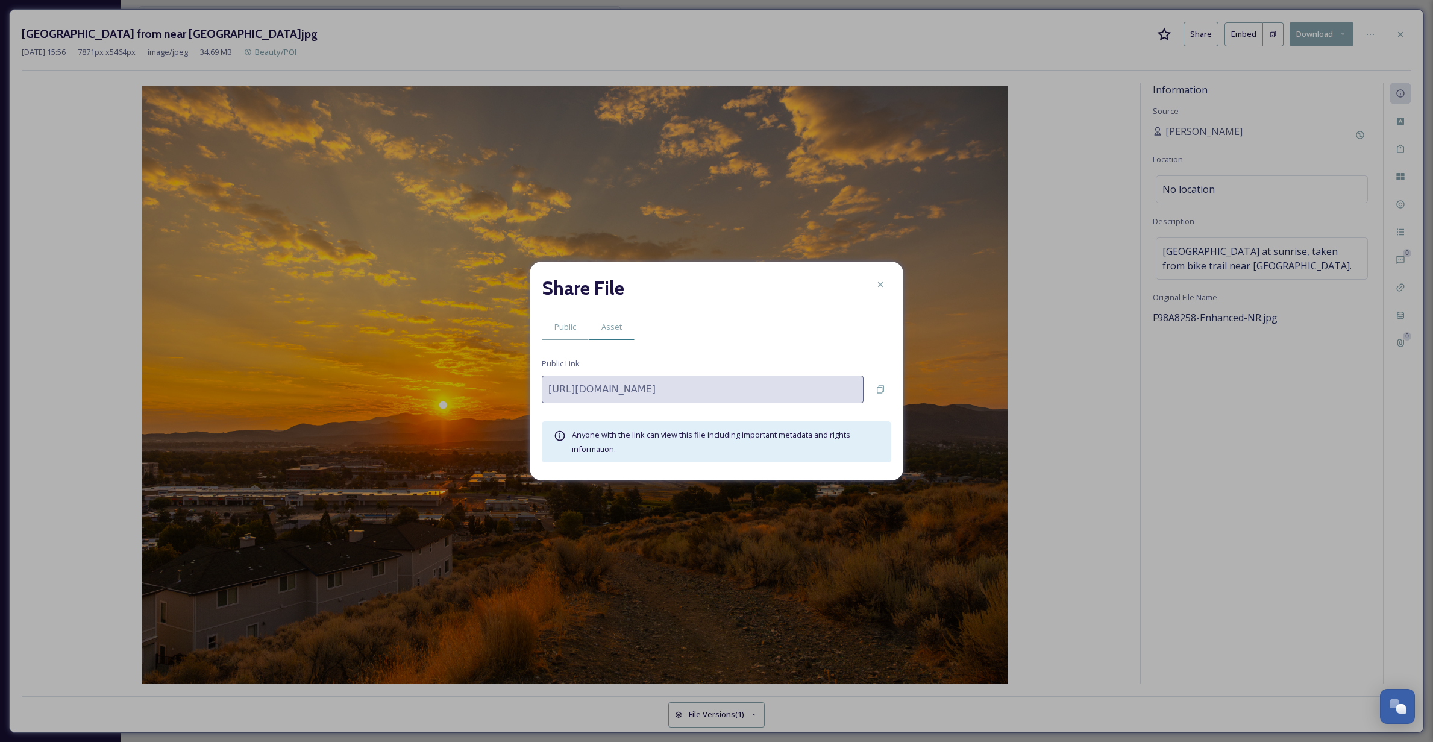
click at [612, 331] on span "Asset" at bounding box center [612, 326] width 20 height 11
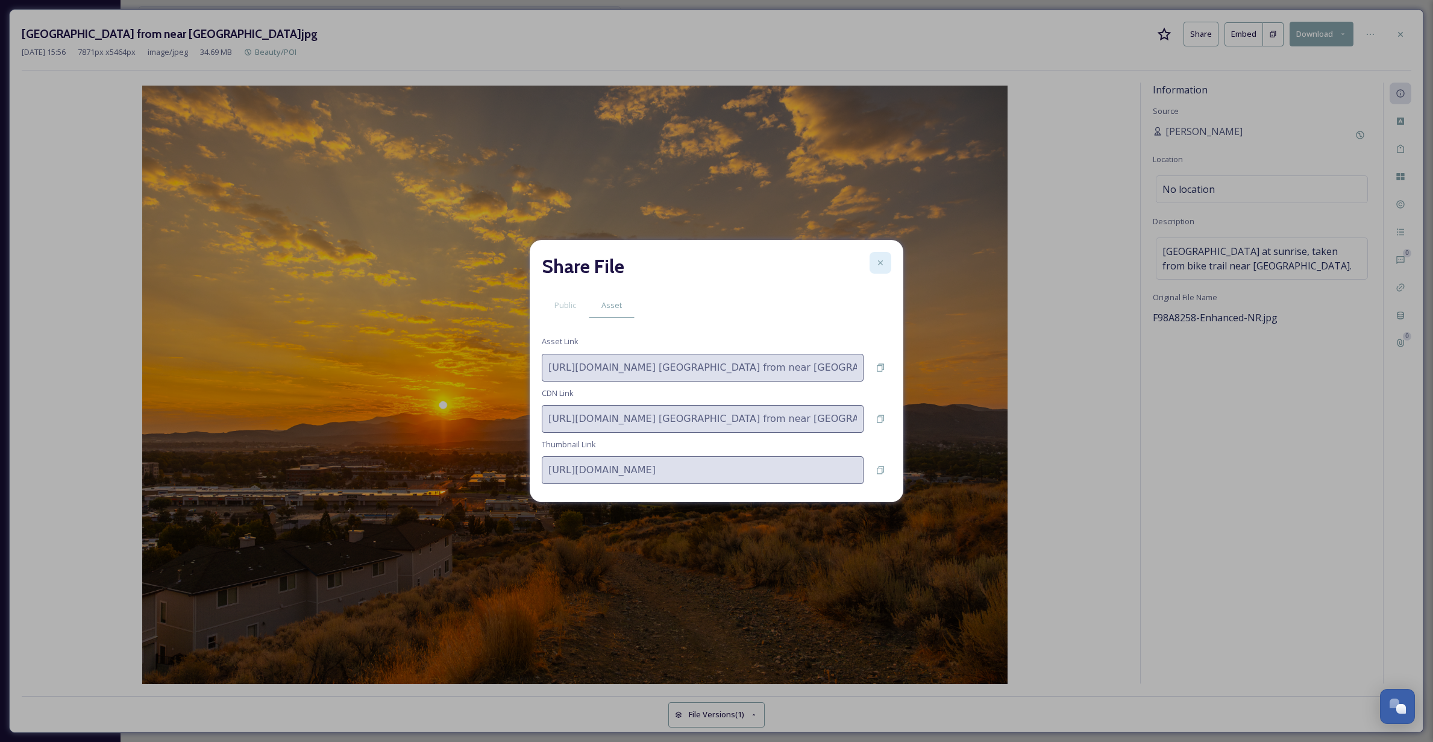
click at [881, 264] on icon at bounding box center [880, 262] width 5 height 5
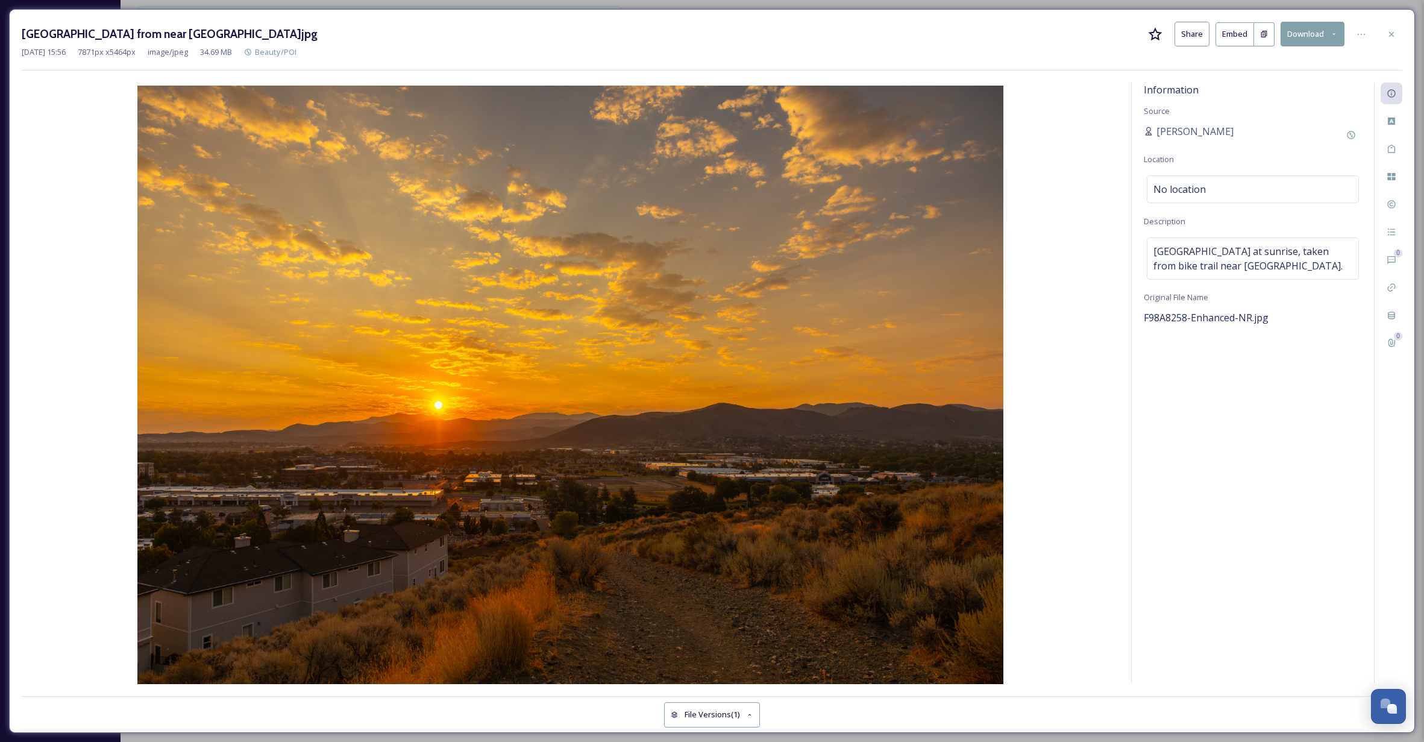
click at [1065, 441] on img at bounding box center [571, 386] width 1098 height 601
click at [1388, 33] on icon at bounding box center [1392, 35] width 10 height 10
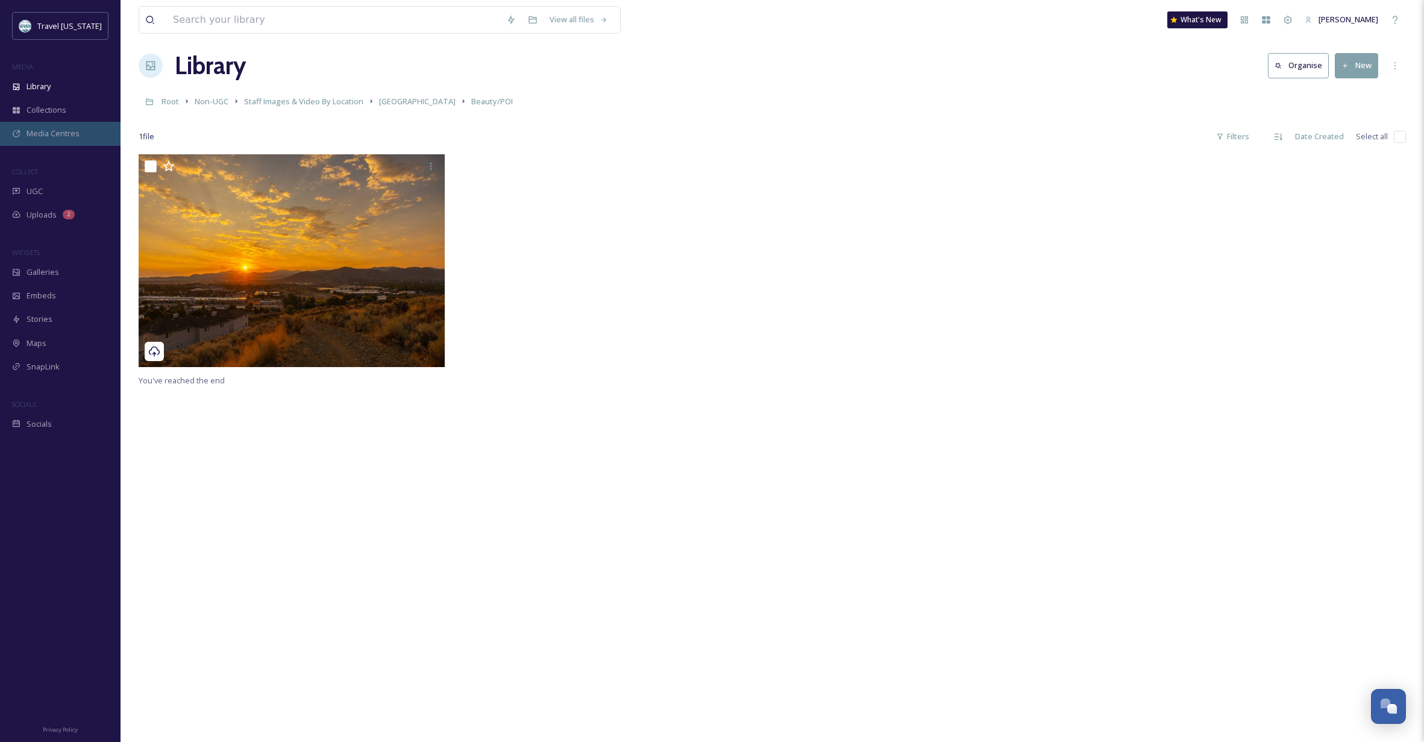
click at [64, 139] on span "Media Centres" at bounding box center [53, 133] width 53 height 11
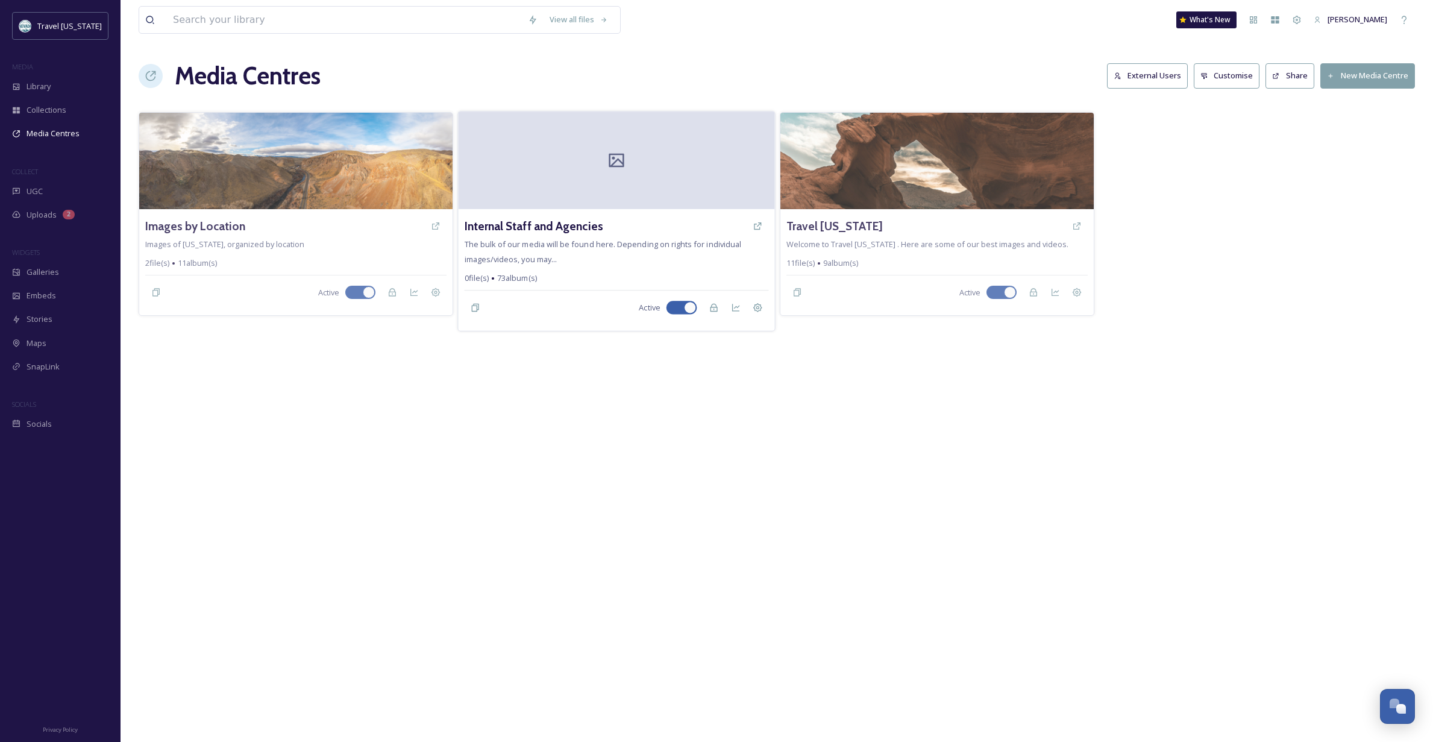
click at [684, 188] on div at bounding box center [616, 161] width 316 height 98
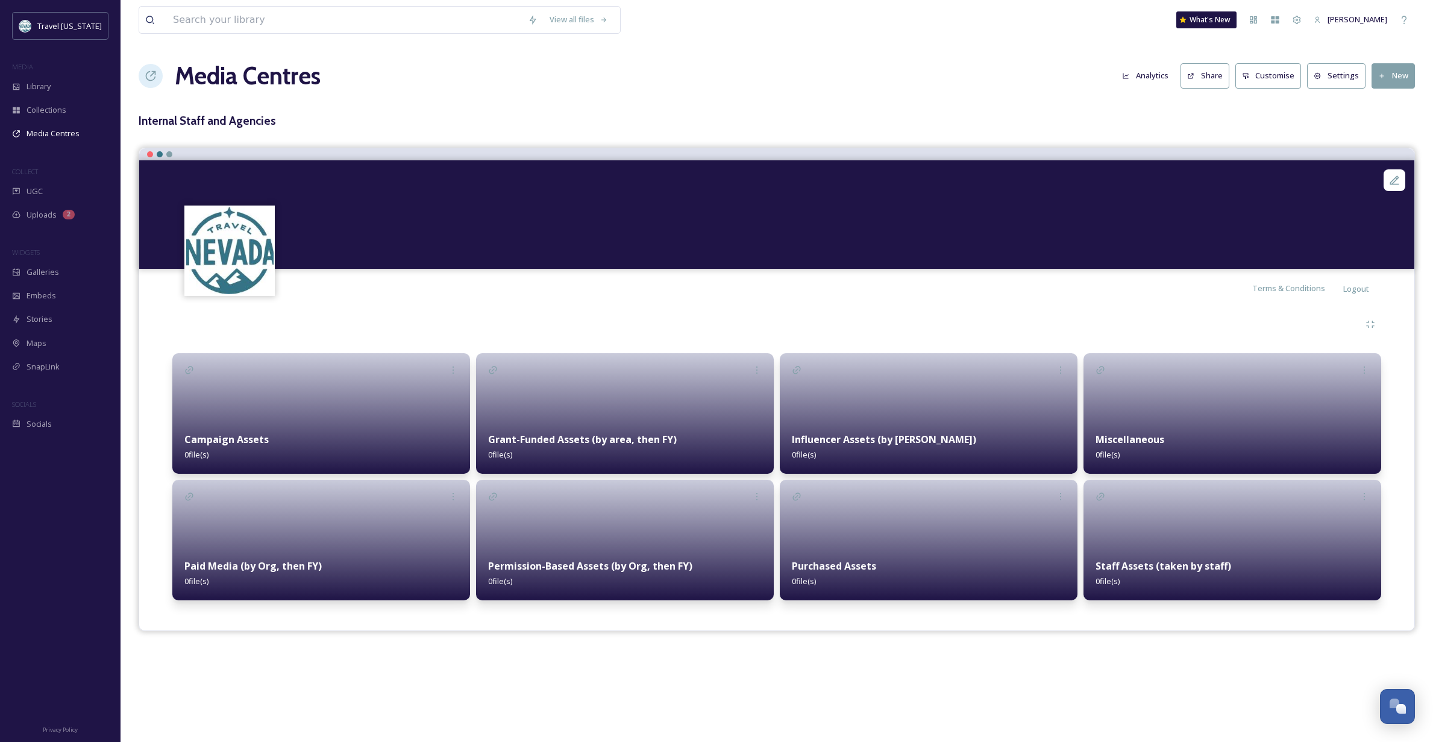
click at [1240, 538] on div at bounding box center [1233, 540] width 298 height 121
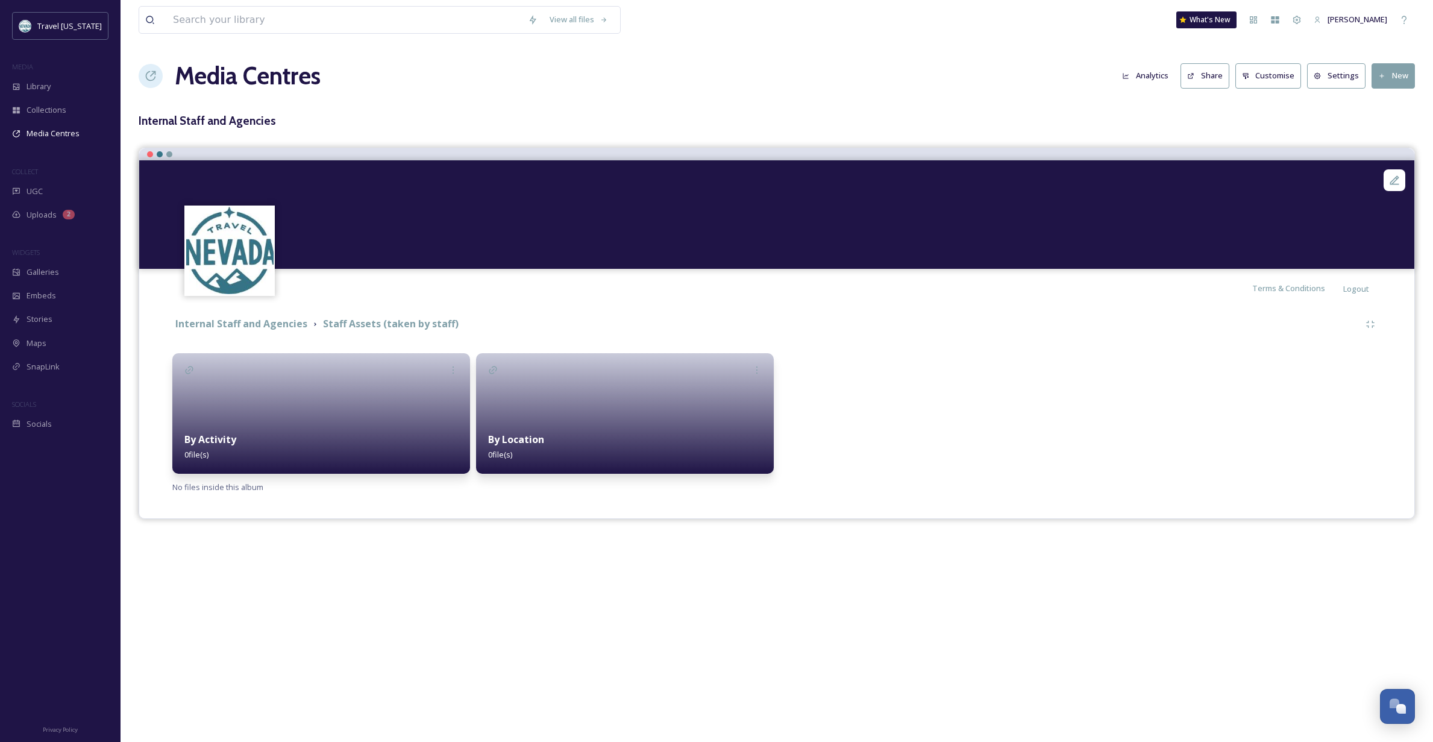
click at [570, 434] on div "By Location 0 file(s)" at bounding box center [625, 447] width 298 height 54
click at [568, 435] on div "Towns 0 file(s)" at bounding box center [625, 447] width 298 height 54
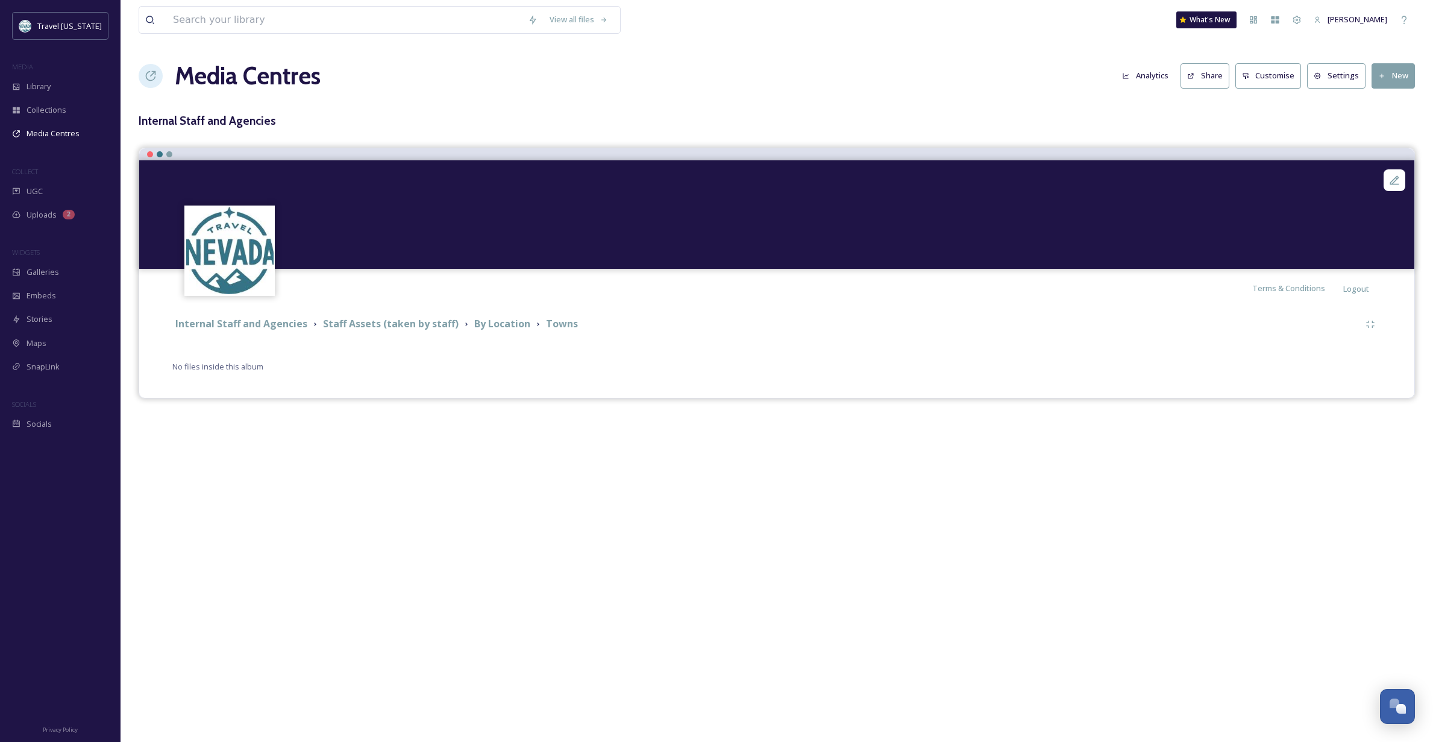
click at [1391, 72] on button "New" at bounding box center [1393, 75] width 43 height 25
click at [1394, 123] on span "Add Album" at bounding box center [1388, 127] width 39 height 11
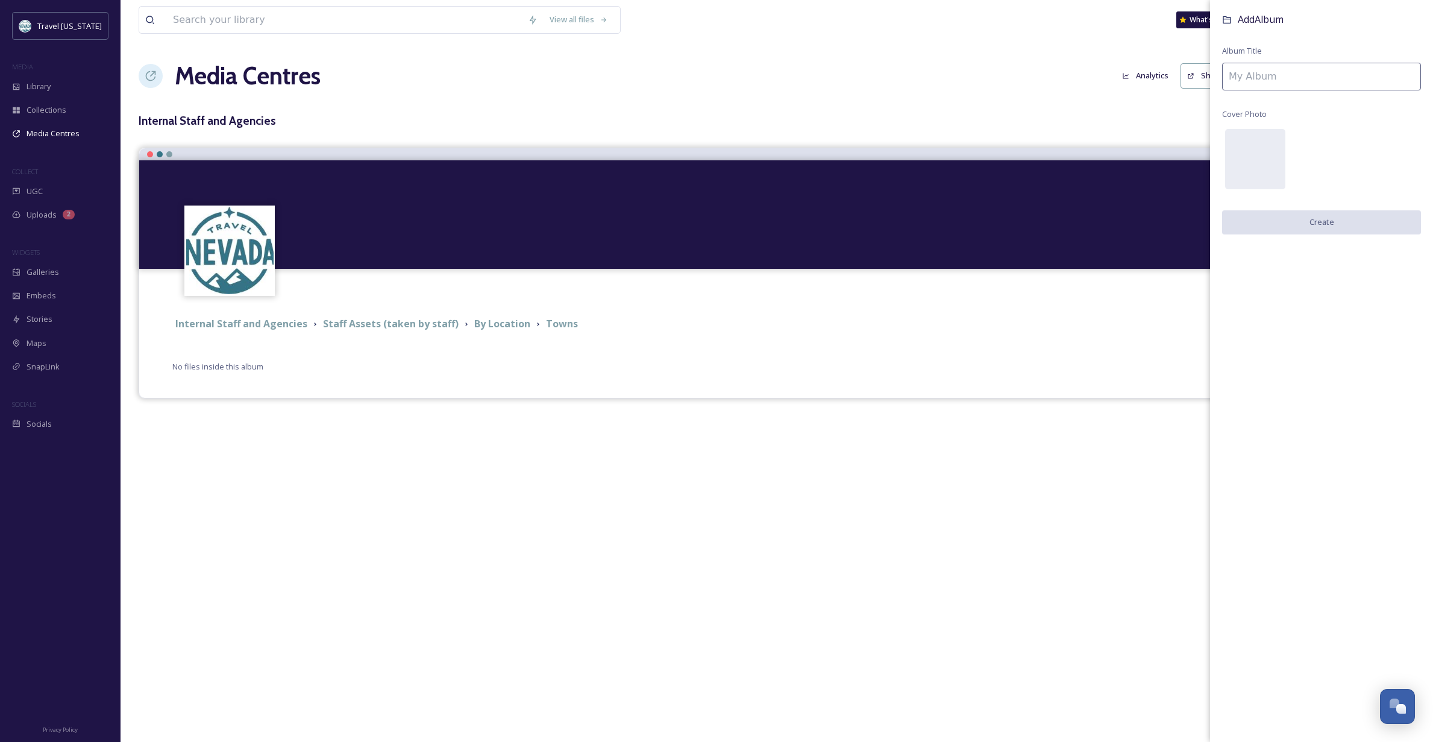
click at [1270, 71] on input at bounding box center [1321, 77] width 199 height 28
type input "[GEOGRAPHIC_DATA]"
click at [1317, 224] on button "Create" at bounding box center [1321, 222] width 199 height 25
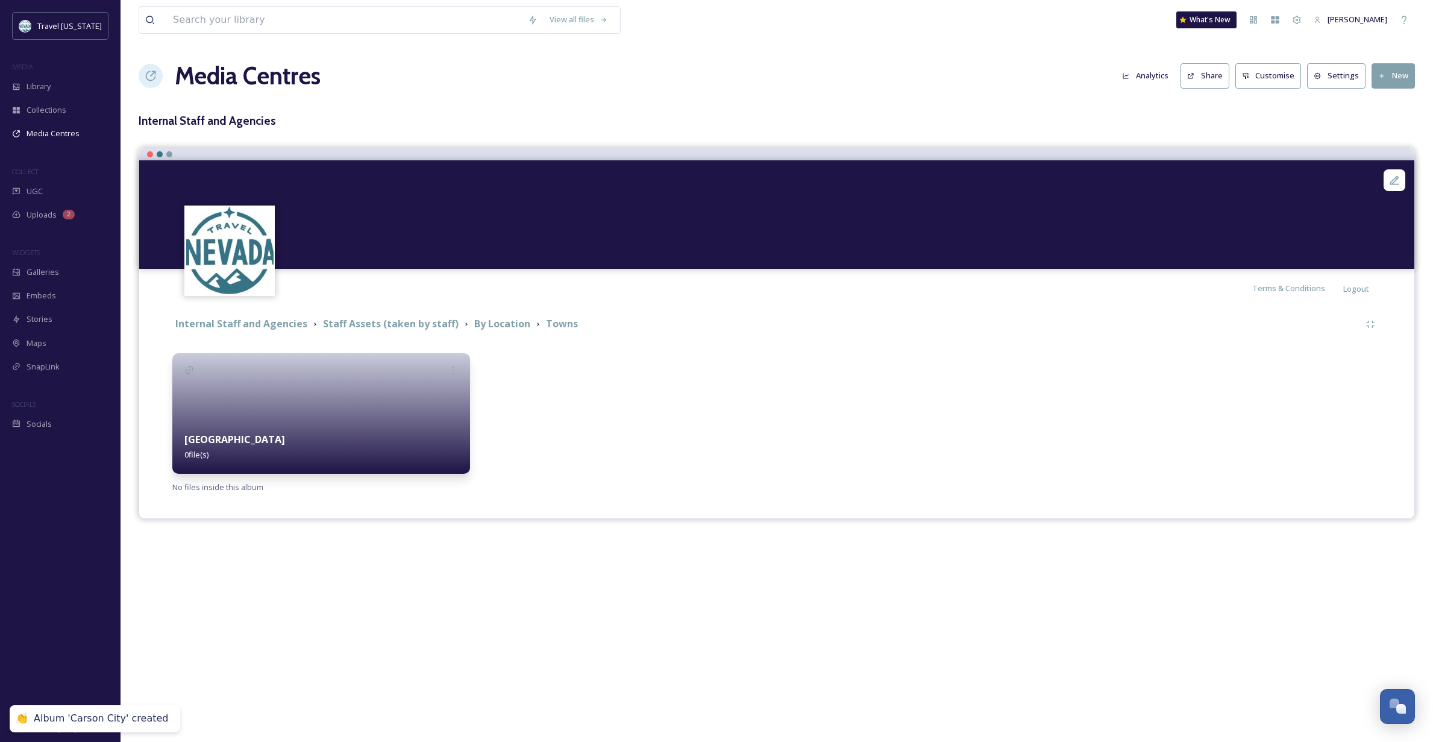
scroll to position [0, 0]
click at [281, 408] on div at bounding box center [321, 413] width 298 height 121
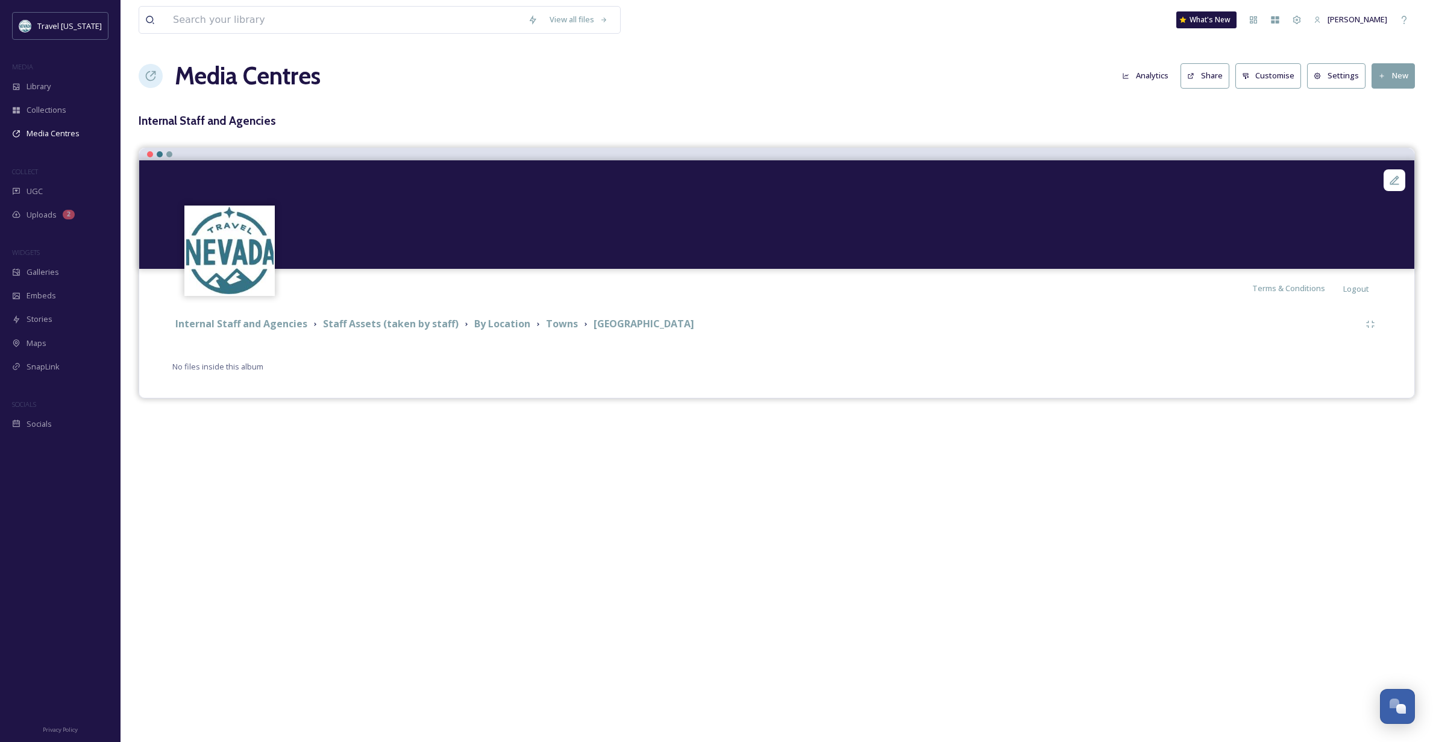
click at [1399, 76] on button "New" at bounding box center [1393, 75] width 43 height 25
click at [1382, 128] on span "Add Album" at bounding box center [1388, 127] width 39 height 11
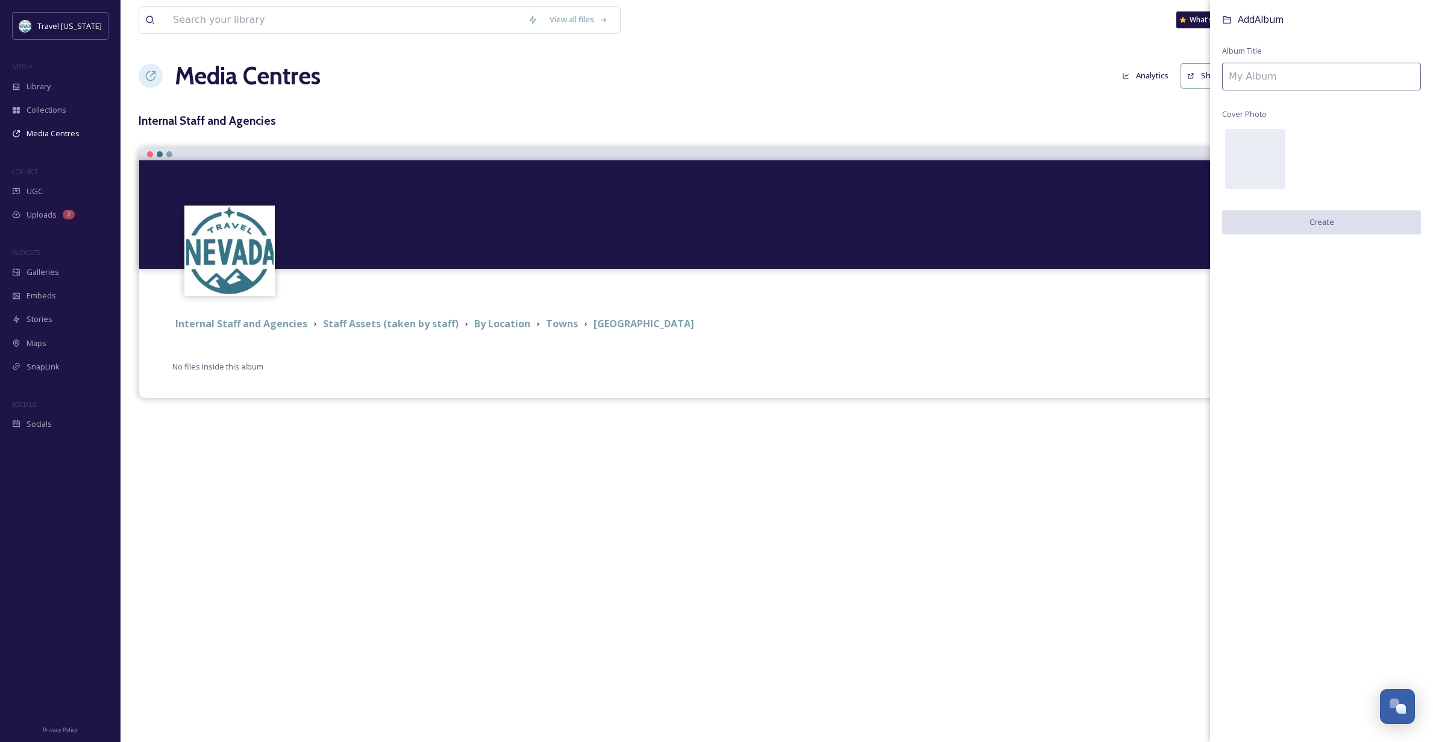
click at [1285, 68] on input at bounding box center [1321, 77] width 199 height 28
type input "Beauty/POI"
click at [1320, 221] on button "Create" at bounding box center [1321, 222] width 199 height 25
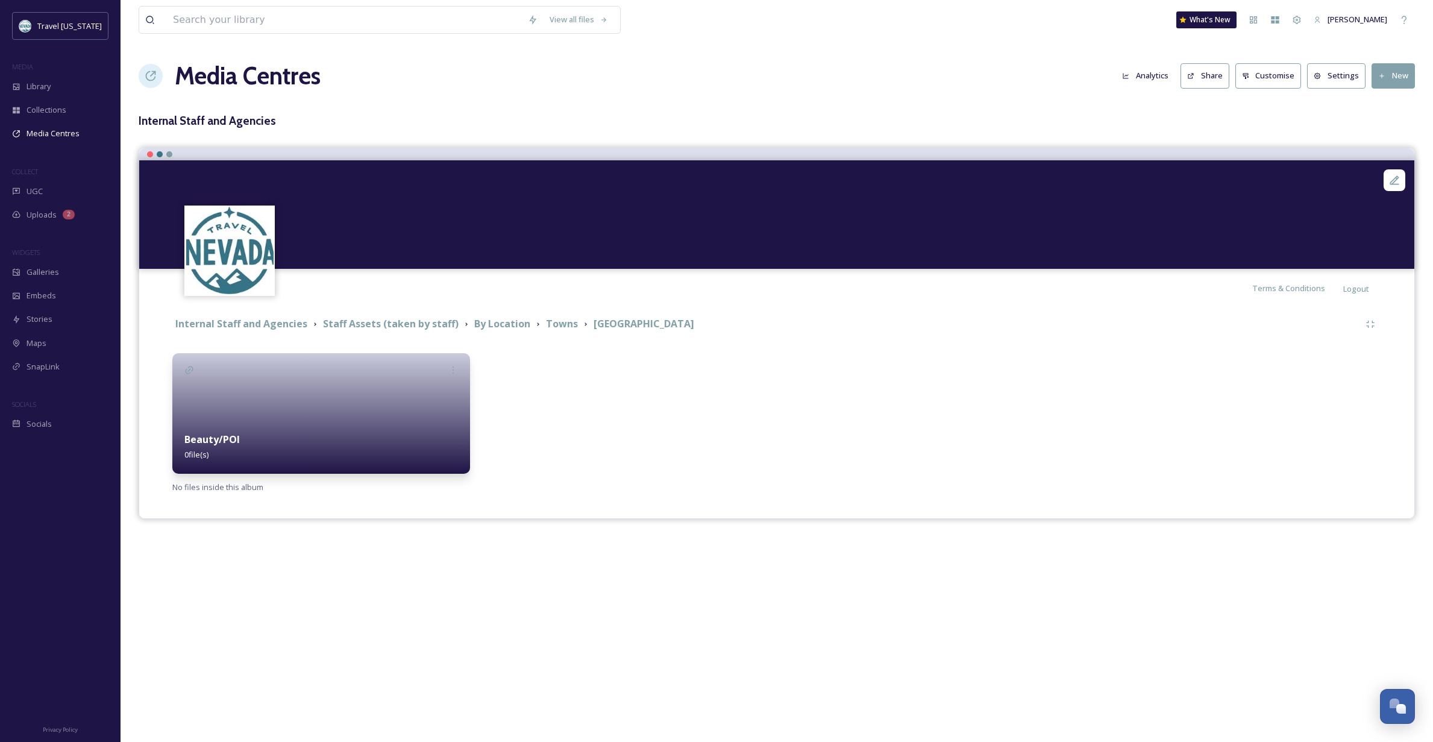
click at [216, 437] on strong "Beauty/POI" at bounding box center [211, 439] width 55 height 13
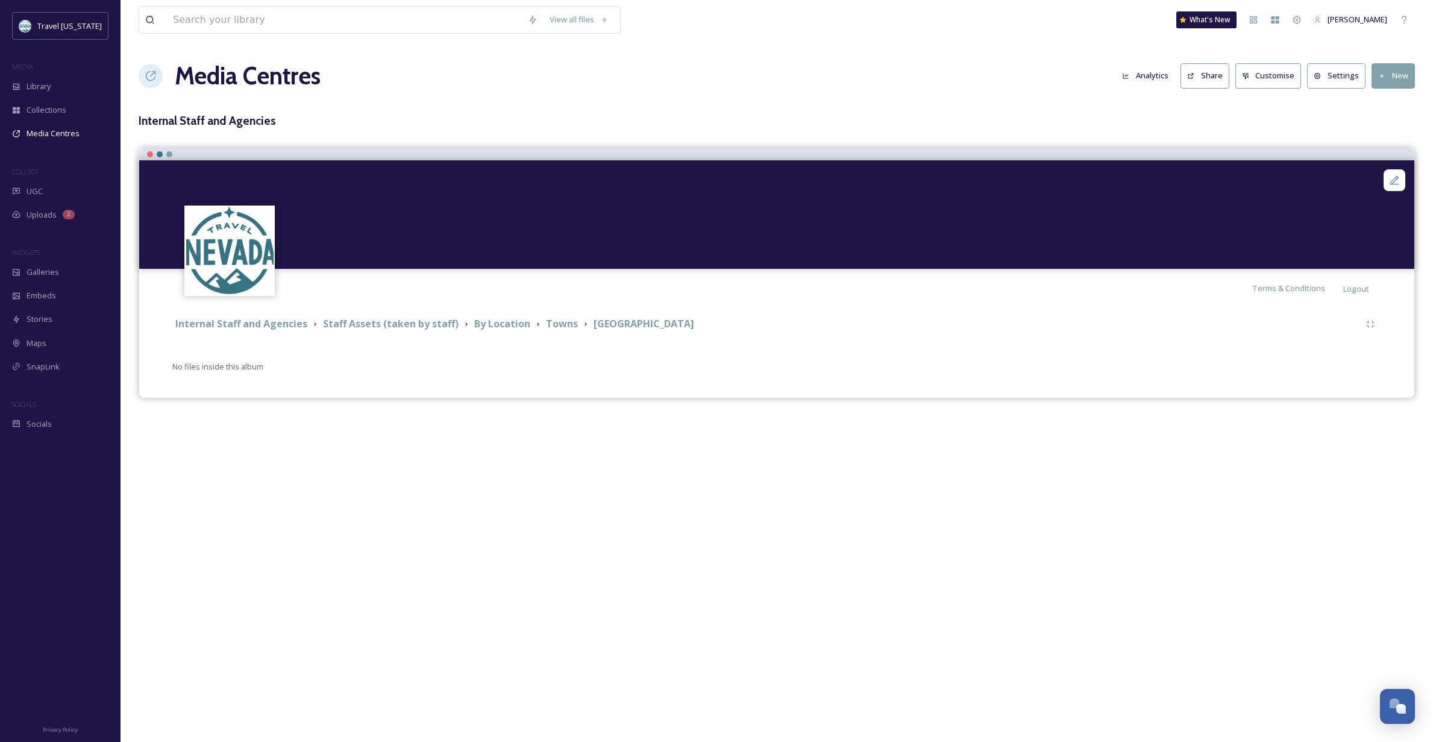
scroll to position [0, 2]
click at [1392, 74] on button "New" at bounding box center [1393, 75] width 43 height 25
click at [1380, 104] on span "Add Files" at bounding box center [1385, 103] width 33 height 11
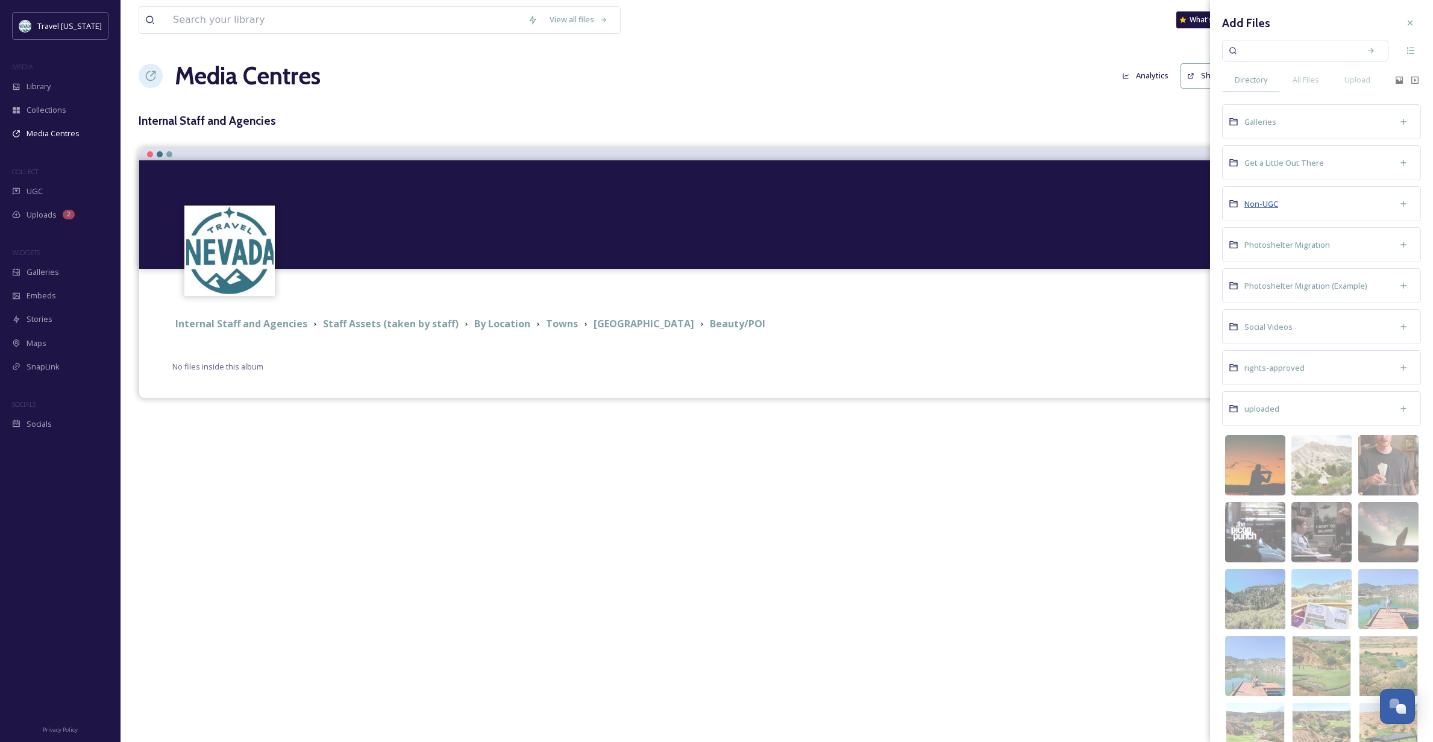
click at [1278, 203] on span "Non-UGC" at bounding box center [1262, 203] width 34 height 11
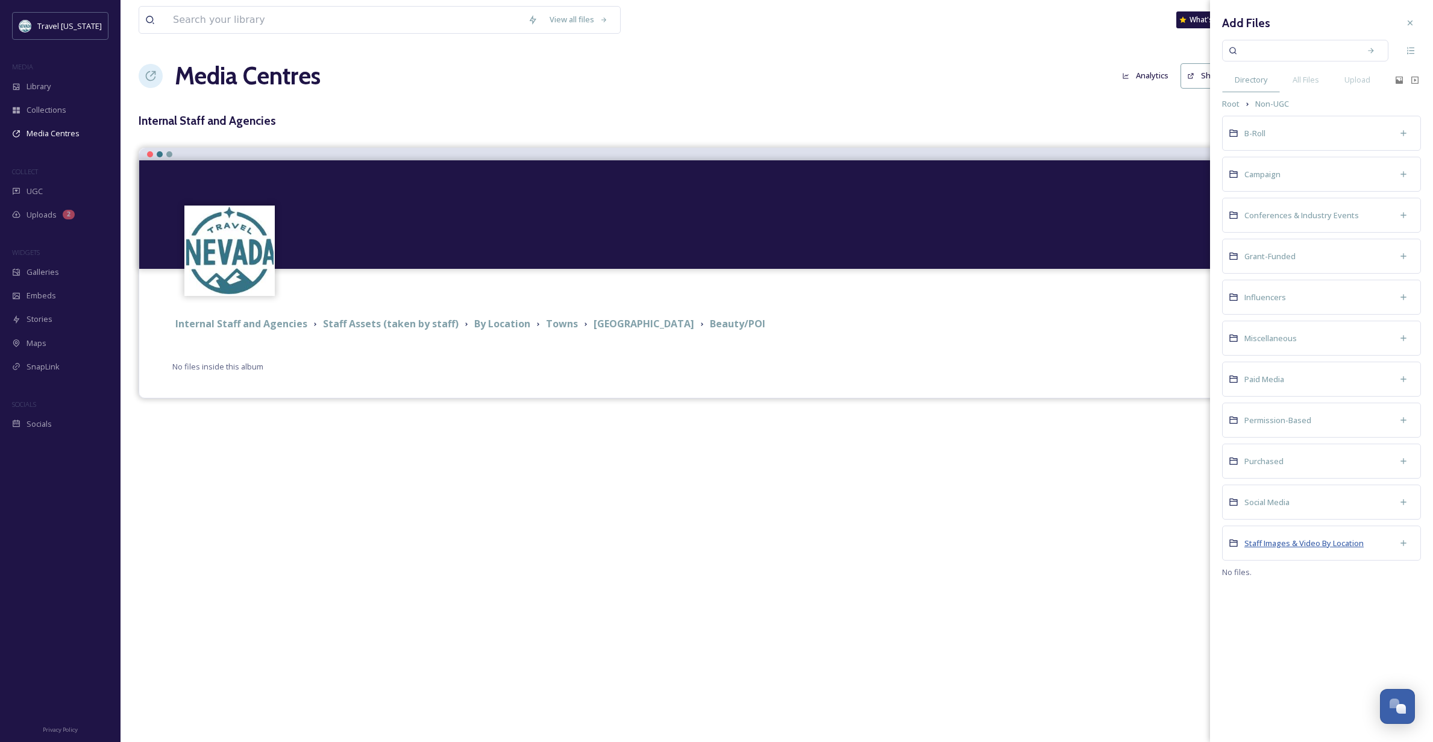
click at [1265, 544] on span "Staff Images & Video By Location" at bounding box center [1304, 543] width 119 height 11
click at [1287, 54] on input at bounding box center [1297, 50] width 114 height 27
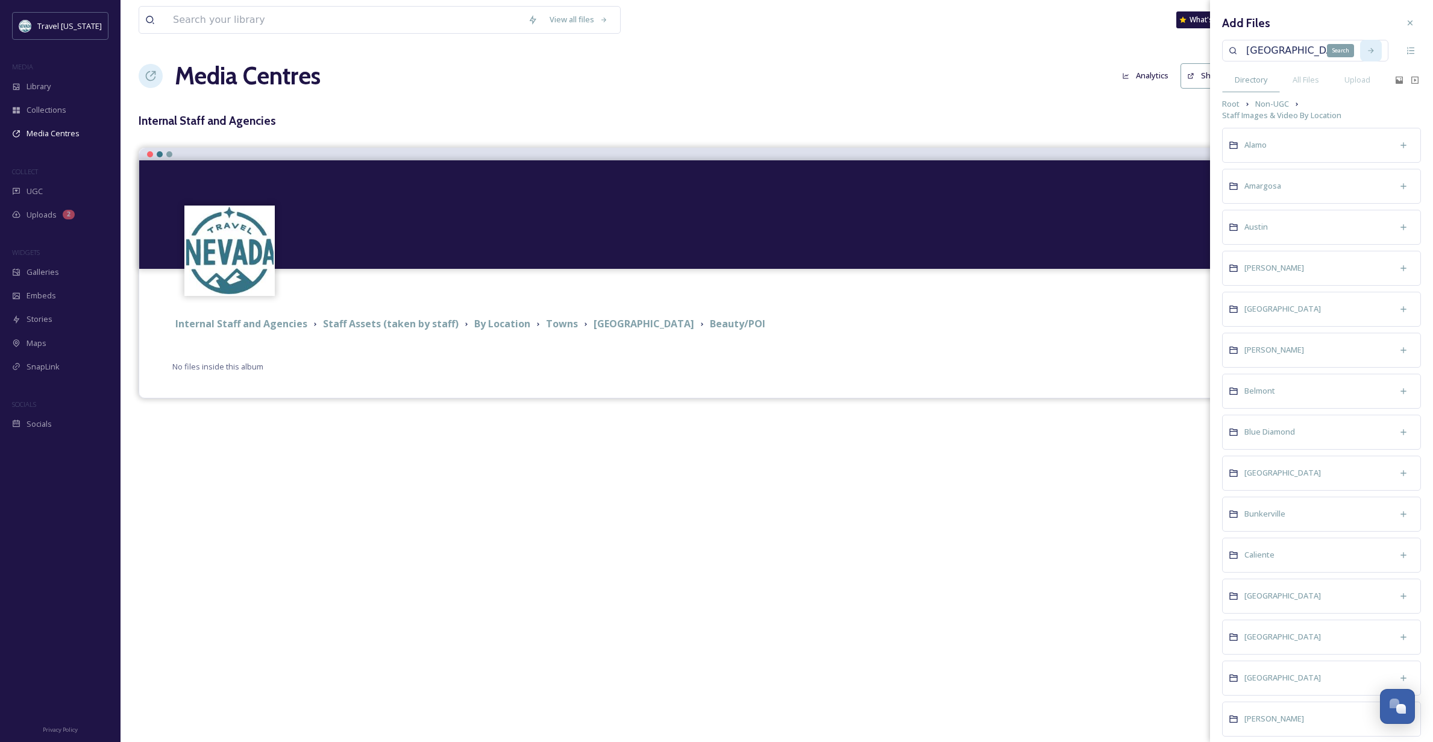
type input "[GEOGRAPHIC_DATA]"
click at [1367, 49] on icon at bounding box center [1371, 50] width 8 height 8
click at [1360, 50] on div "Search" at bounding box center [1371, 51] width 22 height 22
click at [1318, 46] on input "[GEOGRAPHIC_DATA]" at bounding box center [1297, 50] width 114 height 27
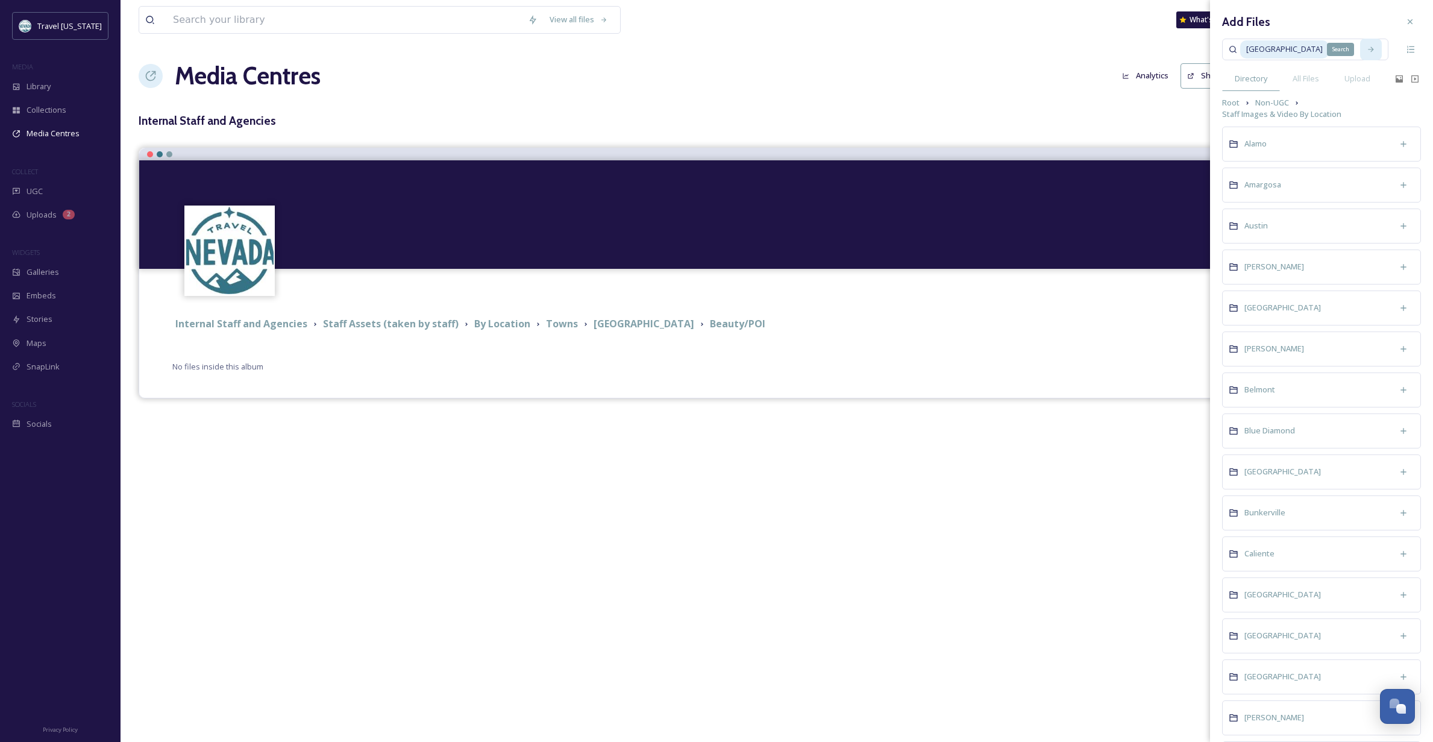
click at [1360, 46] on div "Search" at bounding box center [1371, 50] width 22 height 22
click at [1368, 51] on icon at bounding box center [1370, 50] width 5 height 5
click at [1268, 596] on span "[GEOGRAPHIC_DATA]" at bounding box center [1283, 595] width 77 height 11
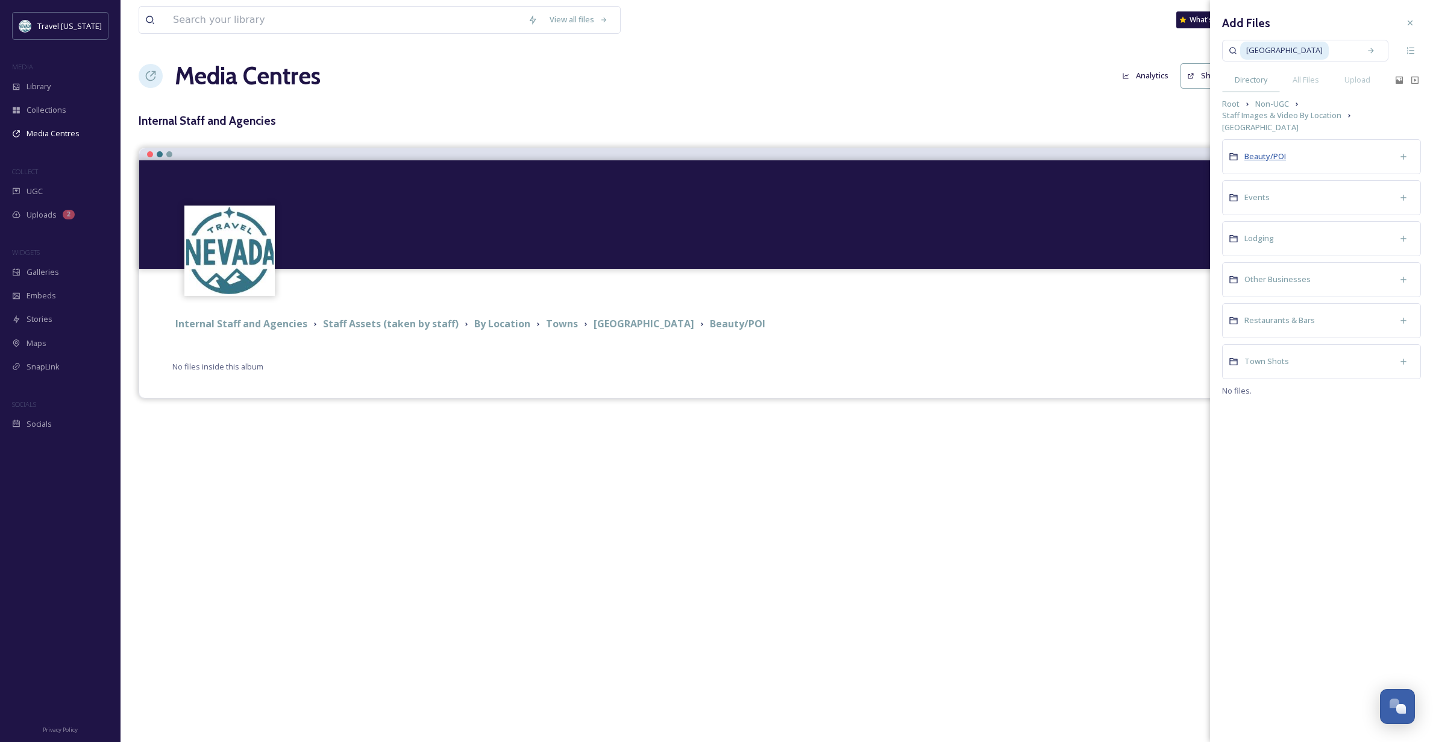
click at [1269, 151] on span "Beauty/POI" at bounding box center [1266, 156] width 42 height 11
click at [1251, 151] on img at bounding box center [1255, 172] width 60 height 60
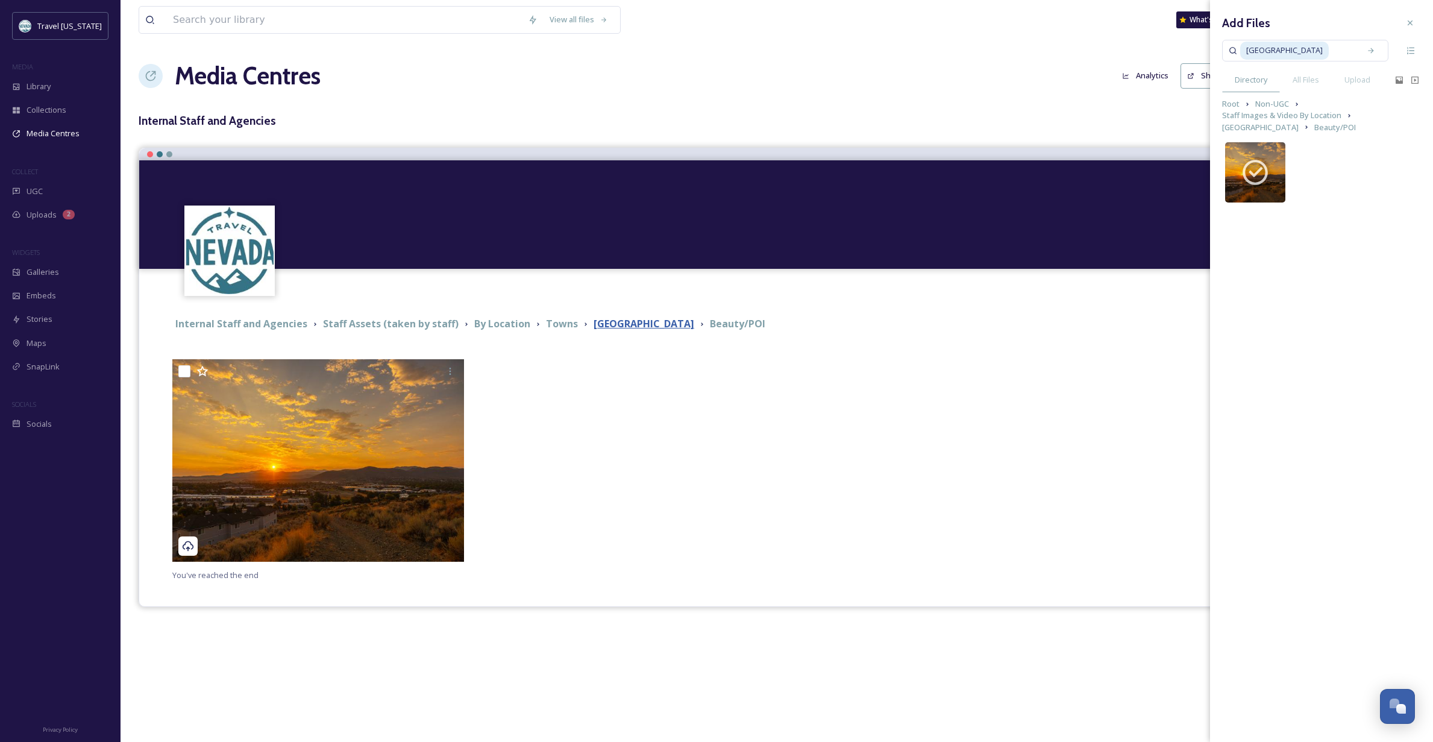
click at [629, 324] on strong "[GEOGRAPHIC_DATA]" at bounding box center [644, 323] width 101 height 13
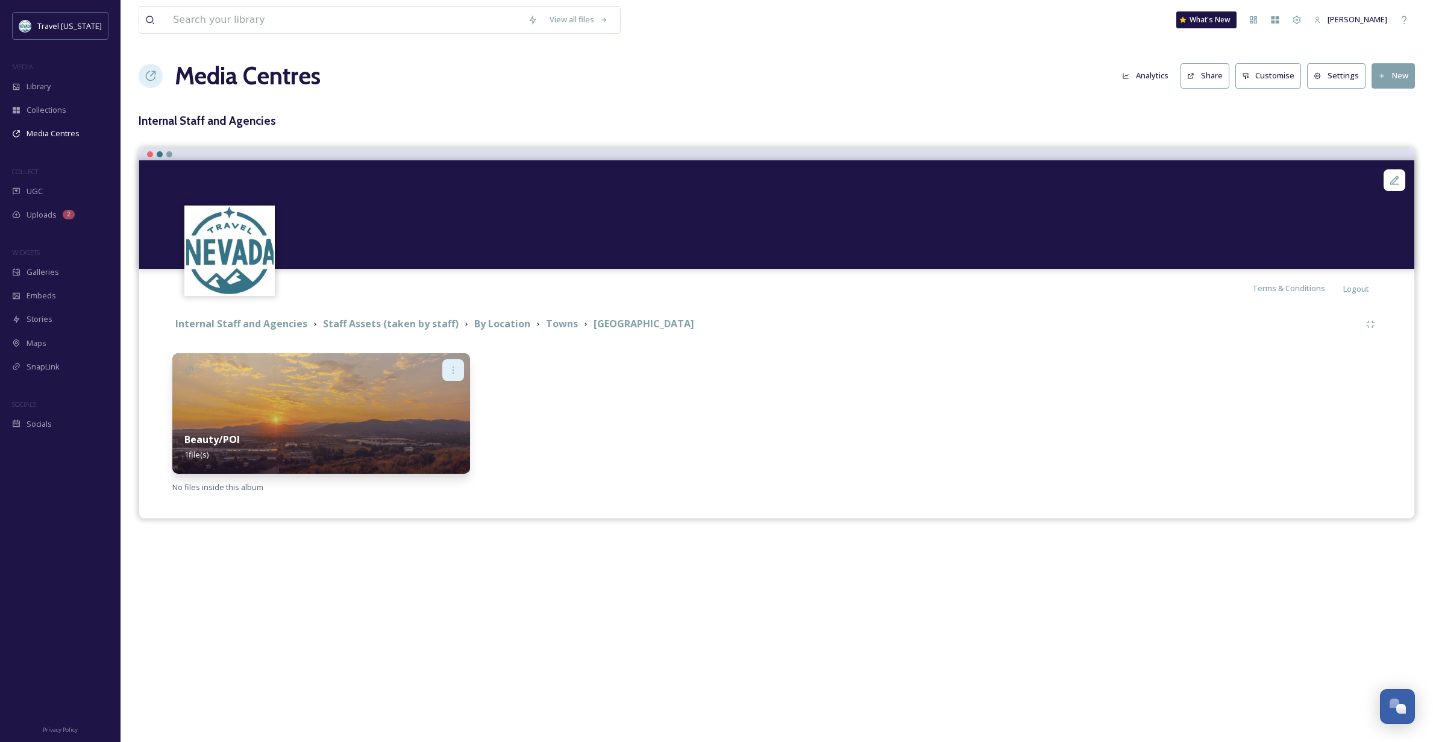
click at [458, 367] on div at bounding box center [453, 370] width 22 height 22
click at [439, 392] on div "Edit" at bounding box center [433, 397] width 59 height 24
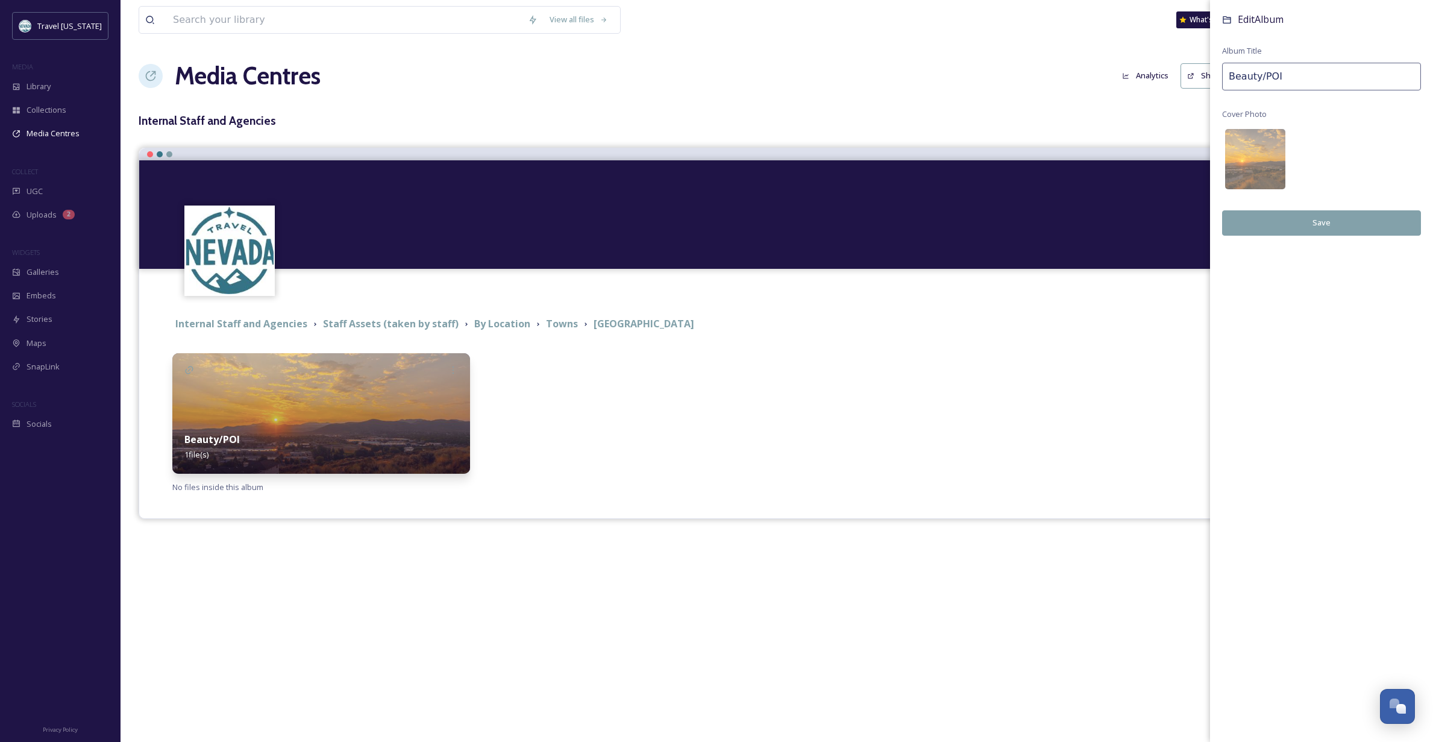
click at [1337, 72] on input "Beauty/POI" at bounding box center [1321, 77] width 199 height 28
type input "Beauty"
click at [1319, 215] on button "Save" at bounding box center [1321, 222] width 199 height 25
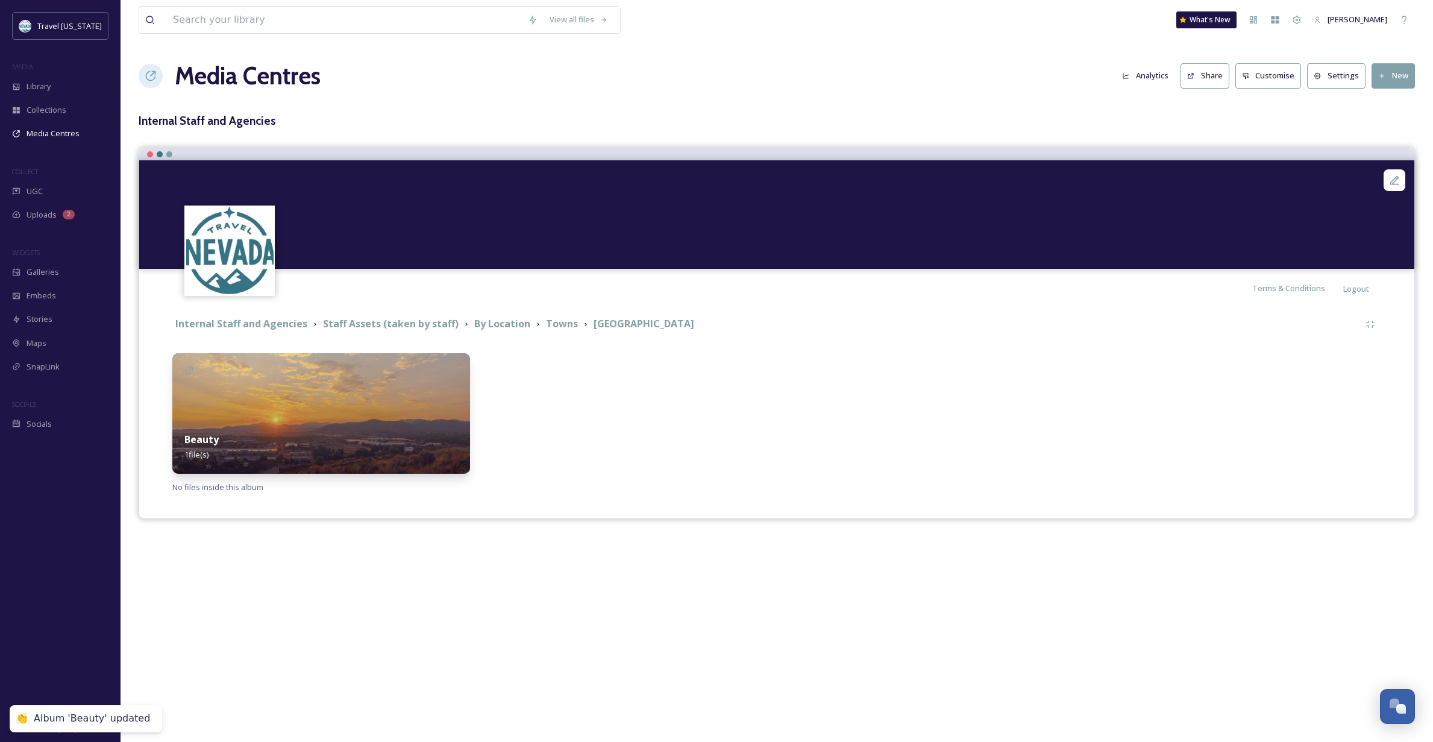
click at [644, 563] on div "View all files What's New [PERSON_NAME] Media Centres Analytics Share Customise…" at bounding box center [777, 371] width 1313 height 742
click at [604, 422] on div at bounding box center [625, 413] width 298 height 121
click at [399, 435] on div "Beauty 1 file(s)" at bounding box center [321, 447] width 298 height 54
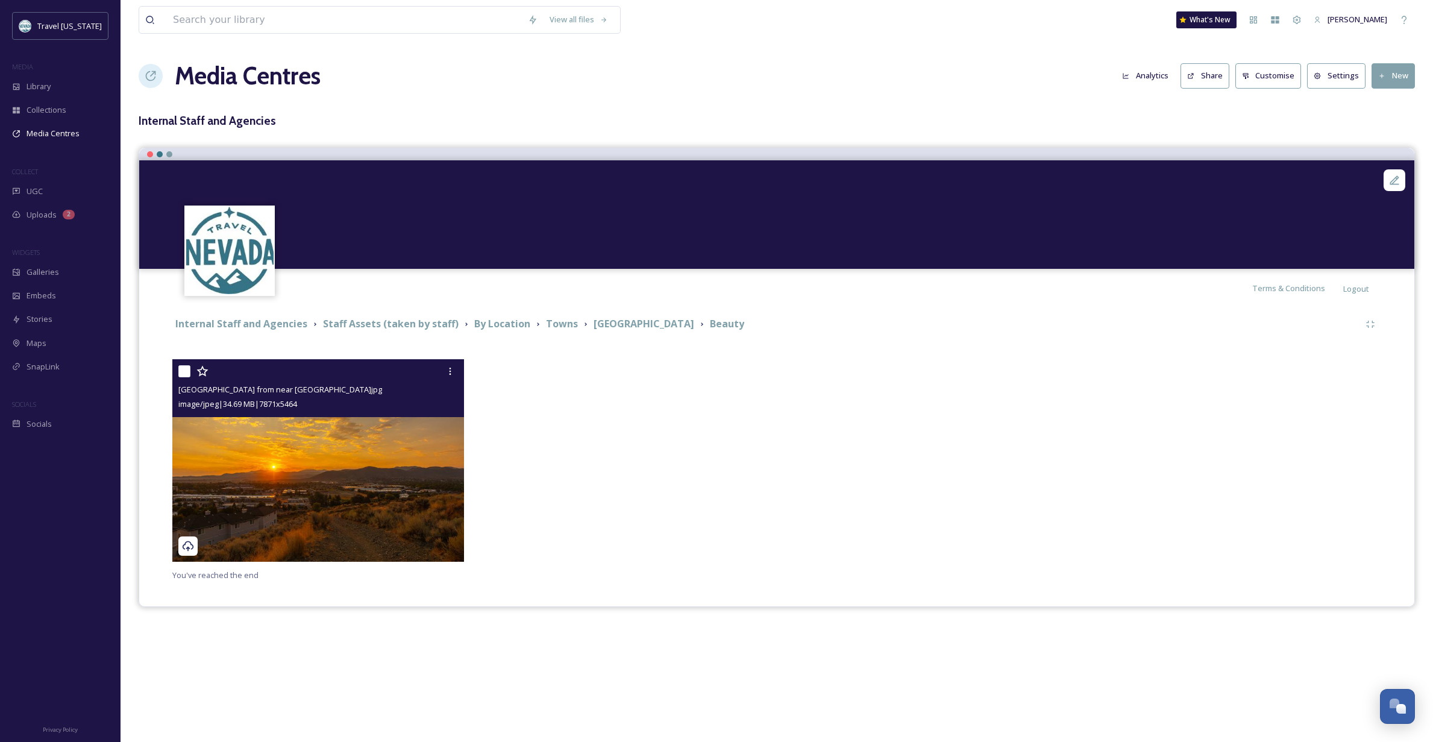
click at [368, 502] on img at bounding box center [318, 460] width 292 height 203
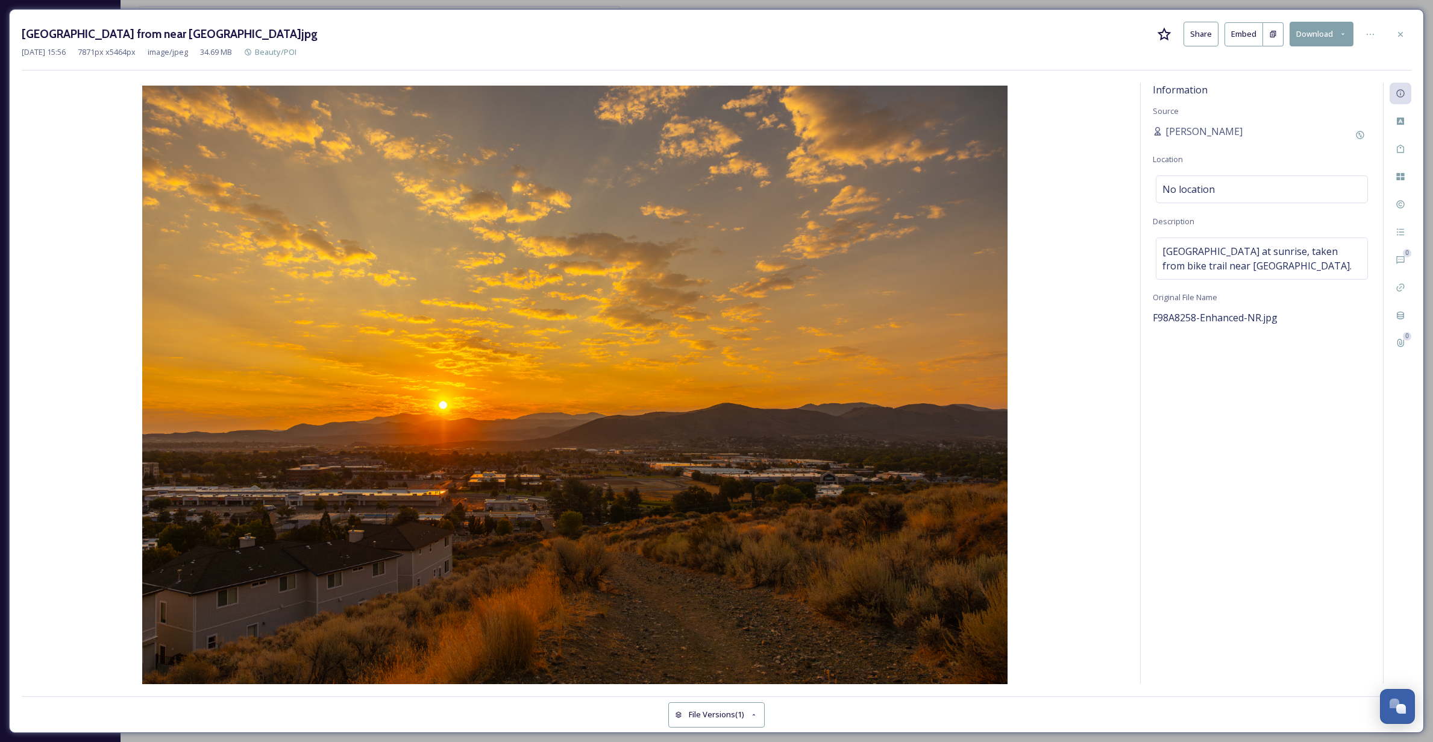
click at [1207, 36] on button "Share" at bounding box center [1201, 34] width 35 height 25
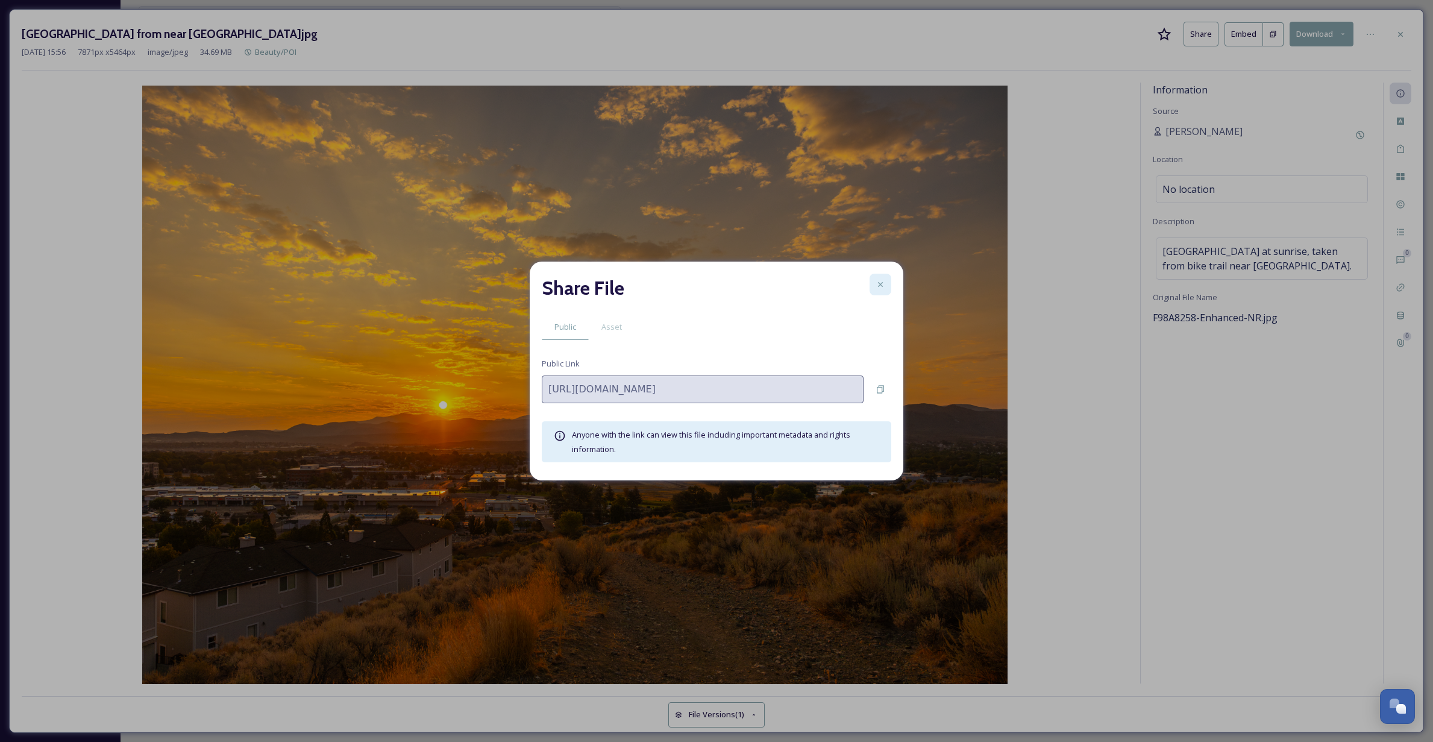
click at [879, 286] on icon at bounding box center [880, 284] width 5 height 5
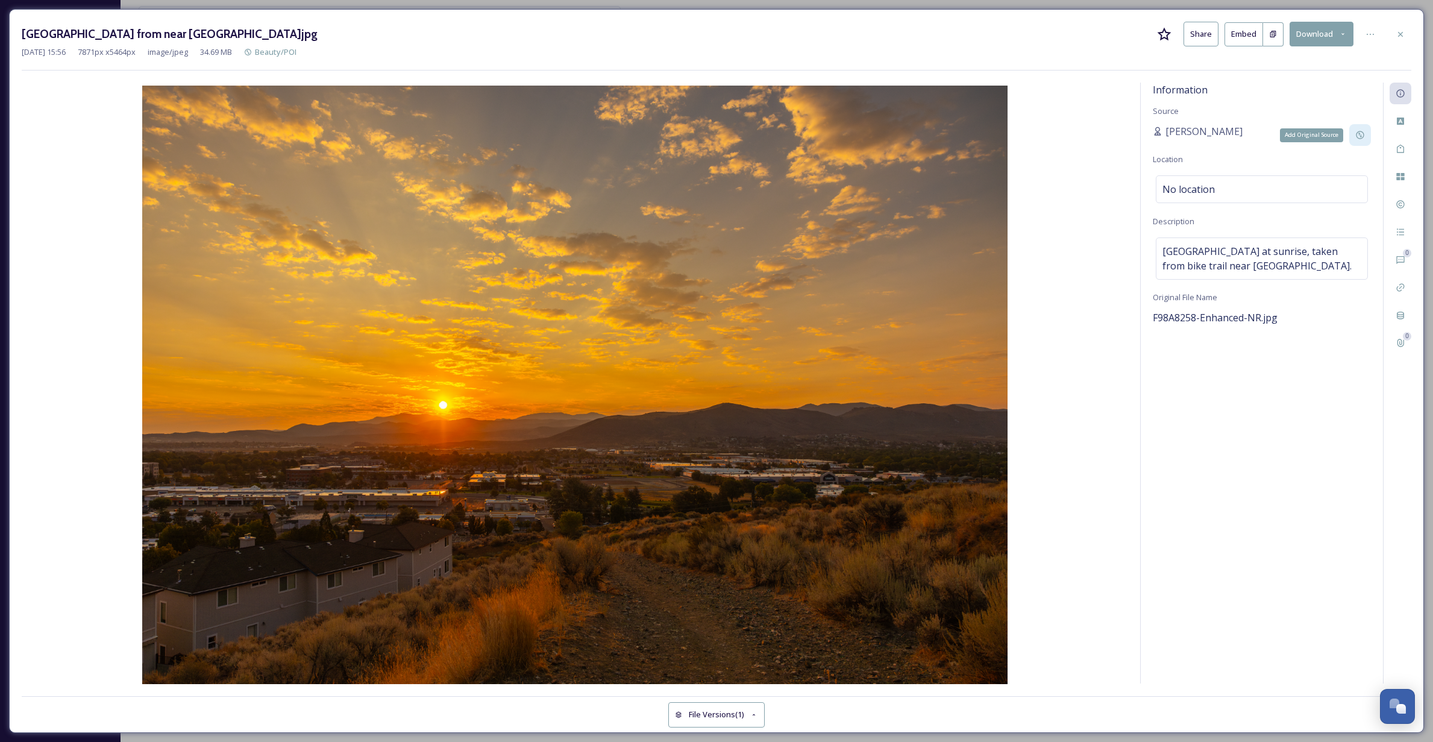
click at [1359, 132] on icon at bounding box center [1361, 135] width 10 height 10
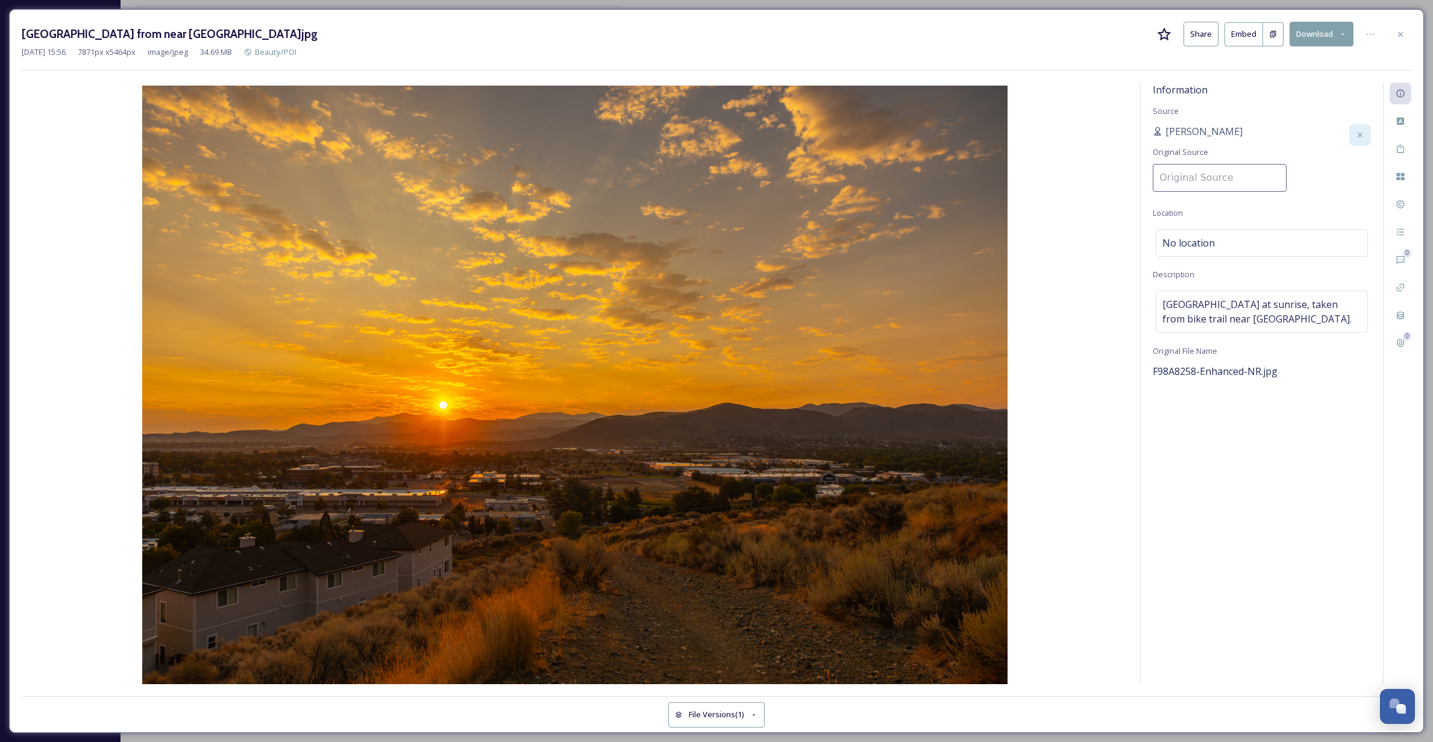
click at [1196, 183] on input at bounding box center [1220, 178] width 134 height 28
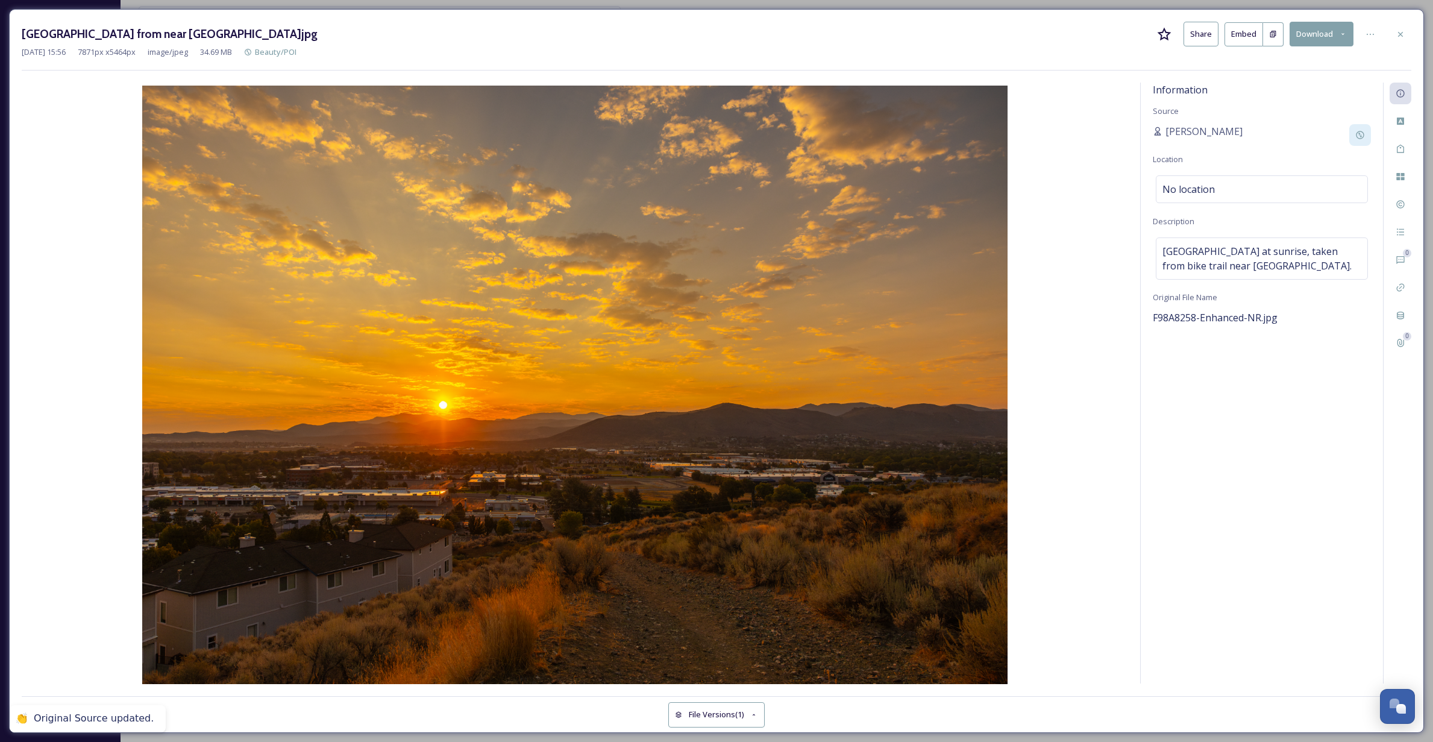
click at [1107, 218] on img at bounding box center [575, 386] width 1107 height 601
click at [1400, 31] on icon at bounding box center [1401, 35] width 10 height 10
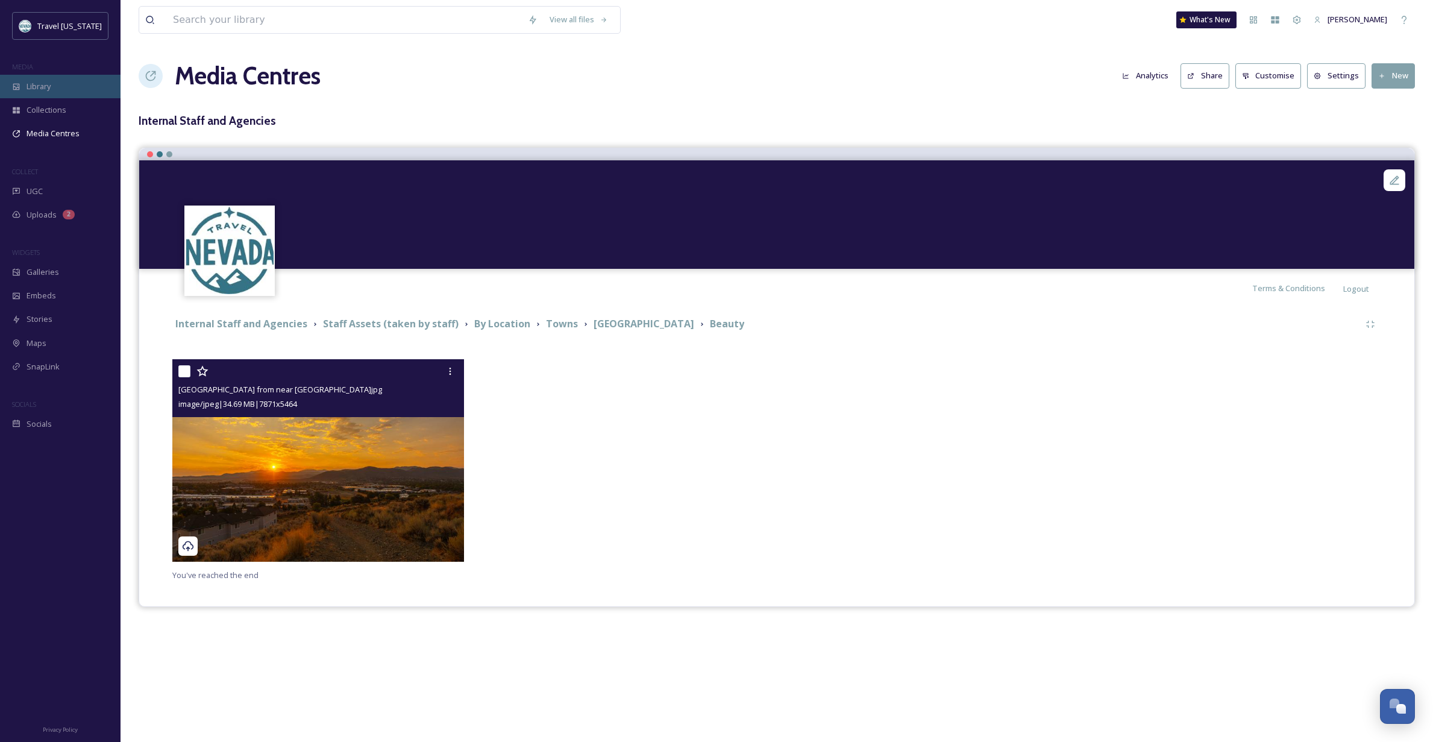
click at [58, 83] on div "Library" at bounding box center [60, 87] width 121 height 24
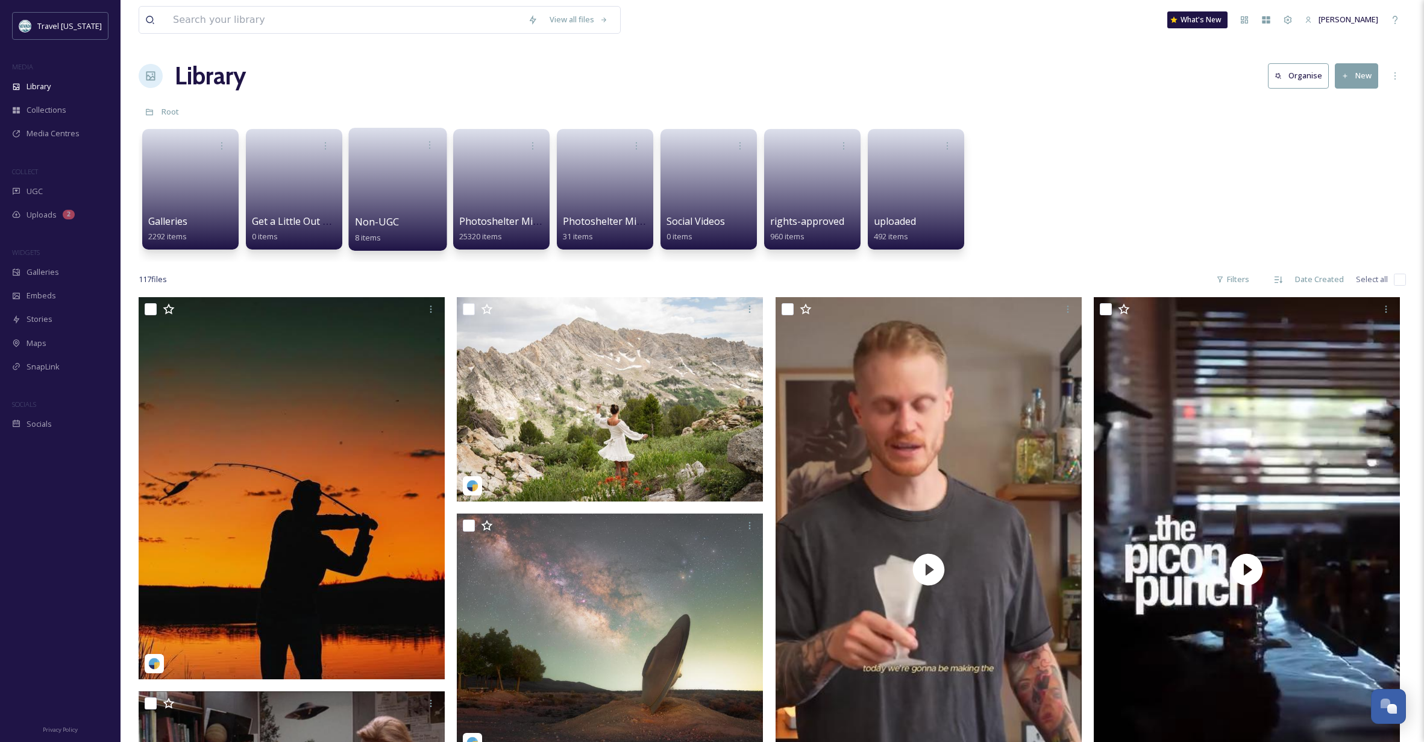
click at [385, 187] on link at bounding box center [398, 185] width 86 height 58
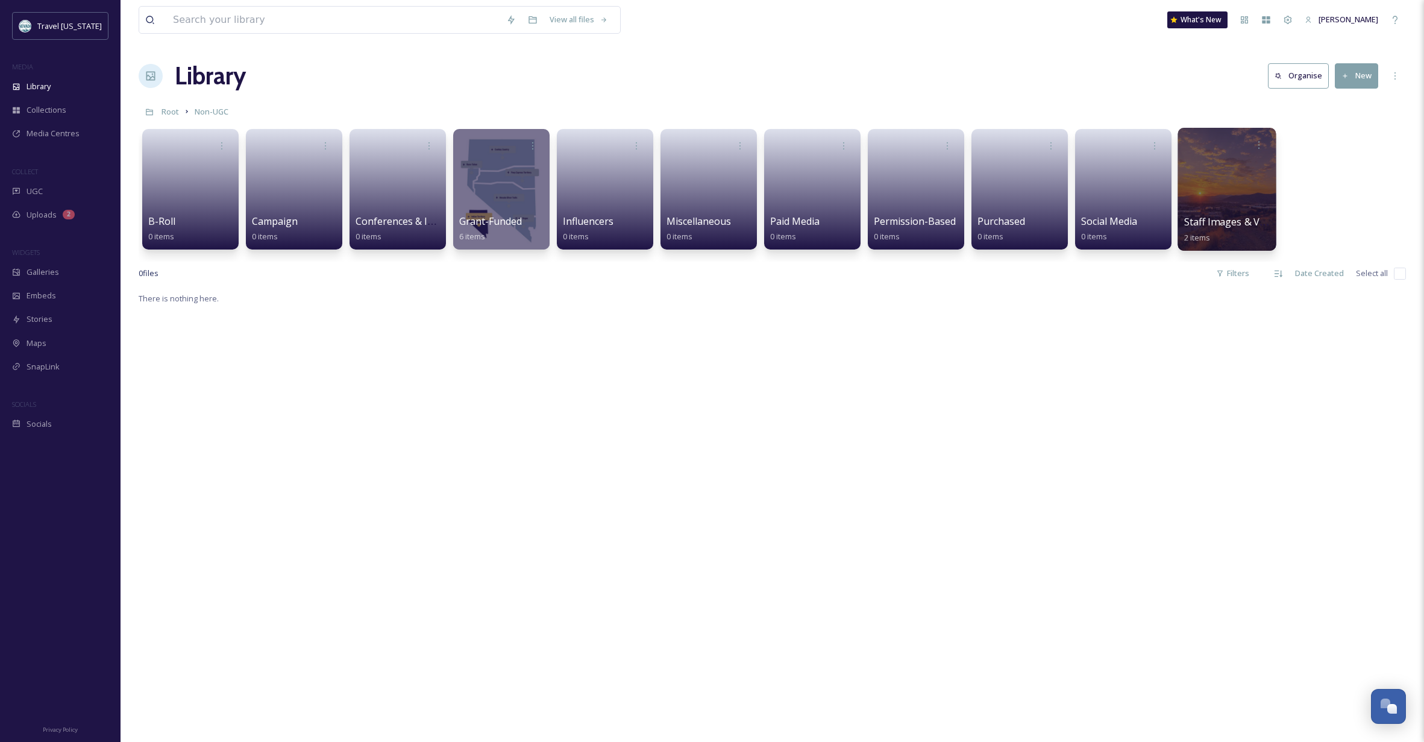
click at [1251, 210] on div at bounding box center [1227, 189] width 98 height 123
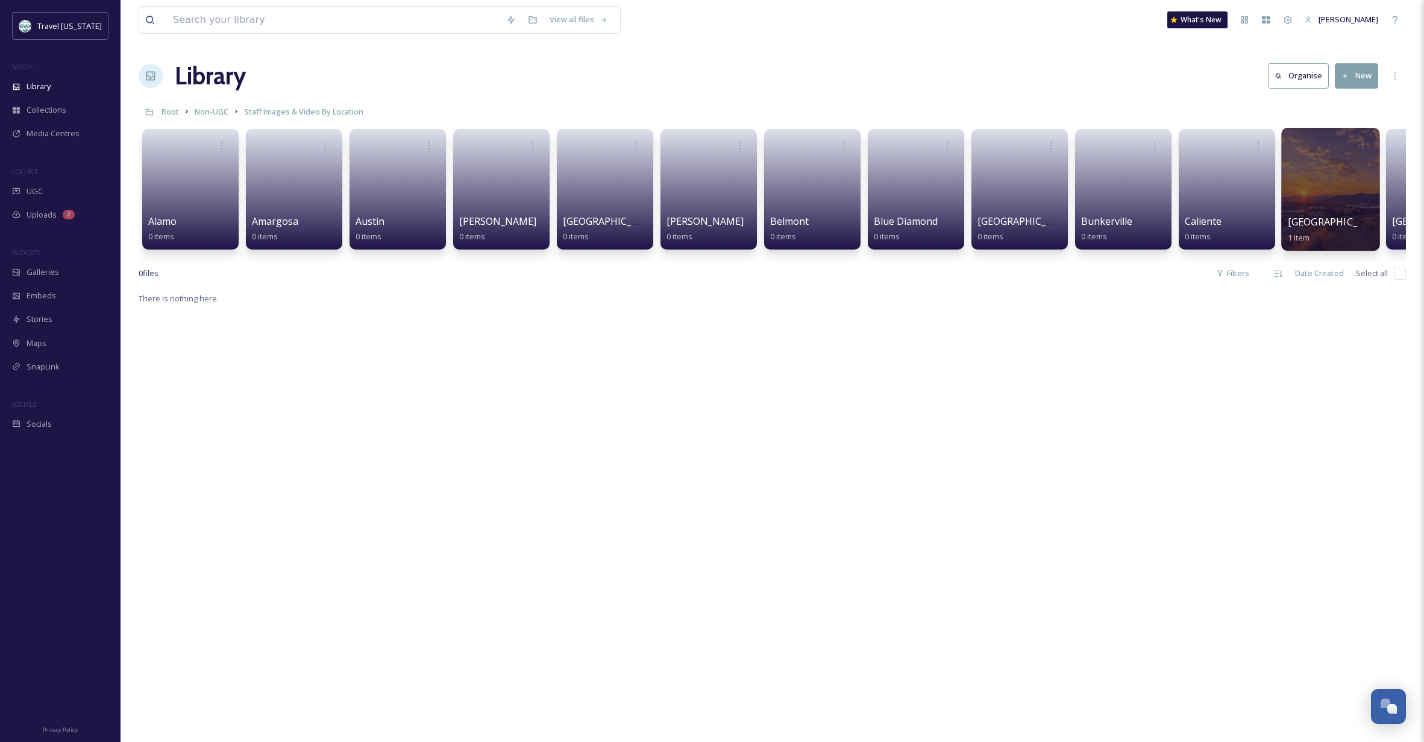
click at [1340, 177] on div at bounding box center [1330, 189] width 98 height 123
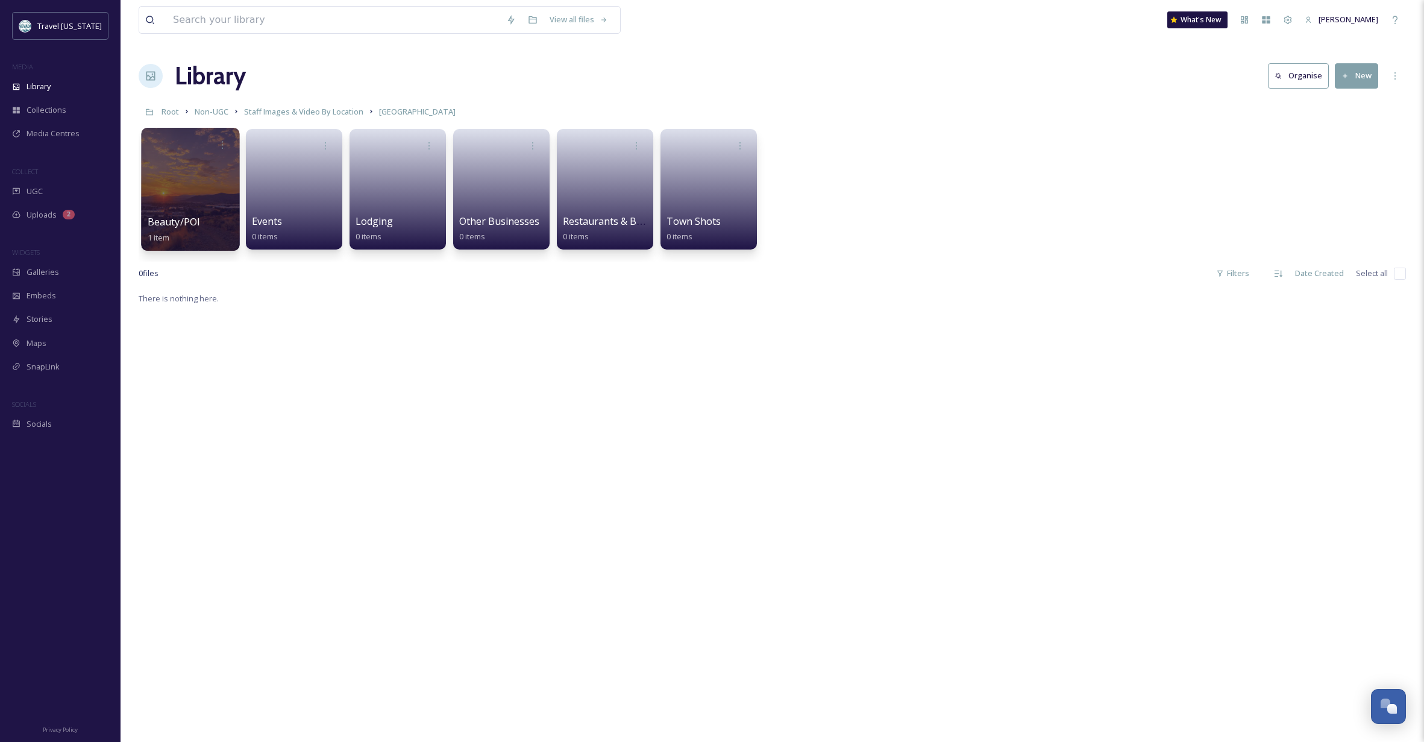
click at [216, 166] on div at bounding box center [190, 189] width 98 height 123
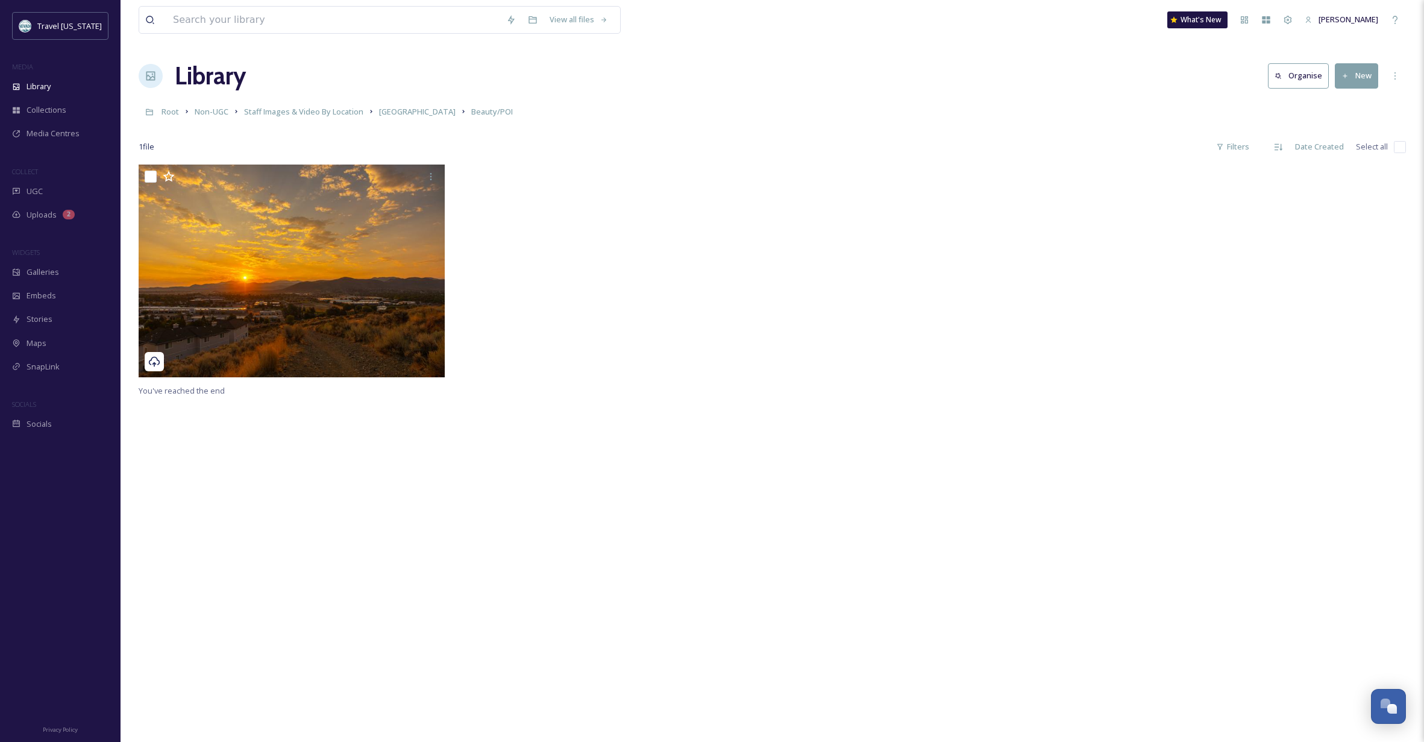
scroll to position [1, 1]
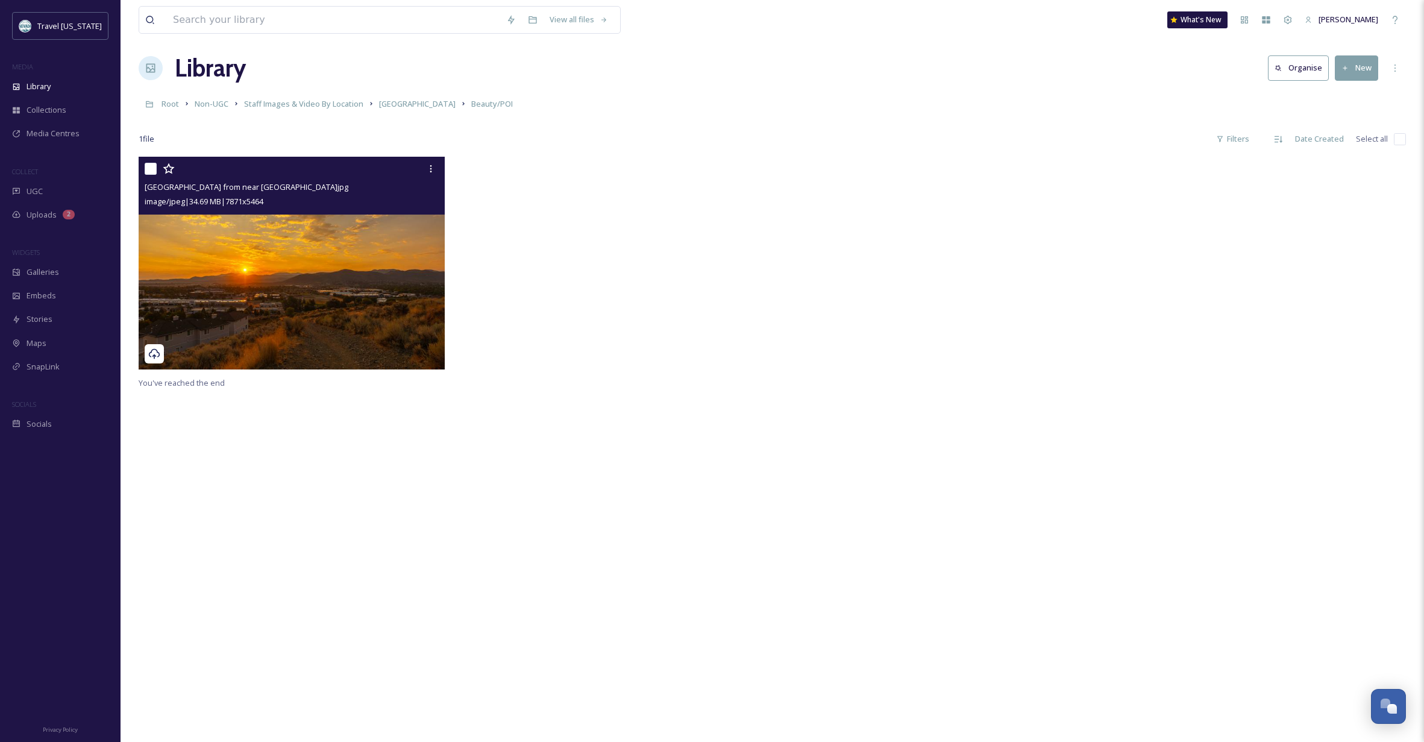
click at [340, 315] on img at bounding box center [292, 263] width 306 height 213
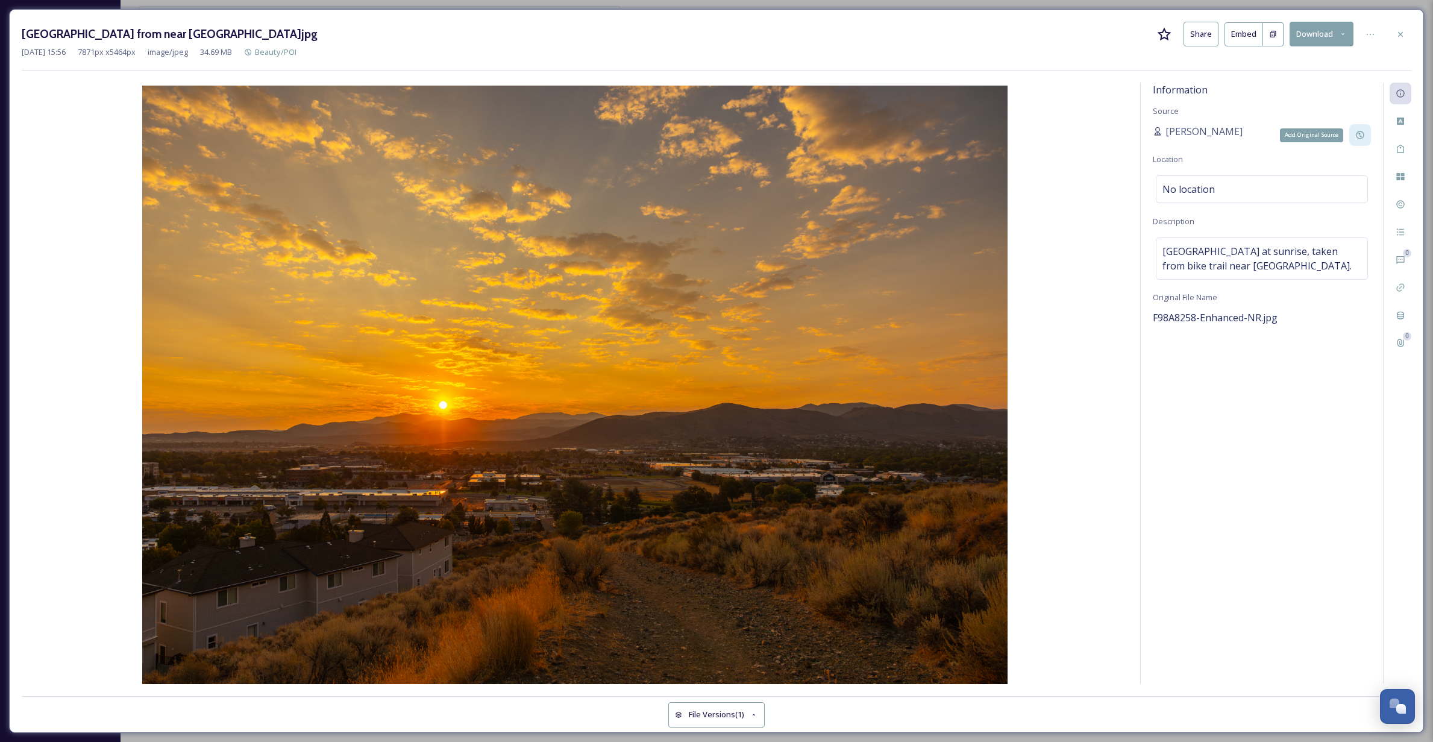
click at [1361, 135] on icon at bounding box center [1360, 135] width 8 height 8
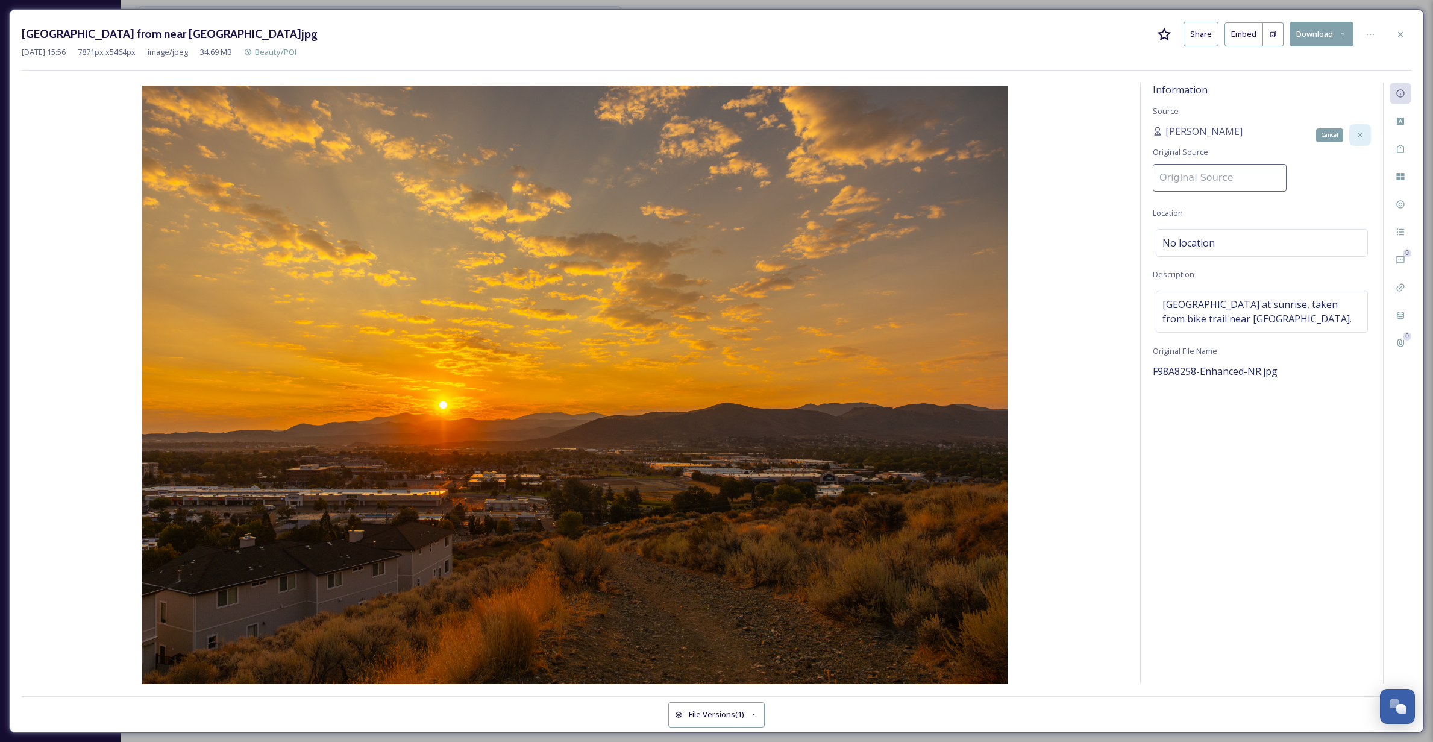
click at [1361, 135] on icon at bounding box center [1360, 135] width 5 height 5
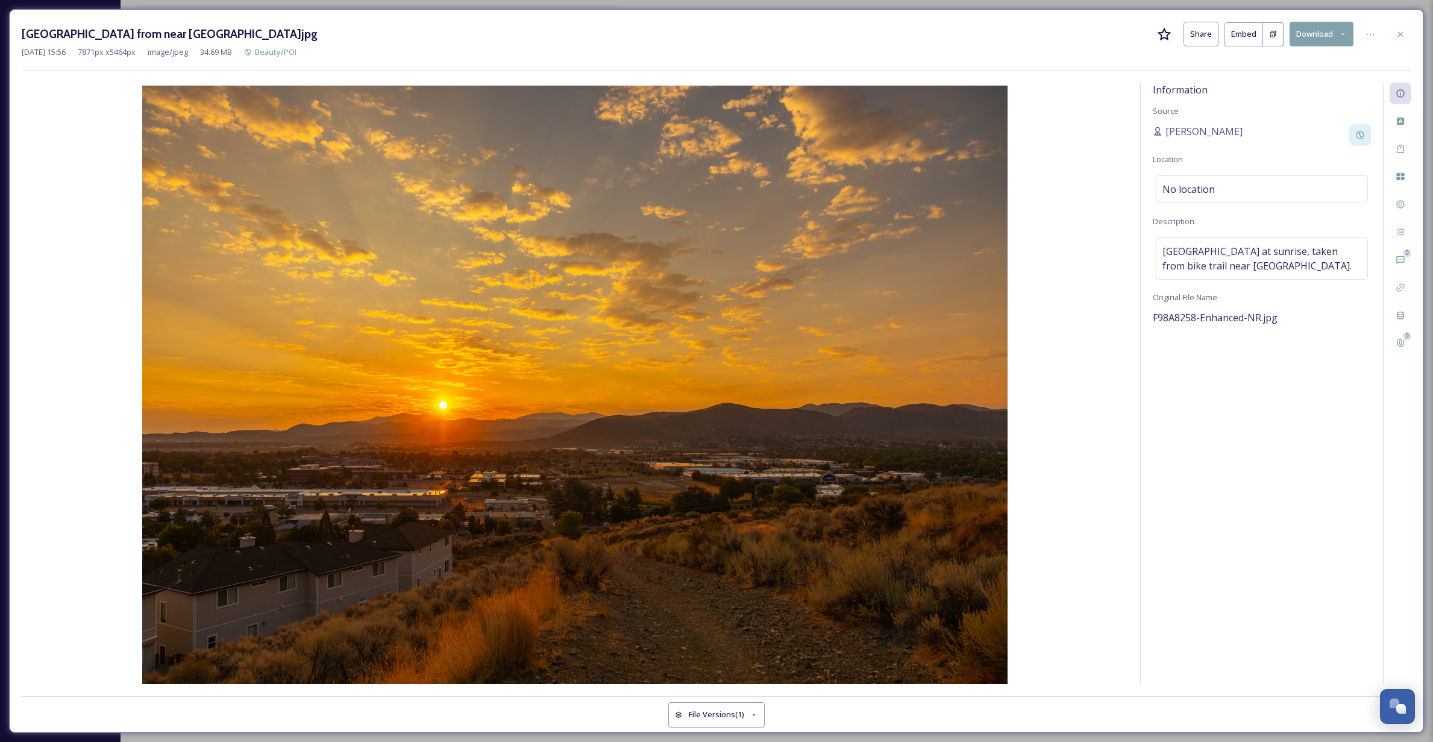
click at [1078, 139] on img at bounding box center [575, 386] width 1107 height 601
click at [1028, 347] on img at bounding box center [575, 386] width 1107 height 601
click at [1399, 34] on icon at bounding box center [1401, 35] width 10 height 10
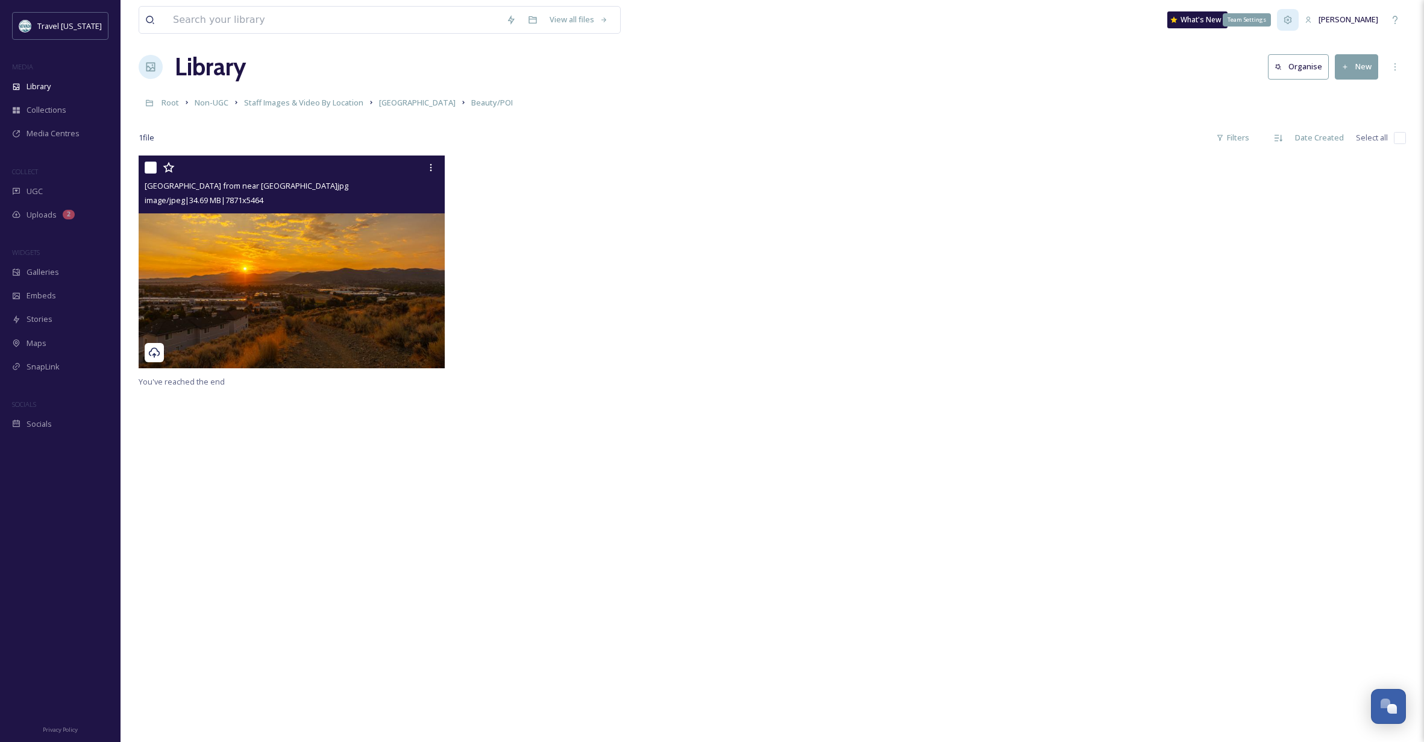
click at [1293, 19] on icon at bounding box center [1288, 20] width 10 height 10
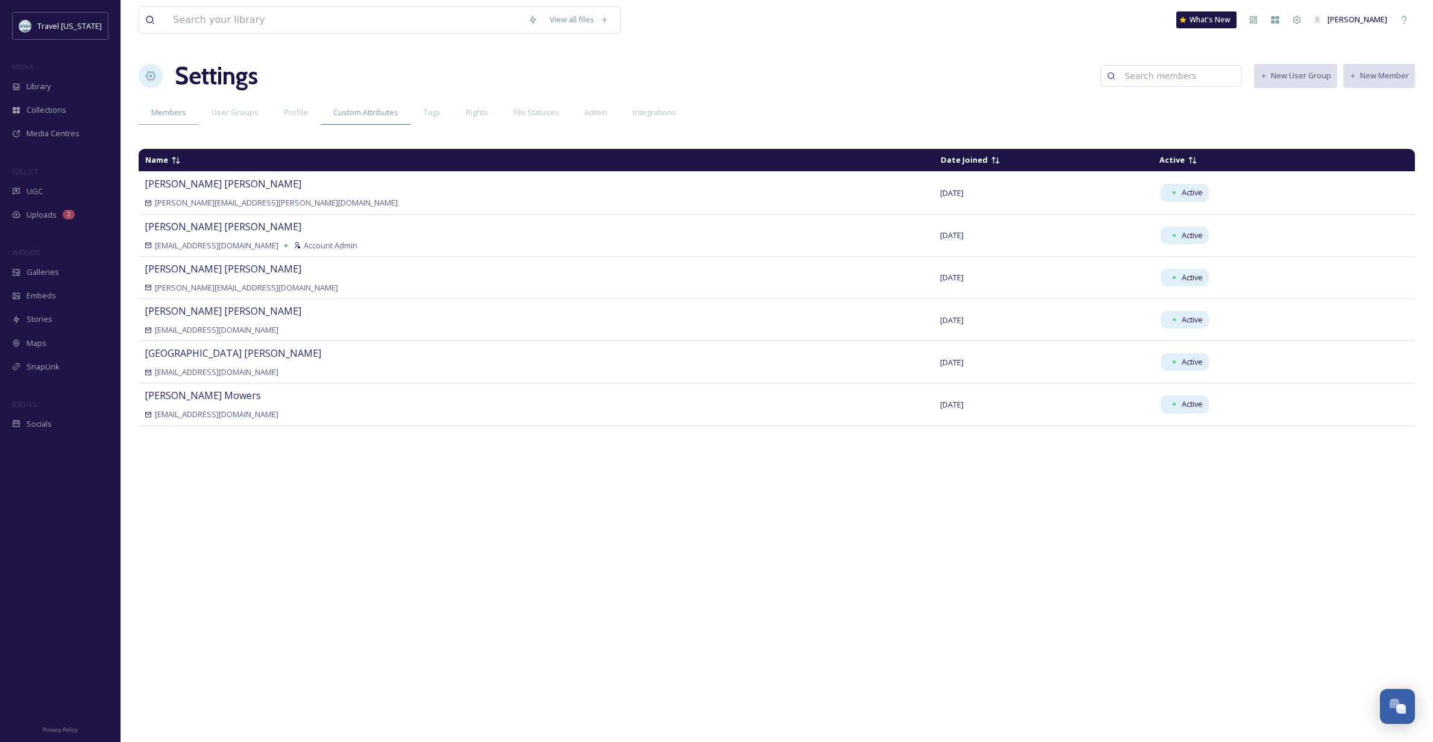
click at [353, 110] on span "Custom Attributes" at bounding box center [365, 112] width 65 height 11
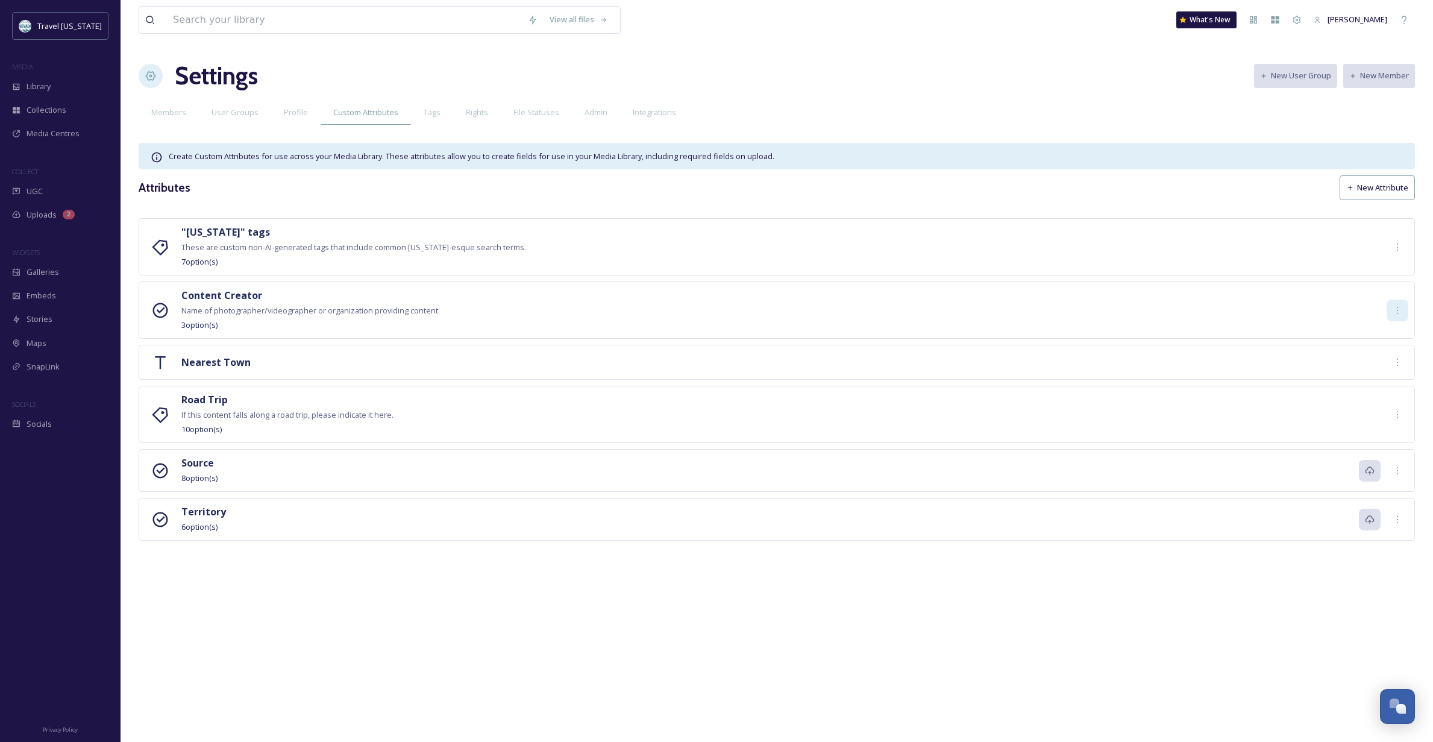
click at [1399, 307] on icon at bounding box center [1398, 311] width 10 height 10
click at [1388, 361] on span "Delete" at bounding box center [1390, 359] width 24 height 11
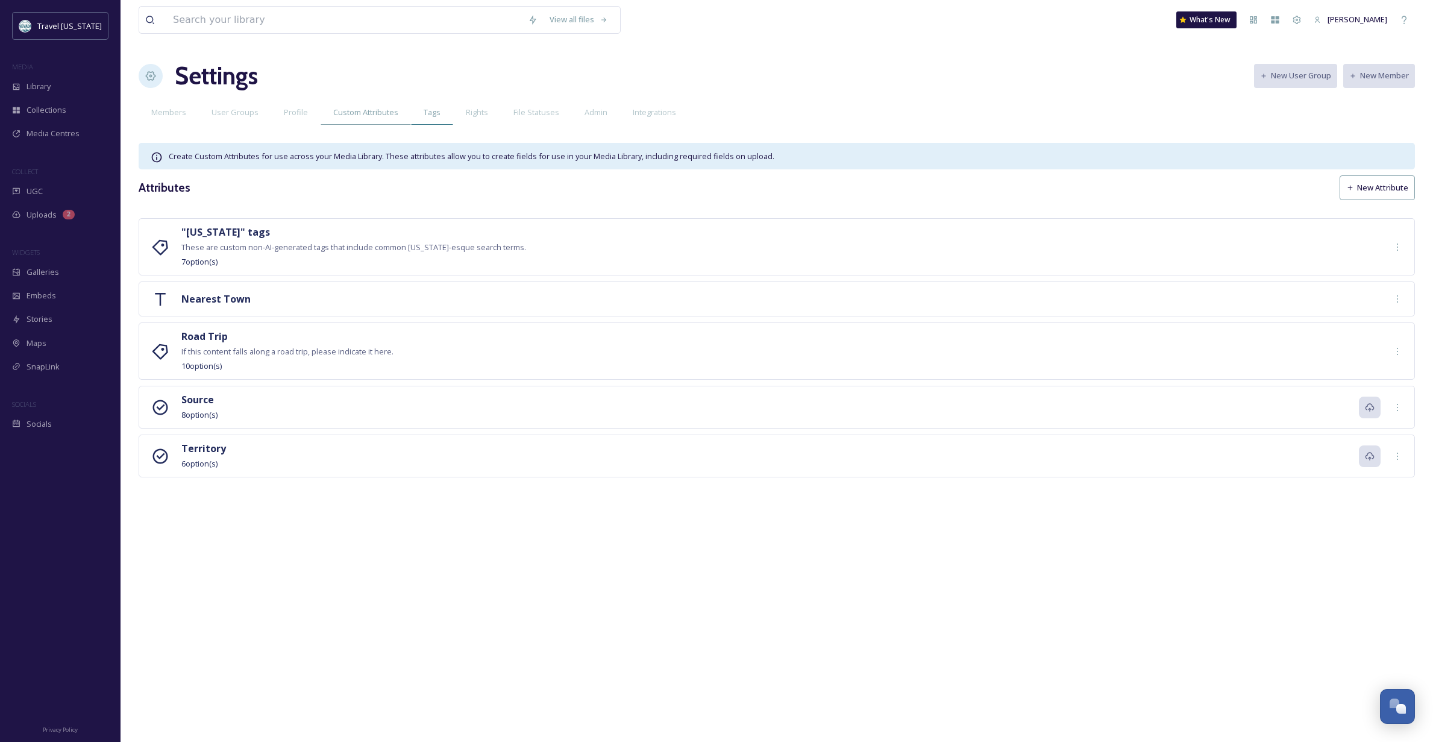
click at [432, 108] on span "Tags" at bounding box center [432, 112] width 17 height 11
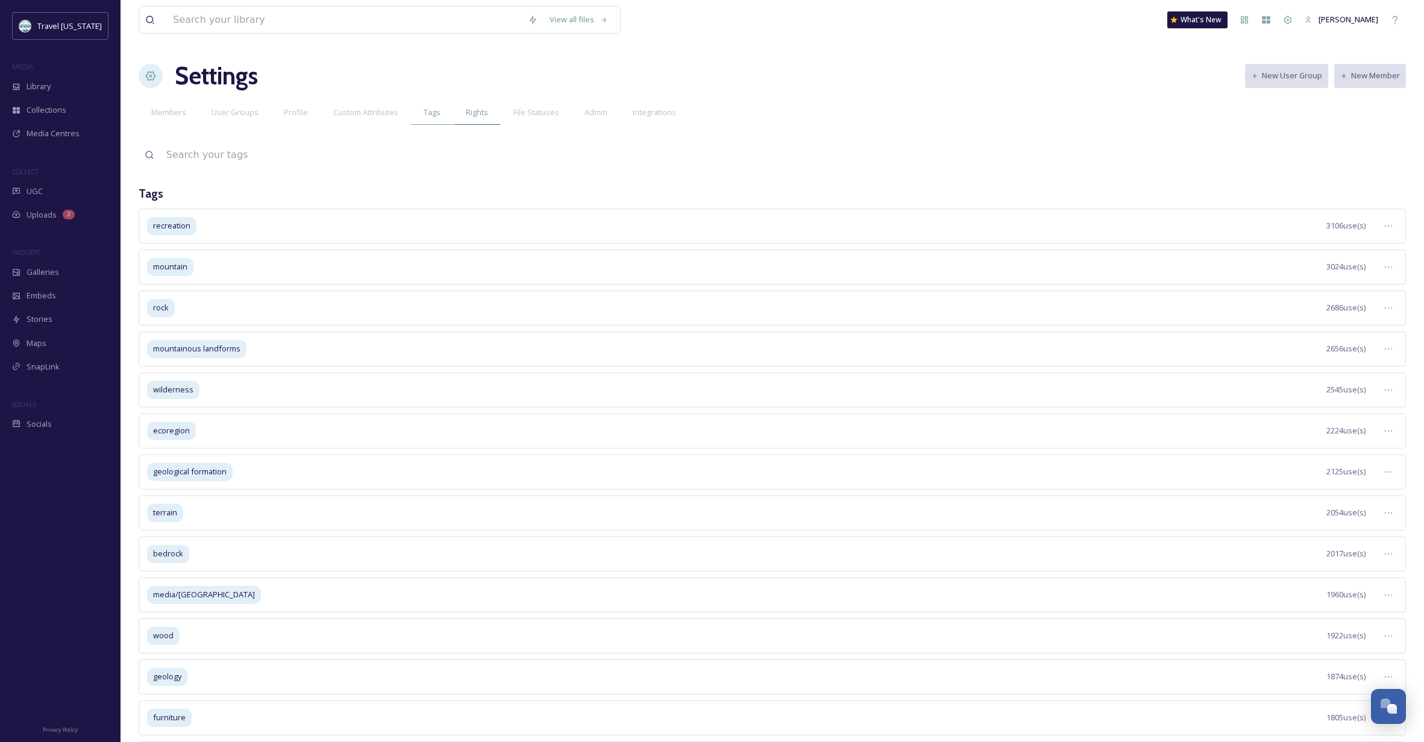
click at [474, 113] on span "Rights" at bounding box center [477, 112] width 22 height 11
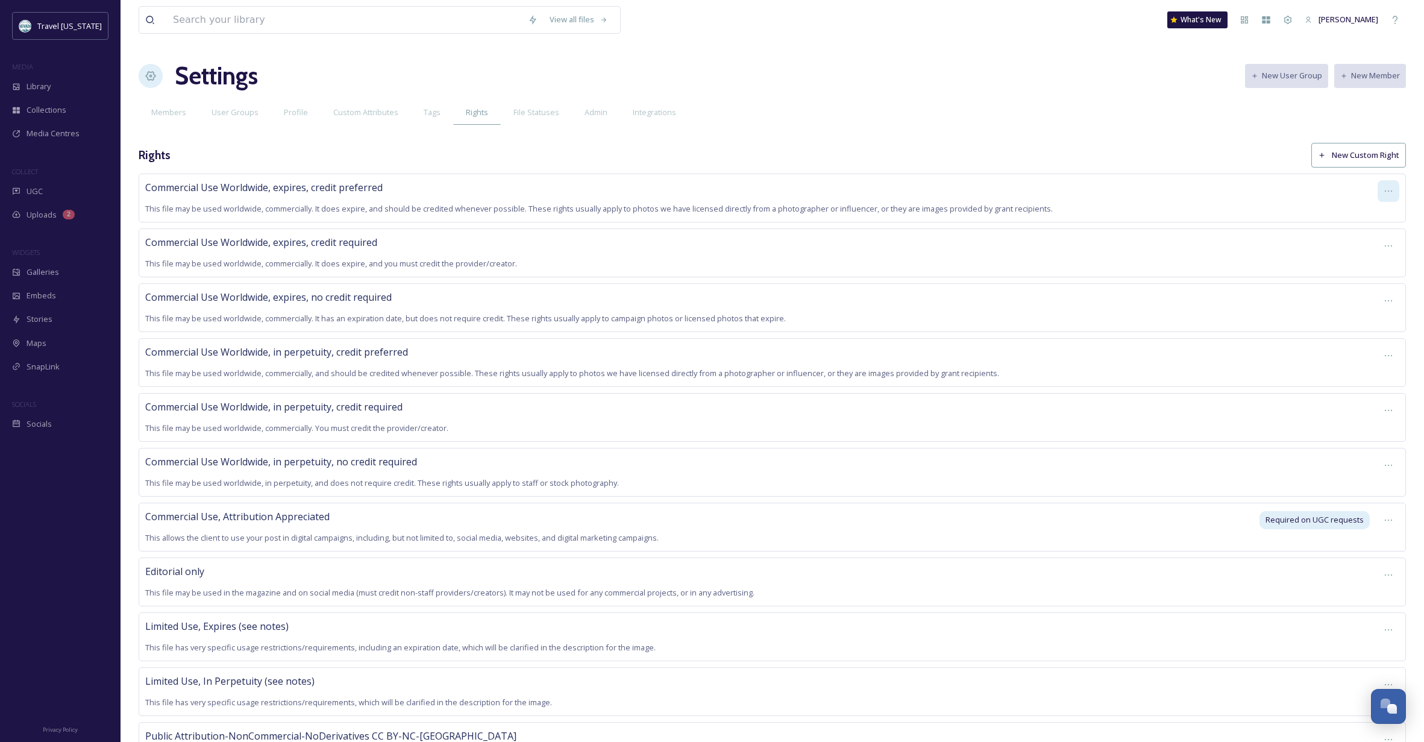
click at [1386, 193] on icon at bounding box center [1389, 191] width 10 height 10
click at [1354, 216] on span "View Files" at bounding box center [1362, 217] width 36 height 11
click at [540, 112] on span "File Statuses" at bounding box center [537, 112] width 46 height 11
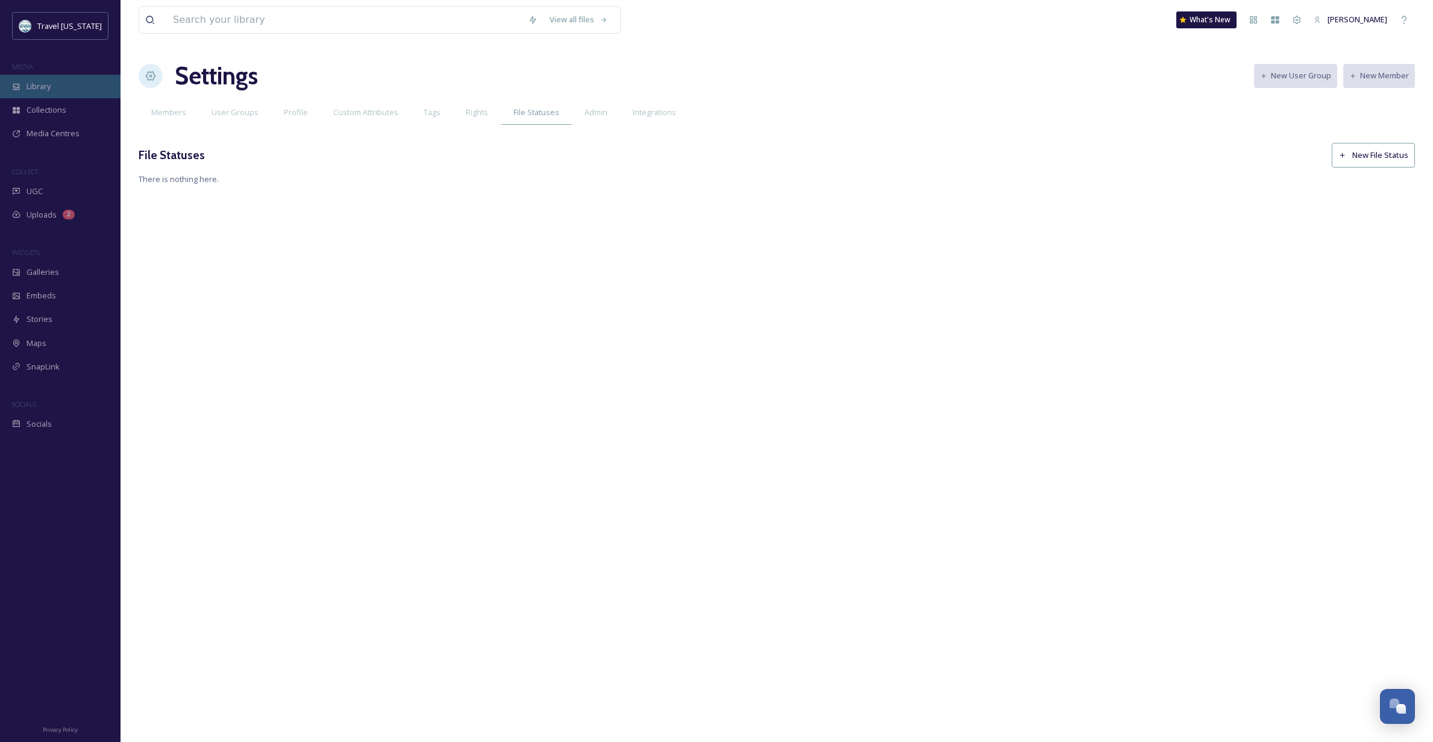
click at [36, 87] on span "Library" at bounding box center [39, 86] width 24 height 11
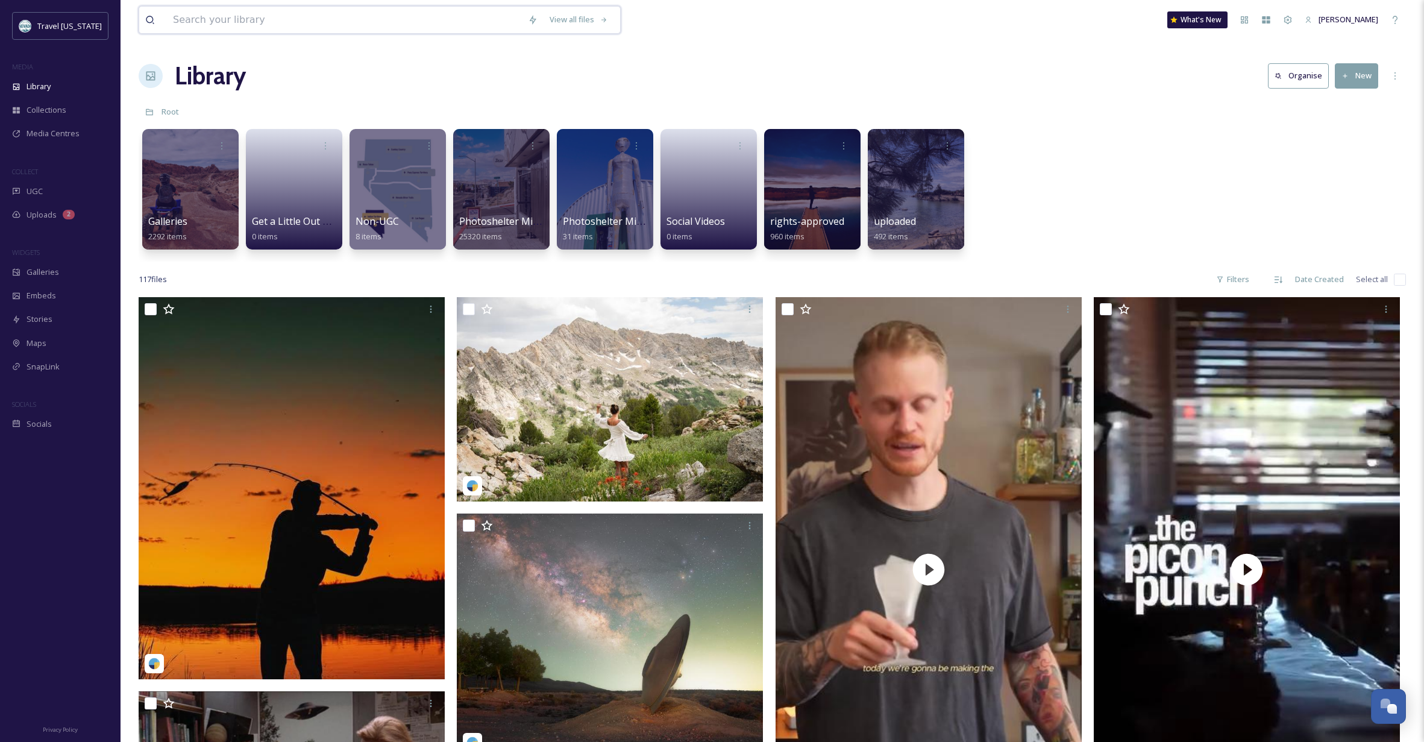
click at [222, 19] on input at bounding box center [344, 20] width 355 height 27
type input "[GEOGRAPHIC_DATA]"
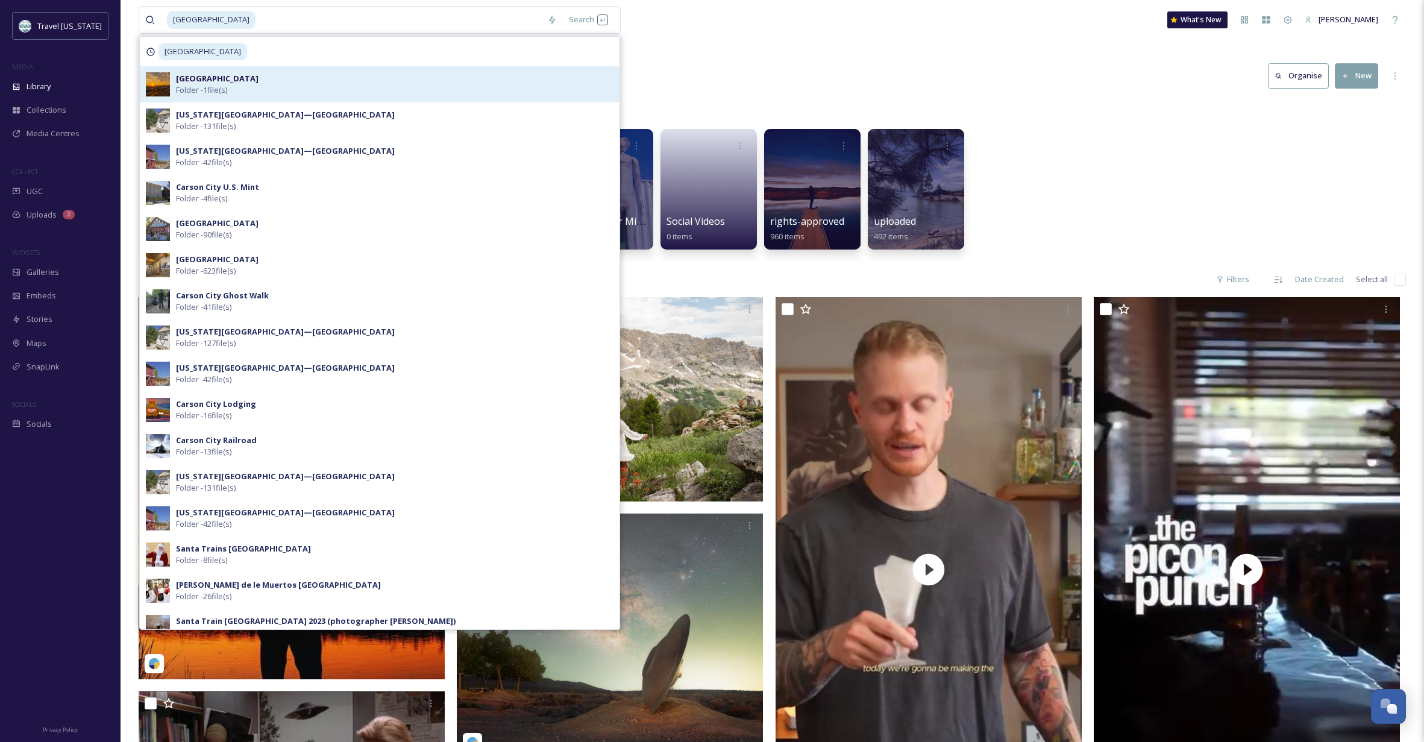
click at [181, 78] on strong "[GEOGRAPHIC_DATA]" at bounding box center [217, 78] width 83 height 11
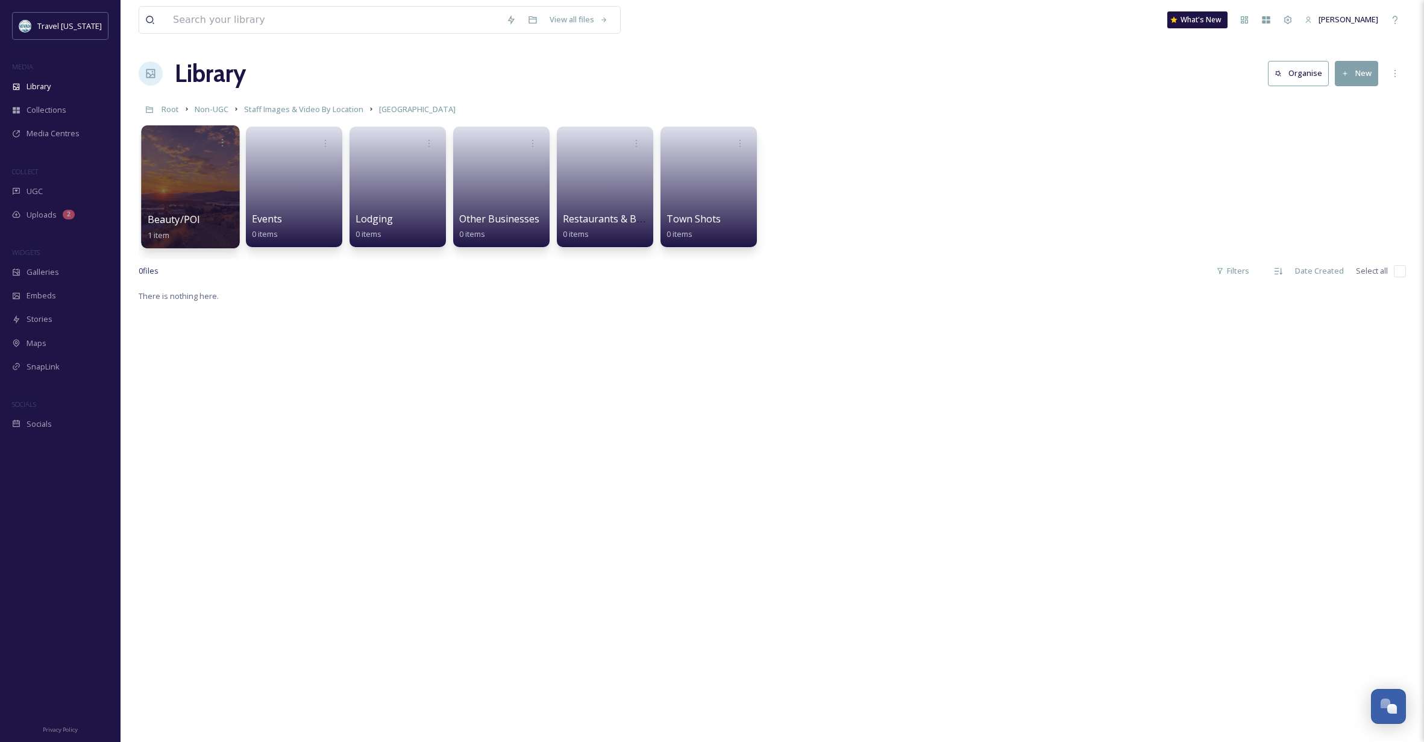
scroll to position [5, 0]
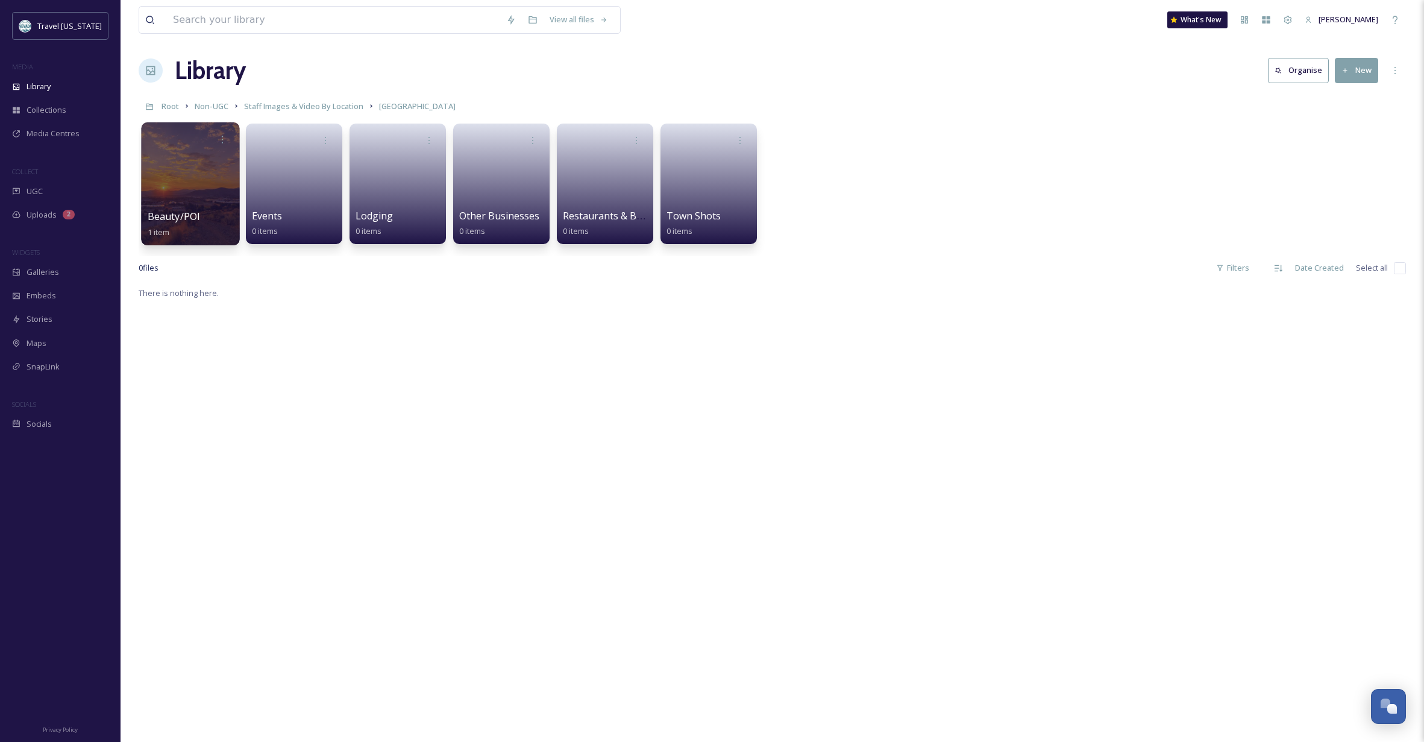
click at [172, 168] on div at bounding box center [190, 183] width 98 height 123
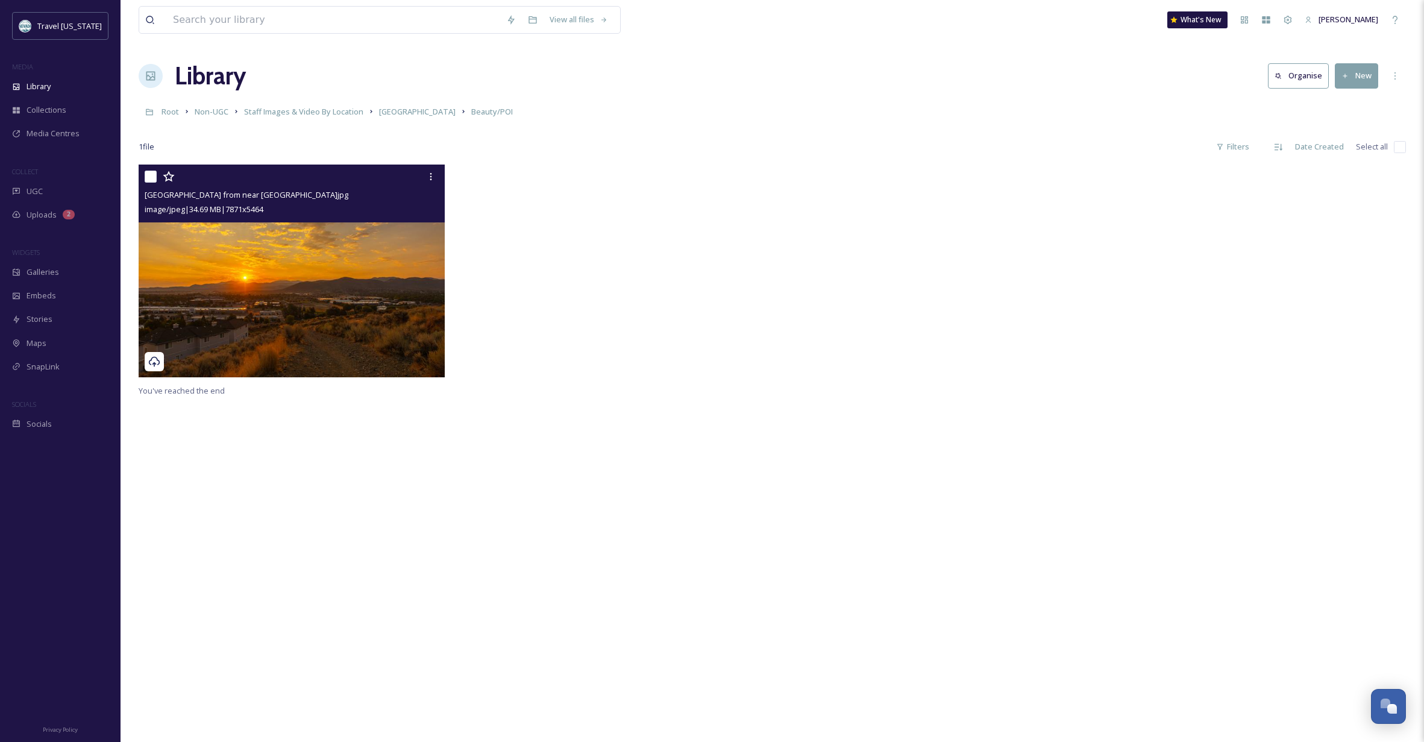
click at [403, 272] on img at bounding box center [292, 271] width 306 height 213
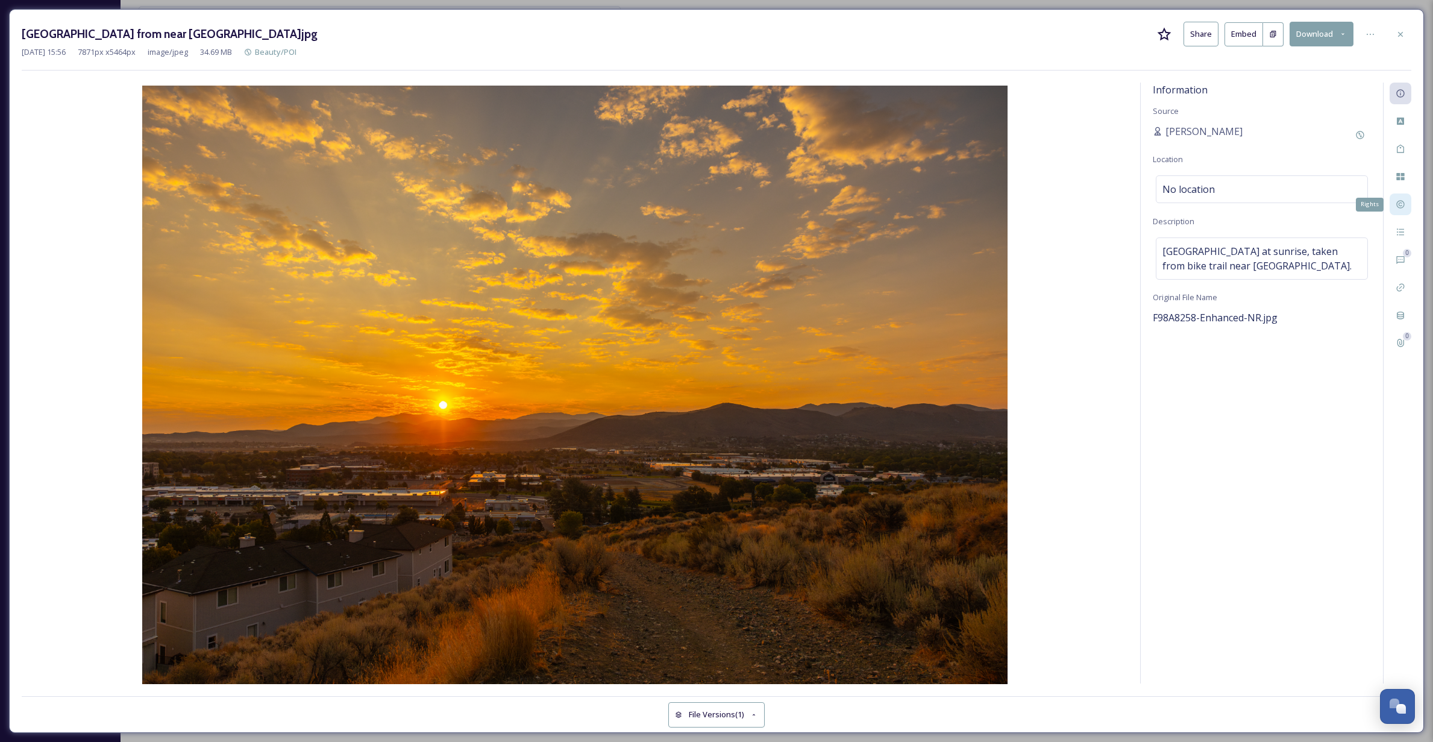
click at [1400, 199] on div "Rights" at bounding box center [1401, 204] width 22 height 22
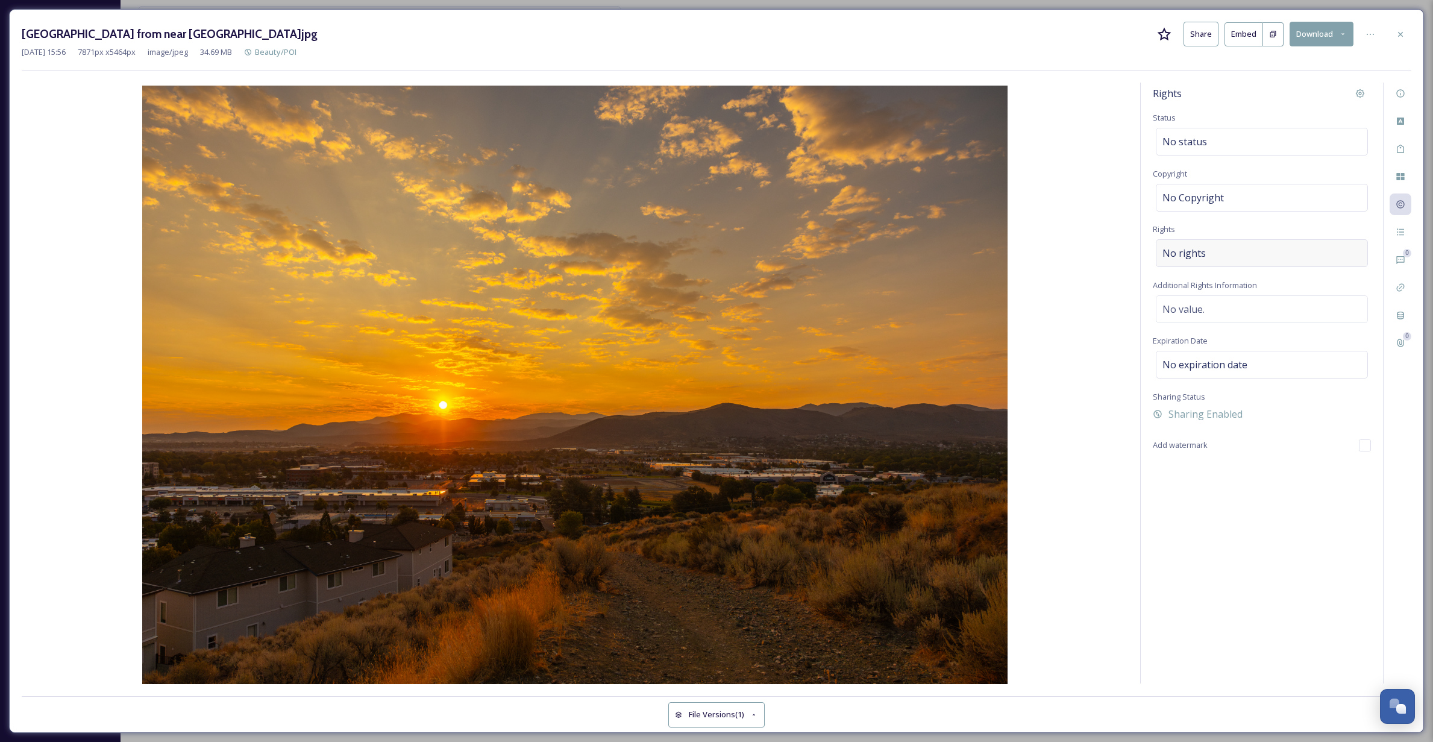
click at [1206, 256] on div "No rights" at bounding box center [1262, 253] width 212 height 28
click at [1206, 256] on input at bounding box center [1226, 256] width 133 height 27
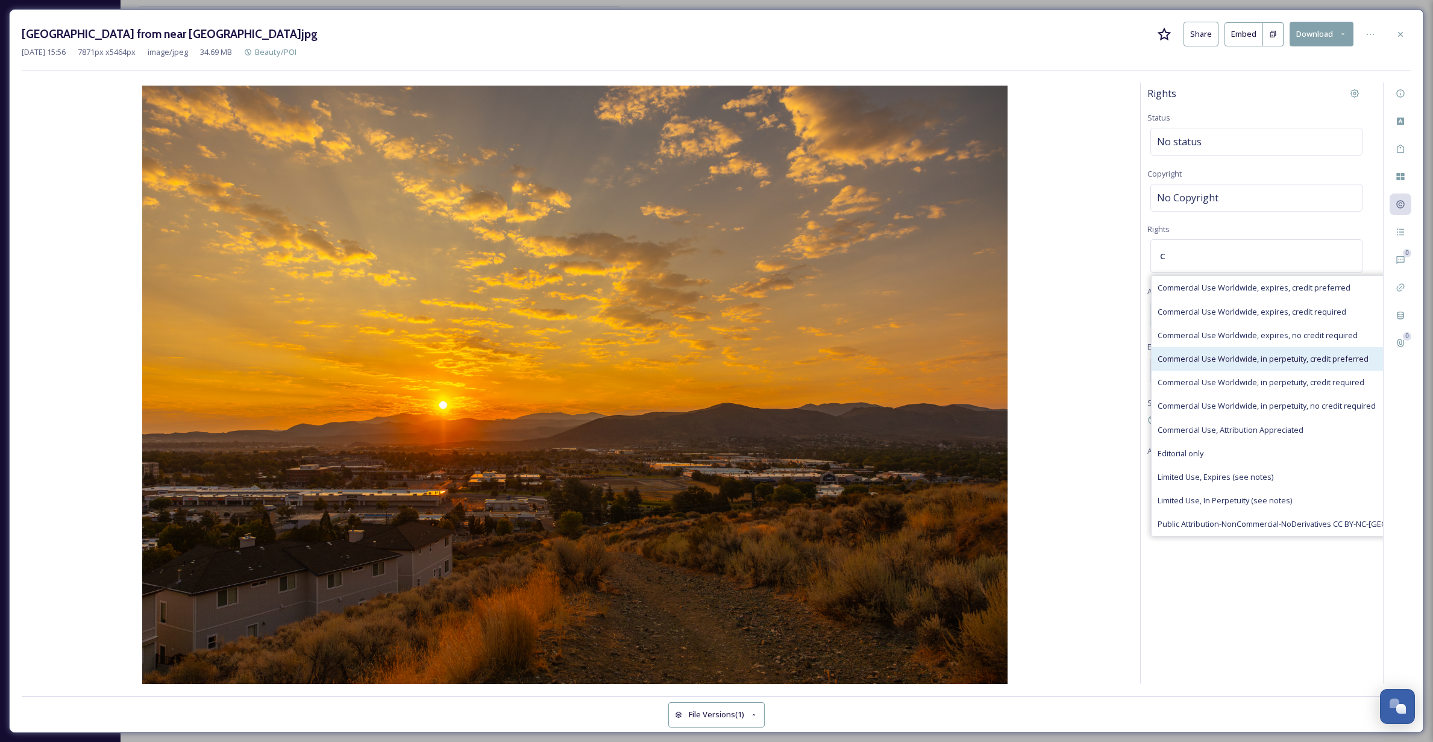
scroll to position [0, 11]
type input "c"
click at [1261, 406] on span "Commercial Use Worldwide, in perpetuity, no credit required" at bounding box center [1261, 405] width 218 height 11
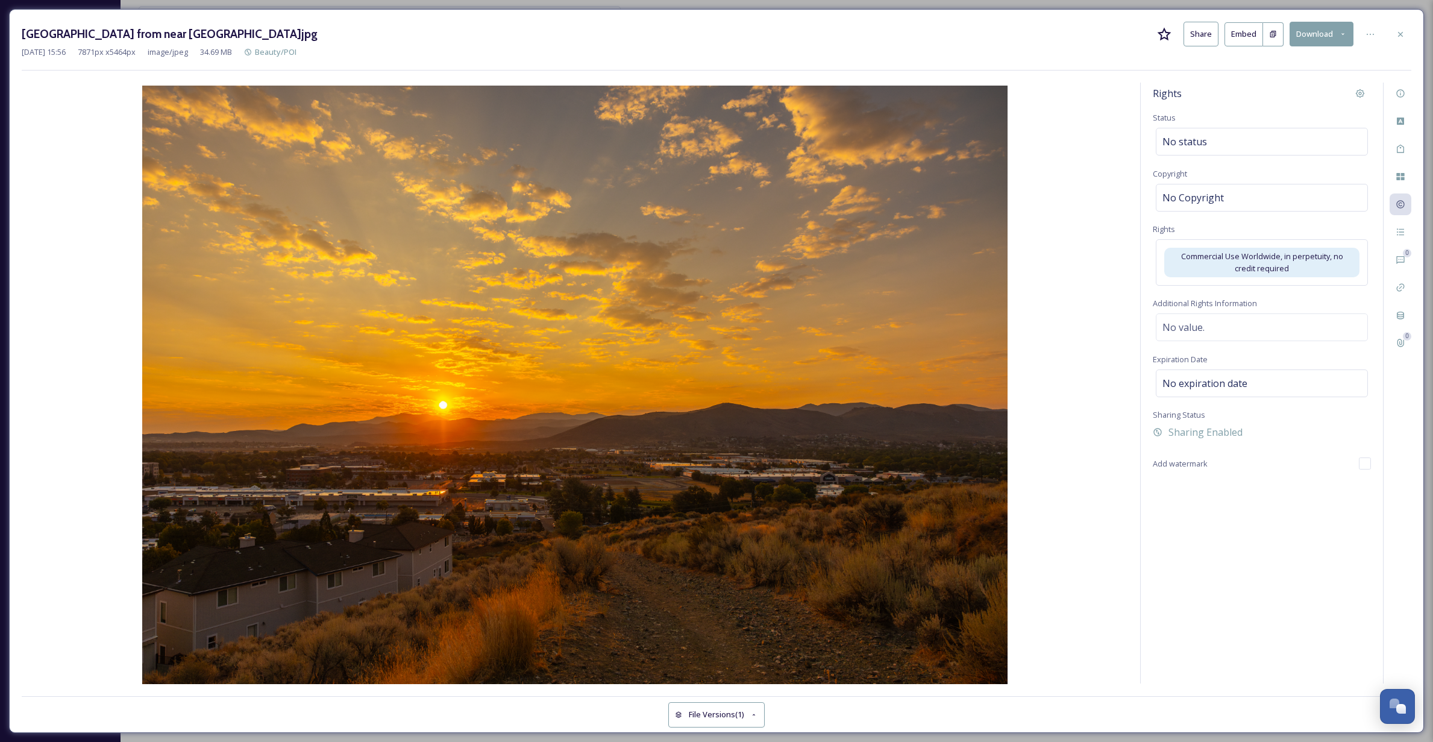
click at [1099, 336] on img at bounding box center [575, 386] width 1107 height 601
click at [1027, 416] on img at bounding box center [575, 386] width 1107 height 601
click at [1403, 36] on icon at bounding box center [1400, 33] width 5 height 5
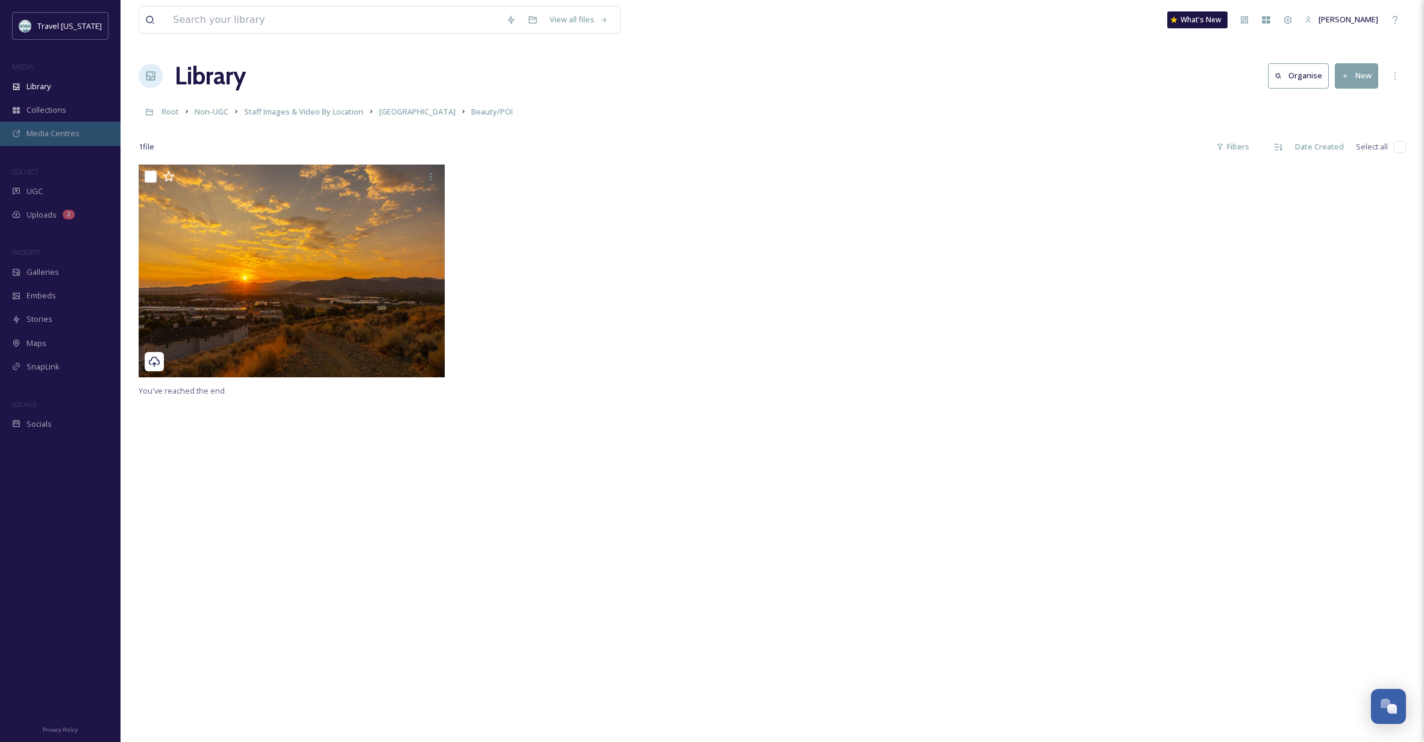
click at [47, 130] on span "Media Centres" at bounding box center [53, 133] width 53 height 11
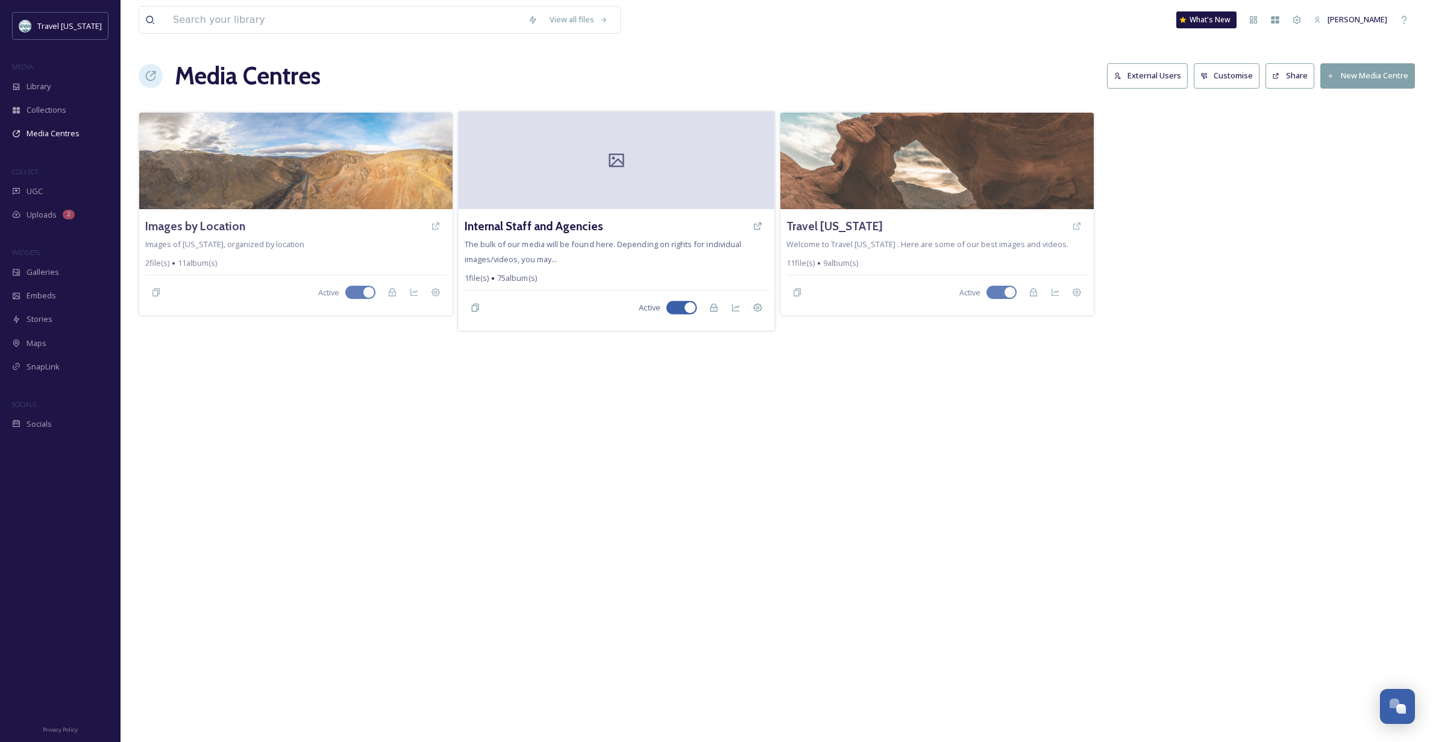
click at [568, 163] on div at bounding box center [616, 161] width 316 height 98
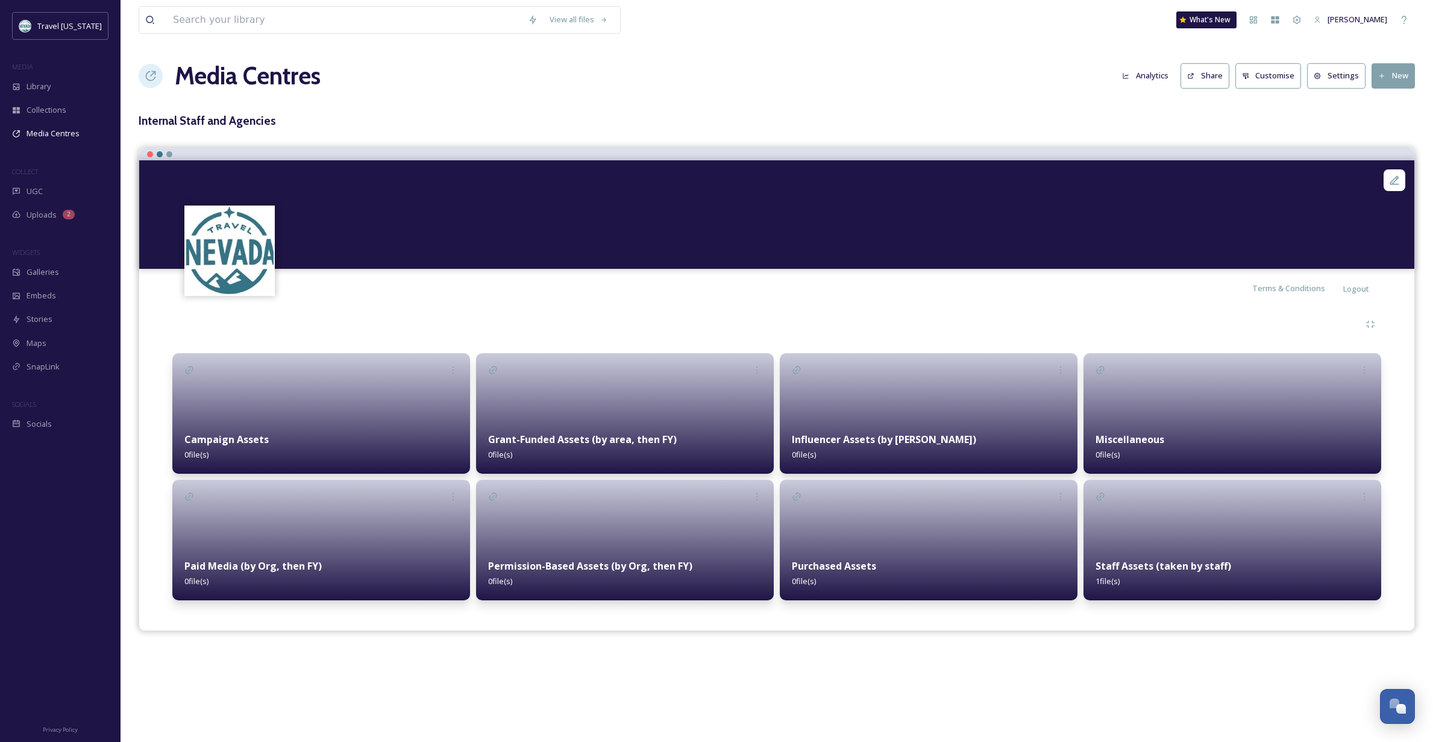
click at [1093, 535] on div at bounding box center [1233, 540] width 298 height 121
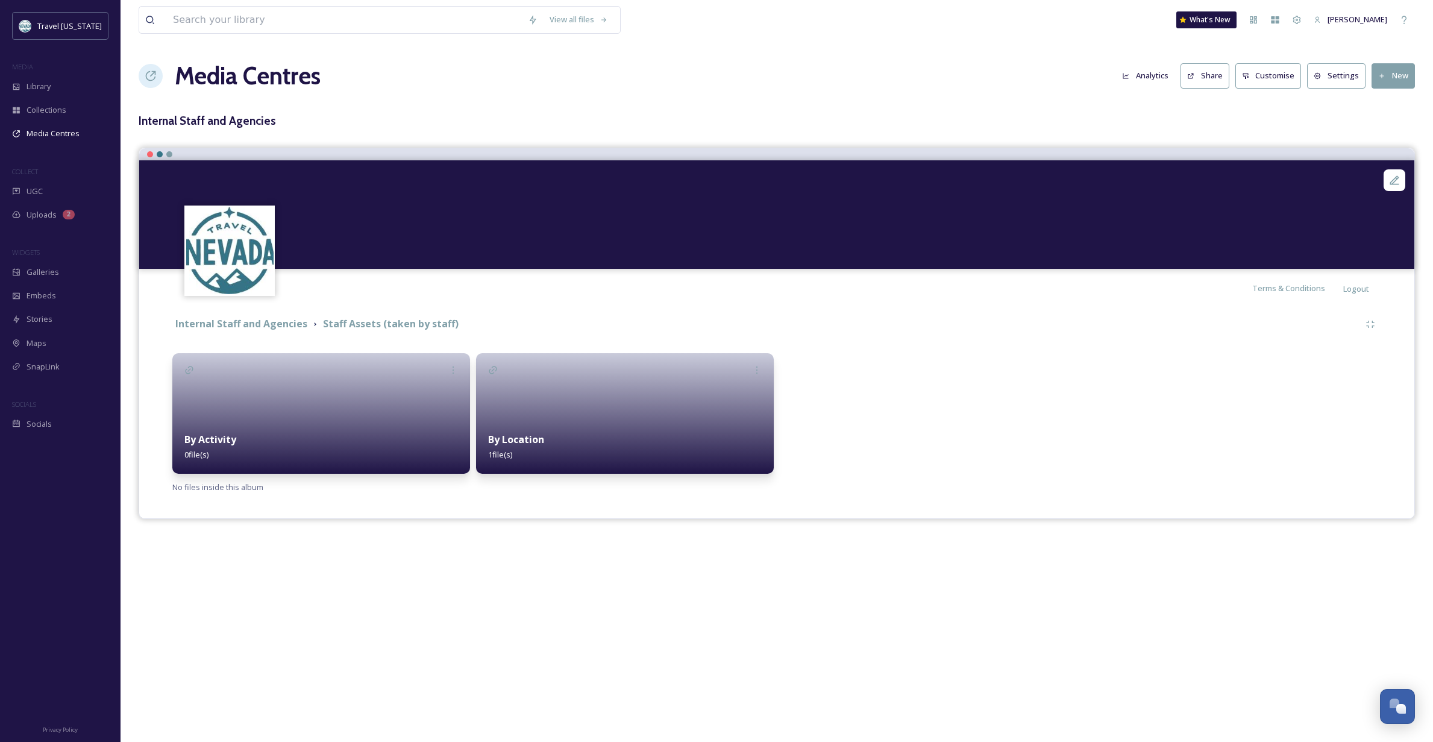
click at [655, 409] on div at bounding box center [625, 413] width 298 height 121
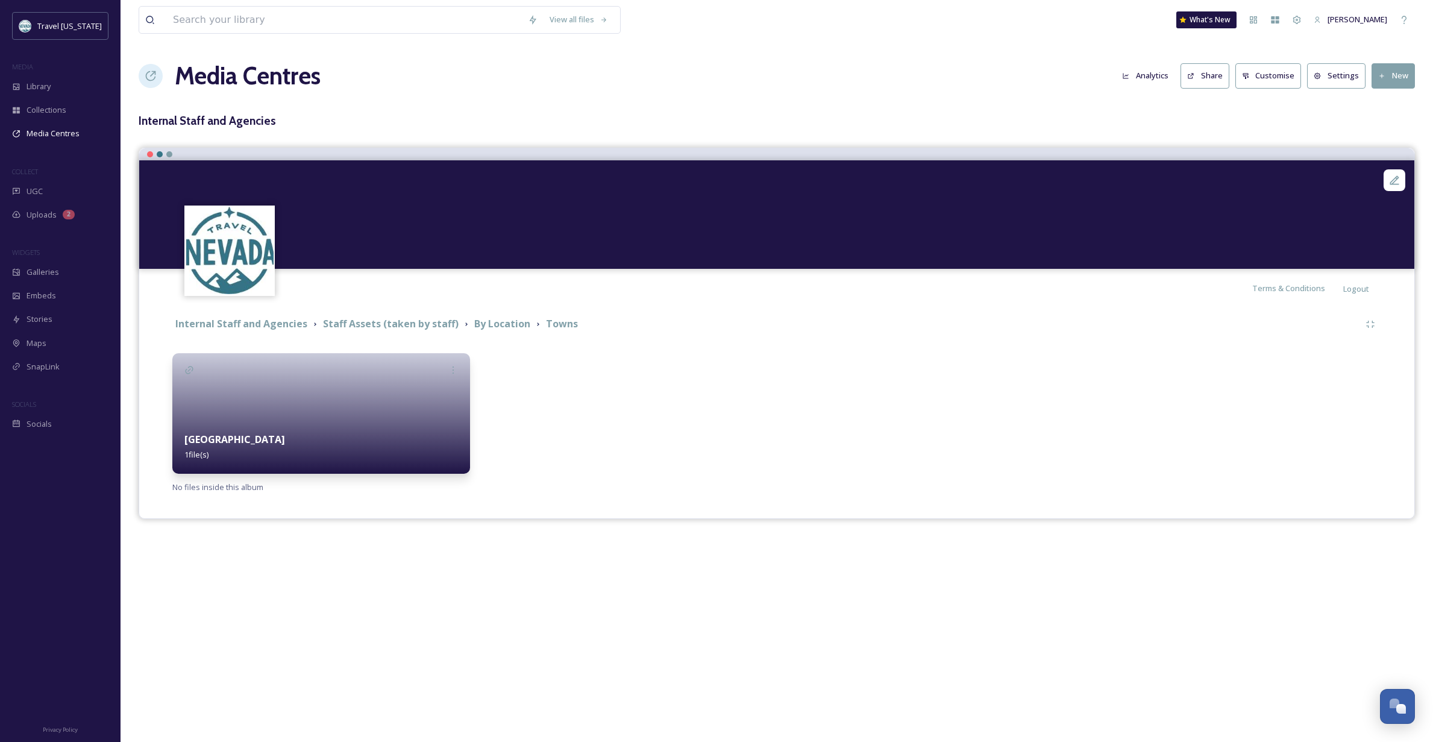
click at [213, 389] on div at bounding box center [321, 413] width 298 height 121
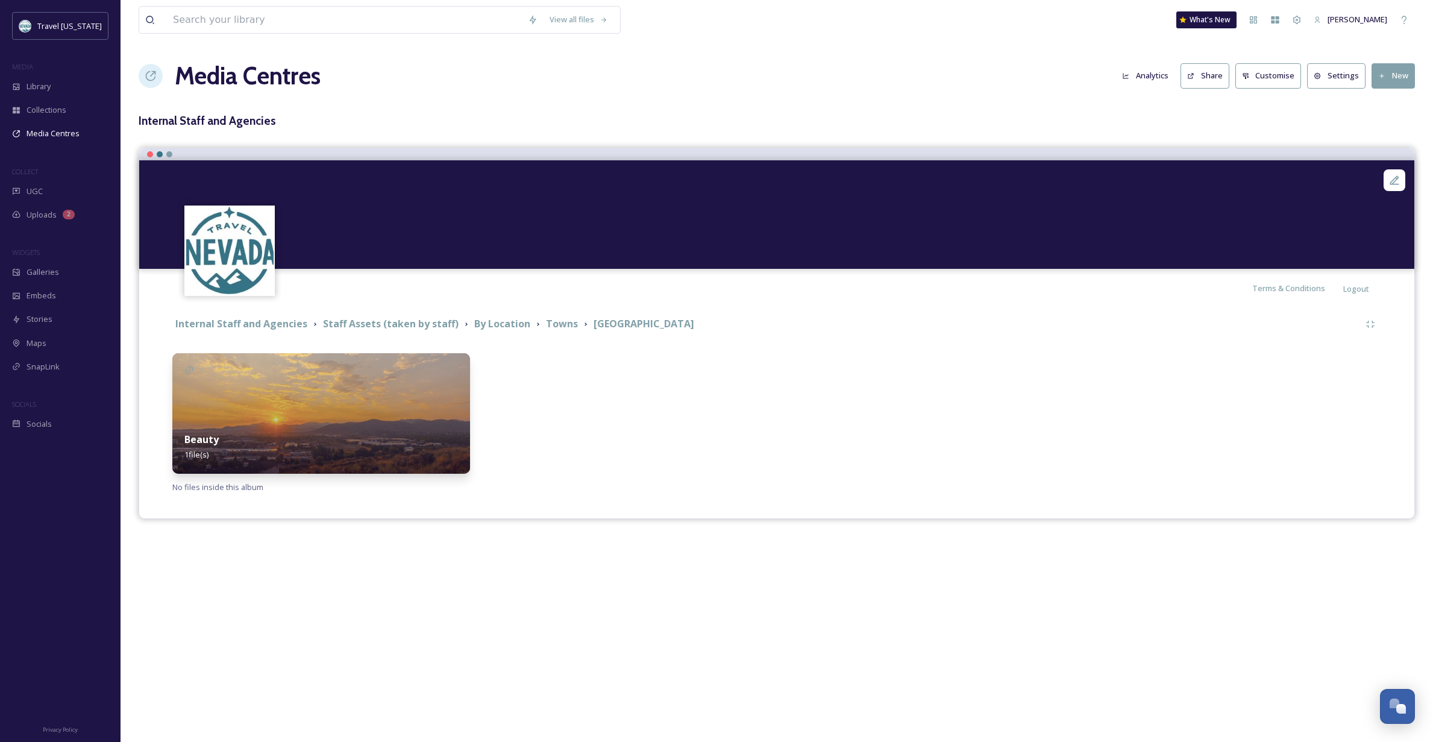
click at [238, 395] on img at bounding box center [321, 413] width 298 height 121
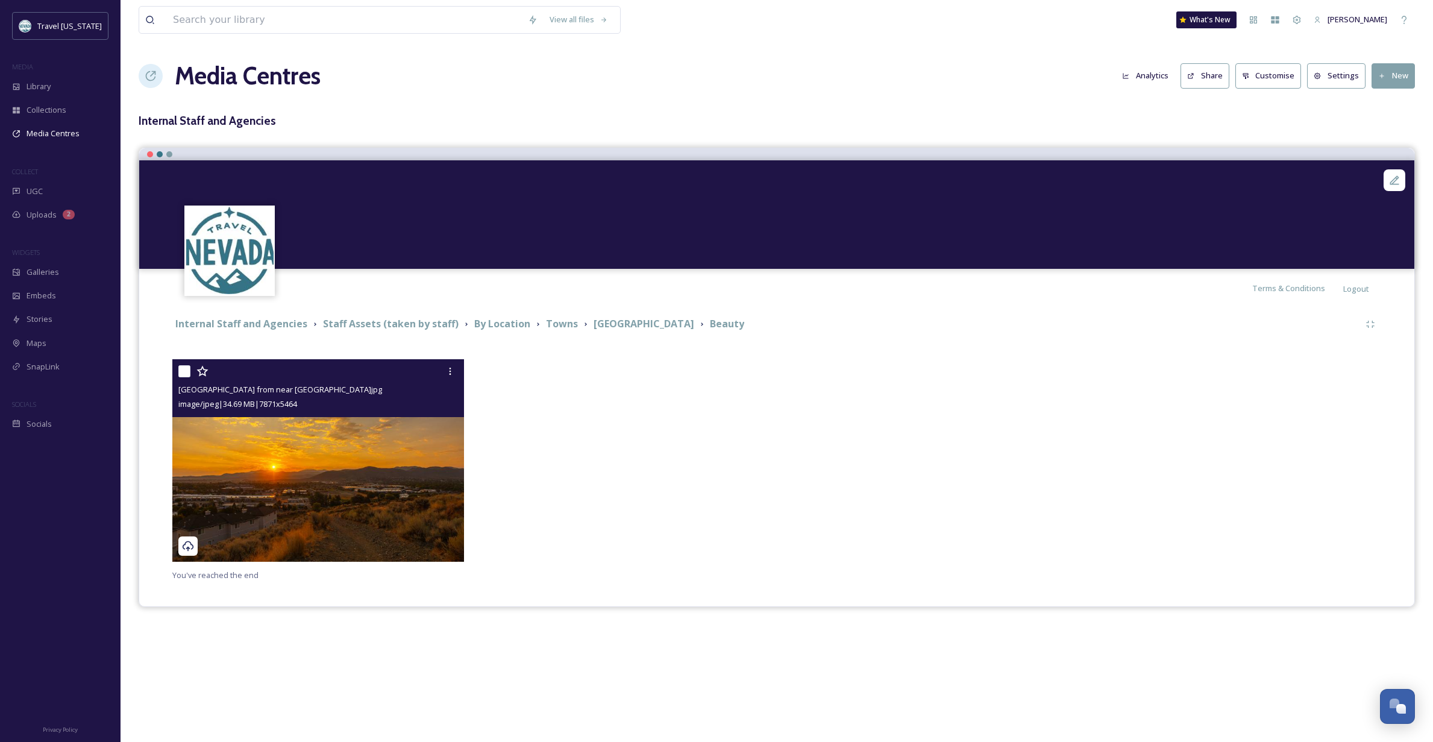
click at [371, 444] on img at bounding box center [318, 460] width 292 height 203
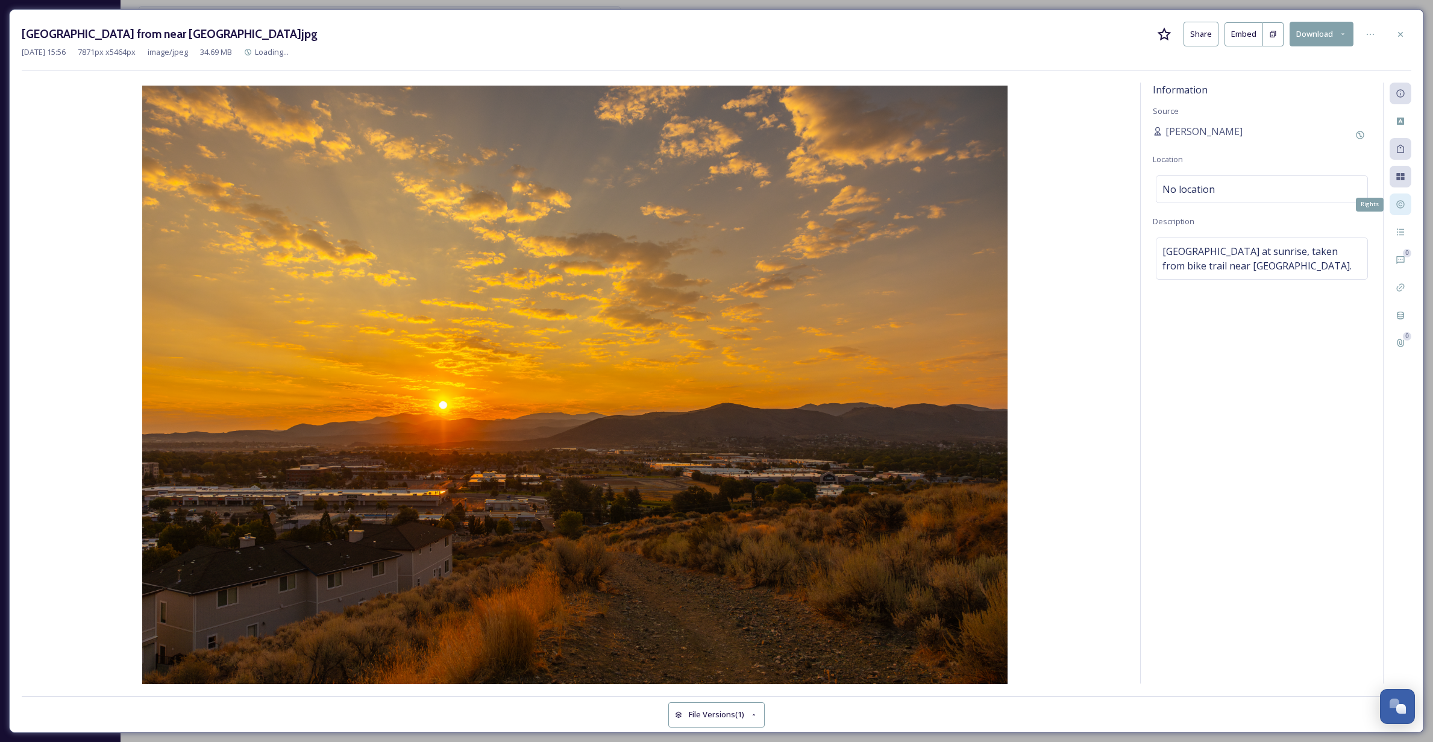
click at [1404, 207] on icon at bounding box center [1401, 205] width 10 height 10
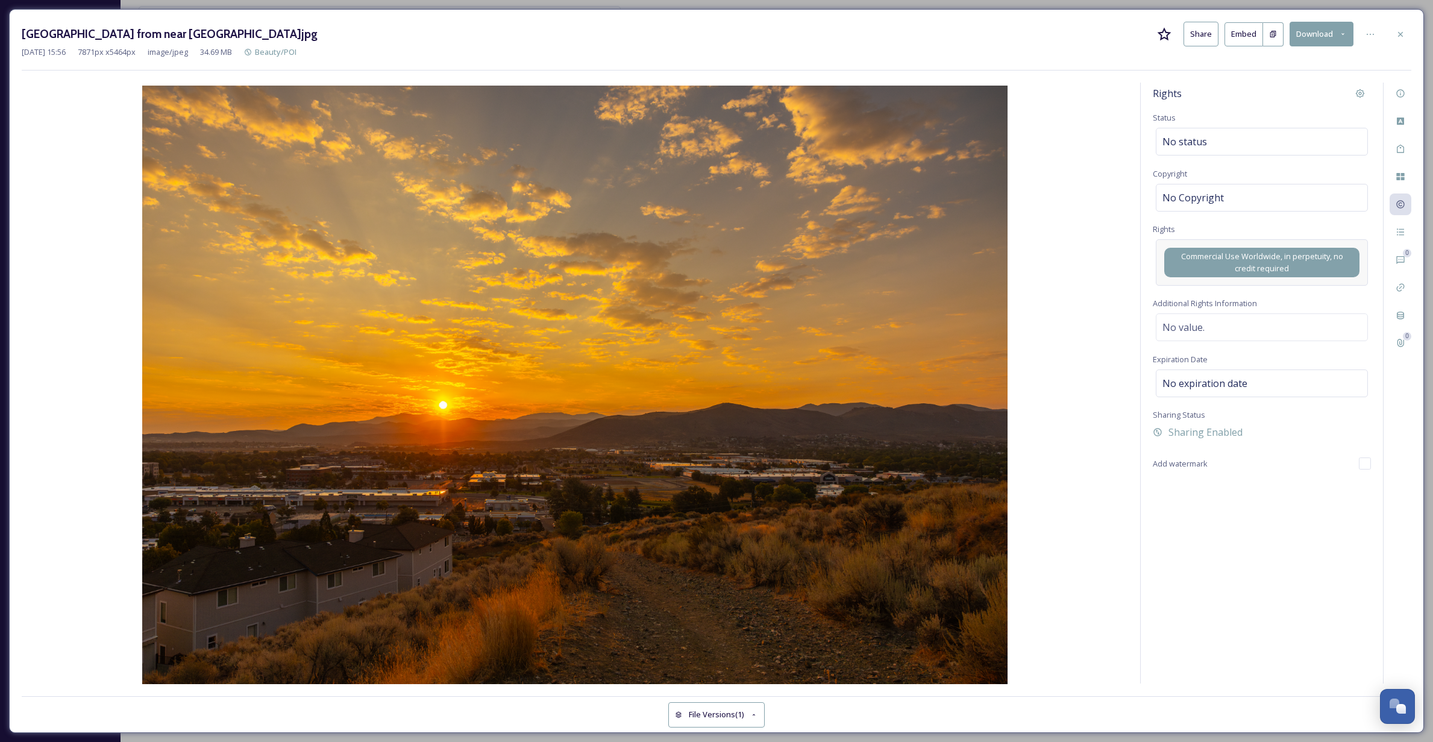
click at [1266, 257] on span "Commercial Use Worldwide, in perpetuity, no credit required" at bounding box center [1262, 262] width 183 height 23
click at [1093, 271] on img at bounding box center [575, 386] width 1107 height 601
click at [1102, 278] on img at bounding box center [575, 386] width 1107 height 601
click at [1239, 193] on div "No Copyright" at bounding box center [1262, 198] width 212 height 28
type input "Copyright"
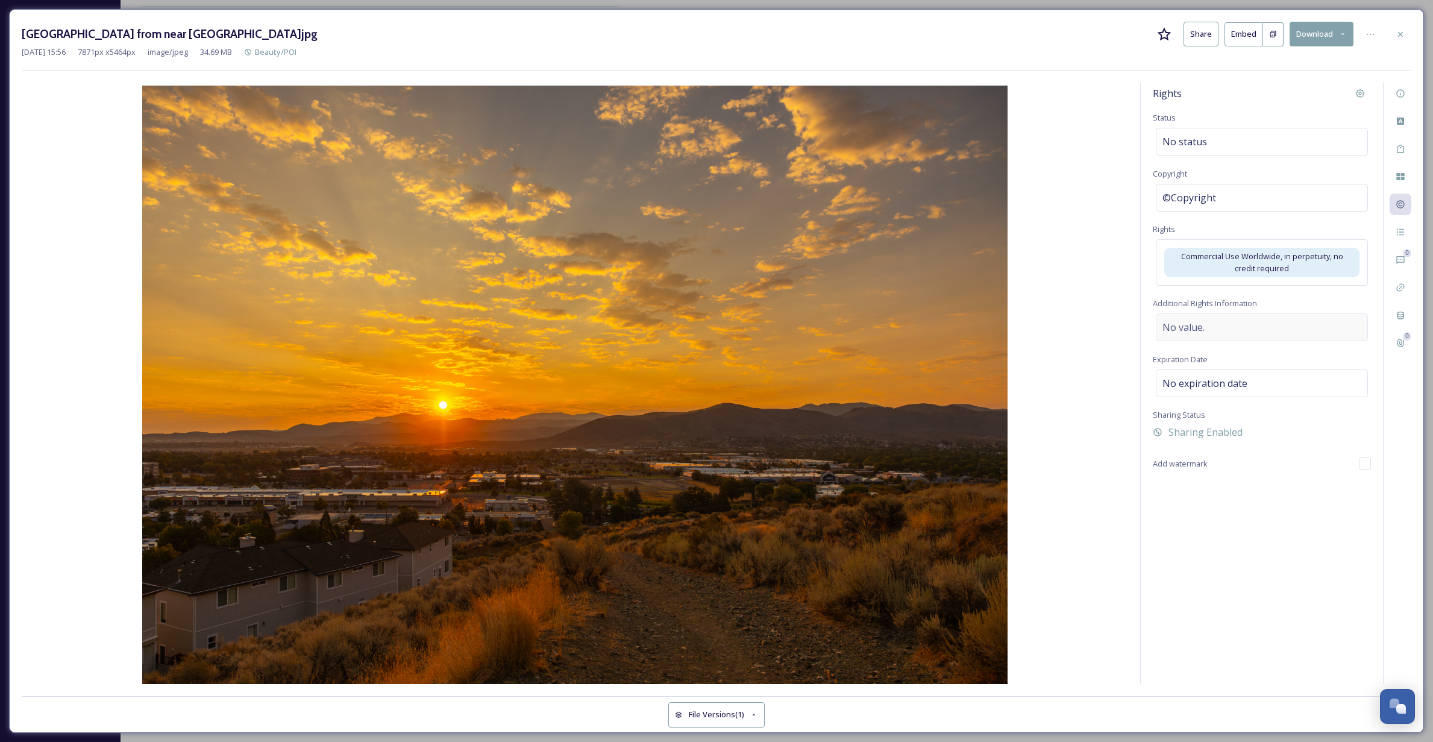
click at [1207, 324] on div "No value." at bounding box center [1262, 327] width 212 height 28
click at [1181, 325] on textarea at bounding box center [1262, 363] width 218 height 100
click at [1075, 447] on img at bounding box center [575, 386] width 1107 height 601
click at [1365, 463] on input "checkbox" at bounding box center [1365, 463] width 12 height 12
click at [1368, 464] on input "checkbox" at bounding box center [1365, 463] width 12 height 12
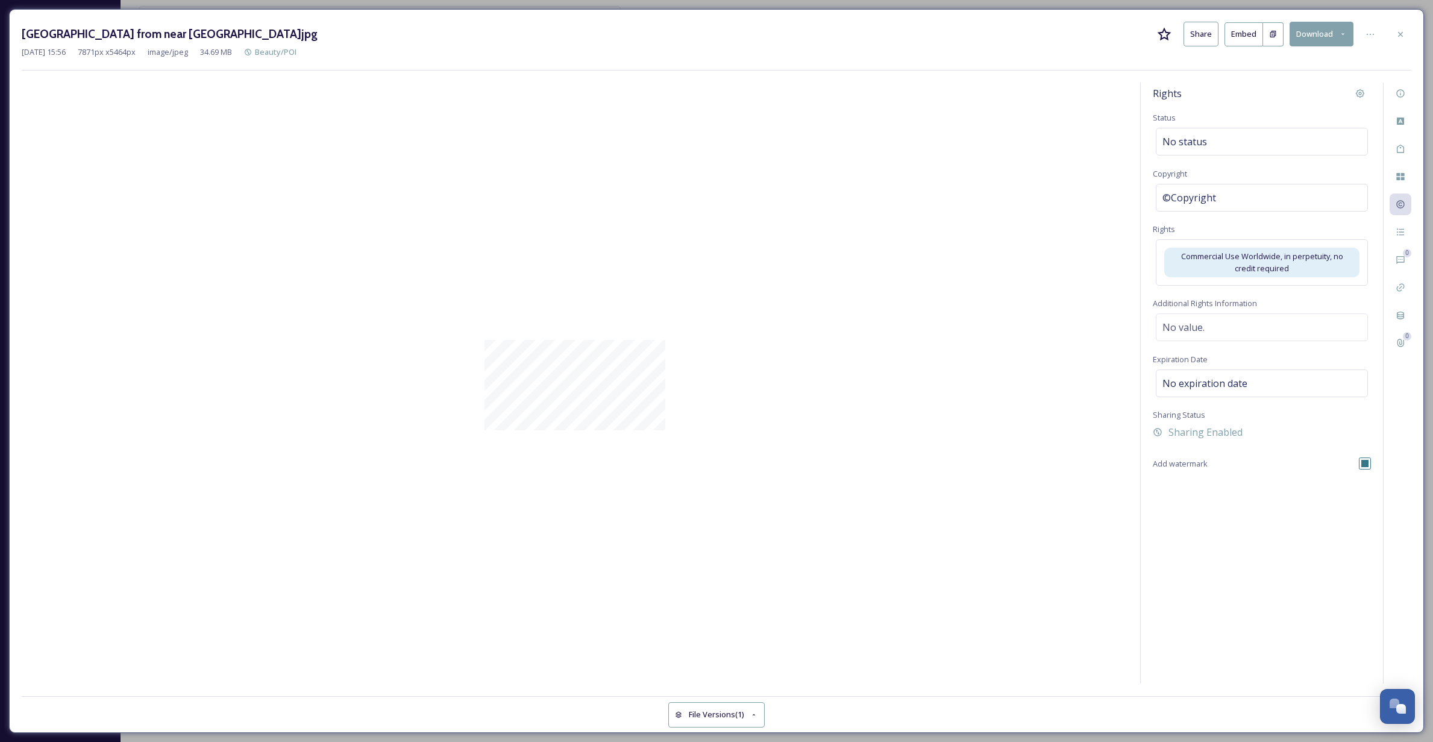
click at [1366, 464] on input "checkbox" at bounding box center [1365, 463] width 12 height 12
checkbox input "false"
